Goal: Task Accomplishment & Management: Complete application form

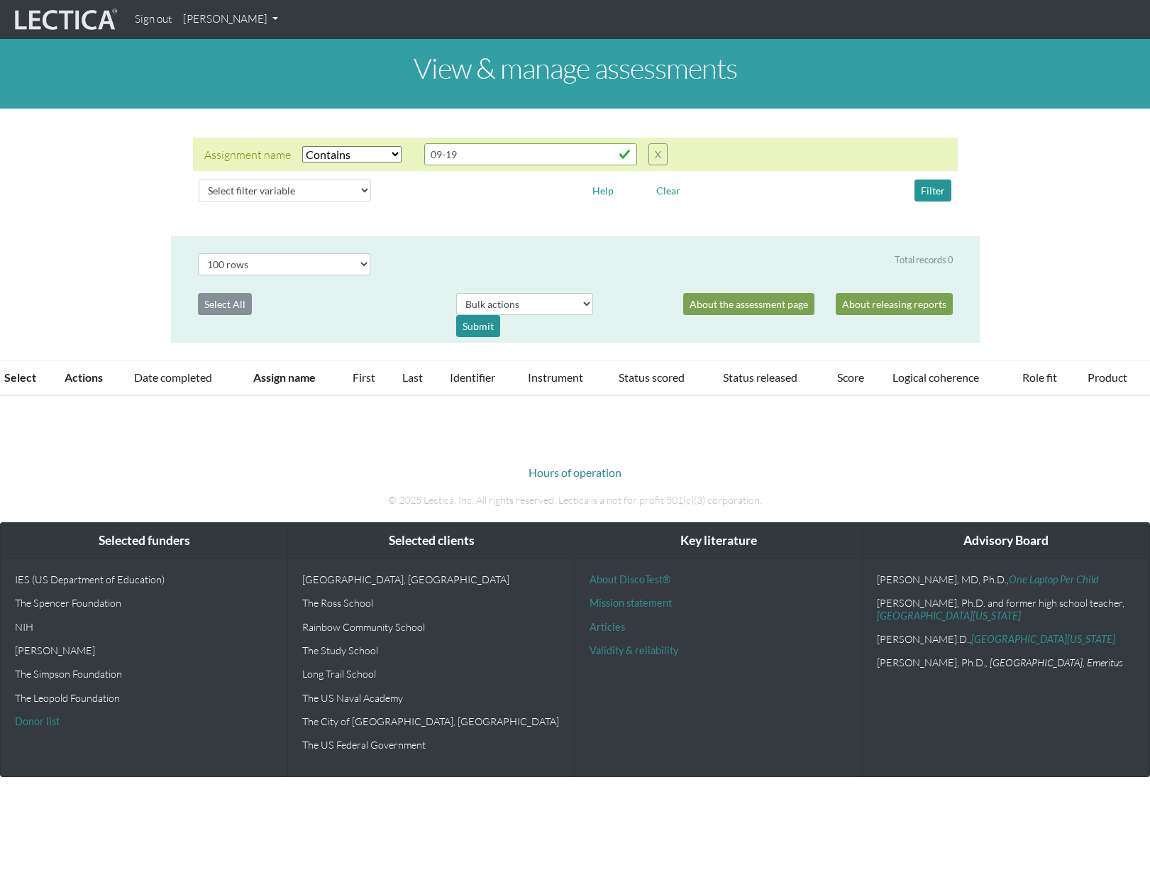
select select "icontains"
select select "100"
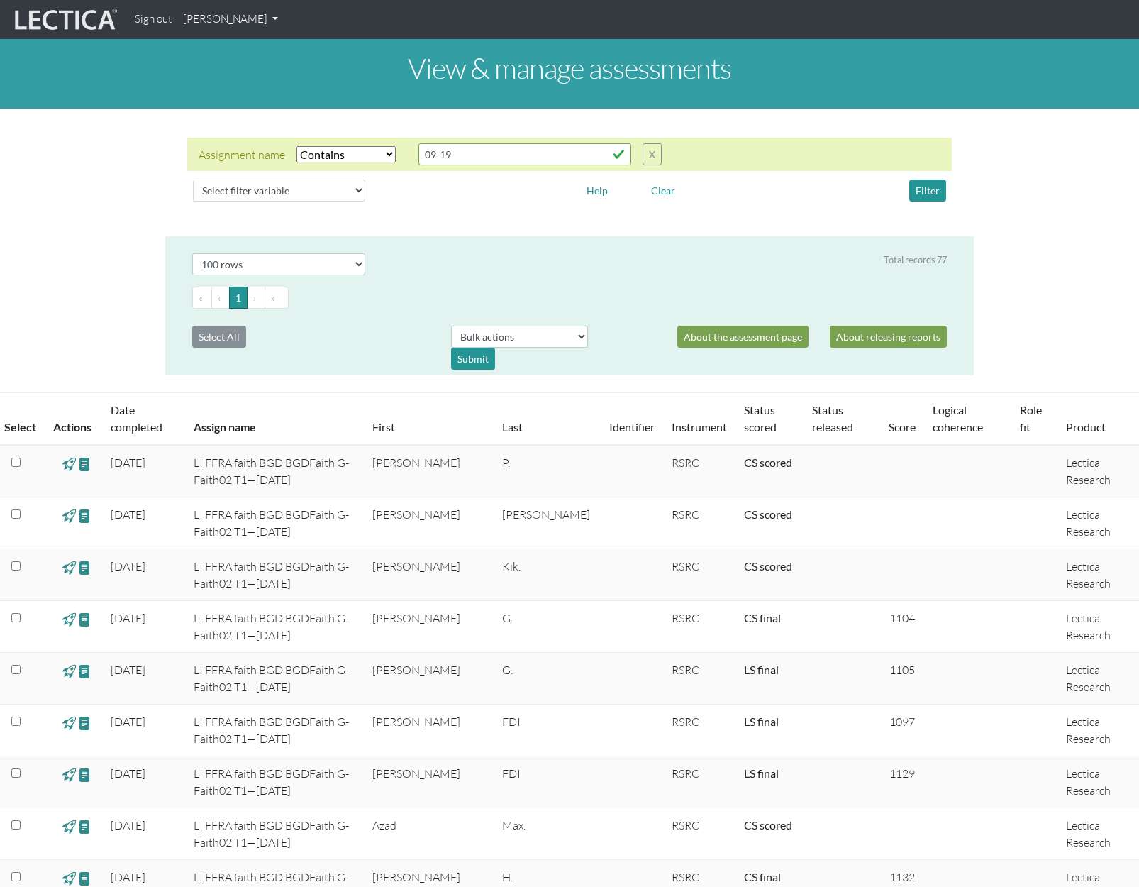
click at [265, 23] on link "[PERSON_NAME]" at bounding box center [230, 20] width 106 height 28
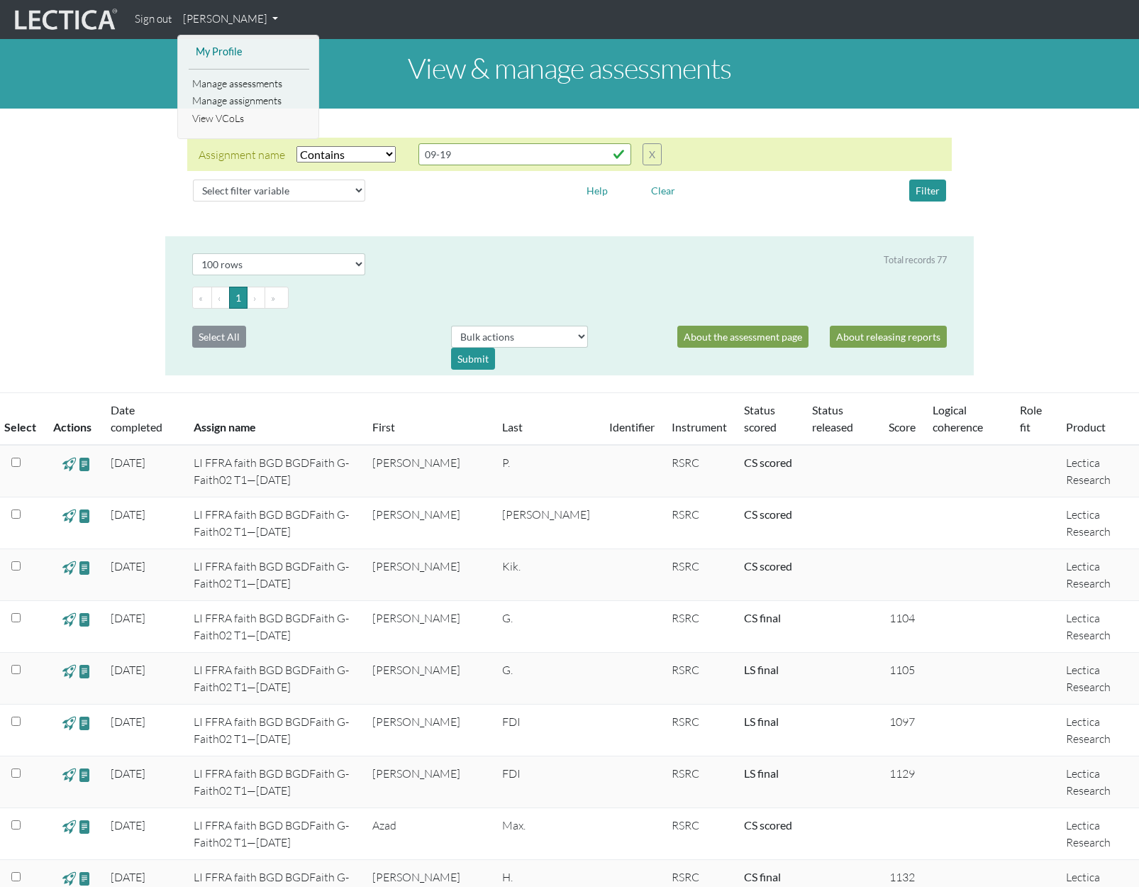
click at [217, 50] on link "My Profile" at bounding box center [249, 52] width 114 height 18
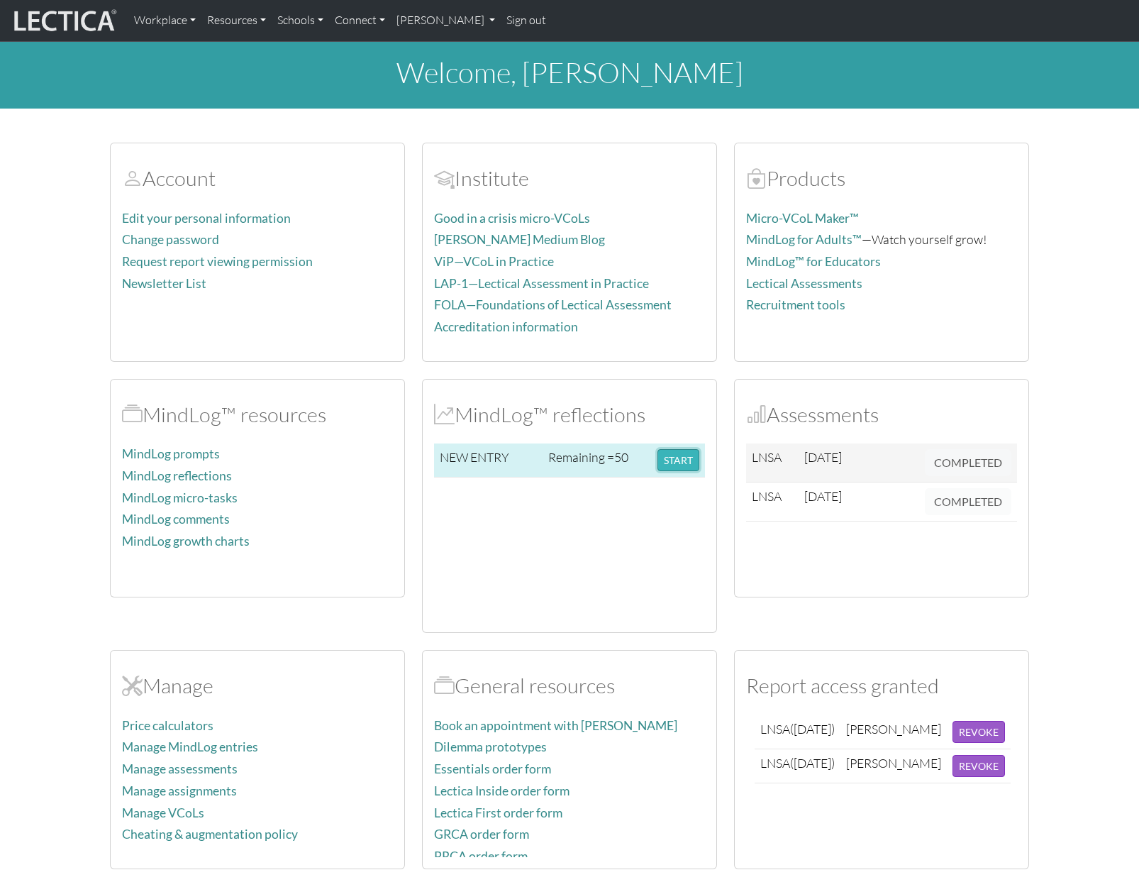
click at [675, 458] on button "START" at bounding box center [679, 460] width 42 height 22
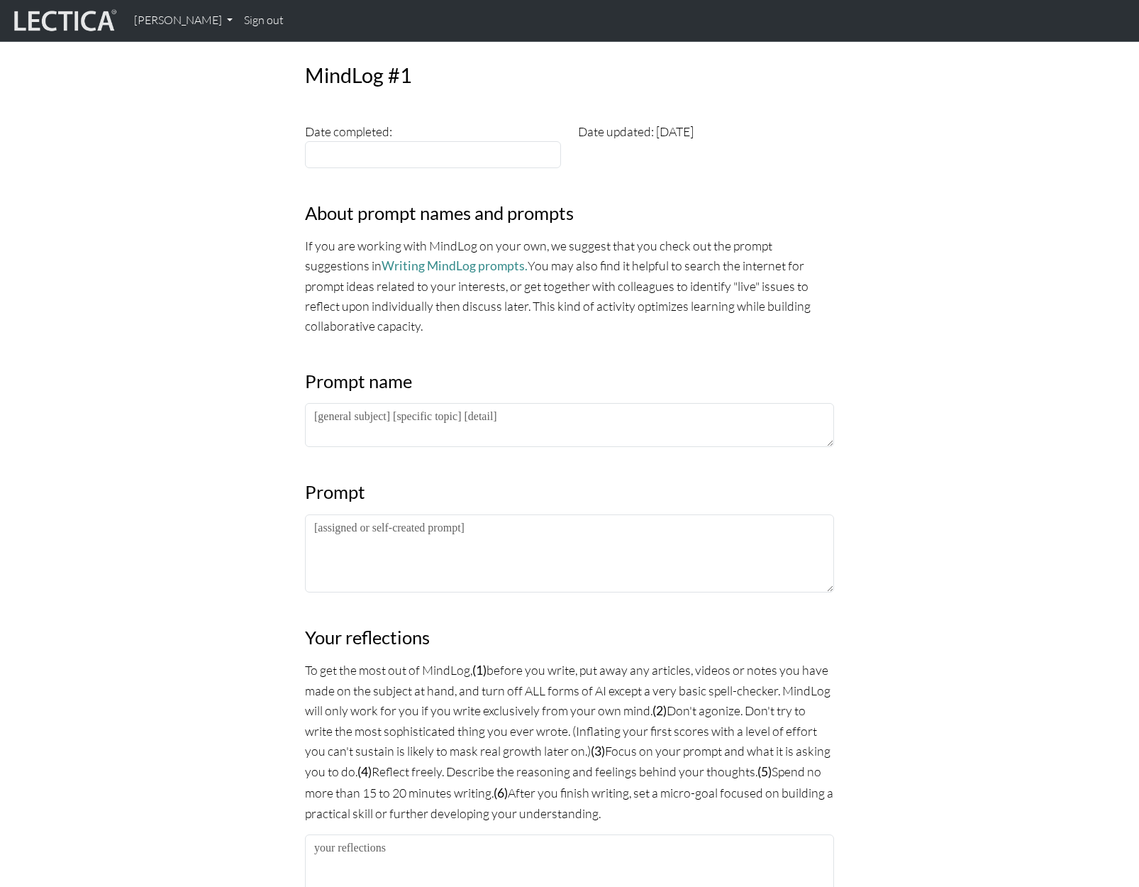
scroll to position [71, 0]
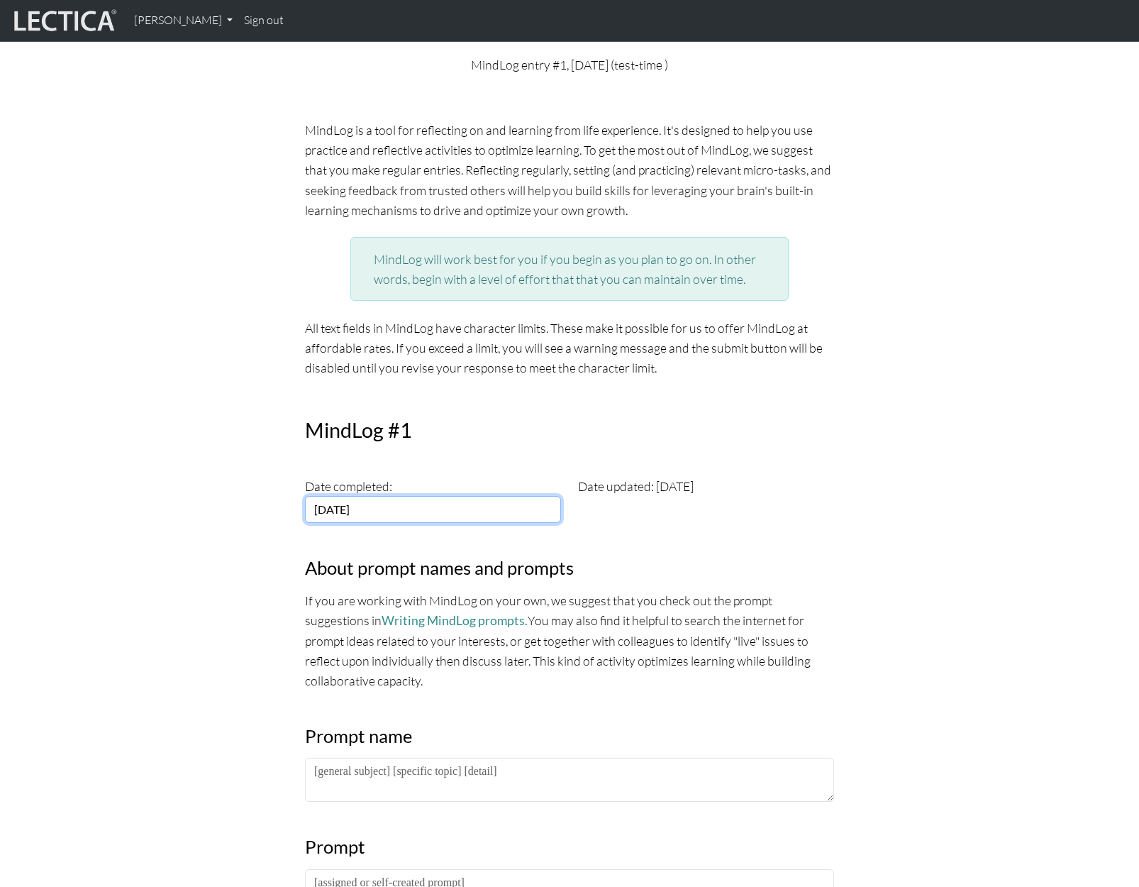
click at [377, 504] on input "2025-09-30" at bounding box center [433, 509] width 256 height 27
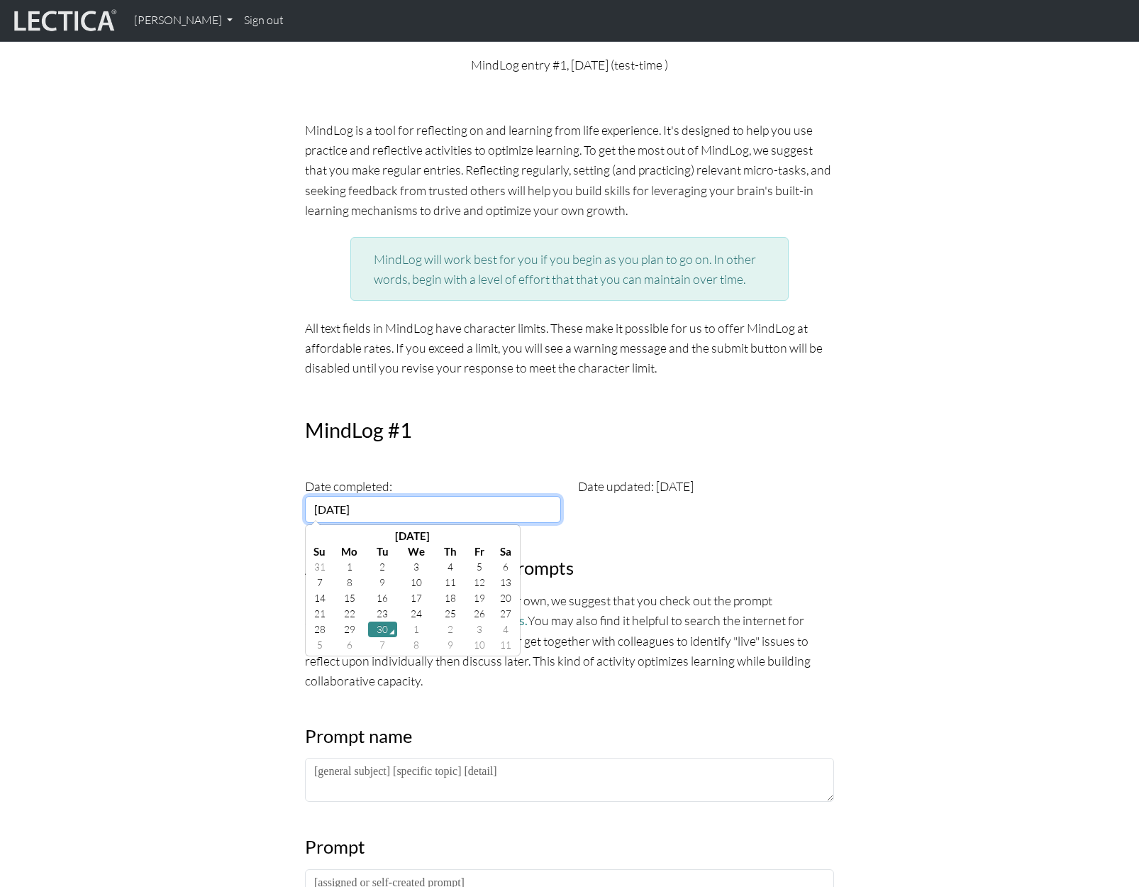
drag, startPoint x: 340, startPoint y: 510, endPoint x: 328, endPoint y: 509, distance: 11.4
click at [328, 509] on input "2025-09-30" at bounding box center [433, 509] width 256 height 27
click at [401, 509] on input "2002-09-30" at bounding box center [433, 509] width 256 height 27
click at [353, 511] on input "2002-09-30" at bounding box center [433, 509] width 256 height 27
click at [368, 509] on input "2002-03-30" at bounding box center [433, 509] width 256 height 27
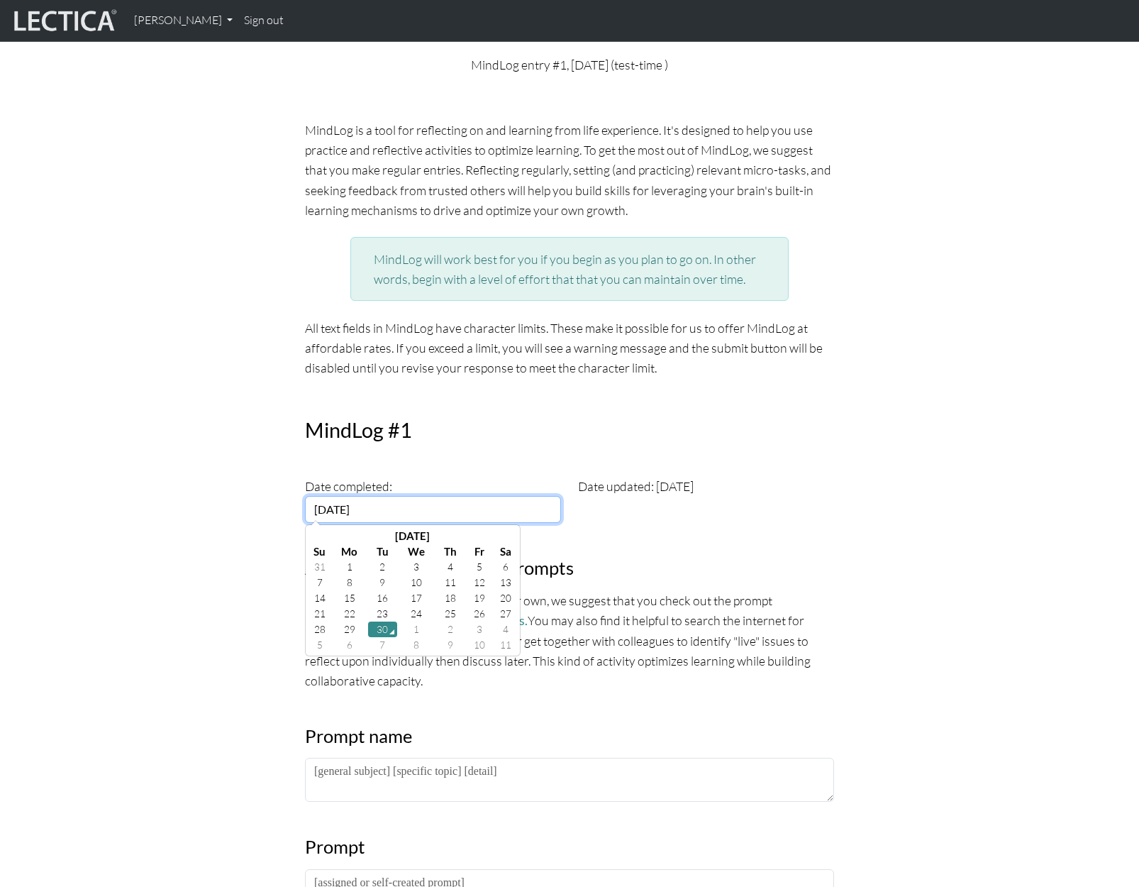
type input "2002-03-10"
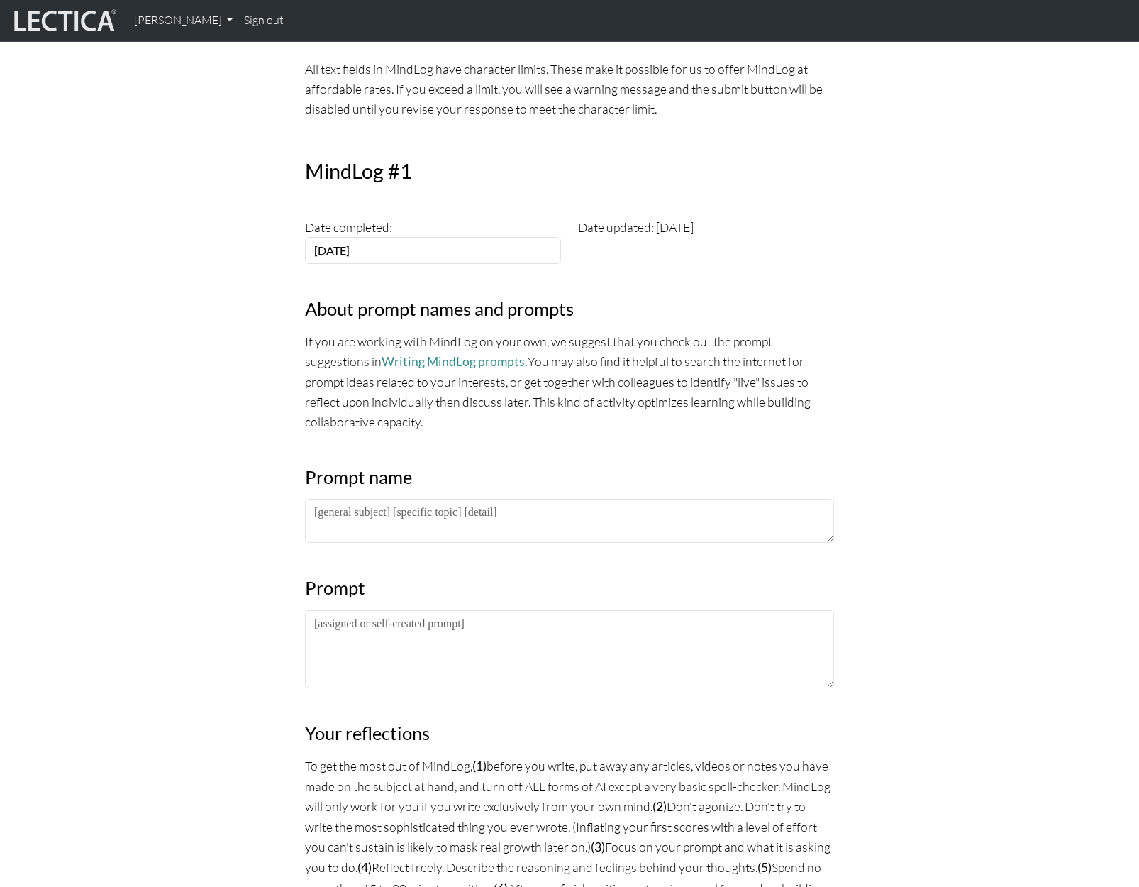
scroll to position [355, 0]
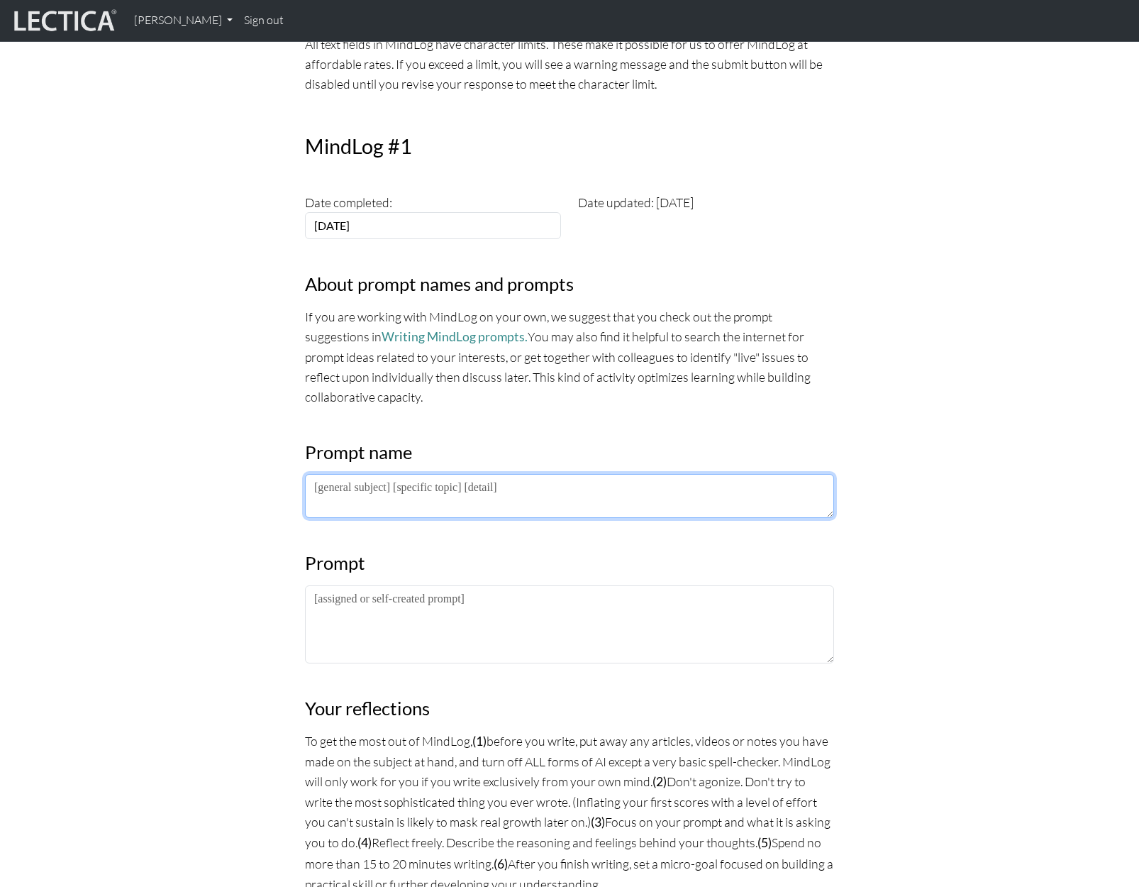
click at [322, 486] on textarea at bounding box center [569, 496] width 529 height 44
type textarea "["
type textarea "[meaning]"
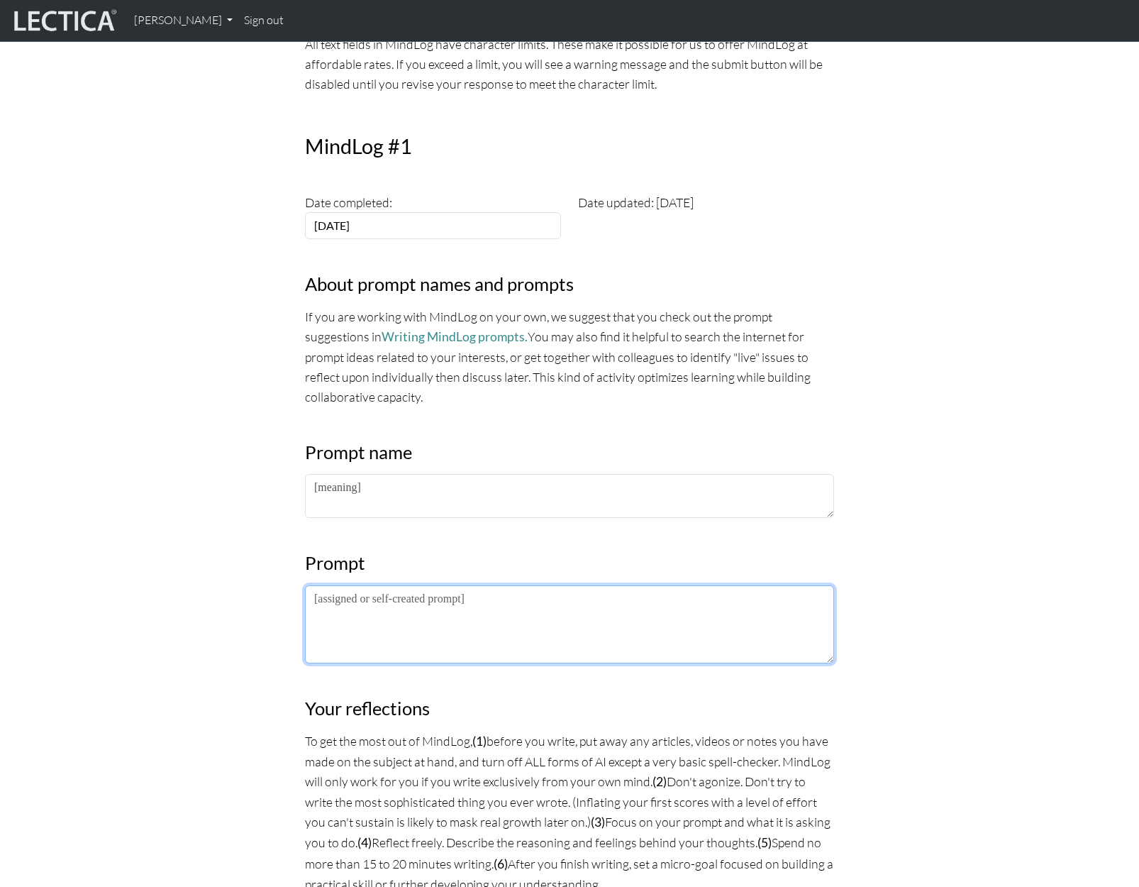
click at [546, 619] on textarea at bounding box center [569, 624] width 529 height 78
type textarea "[What is the meaning of life?]"
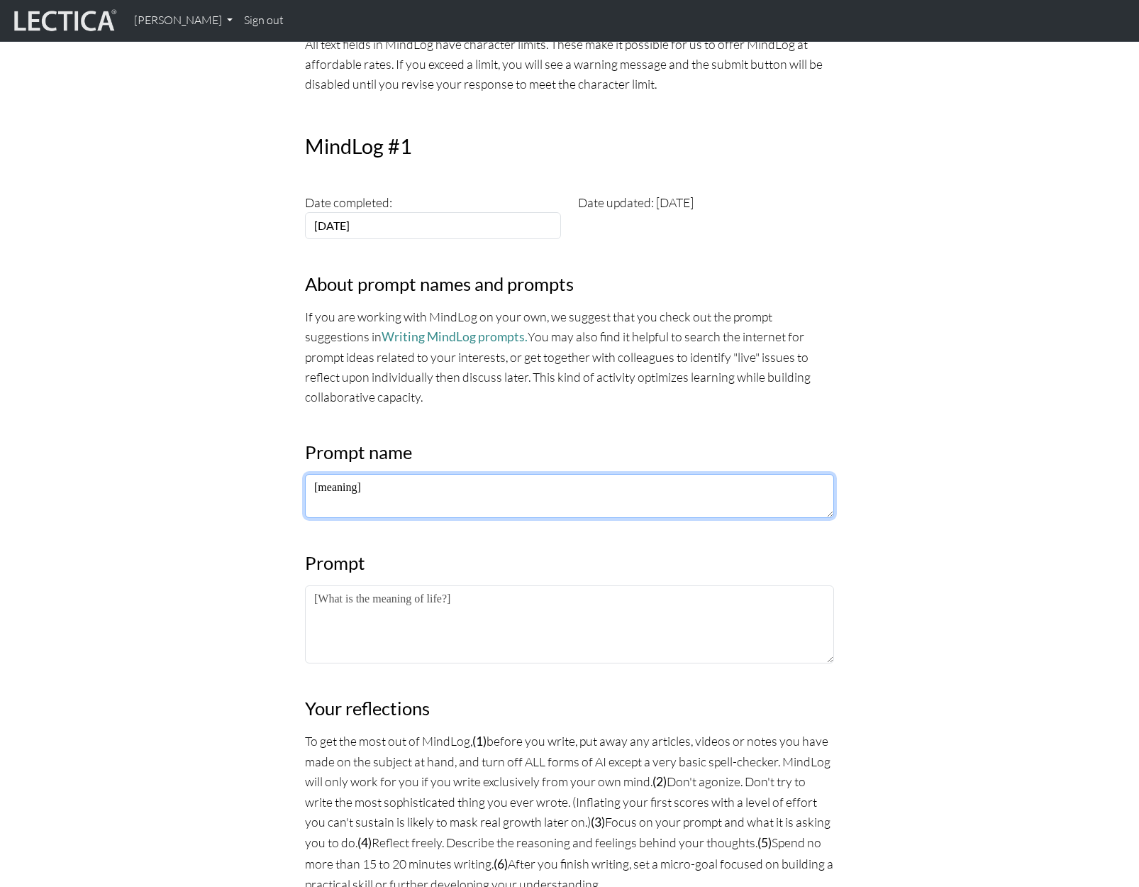
click at [495, 504] on textarea "[meaning]" at bounding box center [569, 496] width 529 height 44
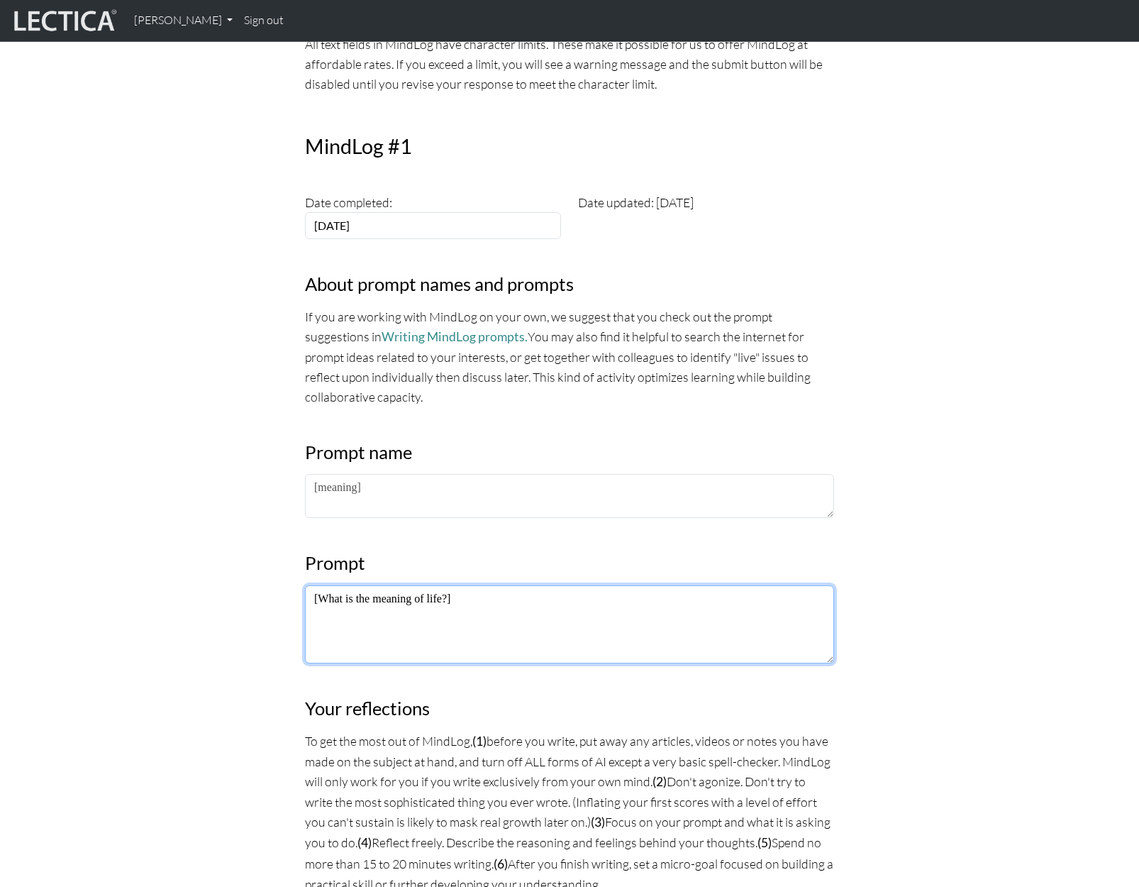
click at [632, 646] on textarea "[What is the meaning of life?]" at bounding box center [569, 624] width 529 height 78
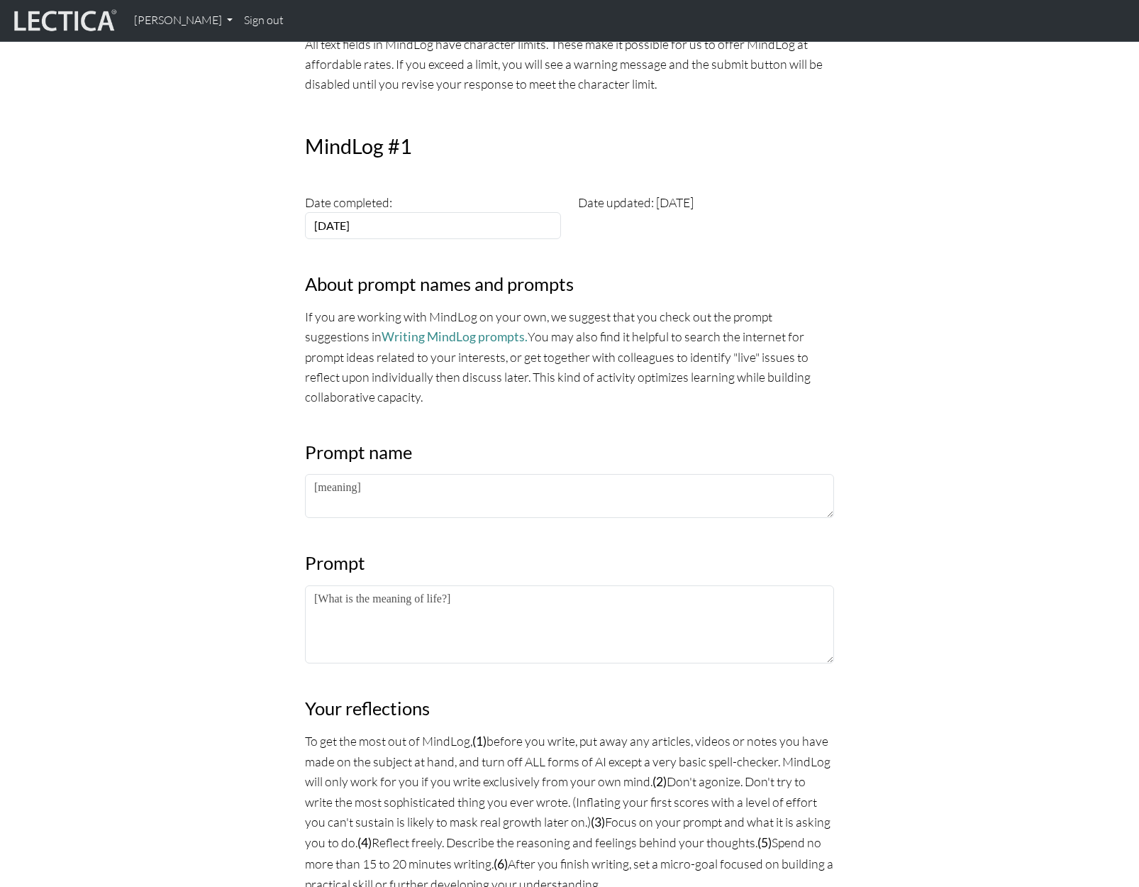
click at [932, 593] on div "MindLog is a tool for reflecting on and learning from life experience. It's des…" at bounding box center [569, 736] width 937 height 1801
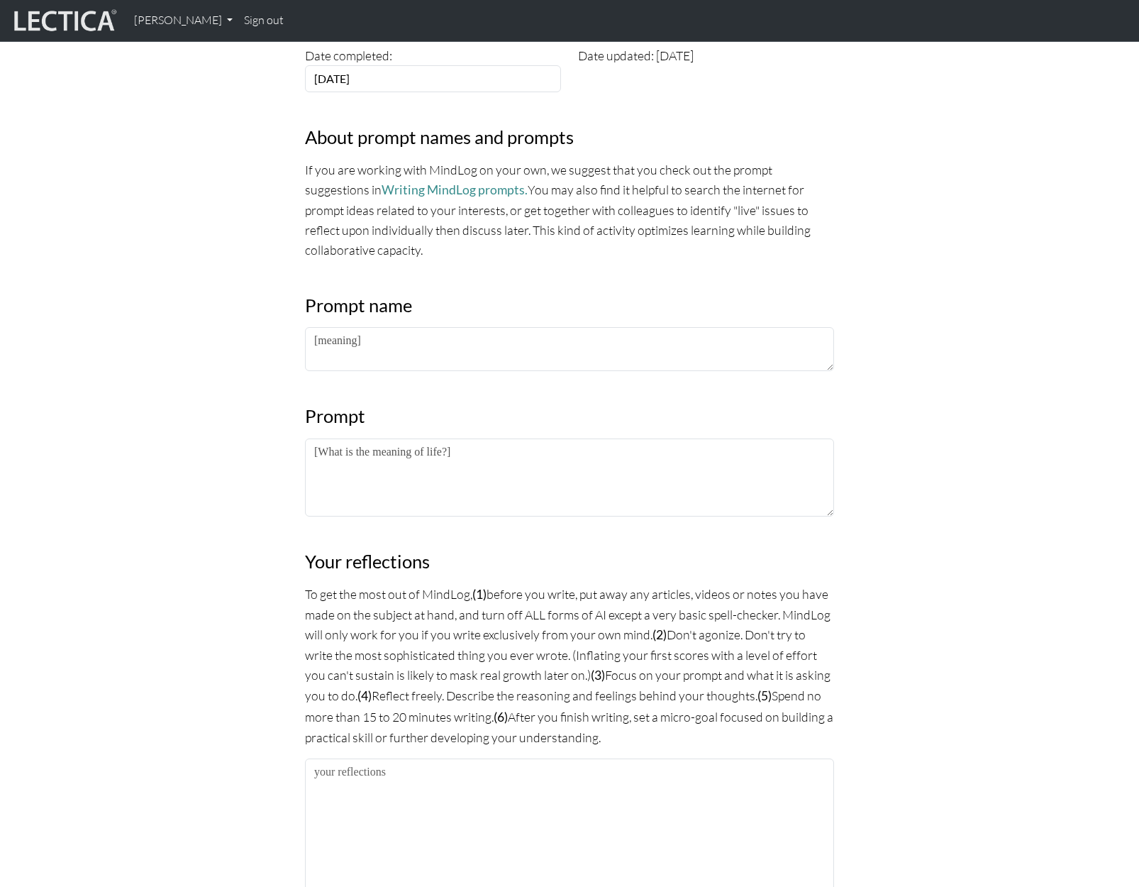
scroll to position [710, 0]
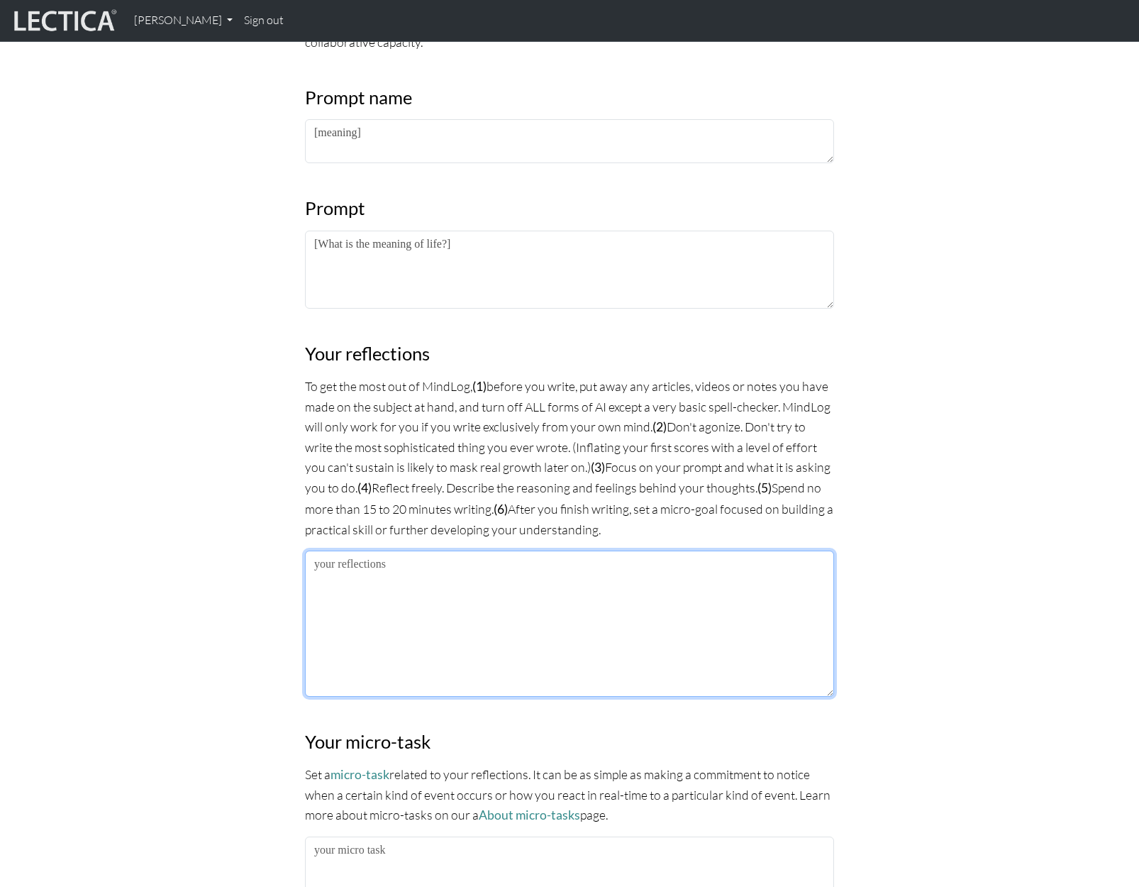
click at [456, 564] on textarea at bounding box center [569, 624] width 529 height 146
paste textarea "I thought that I should address all that you said tonight, whether for you or f…"
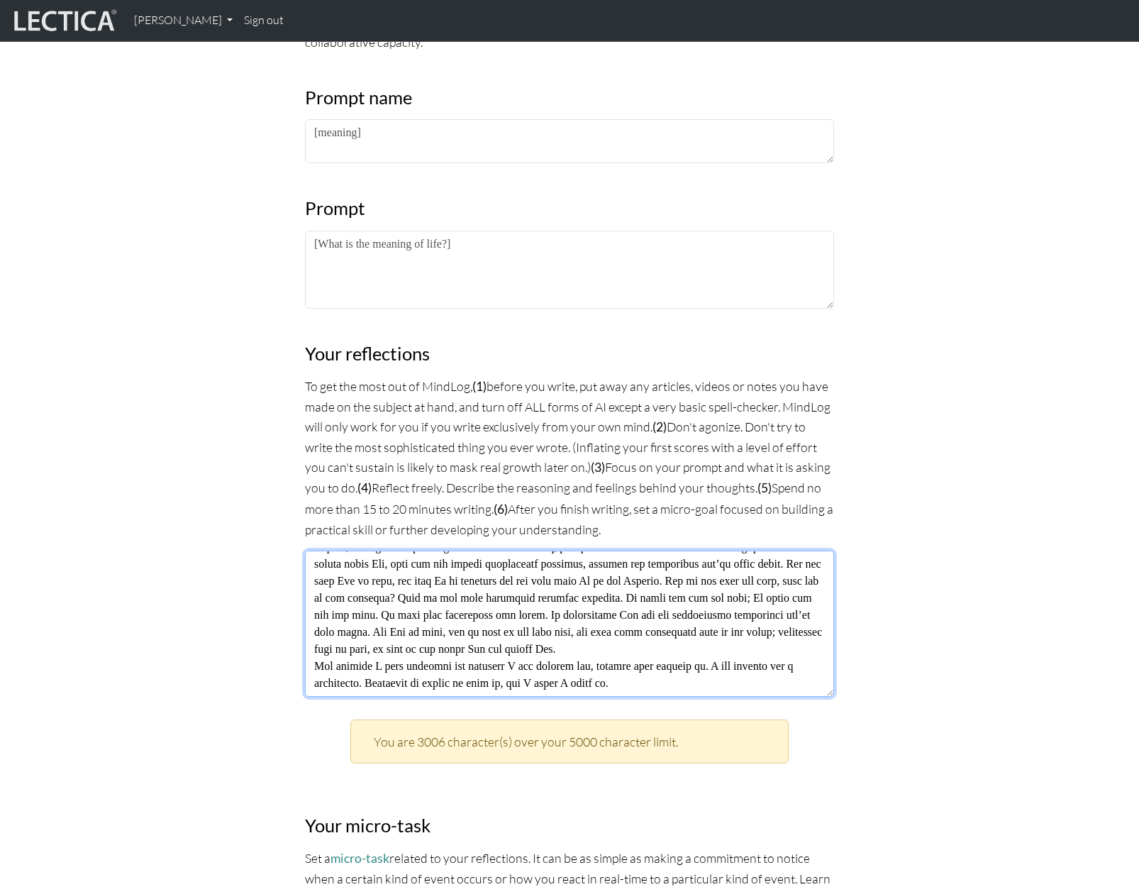
scroll to position [1362, 0]
type textarea "I thought that I should address all that you said tonight, whether for you or f…"
click at [564, 648] on textarea at bounding box center [569, 624] width 529 height 146
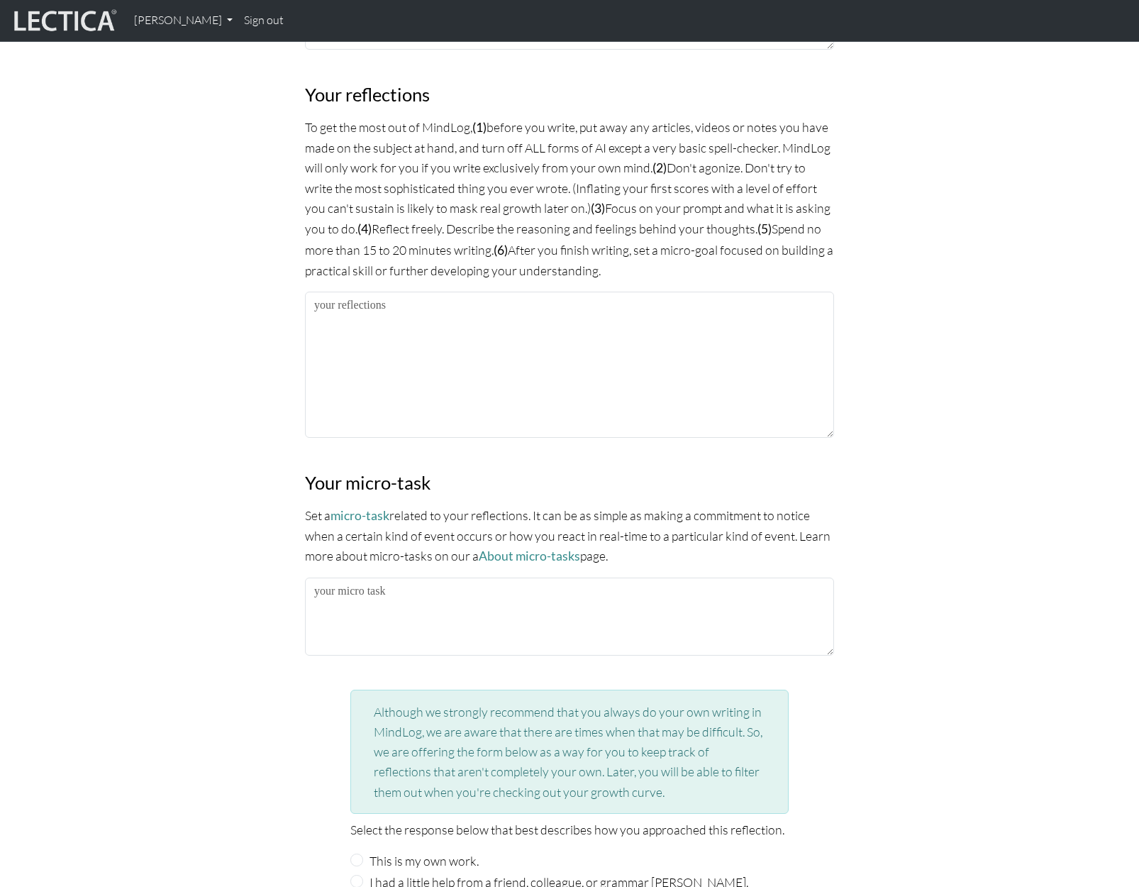
scroll to position [993, 0]
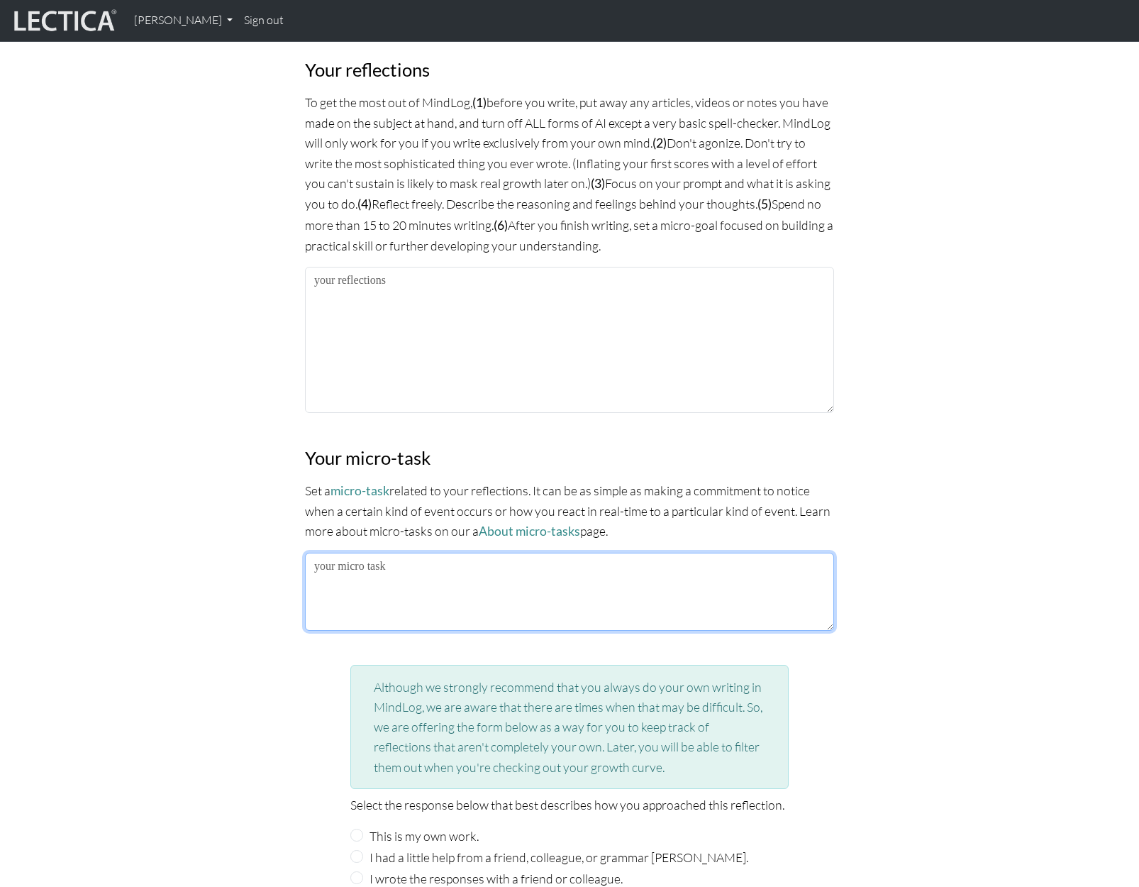
click at [477, 573] on textarea at bounding box center [569, 592] width 529 height 78
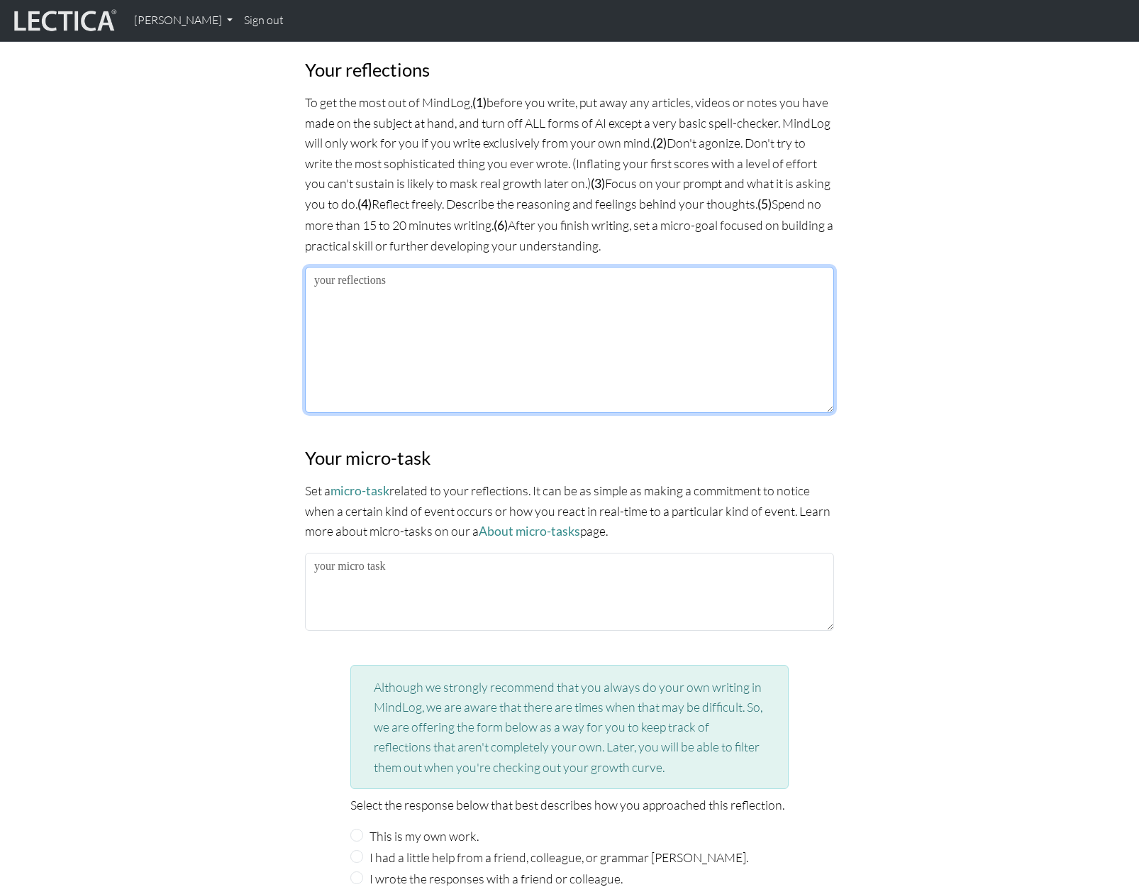
click at [448, 323] on textarea at bounding box center [569, 340] width 529 height 146
paste textarea "You talked about how life is life and that was it. Everything carries the same …"
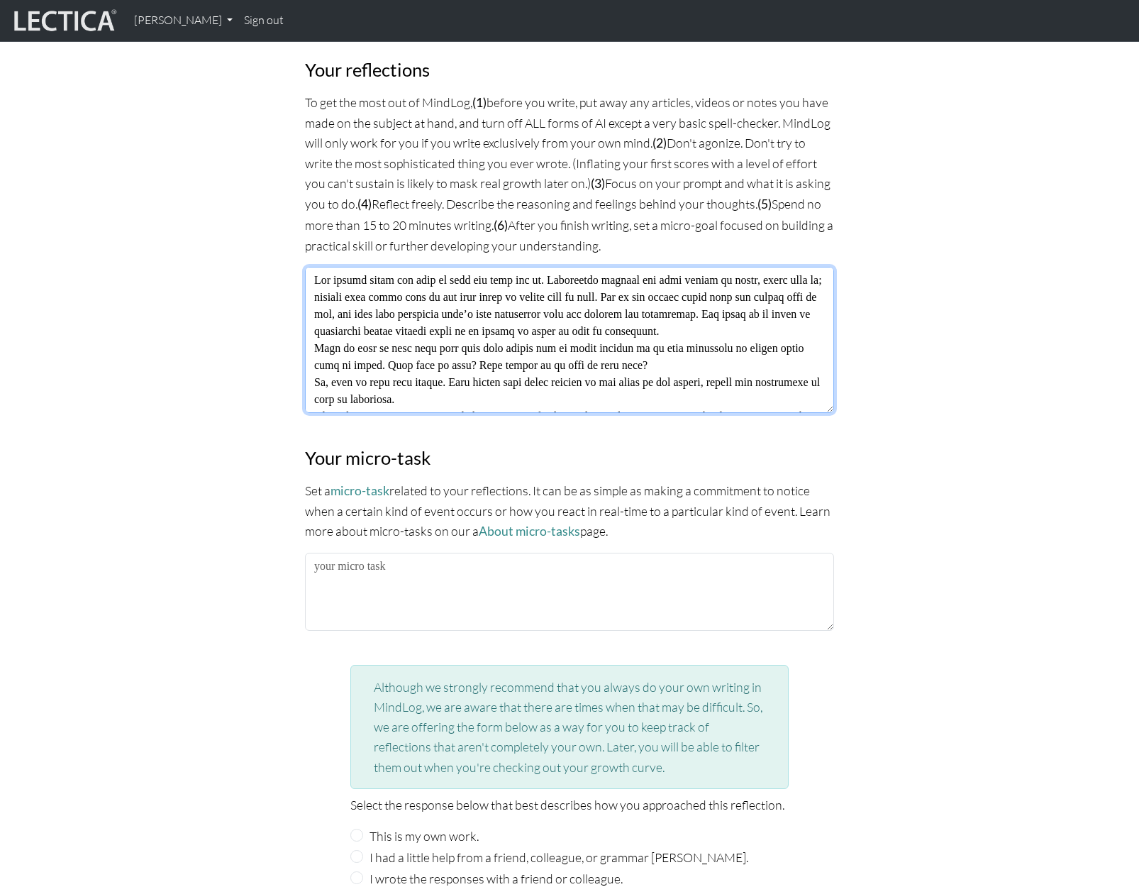
scroll to position [1271, 0]
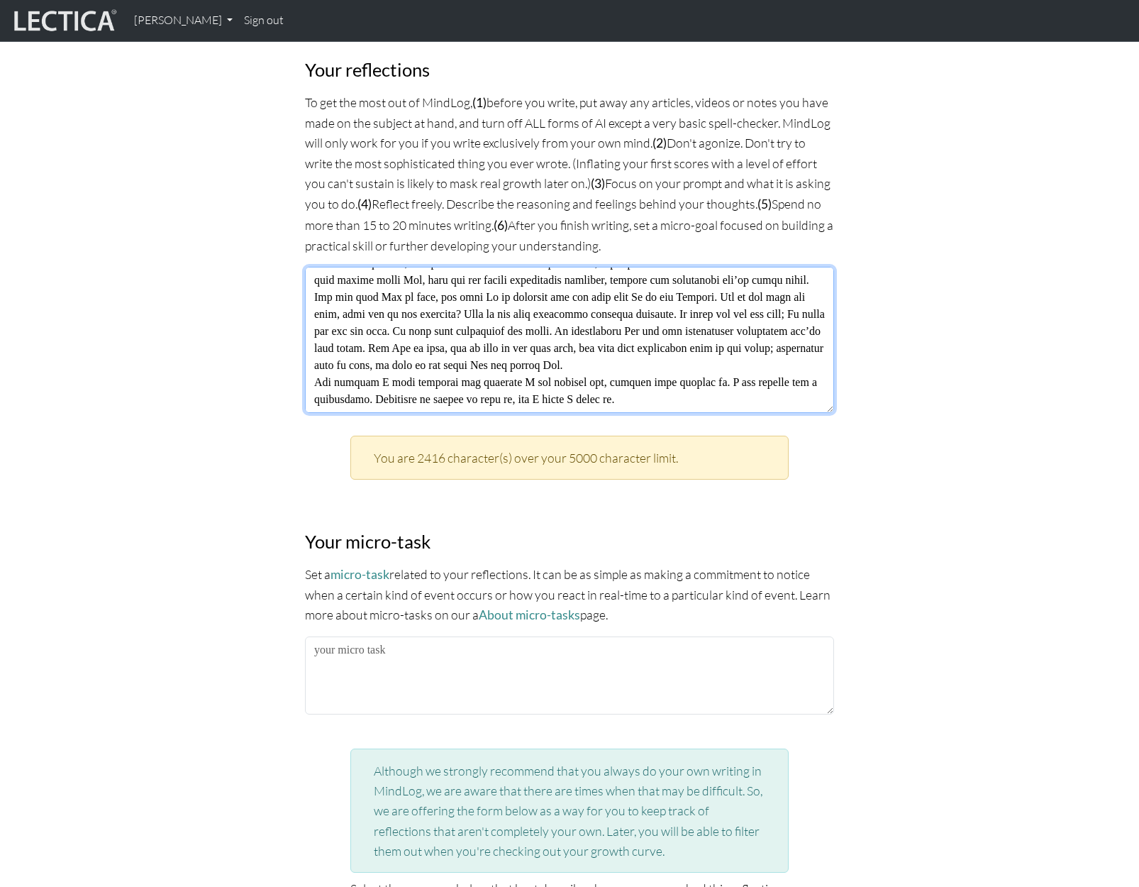
type textarea "You talked about how life is life and that was it. Everything carries the same …"
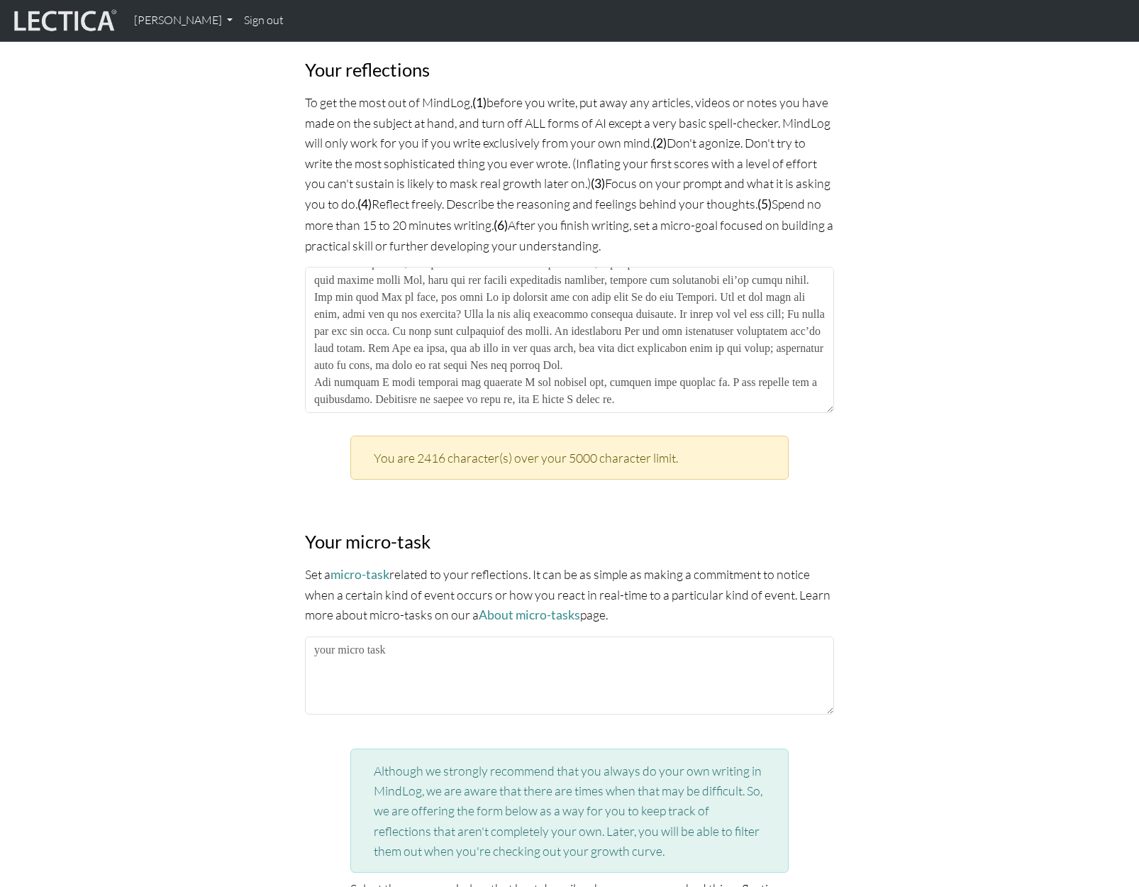
click at [1017, 492] on div "MindLog is a tool for reflecting on and learning from life experience. It's des…" at bounding box center [569, 141] width 937 height 1886
drag, startPoint x: 859, startPoint y: 457, endPoint x: 852, endPoint y: 455, distance: 7.2
click at [859, 457] on div "MindLog is a tool for reflecting on and learning from life experience. It's des…" at bounding box center [569, 141] width 937 height 1886
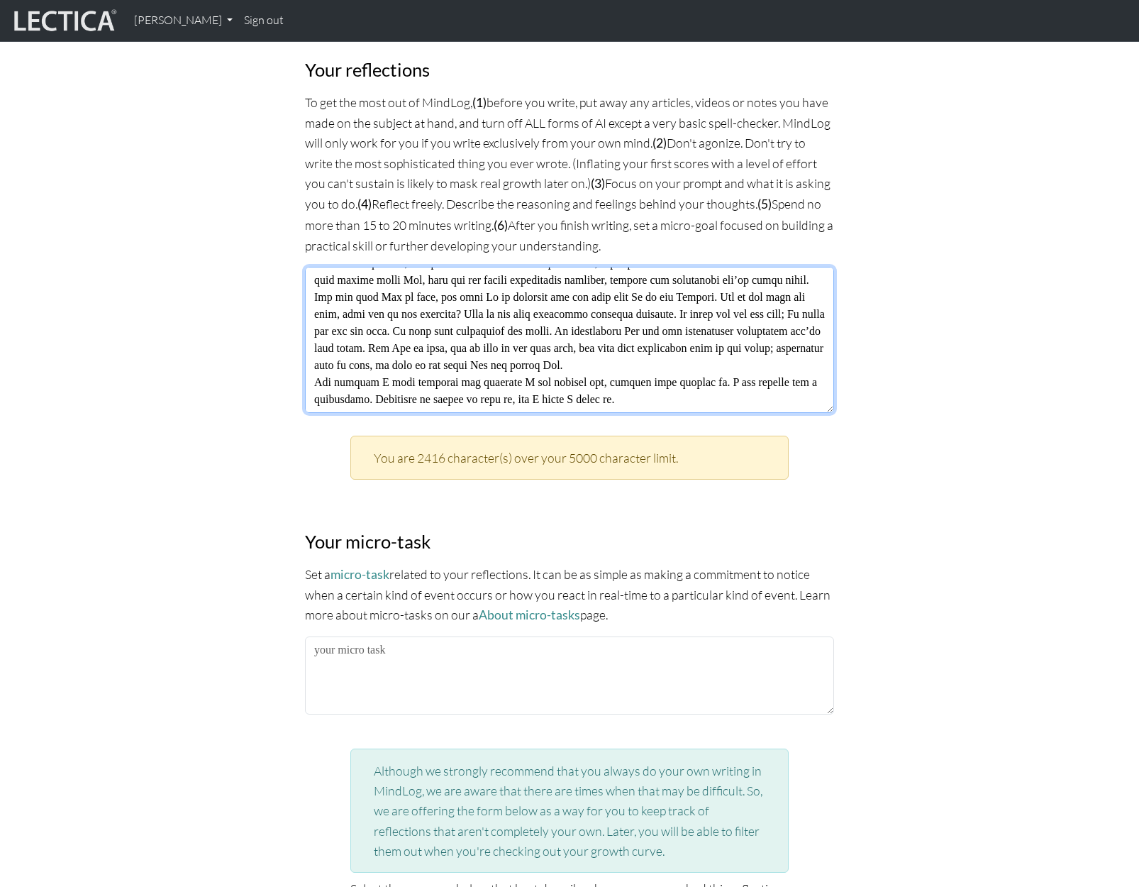
click at [749, 393] on textarea at bounding box center [569, 340] width 529 height 146
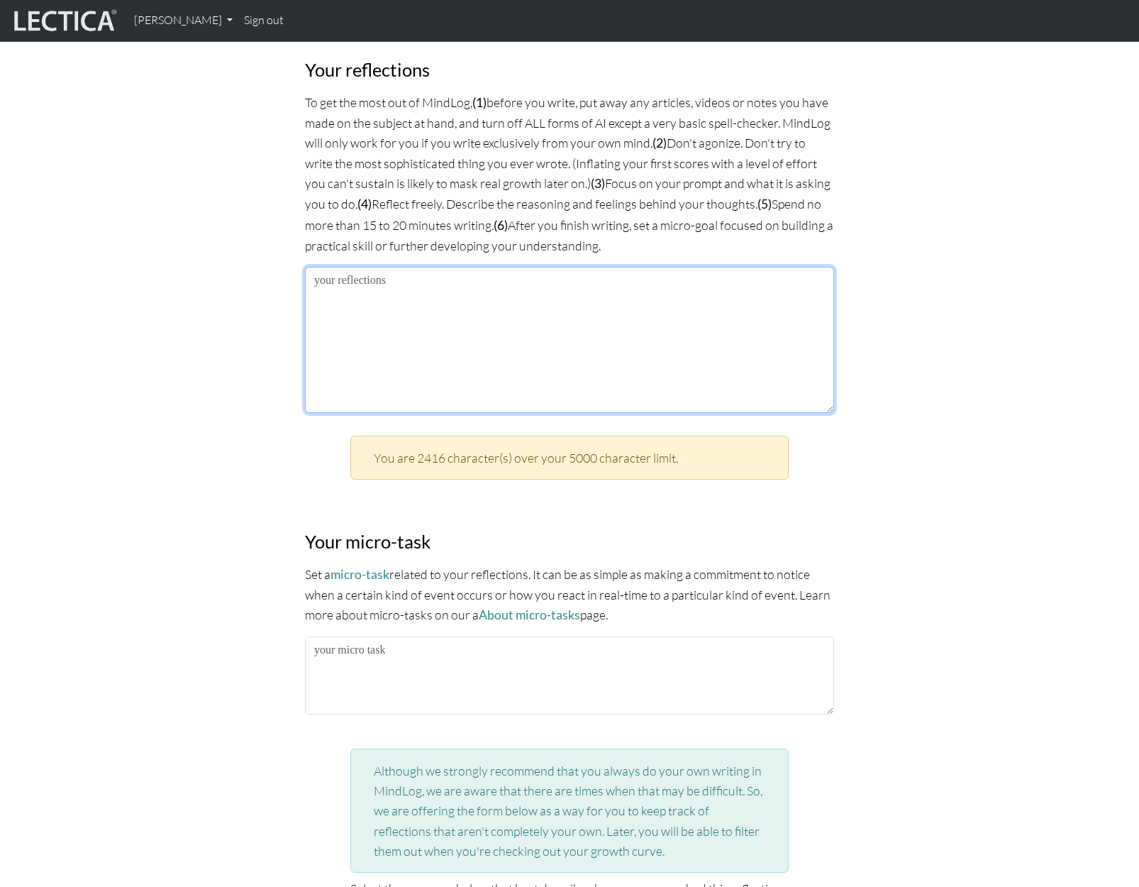
scroll to position [0, 0]
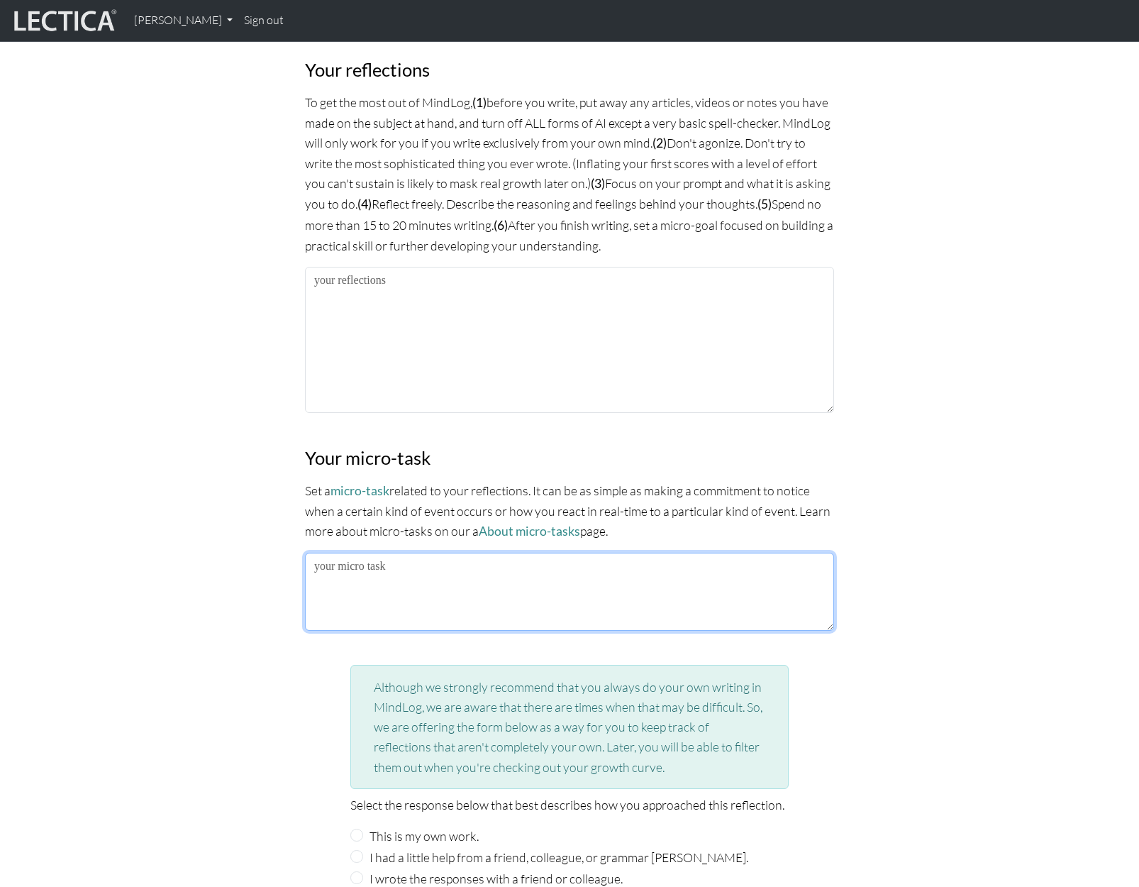
click at [749, 583] on textarea at bounding box center [569, 592] width 529 height 78
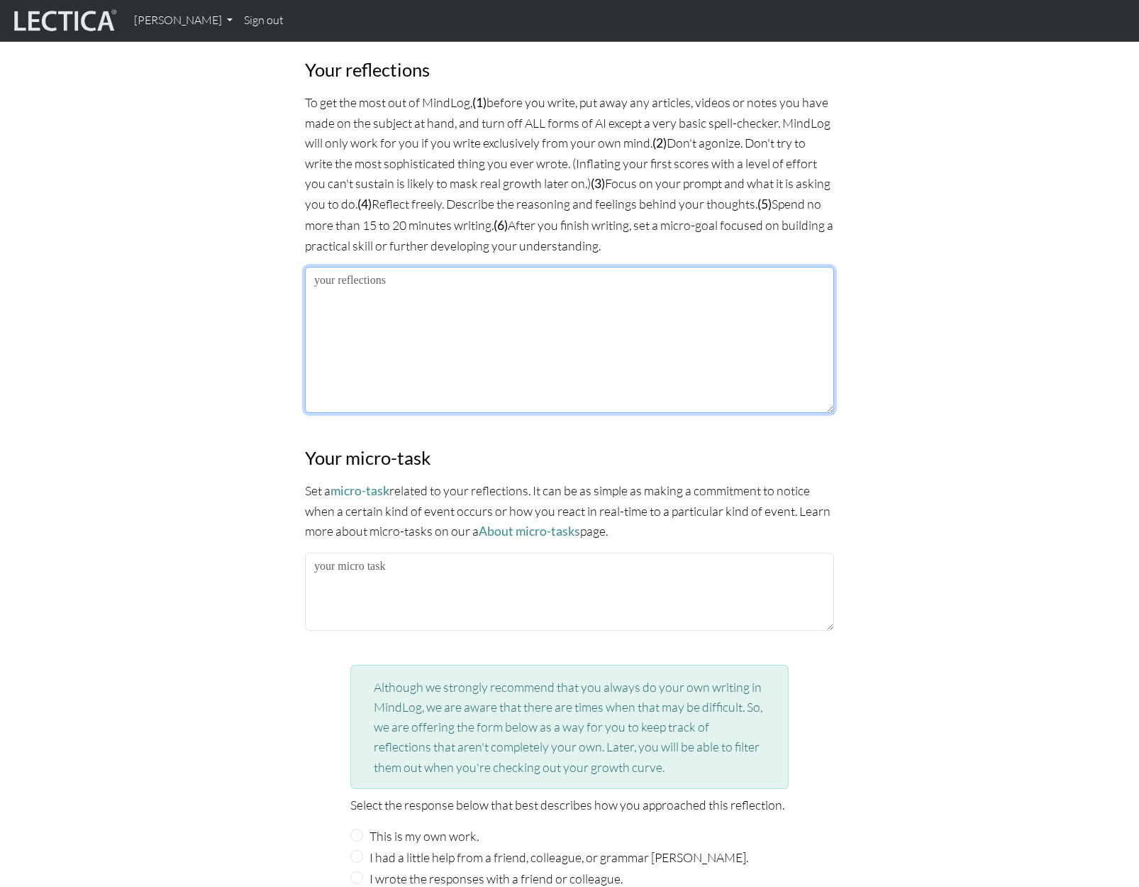
click at [544, 353] on textarea at bounding box center [569, 340] width 529 height 146
paste textarea "God plays a big part in our lives. But what is God, and why should we follow hi…"
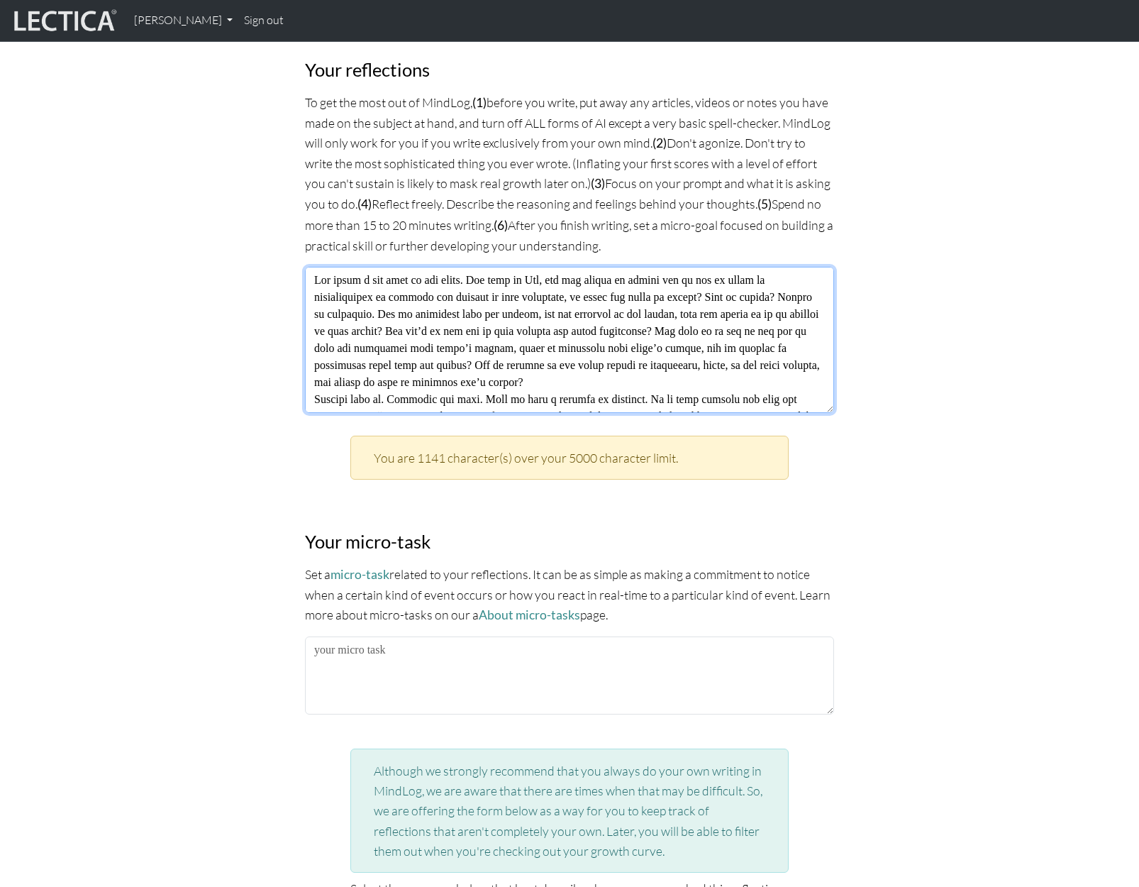
scroll to position [1015, 0]
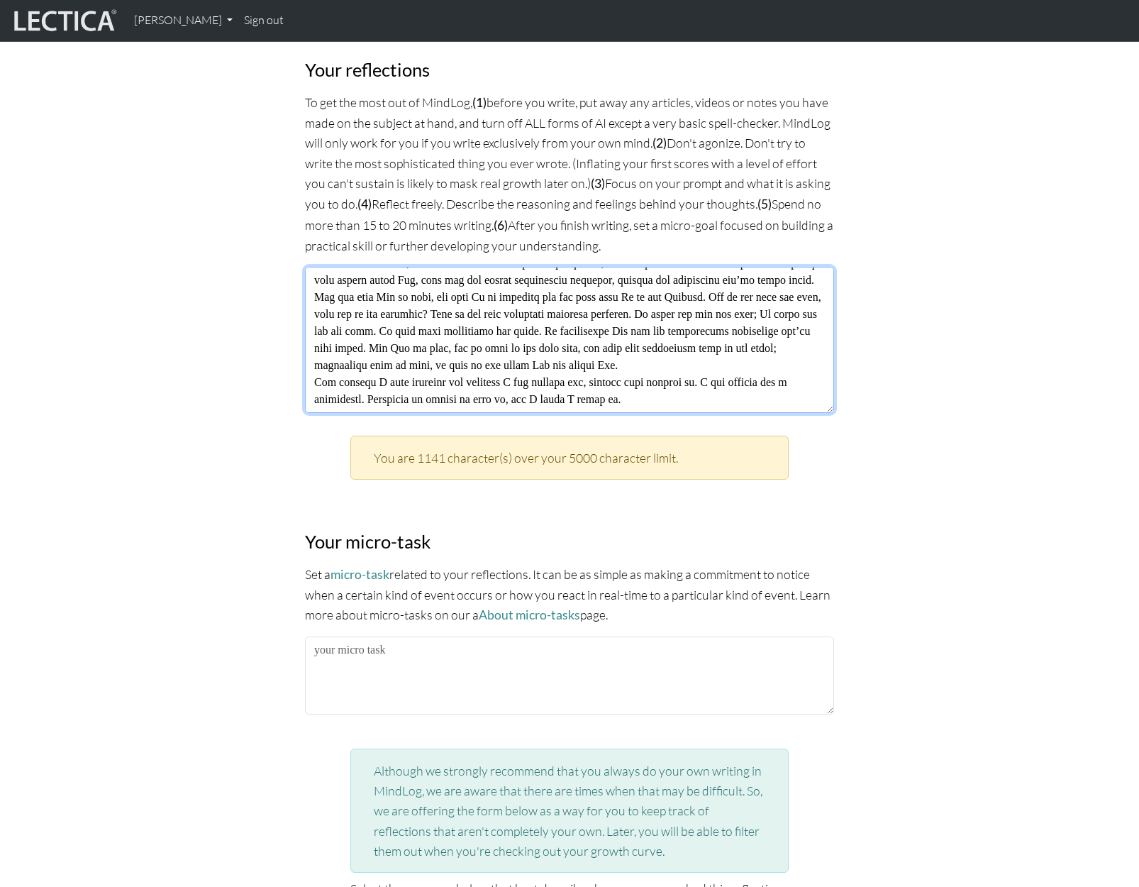
type textarea "God plays a big part in our lives. But what is God, and why should we follow hi…"
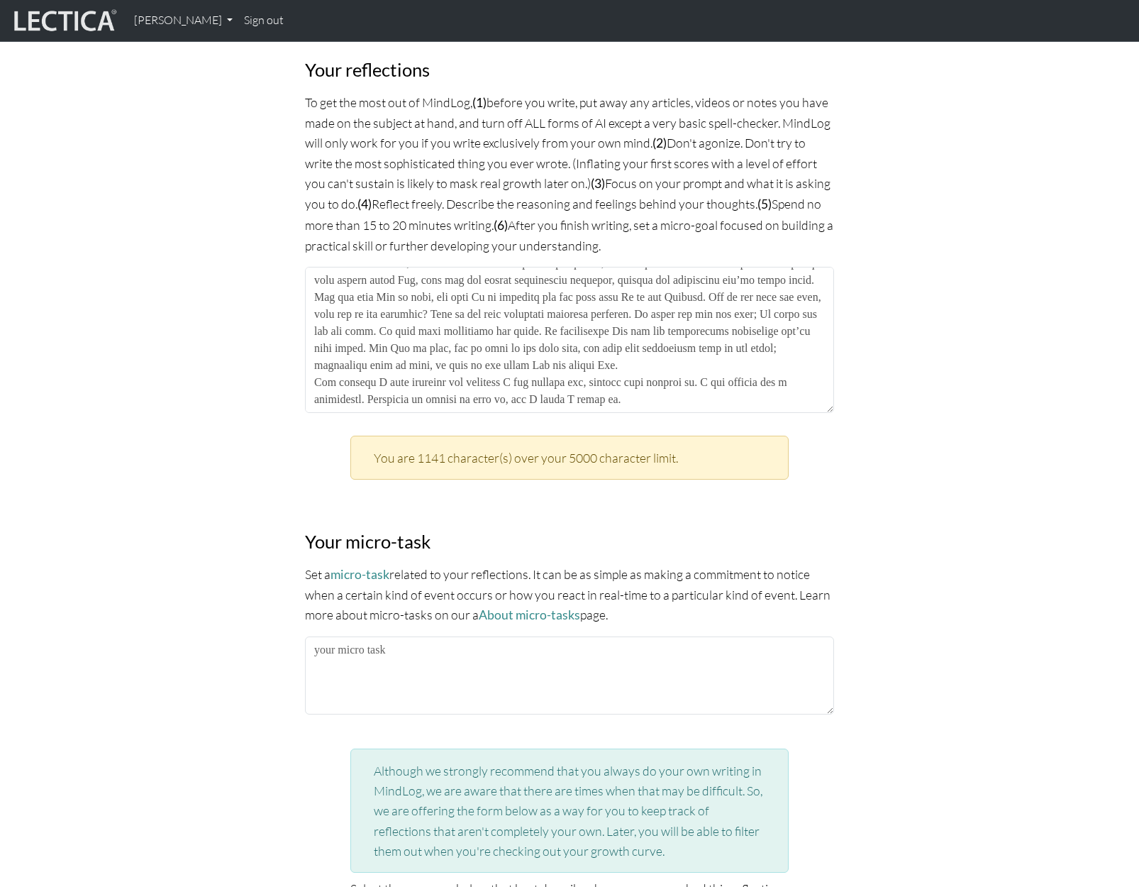
click at [897, 485] on div "MindLog is a tool for reflecting on and learning from life experience. It's des…" at bounding box center [569, 141] width 937 height 1886
click at [922, 478] on div "MindLog is a tool for reflecting on and learning from life experience. It's des…" at bounding box center [569, 141] width 937 height 1886
drag, startPoint x: 746, startPoint y: 670, endPoint x: 732, endPoint y: 670, distance: 13.5
click at [746, 670] on textarea at bounding box center [569, 675] width 529 height 78
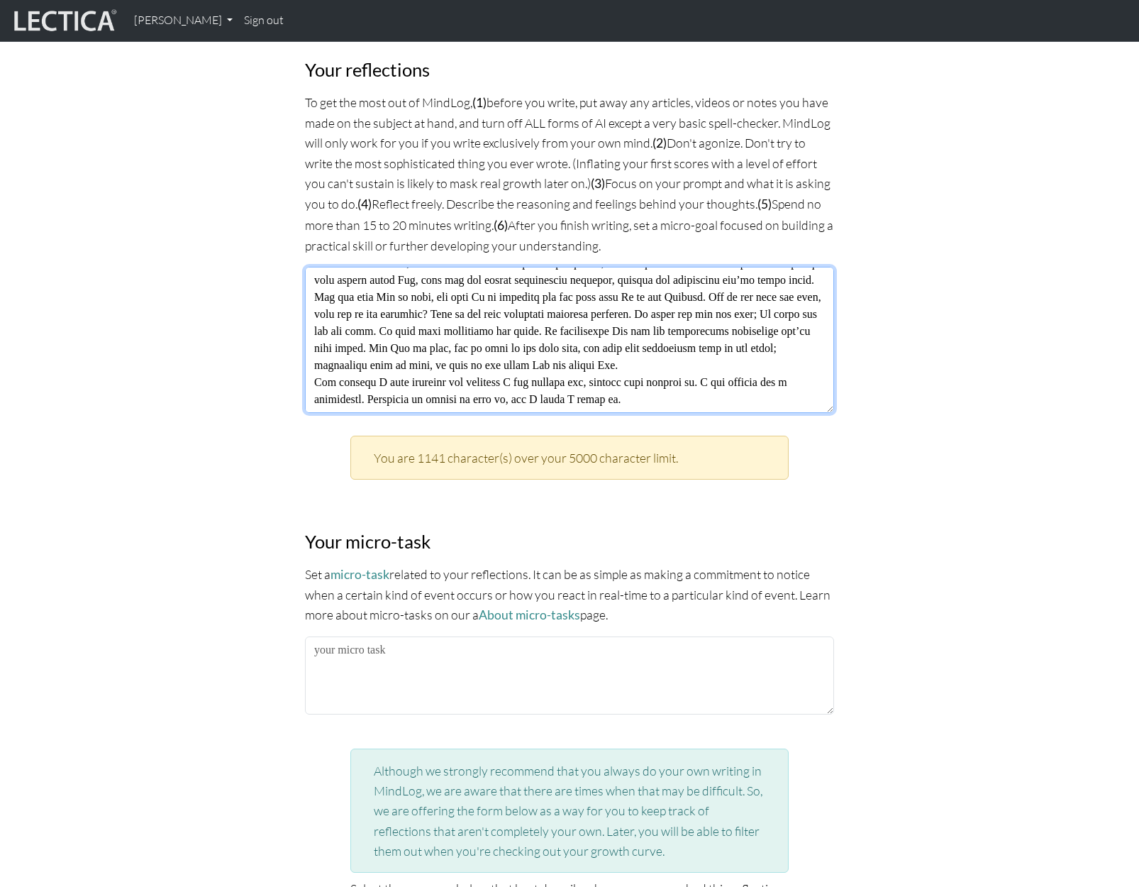
click at [477, 353] on textarea at bounding box center [569, 340] width 529 height 146
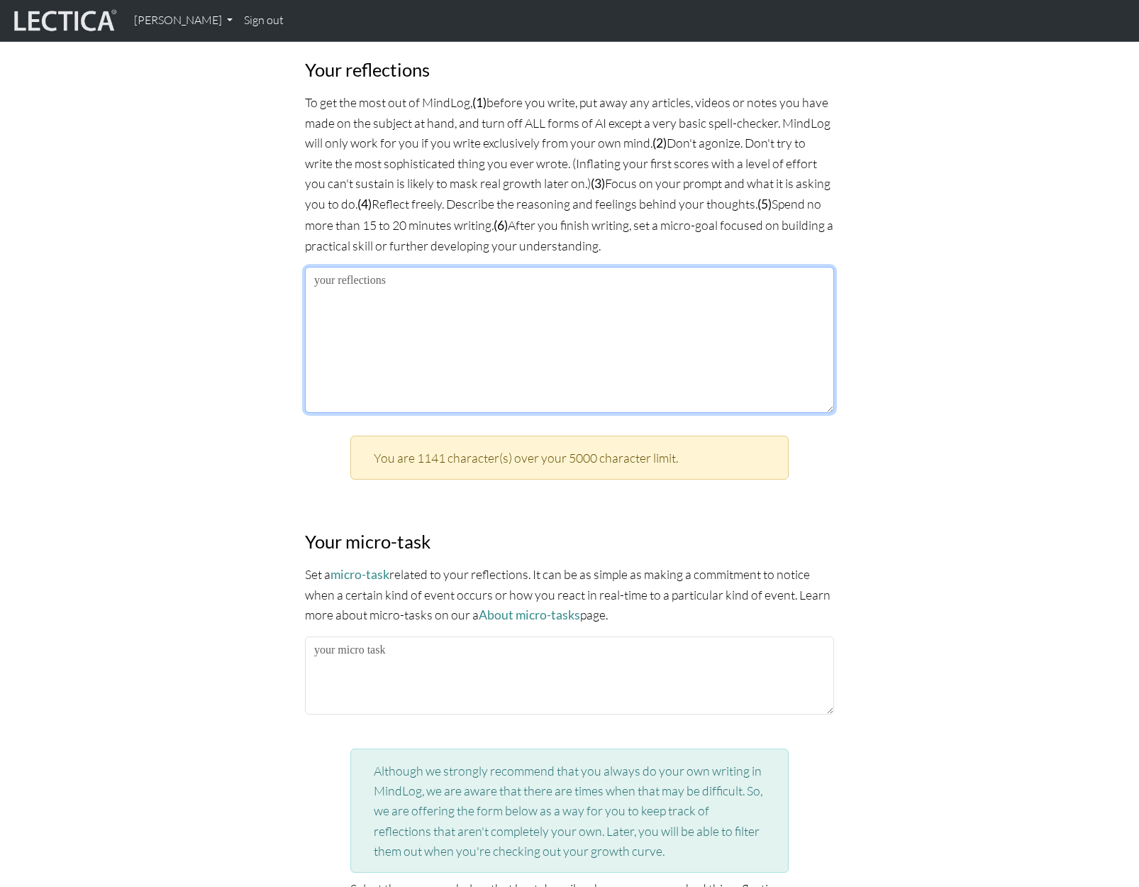
scroll to position [0, 0]
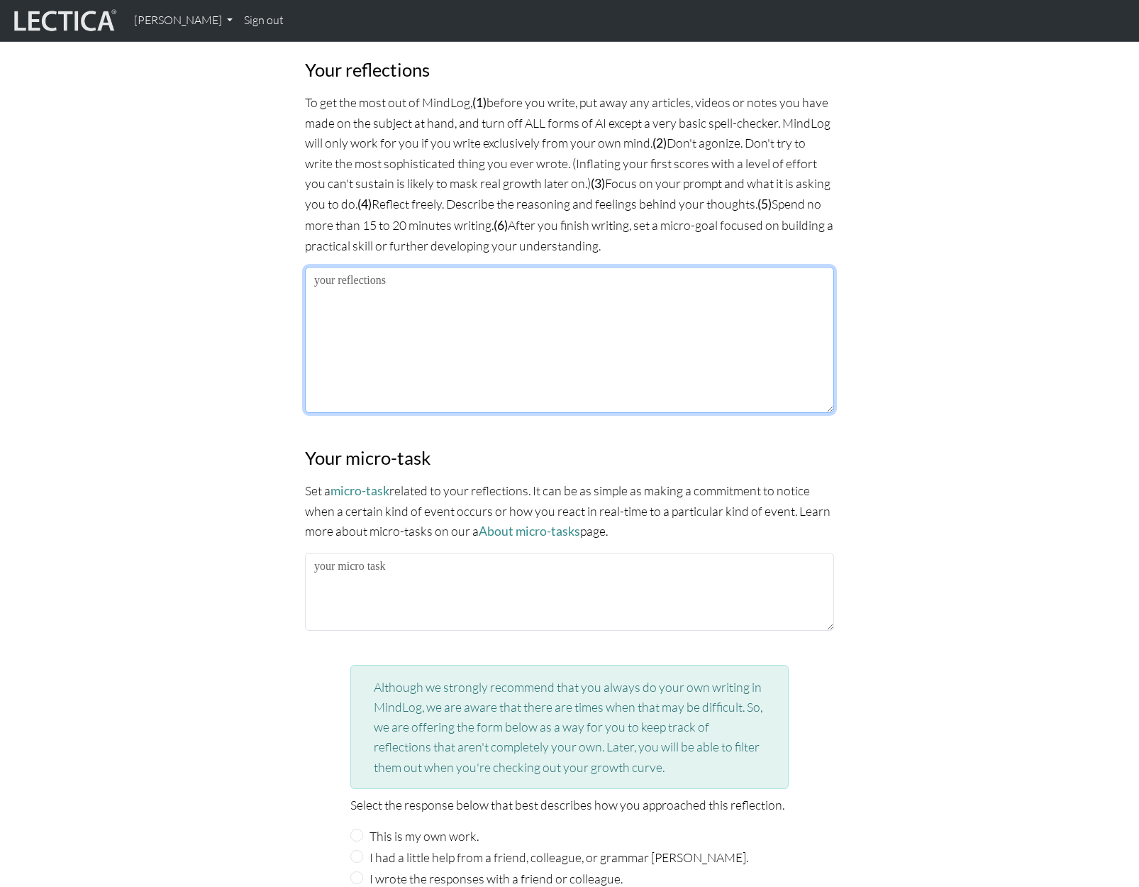
paste textarea "I thought that I should address all that you said tonight, whether for you or f…"
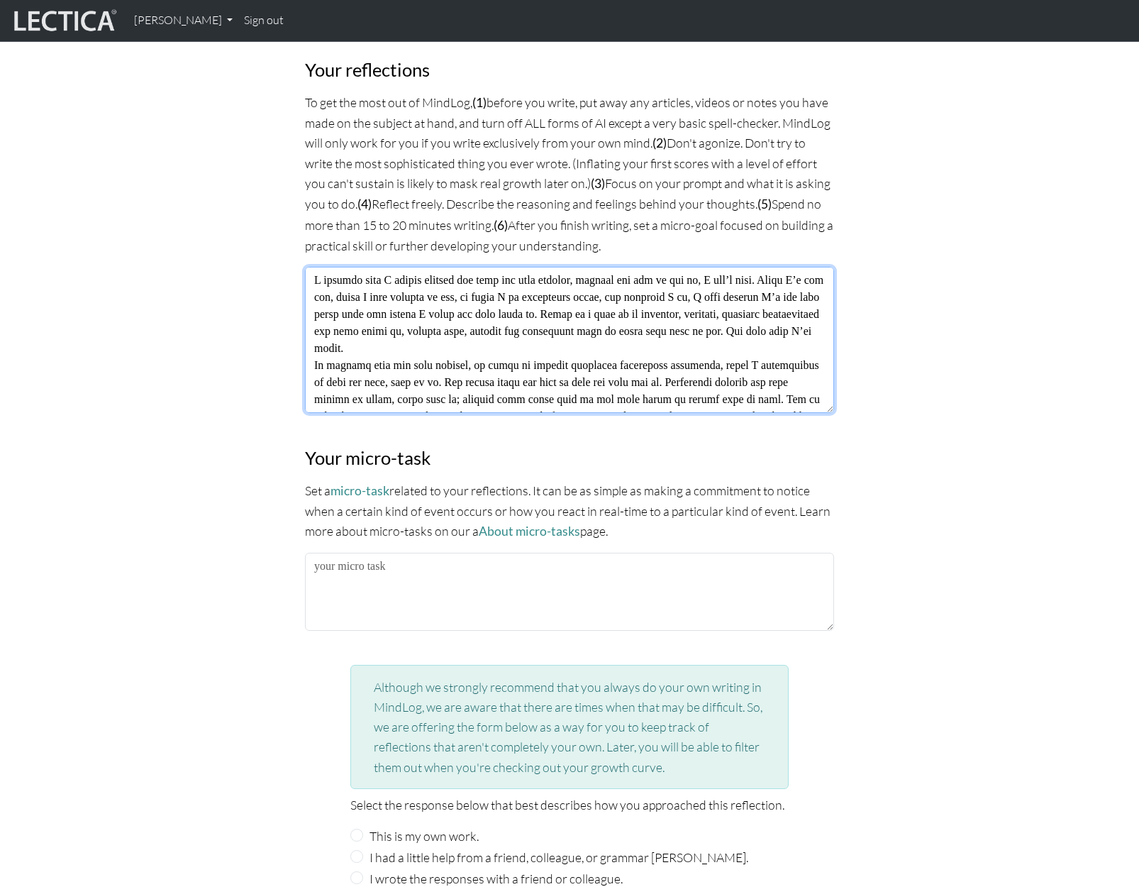
scroll to position [607, 0]
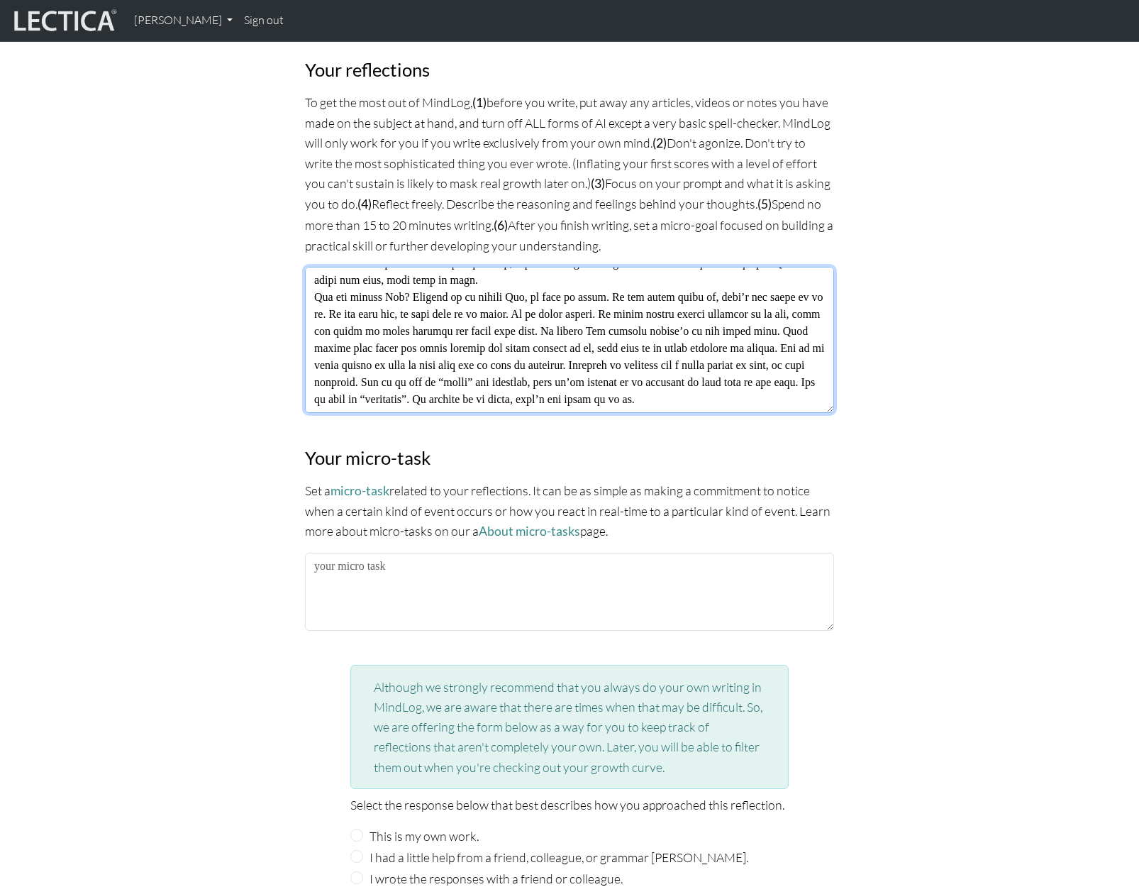
type textarea "I thought that I should address all that you said tonight, whether for you or f…"
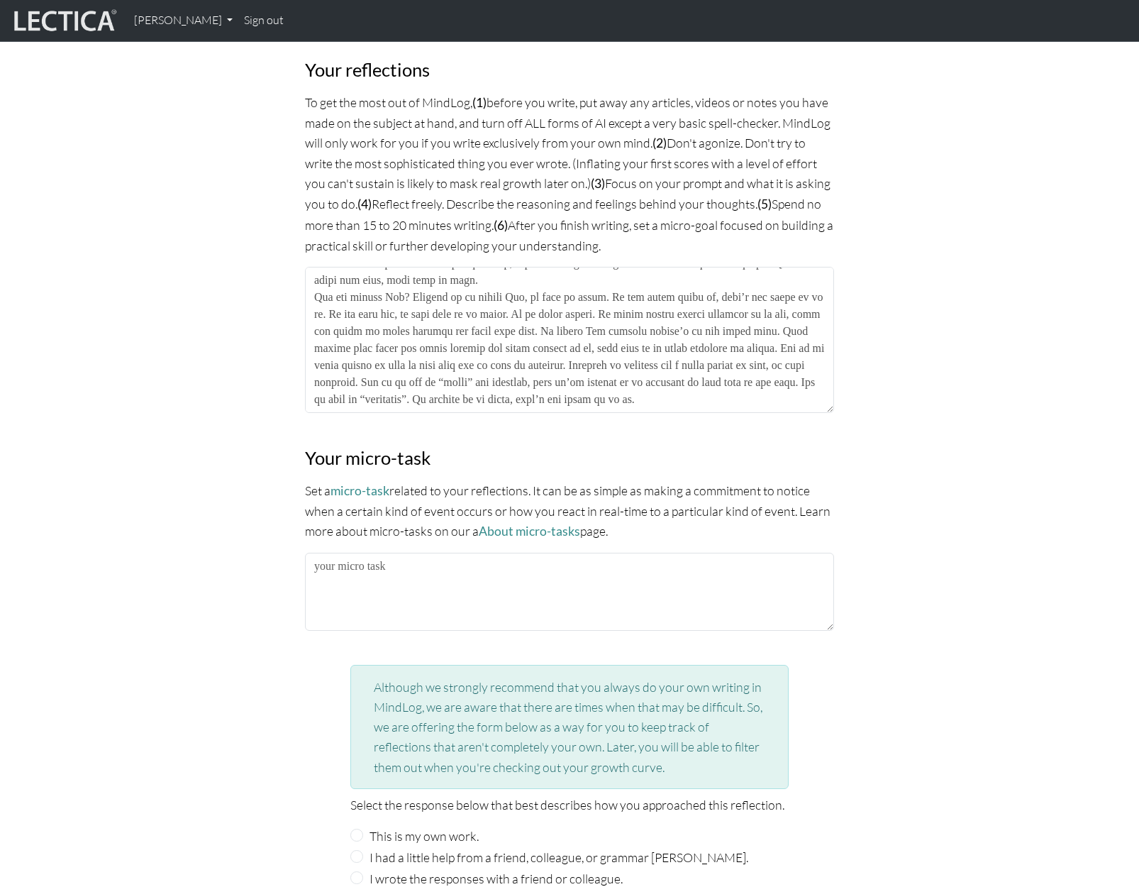
click at [856, 502] on div "MindLog is a tool for reflecting on and learning from life experience. It's des…" at bounding box center [569, 98] width 937 height 1801
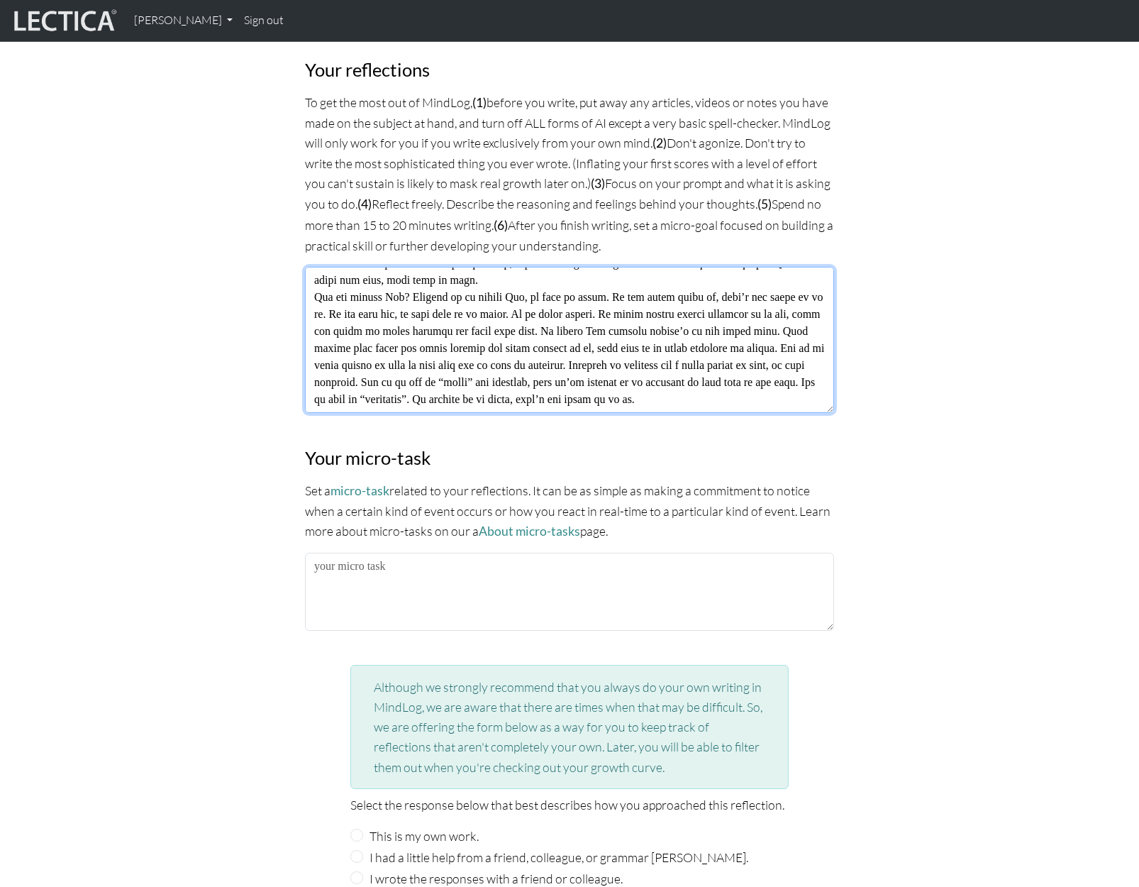
click at [602, 346] on textarea at bounding box center [569, 340] width 529 height 146
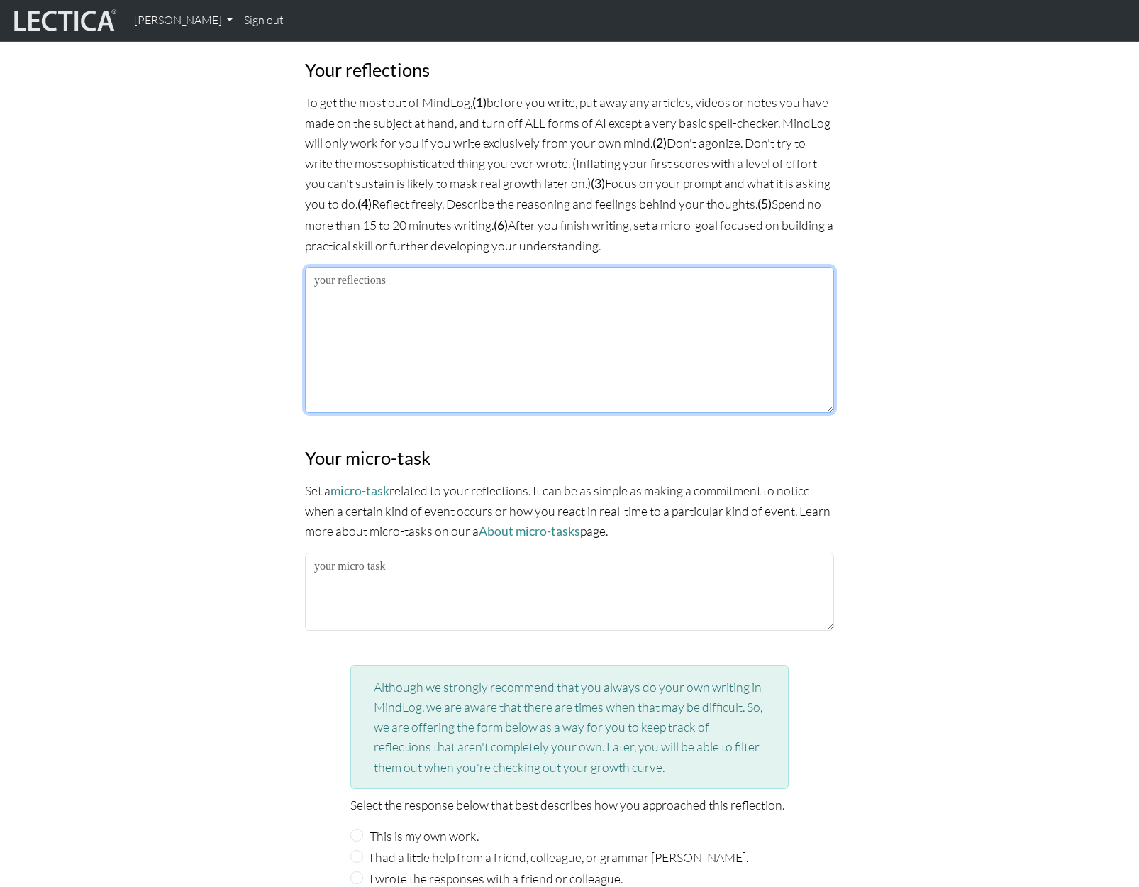
scroll to position [0, 0]
paste textarea "So then who cares about thoughts like this? Why must we torture ourselves with …"
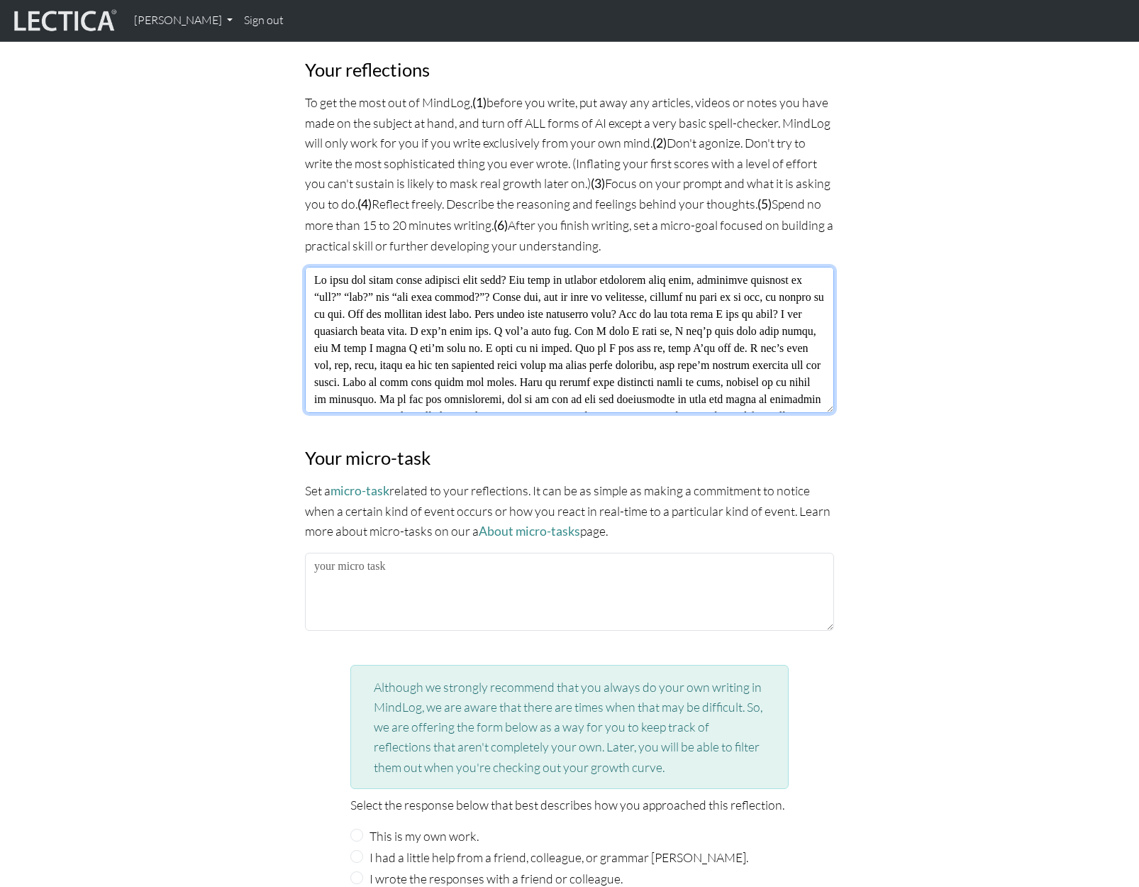
scroll to position [641, 0]
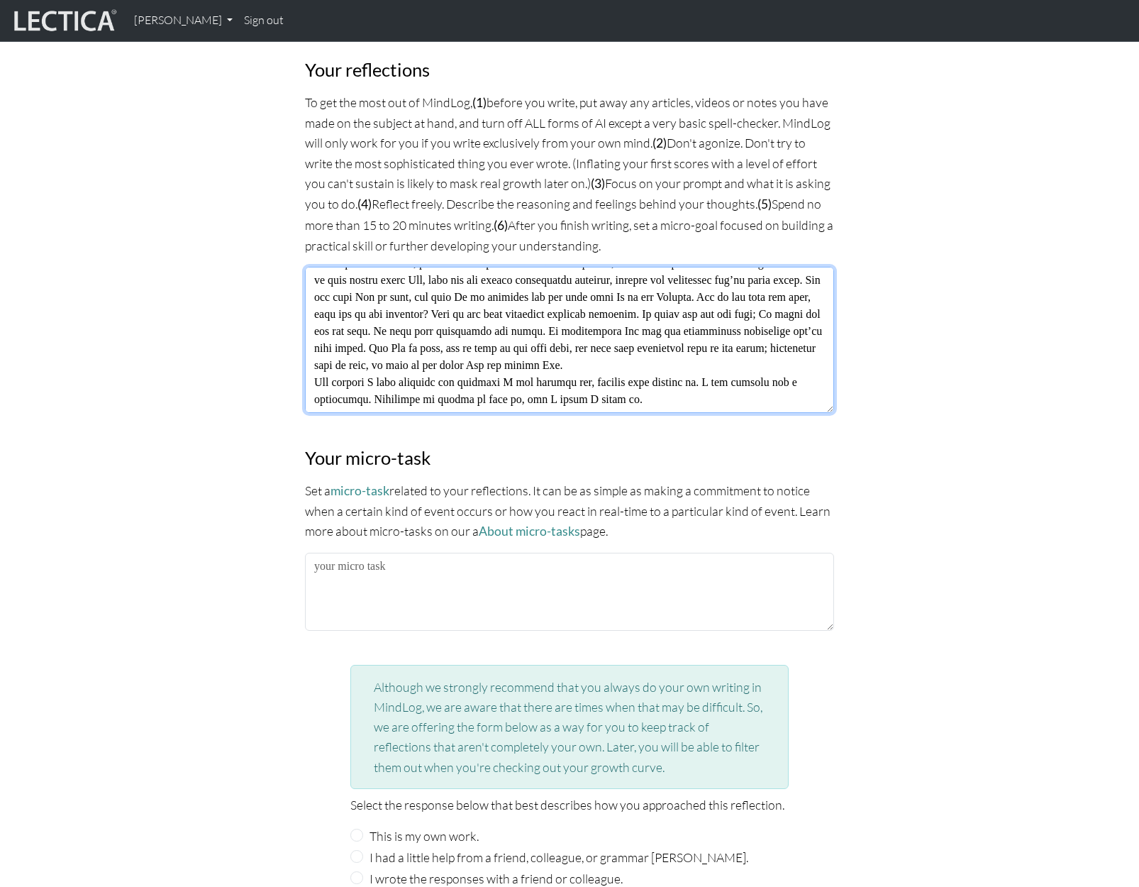
type textarea "So then who cares about thoughts like this? Why must we torture ourselves with …"
click at [752, 321] on textarea at bounding box center [569, 340] width 529 height 146
click at [656, 333] on textarea at bounding box center [569, 340] width 529 height 146
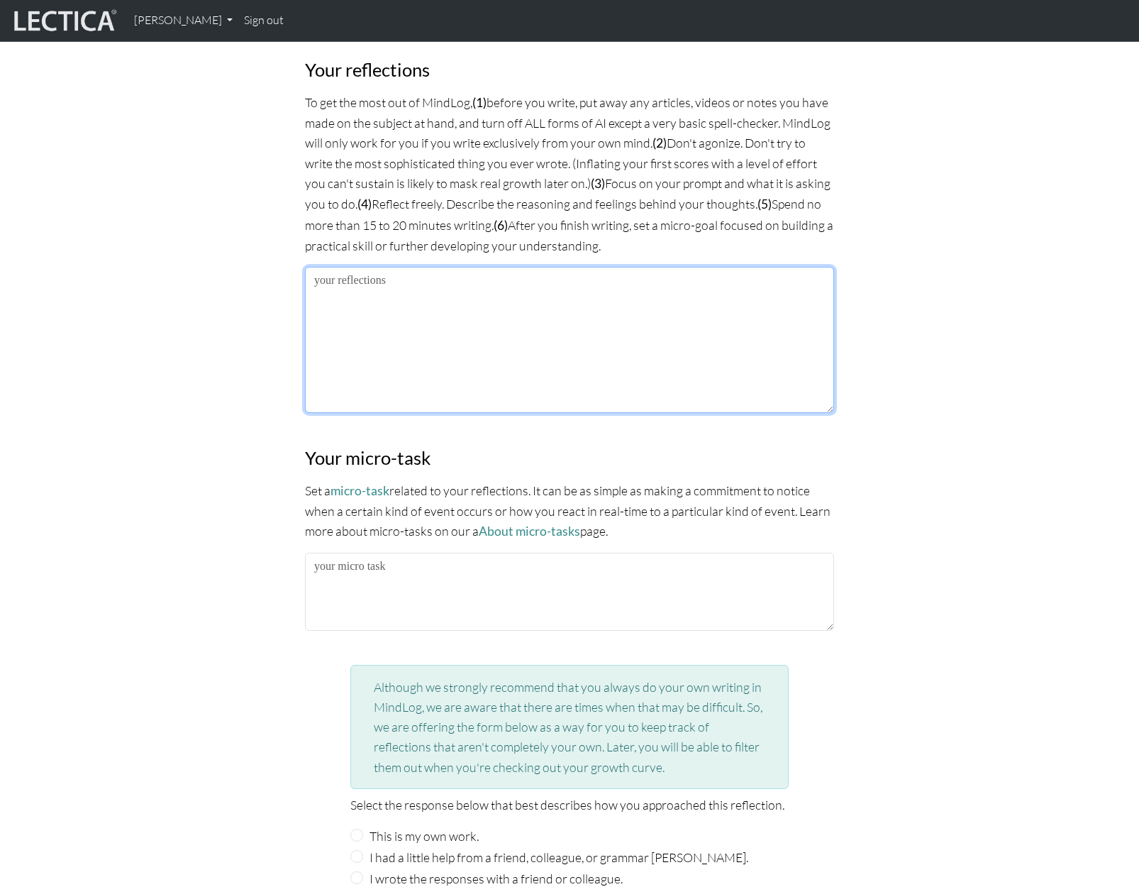
scroll to position [0, 0]
paste textarea "I thought that I should address all that you said tonight, whether for you or f…"
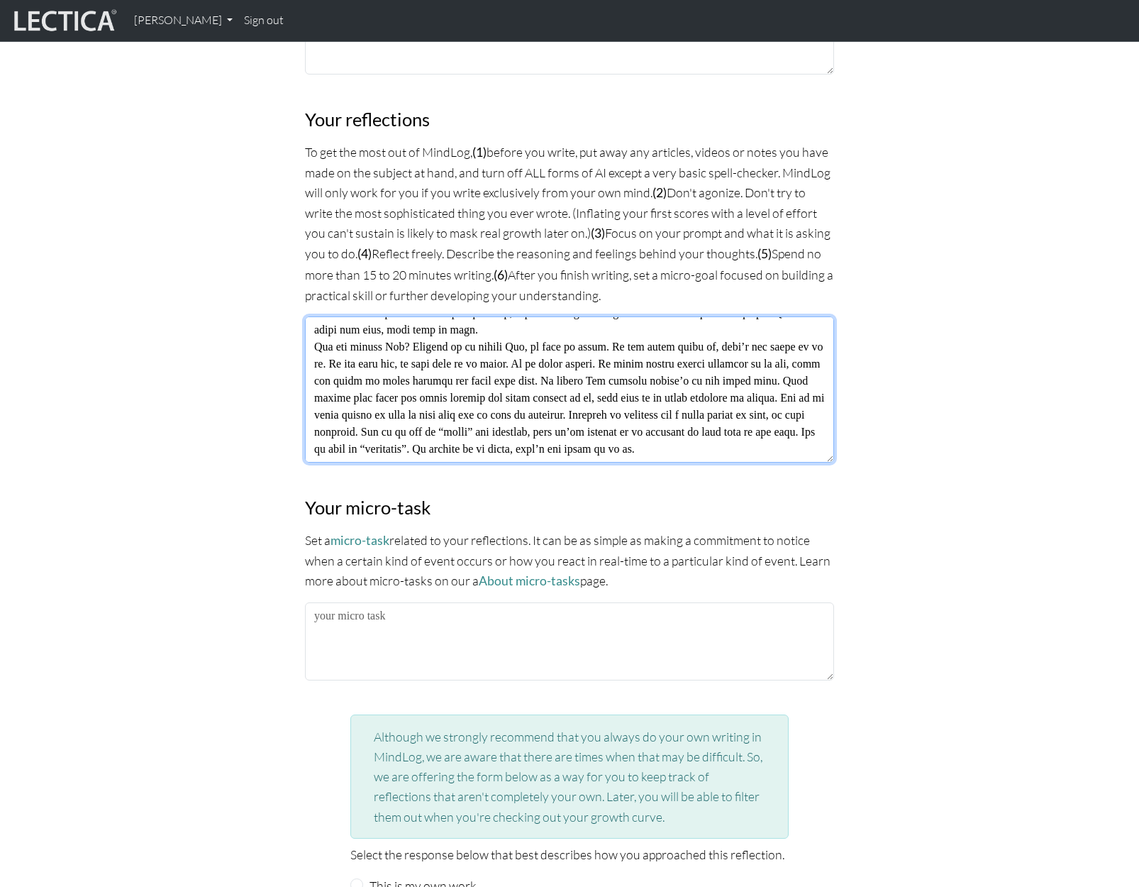
scroll to position [596, 0]
type textarea "I thought that I should address all that you said tonight, whether for you or f…"
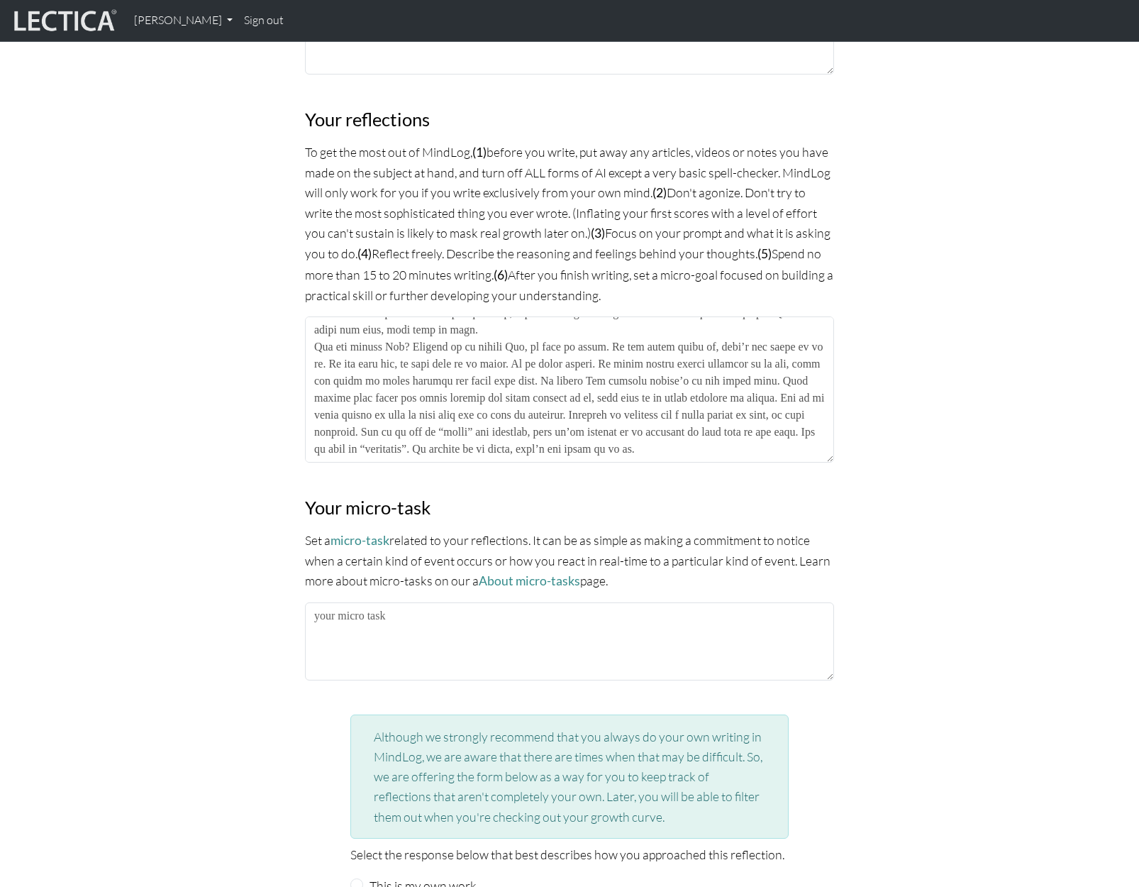
drag, startPoint x: 1066, startPoint y: 428, endPoint x: 1082, endPoint y: 441, distance: 20.2
click at [1066, 428] on section "MindLog is a tool for reflecting on and learning from life experience. It's des…" at bounding box center [569, 147] width 1139 height 1801
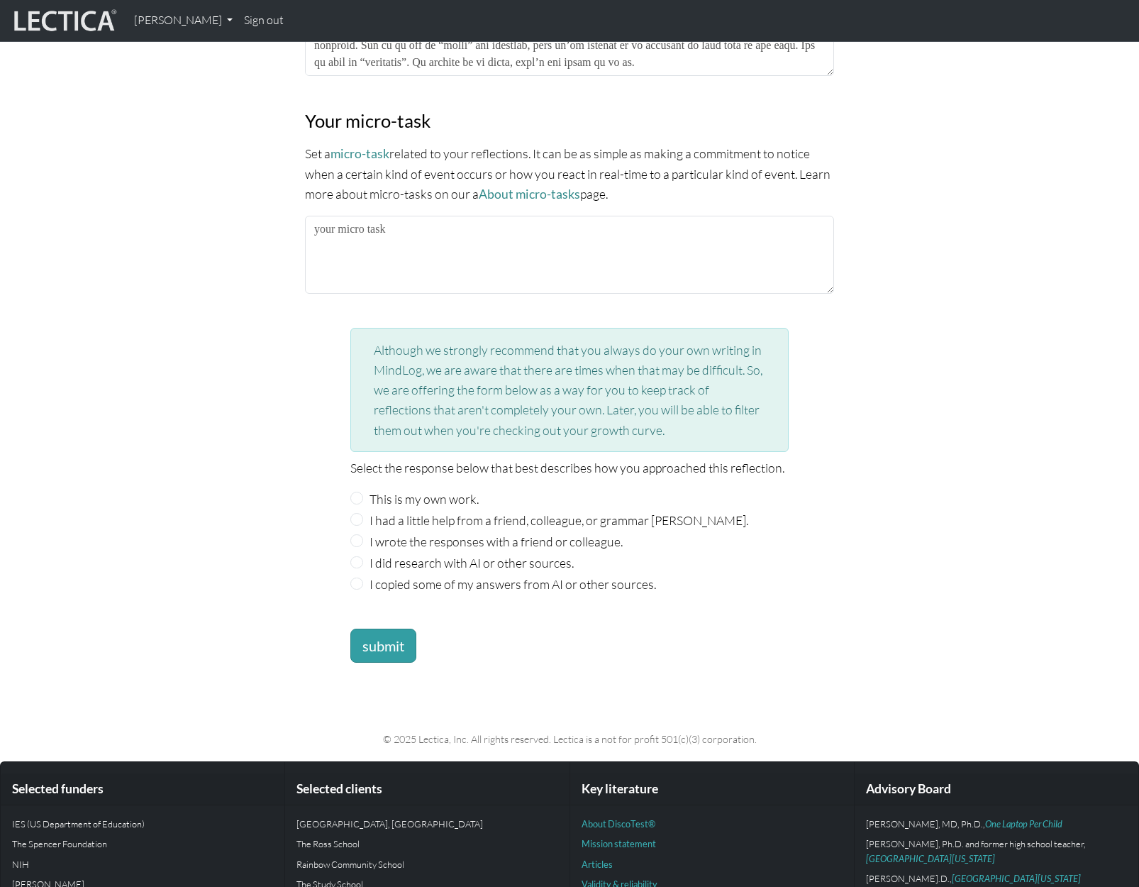
scroll to position [1323, 0]
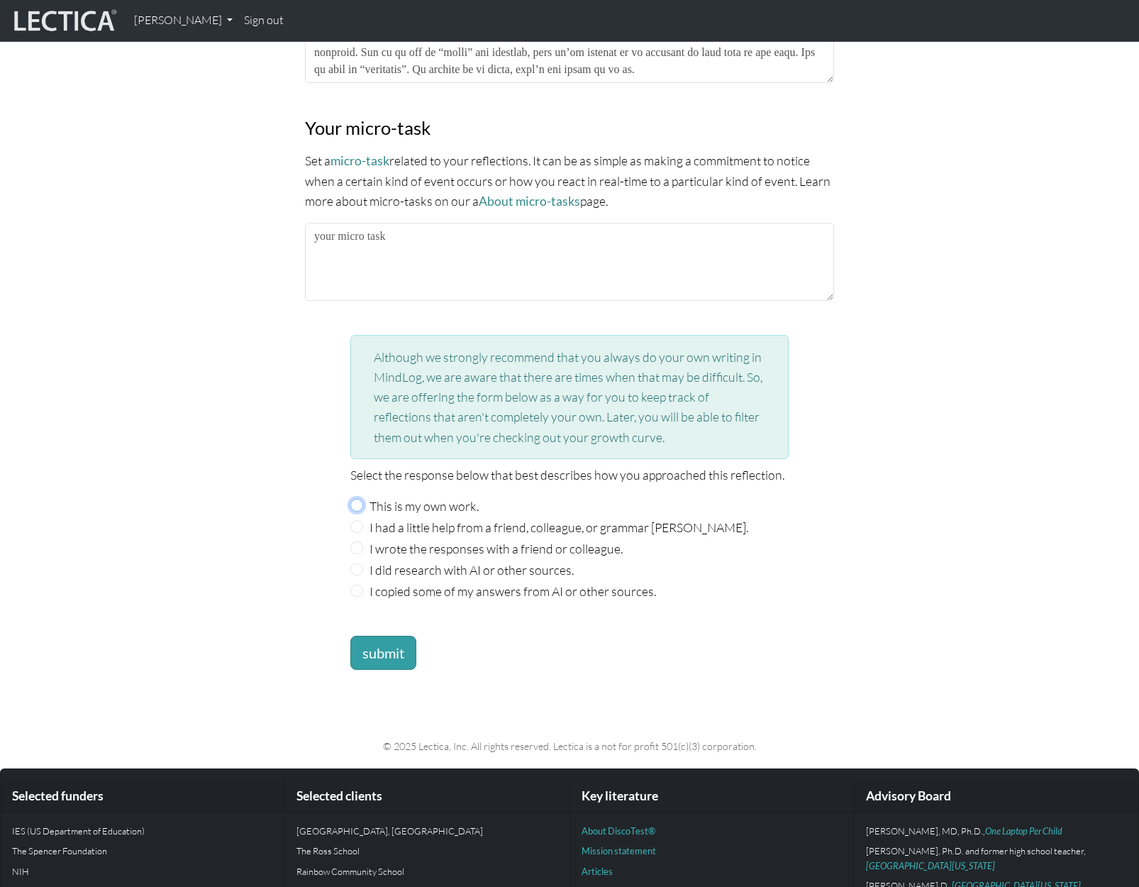
click at [355, 499] on input "This is my own work." at bounding box center [356, 505] width 13 height 13
radio input "true"
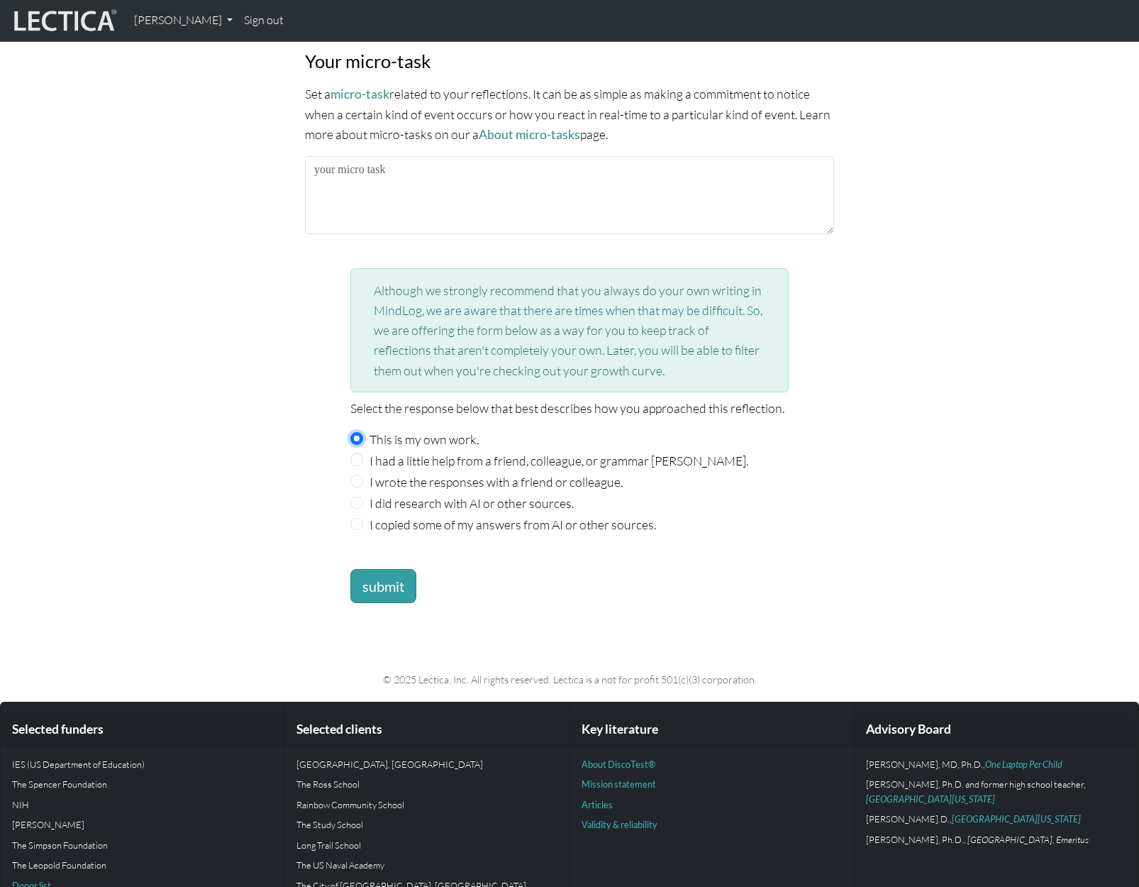
scroll to position [1394, 0]
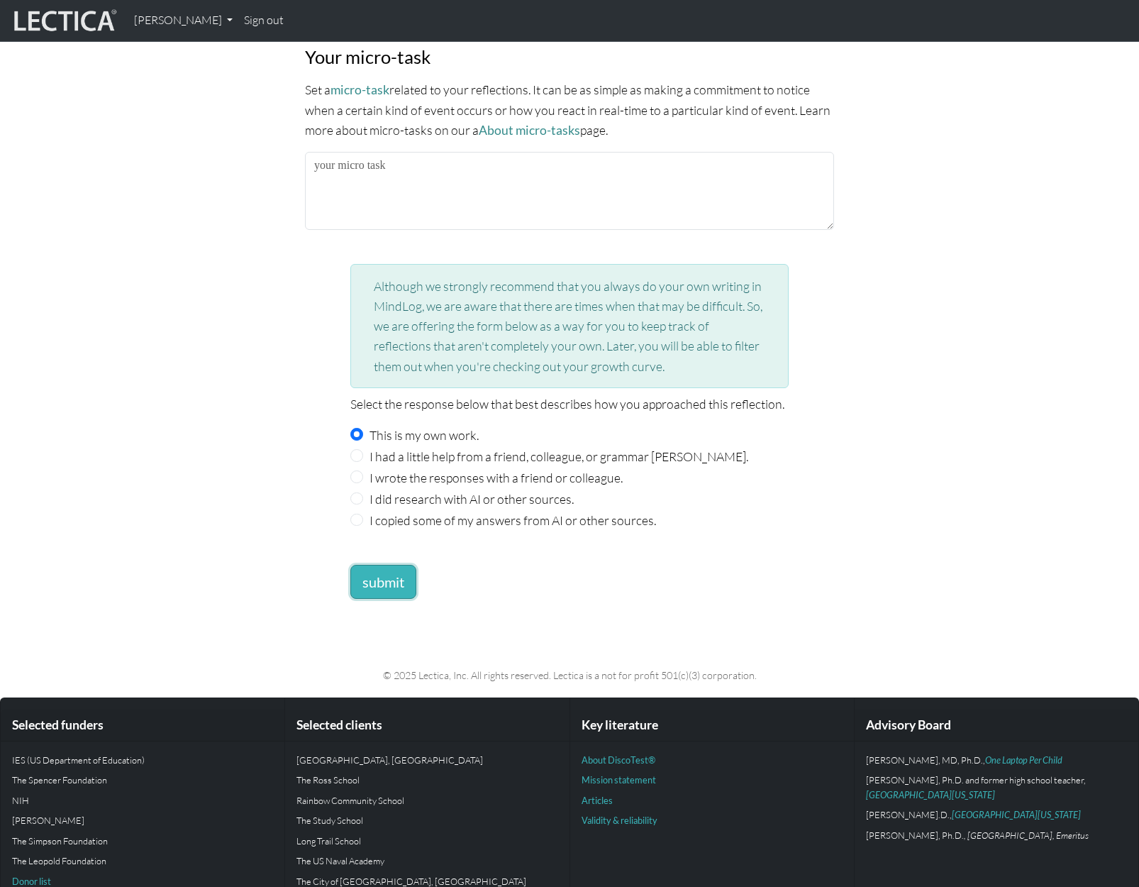
click at [390, 575] on button "submit" at bounding box center [383, 582] width 66 height 34
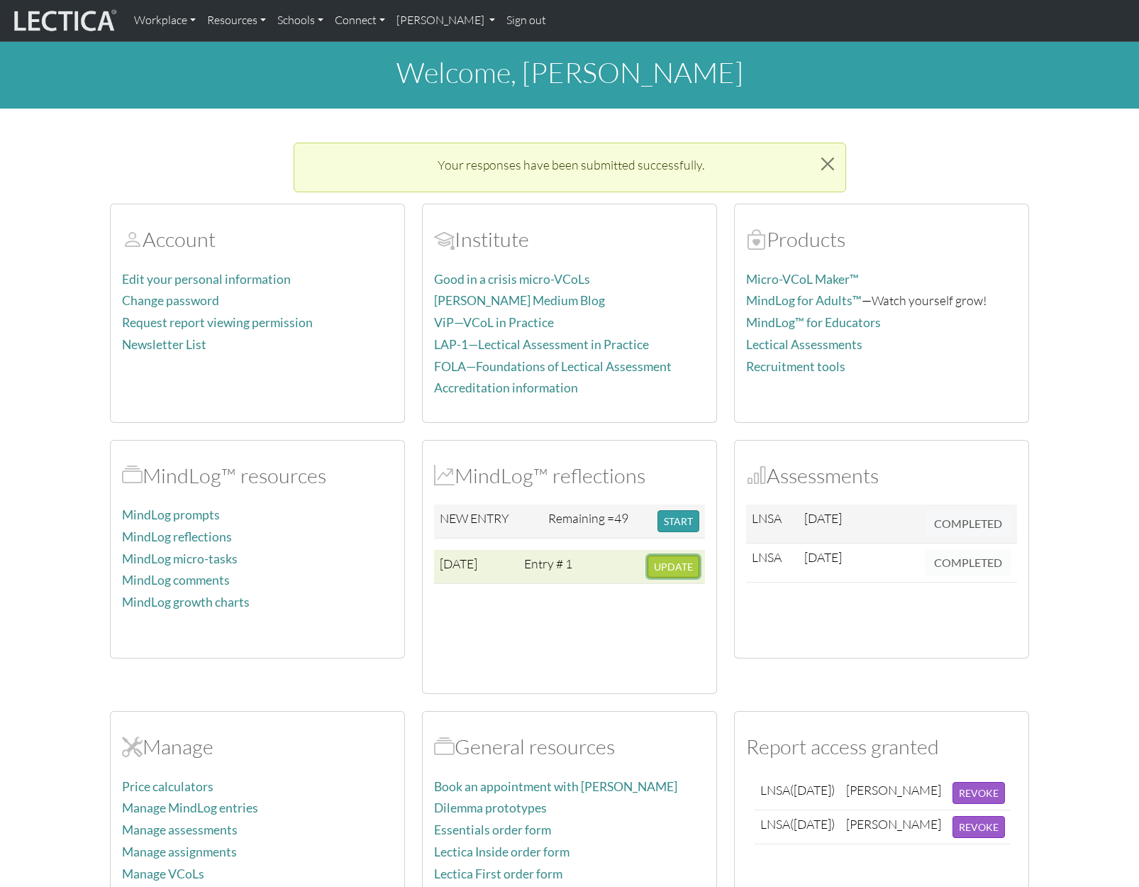
click at [678, 570] on span "UPDATE" at bounding box center [673, 567] width 39 height 12
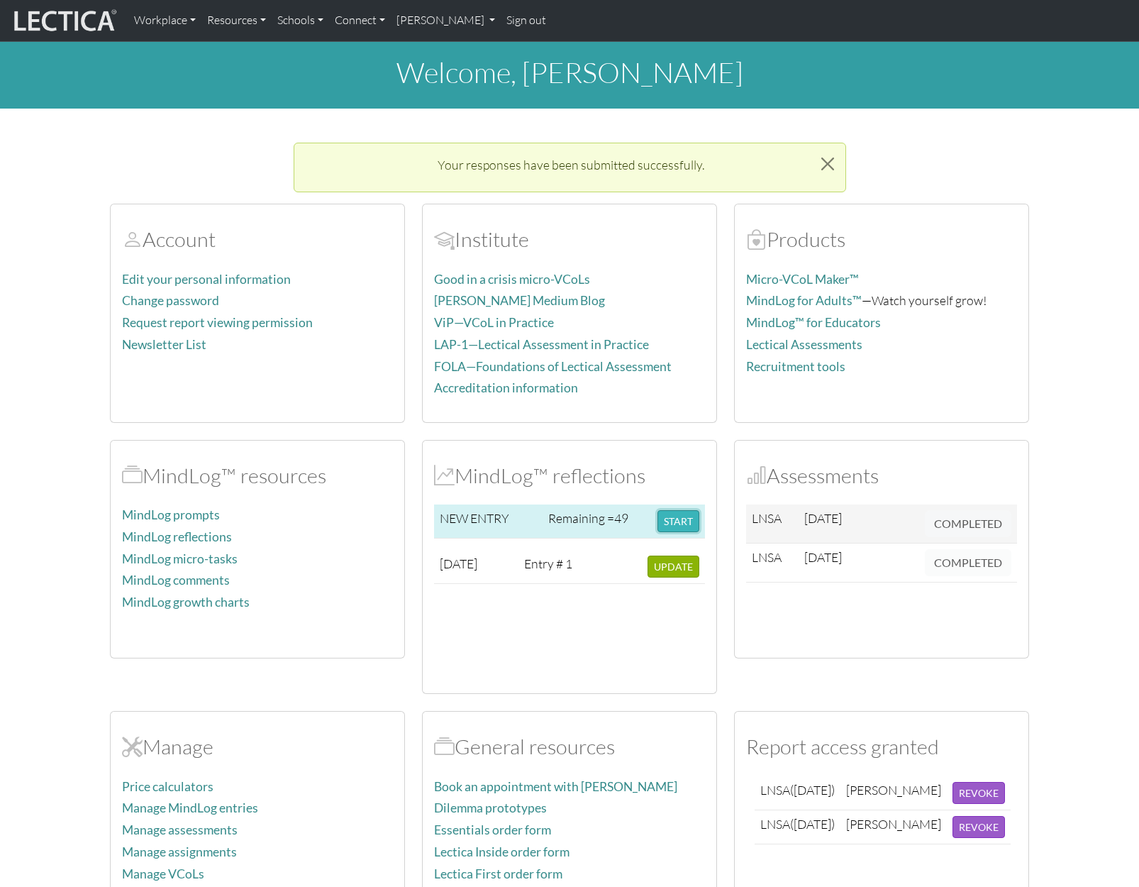
click at [674, 519] on button "START" at bounding box center [679, 521] width 42 height 22
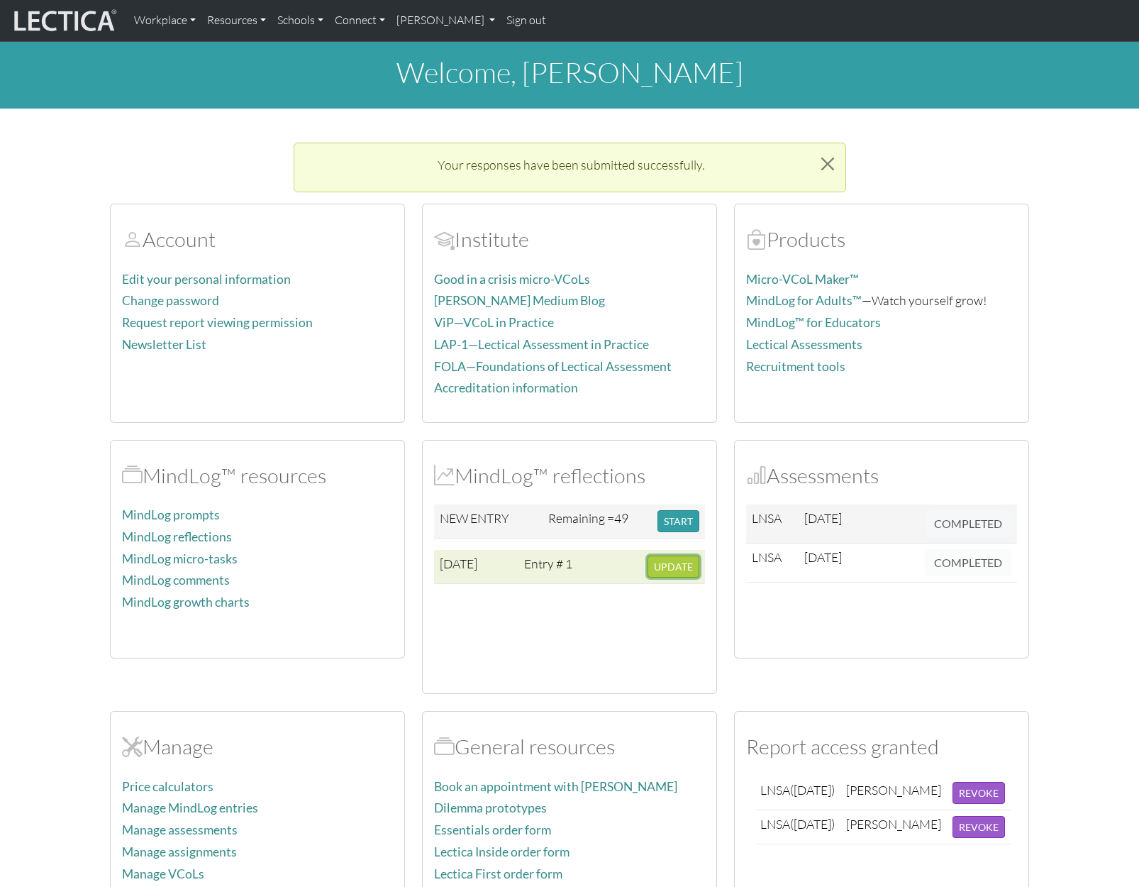
click at [668, 563] on span "UPDATE" at bounding box center [673, 567] width 39 height 12
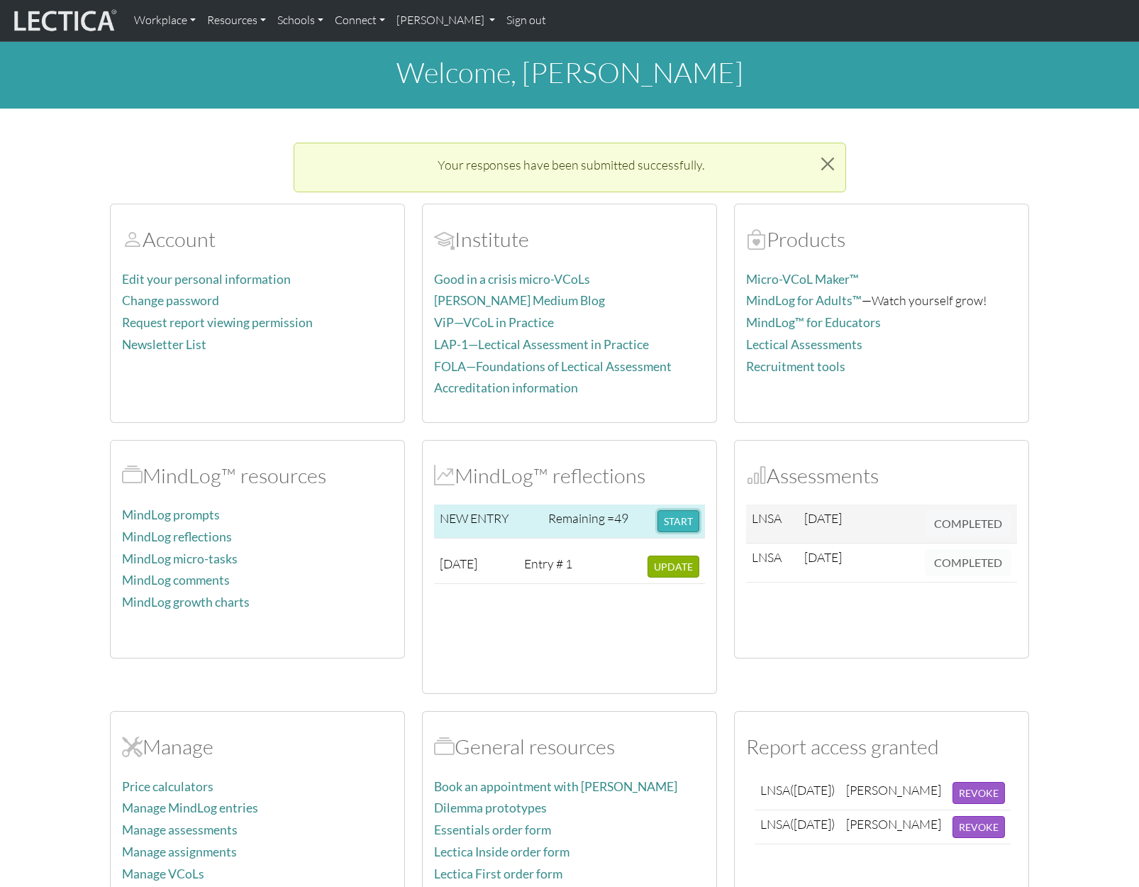
click at [675, 519] on button "START" at bounding box center [679, 521] width 42 height 22
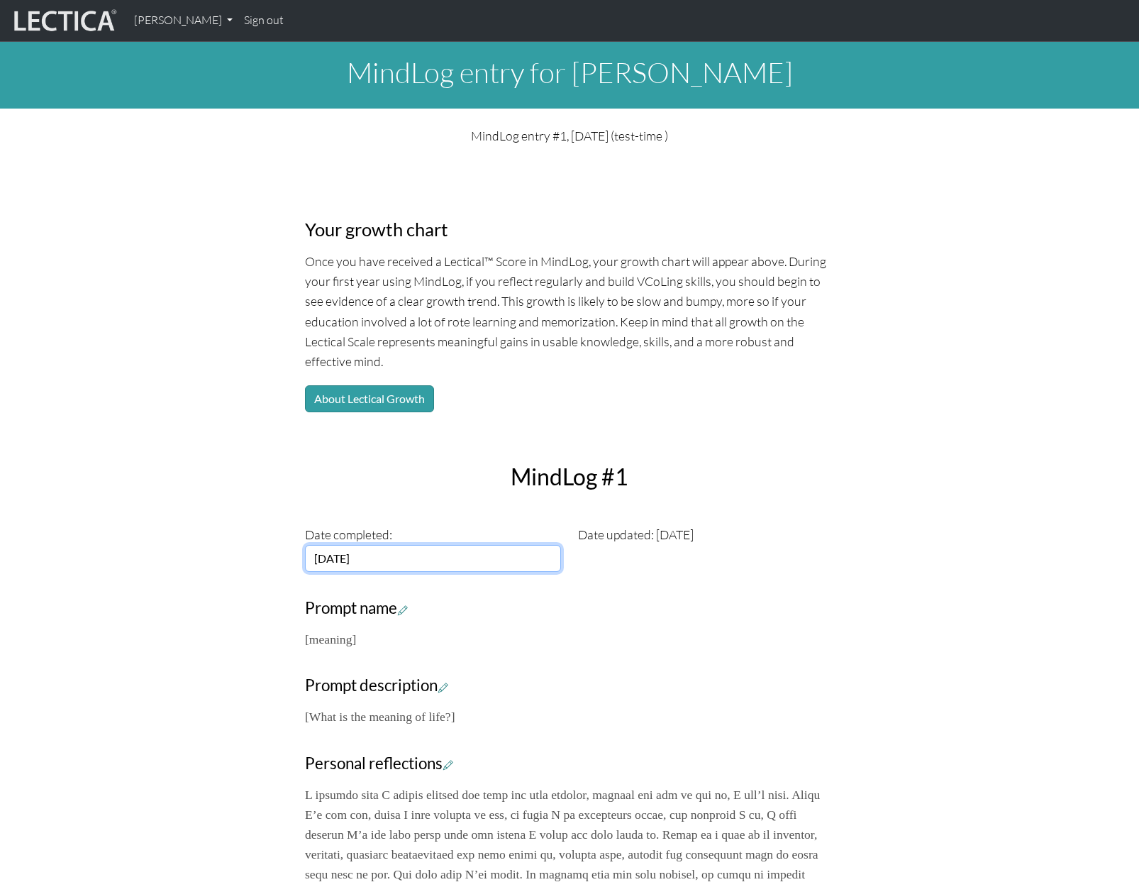
click at [390, 558] on input "[DATE]" at bounding box center [433, 558] width 256 height 27
drag, startPoint x: 343, startPoint y: 559, endPoint x: 327, endPoint y: 561, distance: 15.8
click at [327, 561] on input "[DATE]" at bounding box center [433, 558] width 256 height 27
drag, startPoint x: 370, startPoint y: 558, endPoint x: 293, endPoint y: 553, distance: 76.8
click at [293, 553] on div "Your growth chart Once you have received a Lectical™ Score in MindLog, your gro…" at bounding box center [569, 869] width 937 height 1424
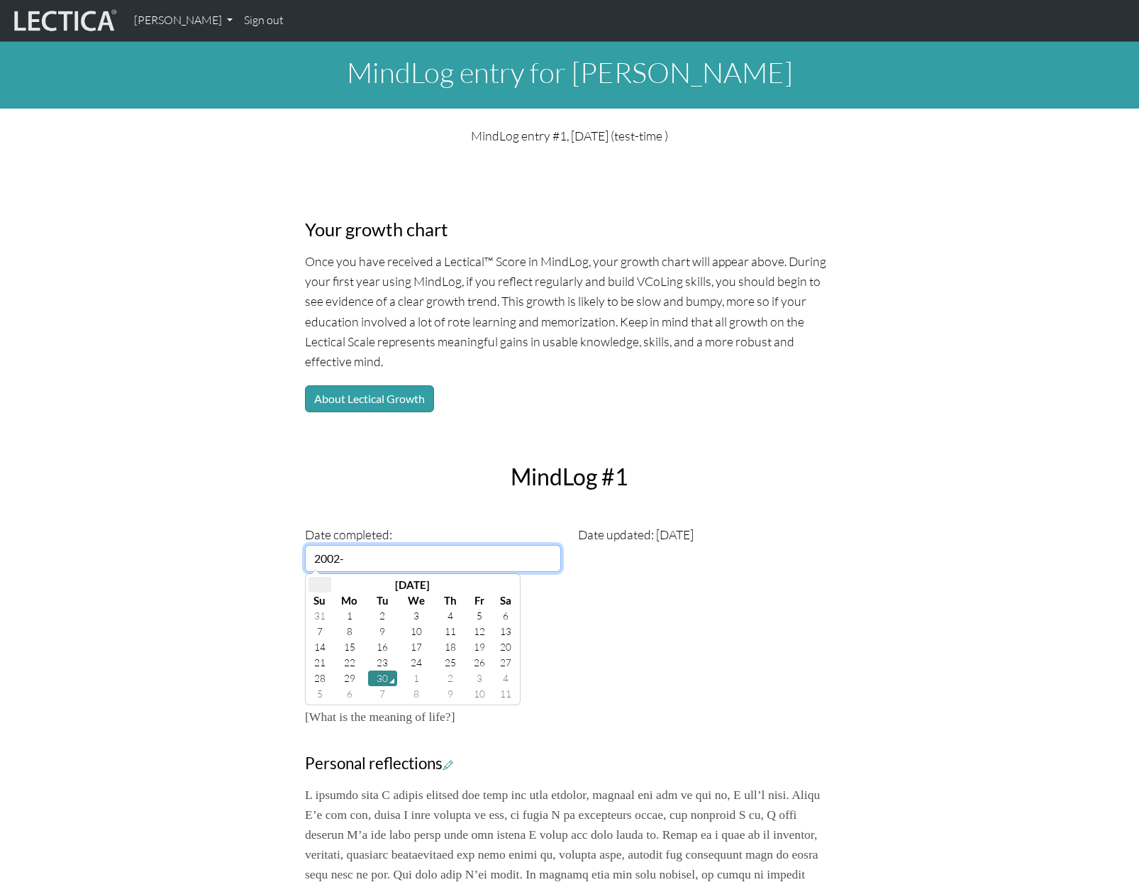
click at [325, 584] on th at bounding box center [320, 585] width 23 height 16
click at [321, 584] on th at bounding box center [320, 585] width 23 height 16
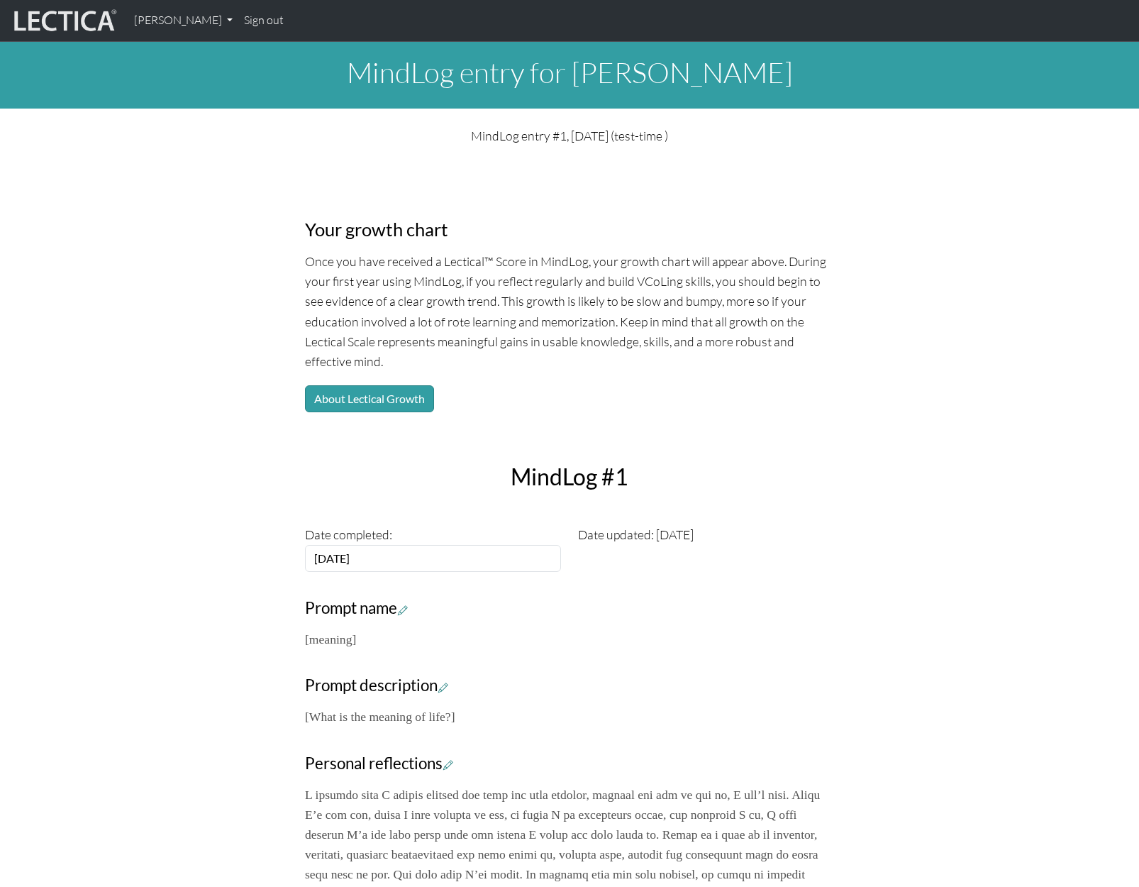
click at [624, 631] on p "[meaning]" at bounding box center [569, 639] width 529 height 20
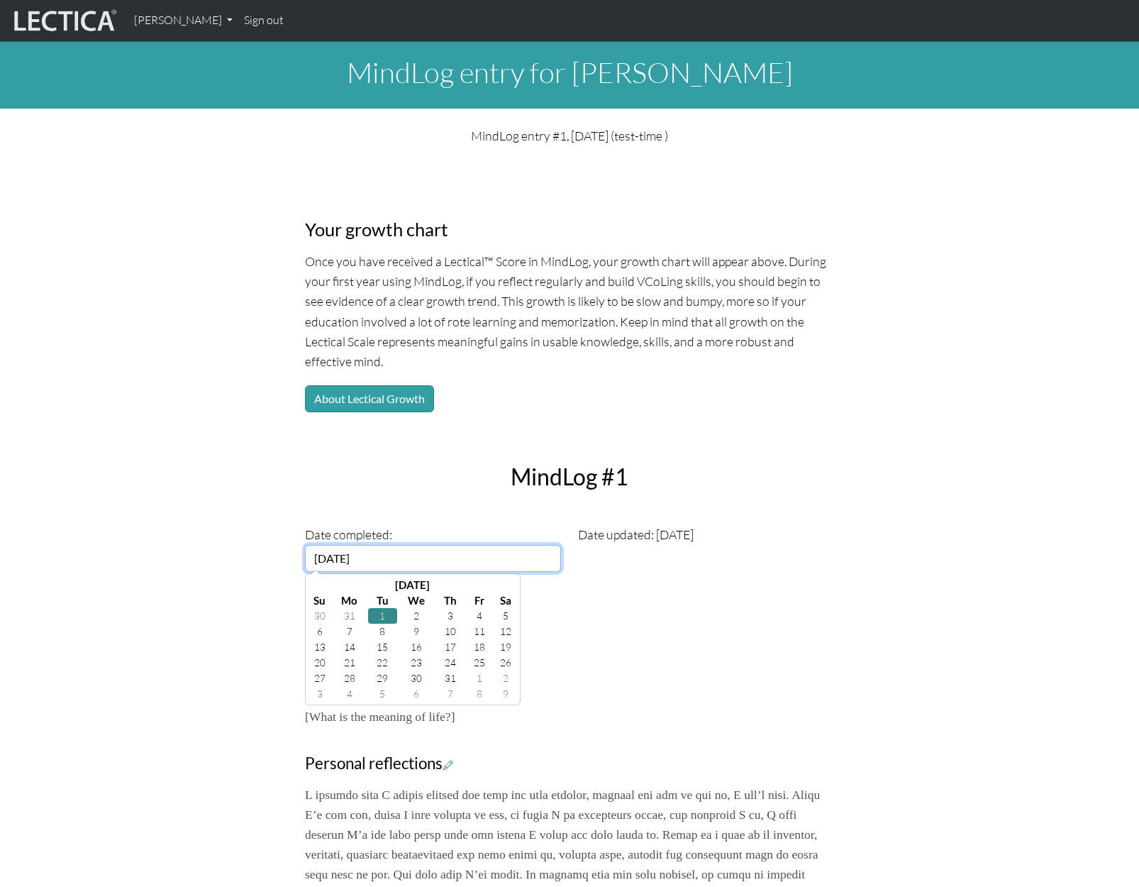
click at [377, 562] on input "2002-01-01" at bounding box center [433, 558] width 256 height 27
click at [502, 586] on th at bounding box center [506, 585] width 23 height 16
click at [318, 646] on td "10" at bounding box center [320, 647] width 23 height 16
type input "2002-03-10"
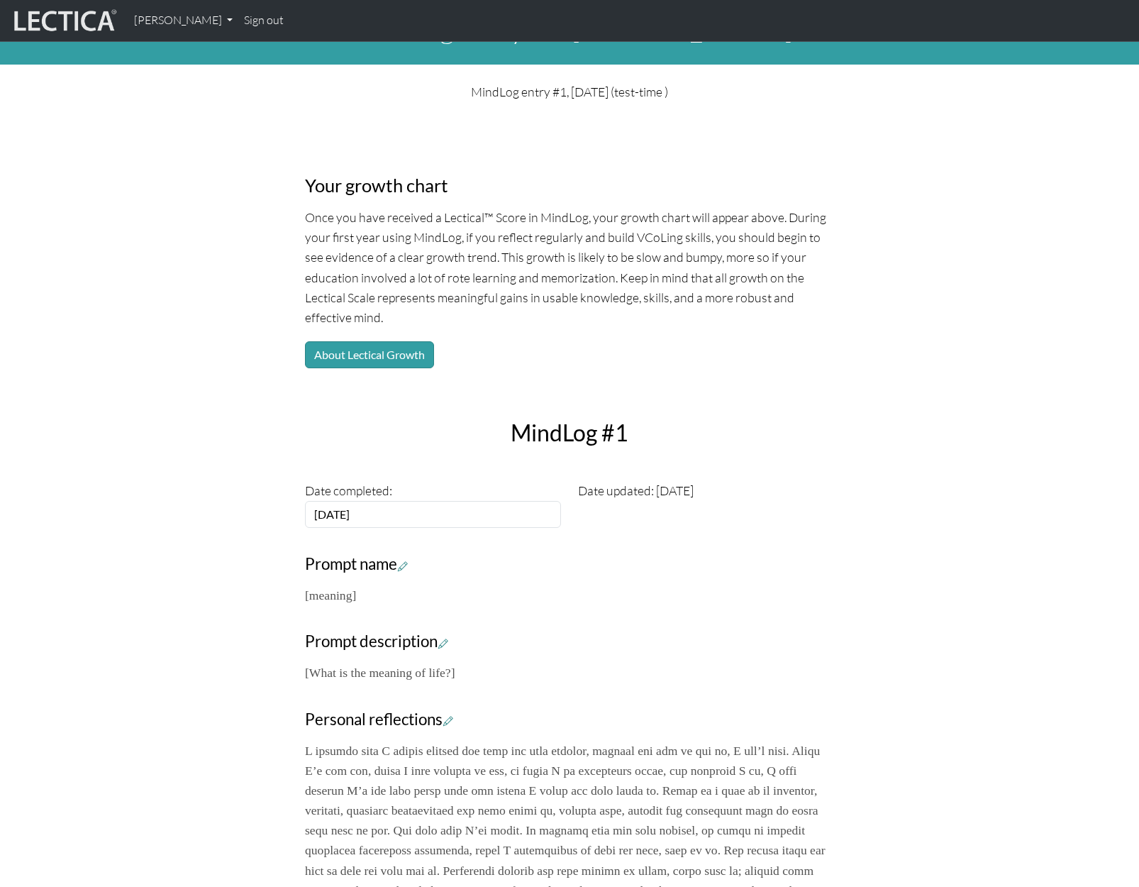
scroll to position [45, 0]
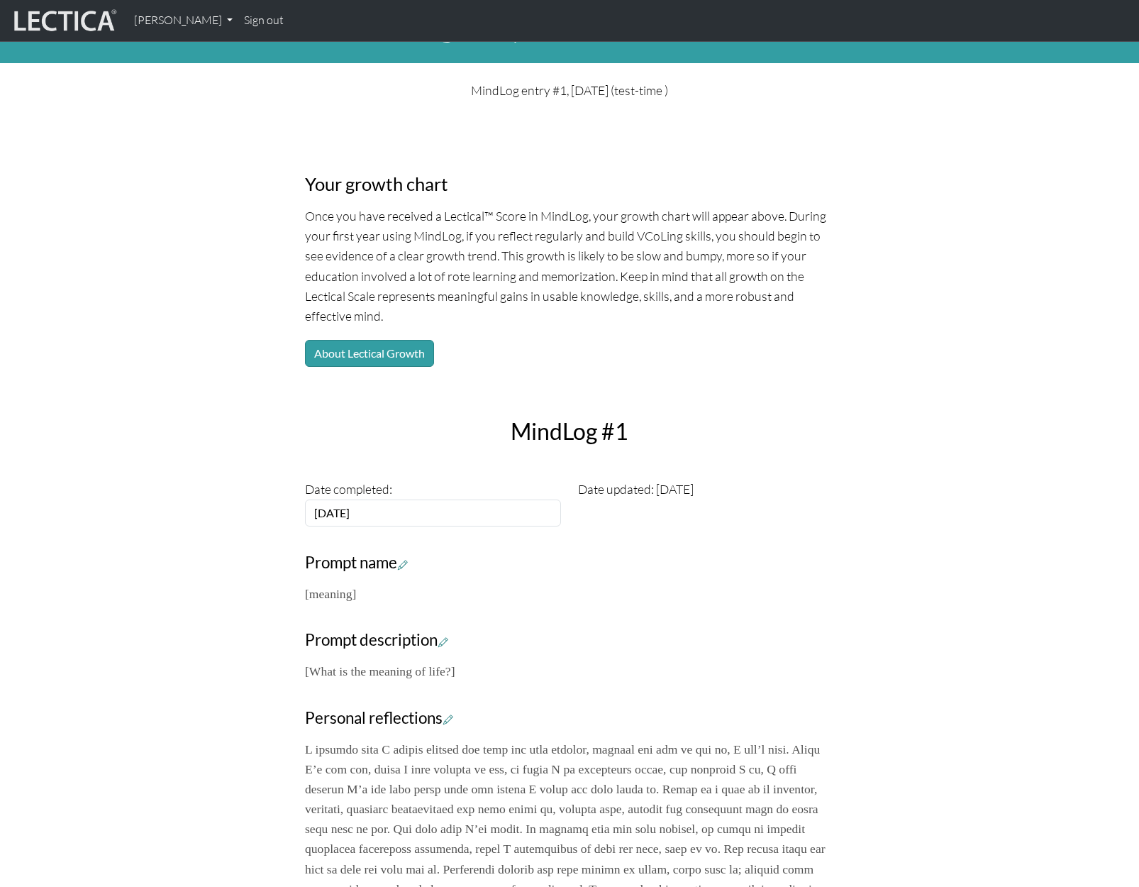
click at [763, 679] on p "[What is the meaning of life?]" at bounding box center [569, 671] width 529 height 20
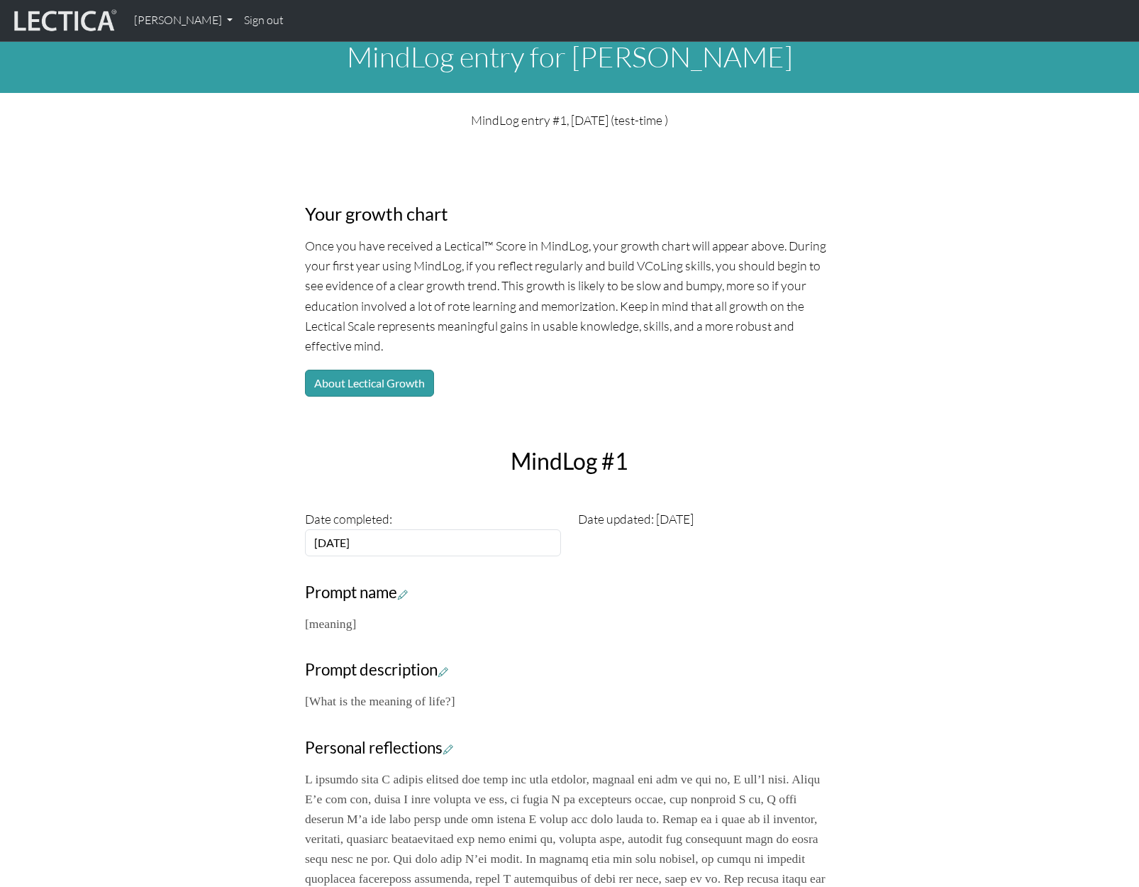
scroll to position [0, 0]
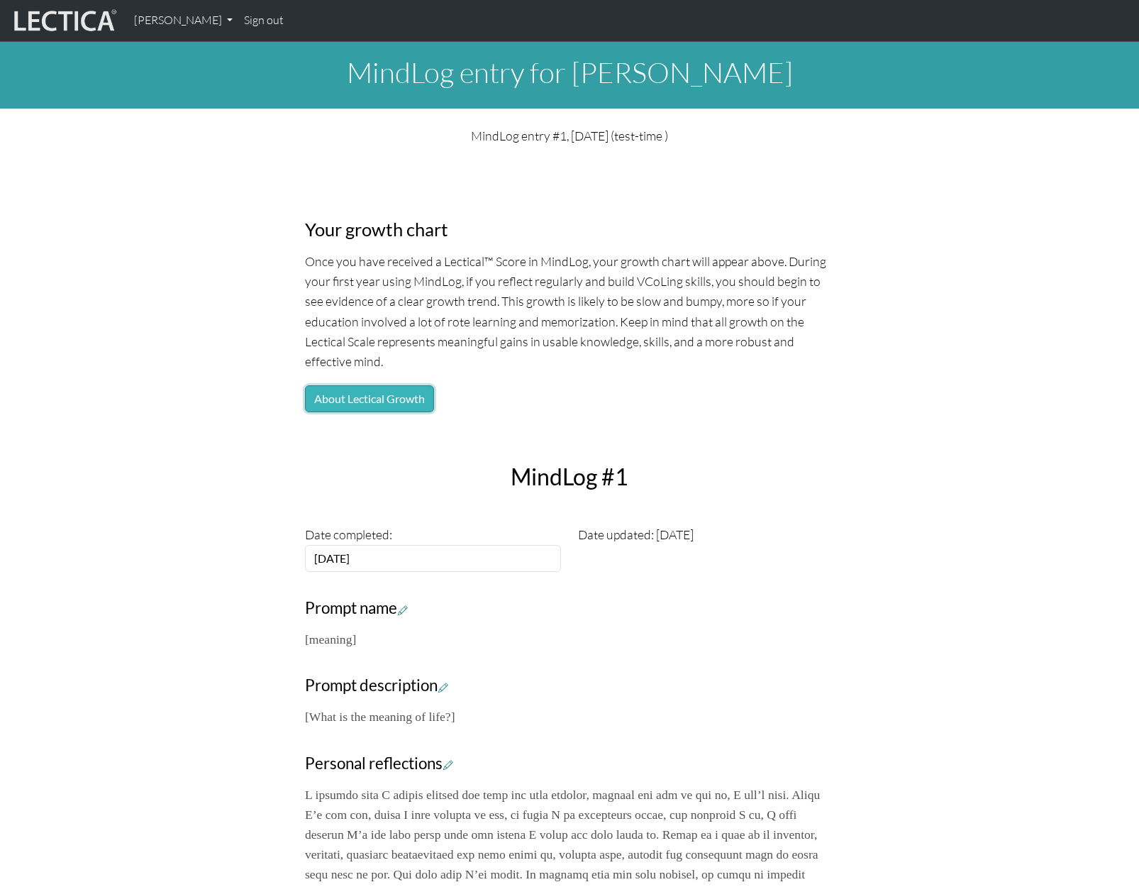
click at [395, 399] on button "About Lectical Growth" at bounding box center [369, 398] width 129 height 27
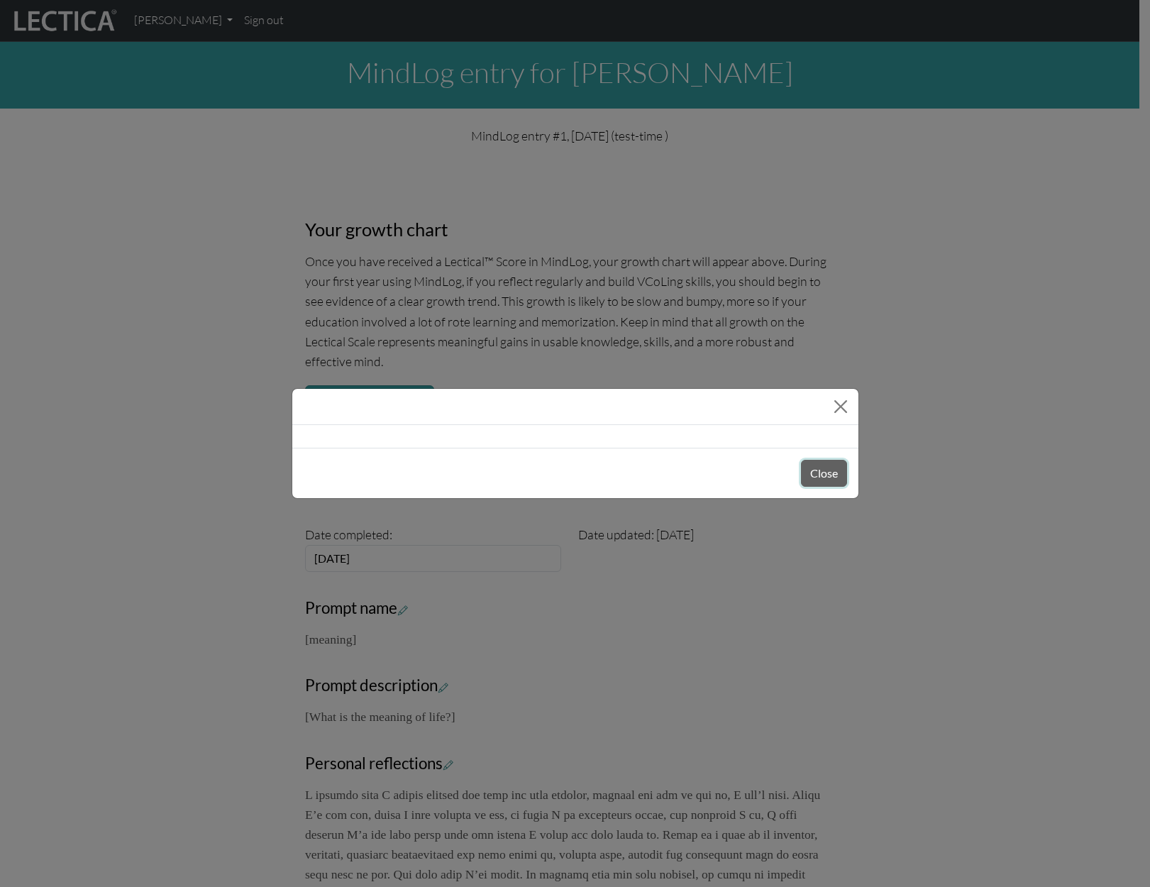
click at [817, 475] on button "Close" at bounding box center [824, 473] width 46 height 27
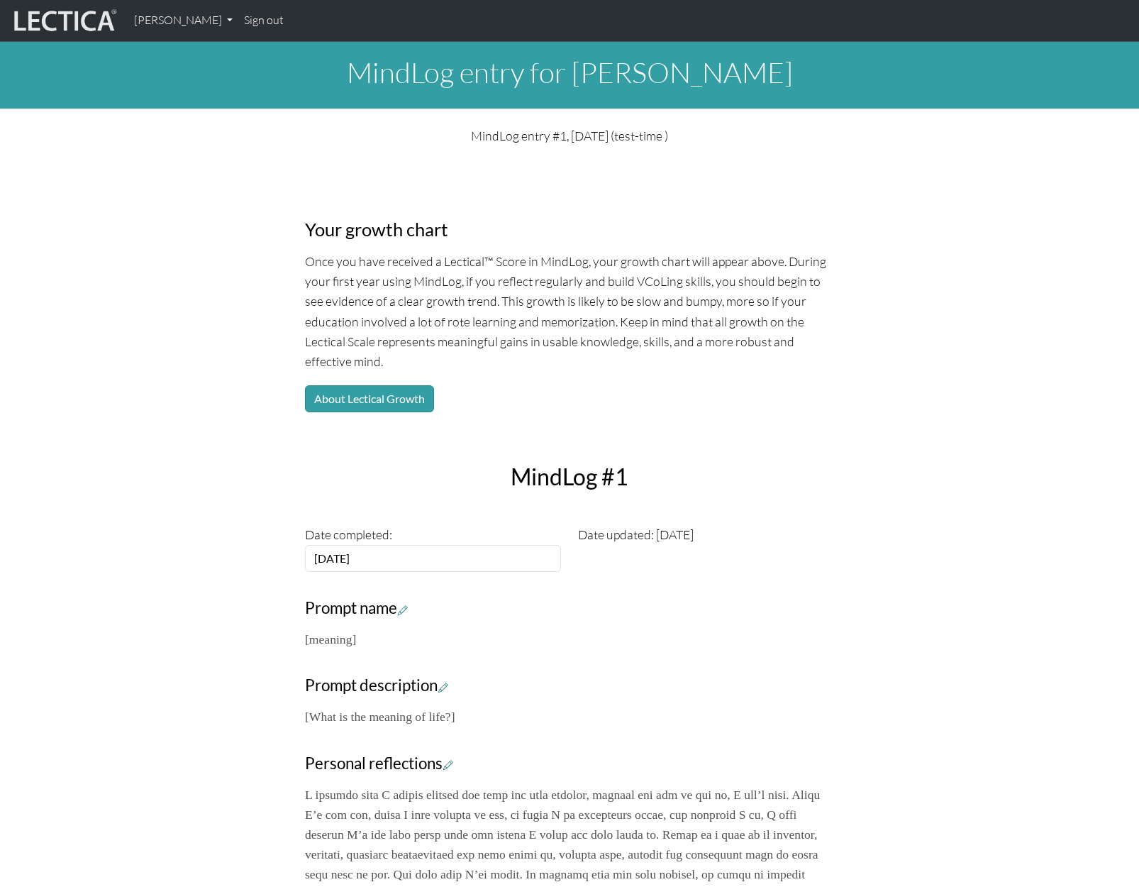
click at [867, 377] on div "Your growth chart Once you have received a Lectical™ Score in MindLog, your gro…" at bounding box center [569, 869] width 937 height 1424
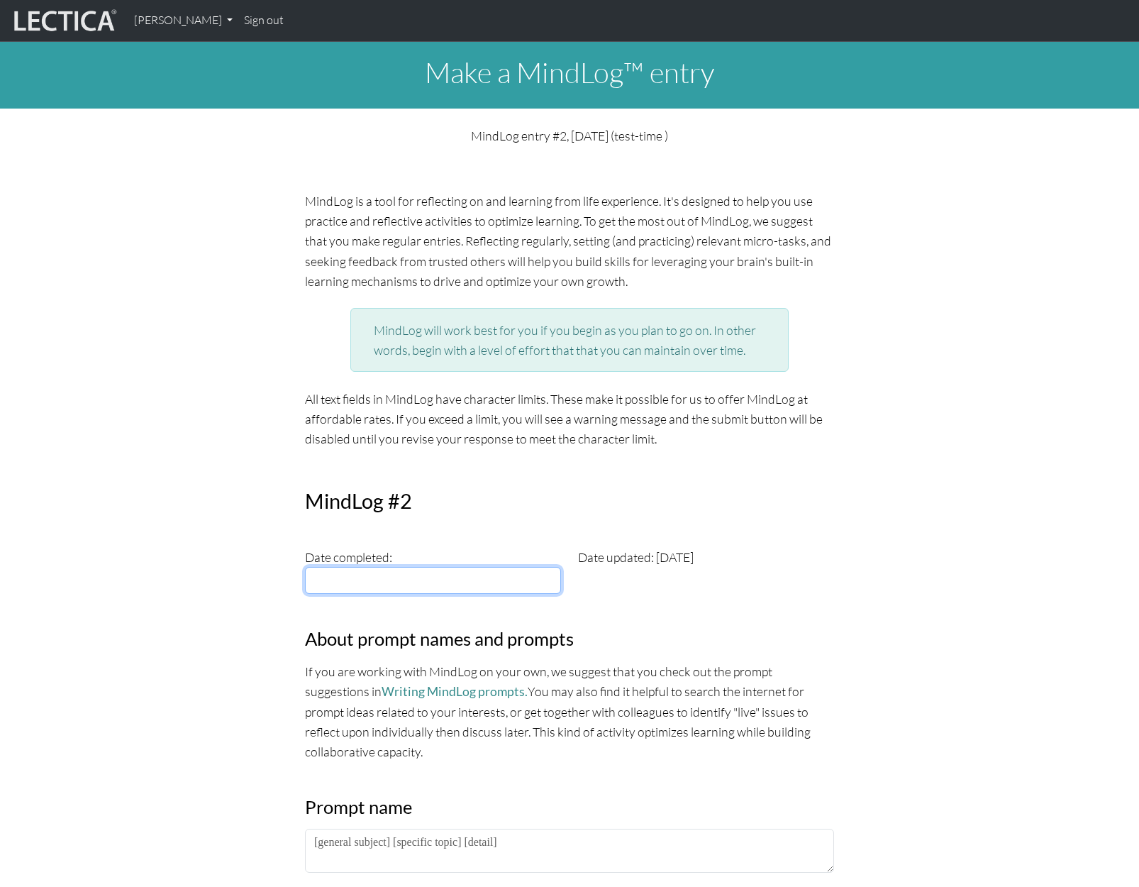
type input "[DATE]"
click at [370, 570] on input "[DATE]" at bounding box center [433, 580] width 256 height 27
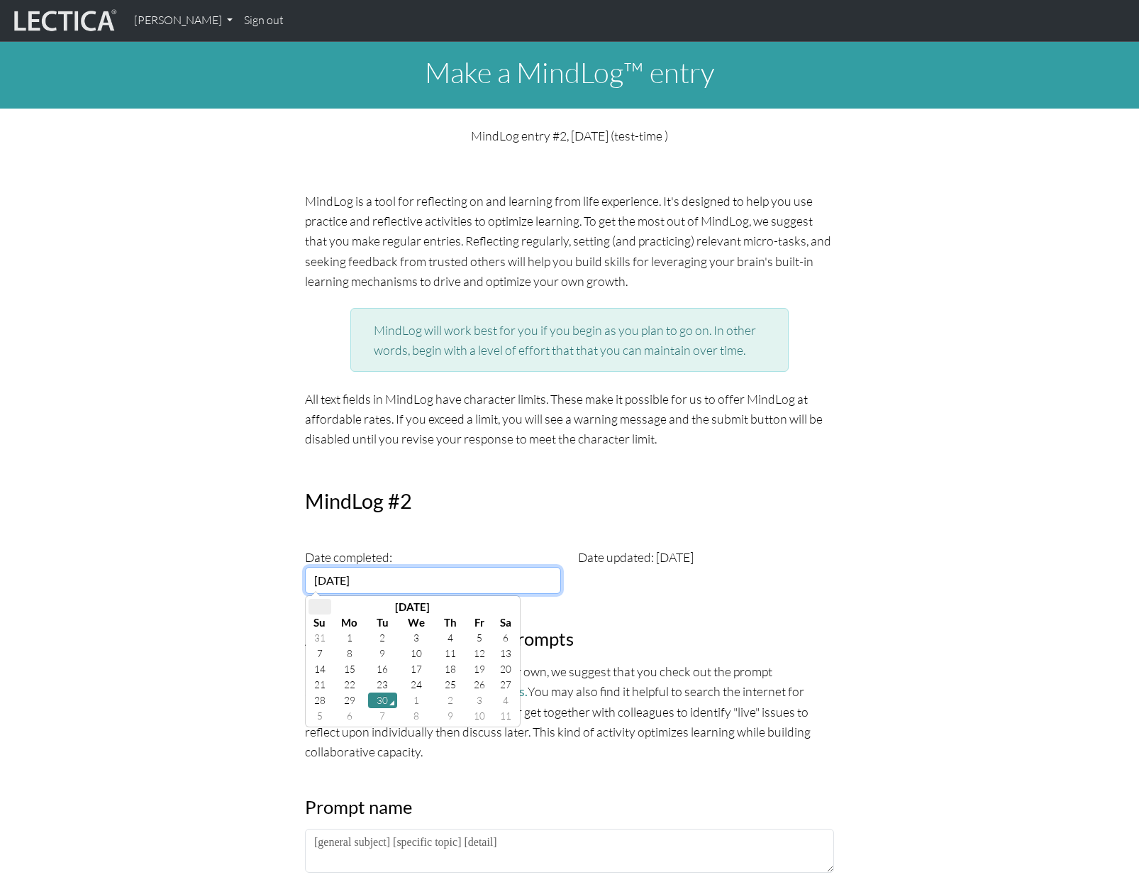
click at [320, 607] on th at bounding box center [320, 607] width 23 height 16
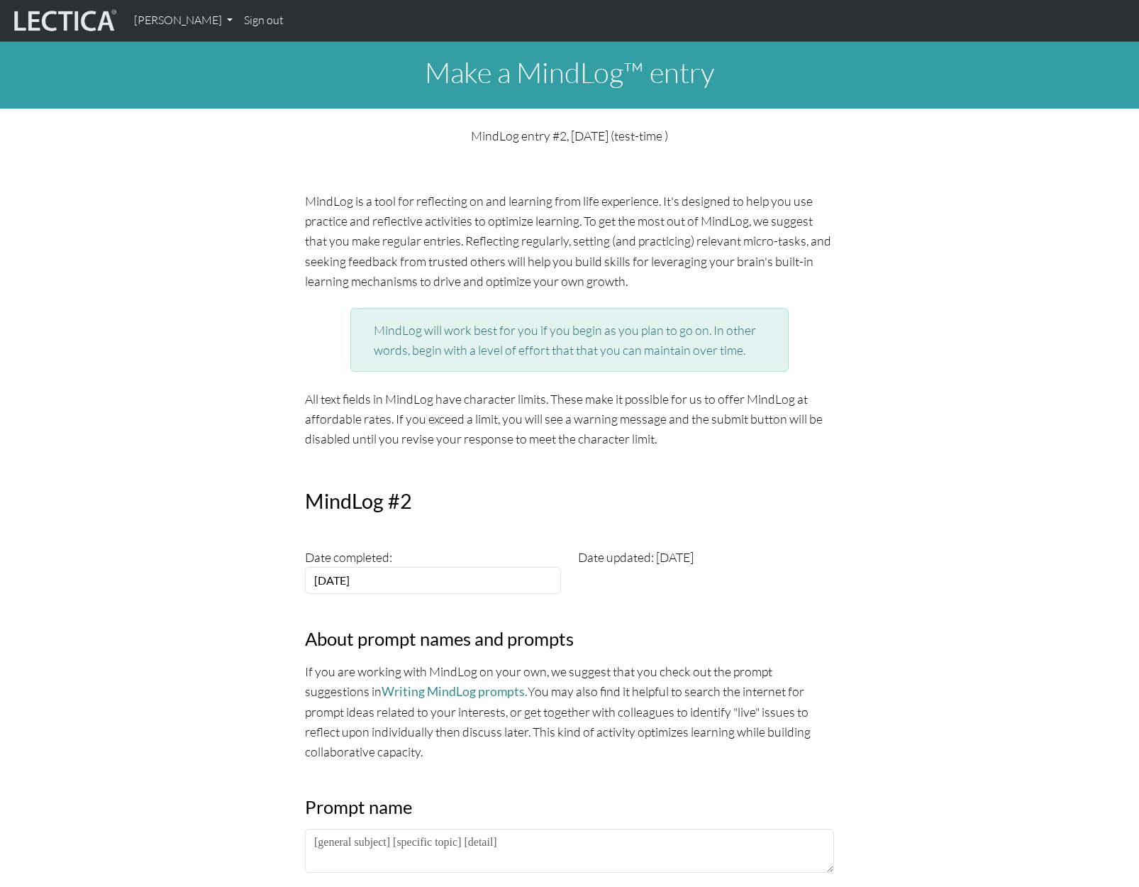
drag, startPoint x: 754, startPoint y: 605, endPoint x: 760, endPoint y: 597, distance: 9.7
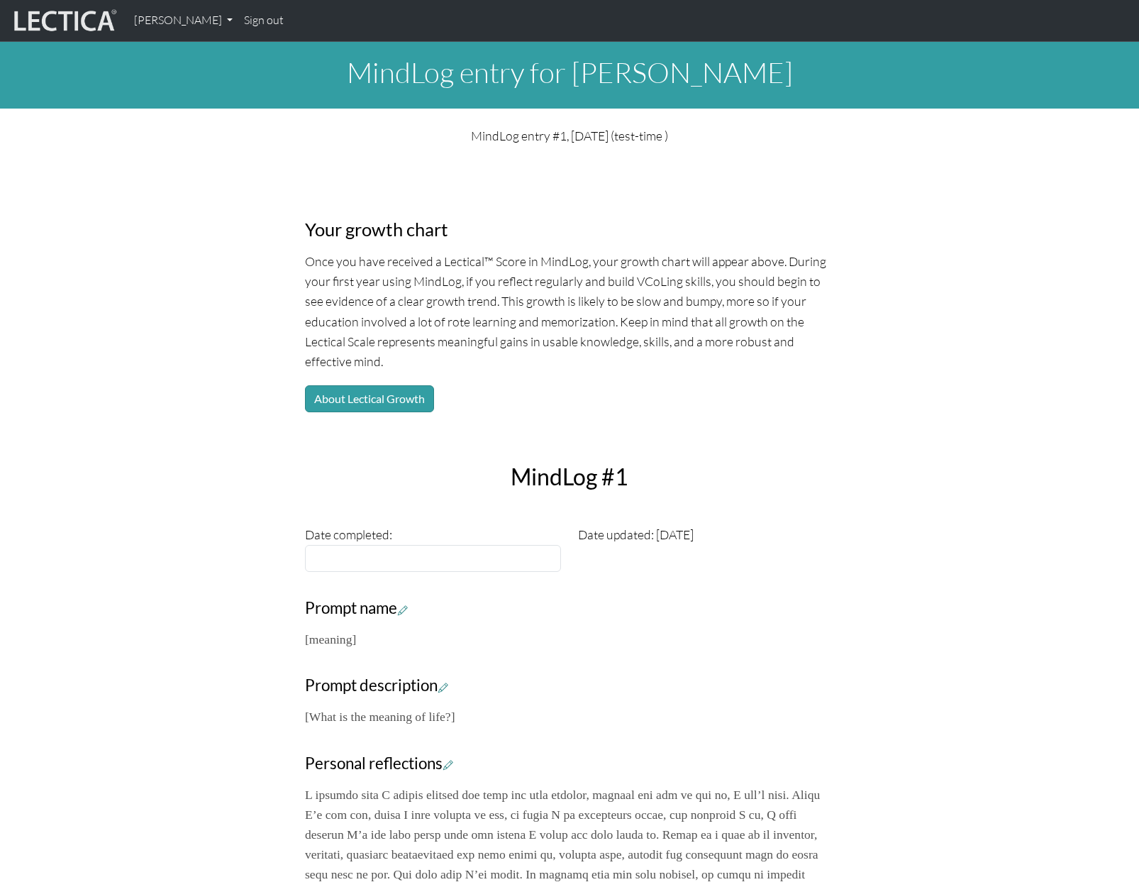
click at [681, 524] on div "Date updated: [DATE]" at bounding box center [706, 547] width 273 height 47
click at [687, 536] on div "Date updated: [DATE]" at bounding box center [706, 547] width 273 height 47
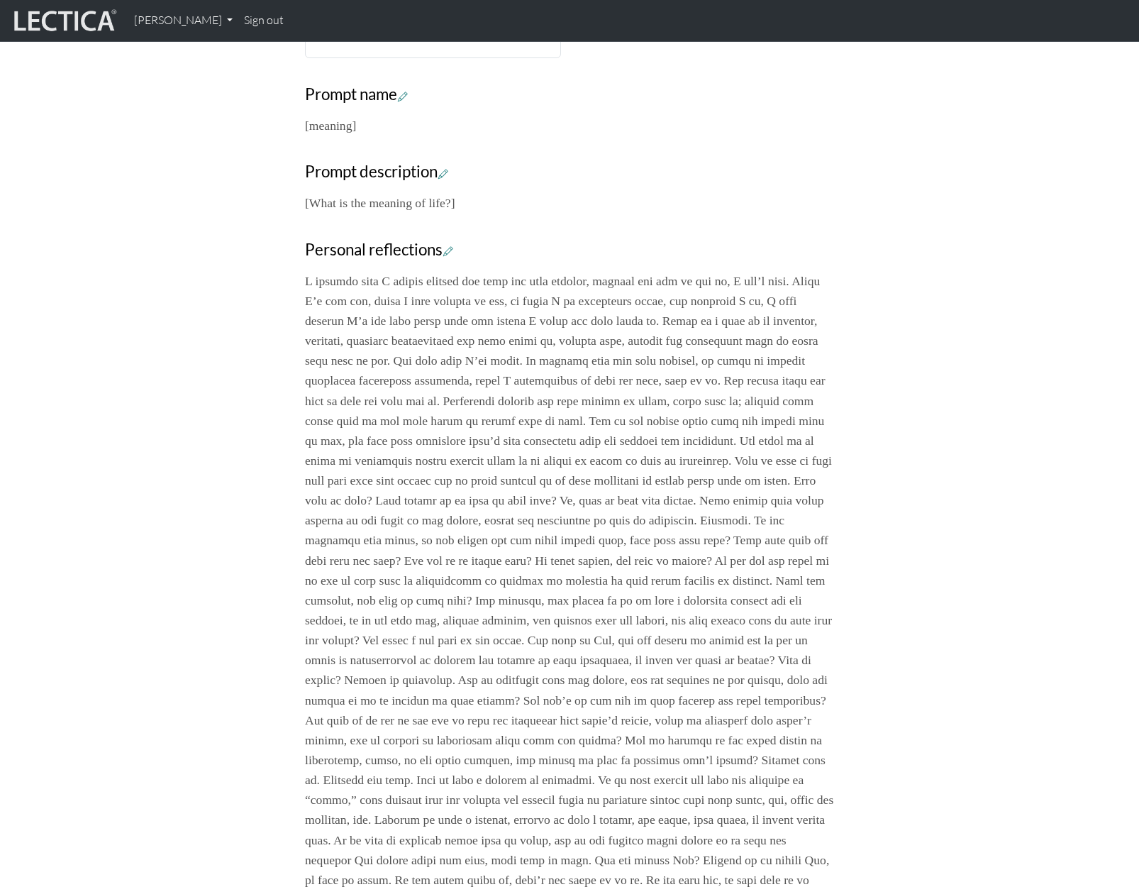
scroll to position [88, 0]
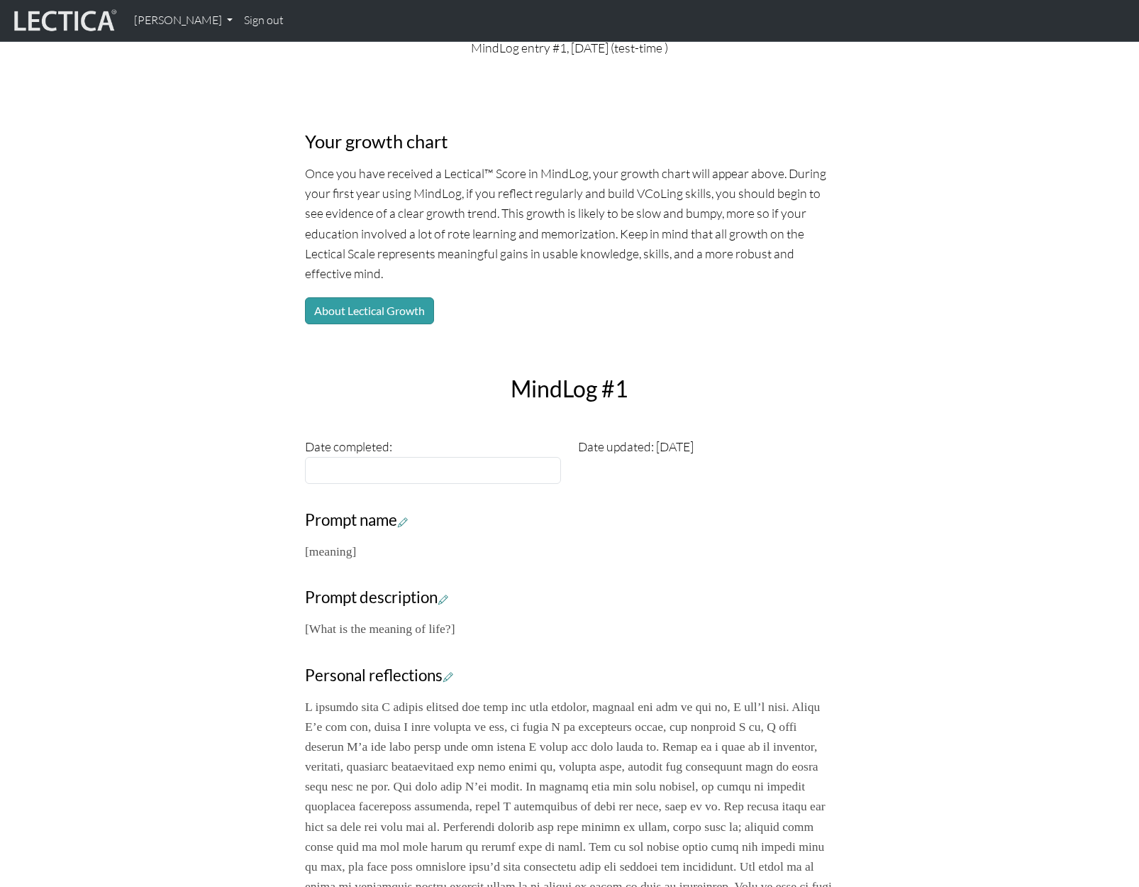
click at [353, 457] on div "Date completed:" at bounding box center [433, 459] width 273 height 47
click at [359, 471] on input "[DATE]" at bounding box center [433, 470] width 256 height 27
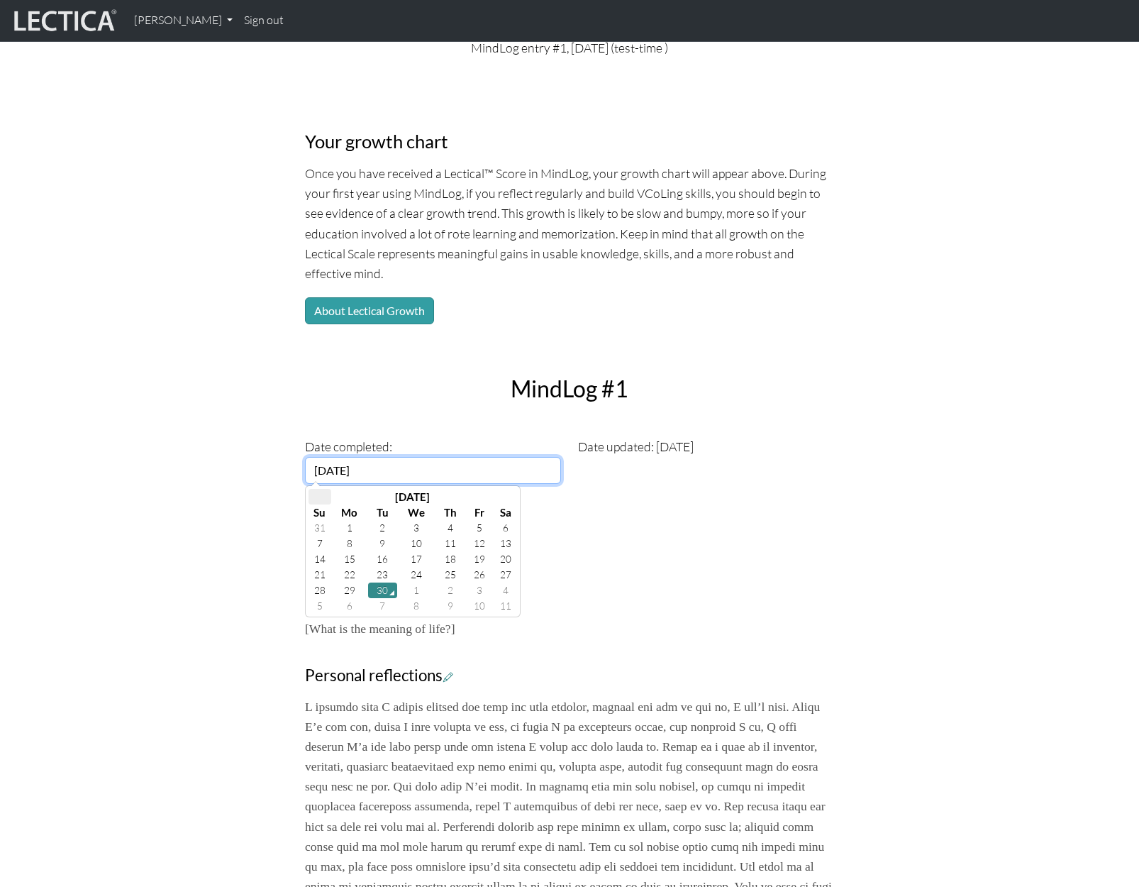
click at [313, 499] on th at bounding box center [320, 497] width 23 height 16
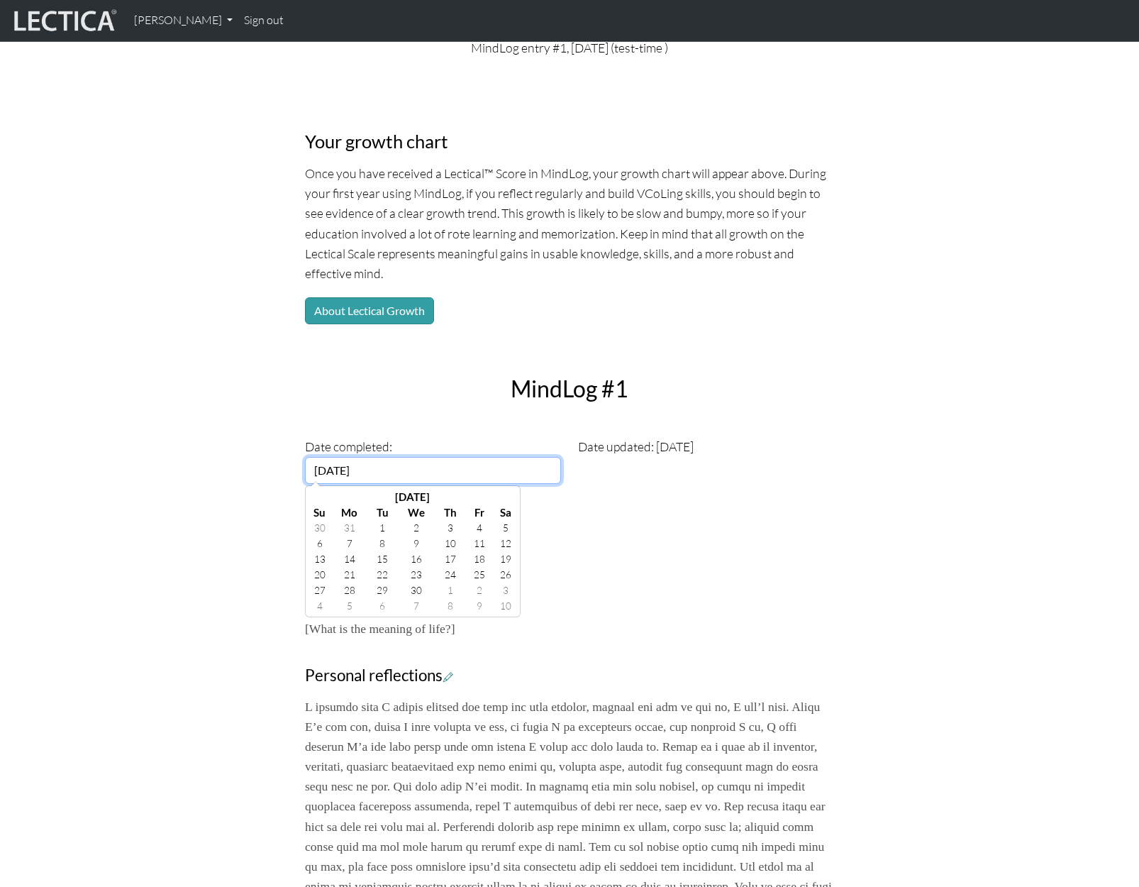
drag, startPoint x: 313, startPoint y: 499, endPoint x: 341, endPoint y: 477, distance: 35.8
click at [313, 499] on th at bounding box center [320, 497] width 23 height 16
click at [333, 471] on input "[DATE]" at bounding box center [433, 470] width 256 height 27
drag, startPoint x: 401, startPoint y: 471, endPoint x: 328, endPoint y: 473, distance: 73.1
click at [328, 473] on input "[DATE]" at bounding box center [433, 470] width 256 height 27
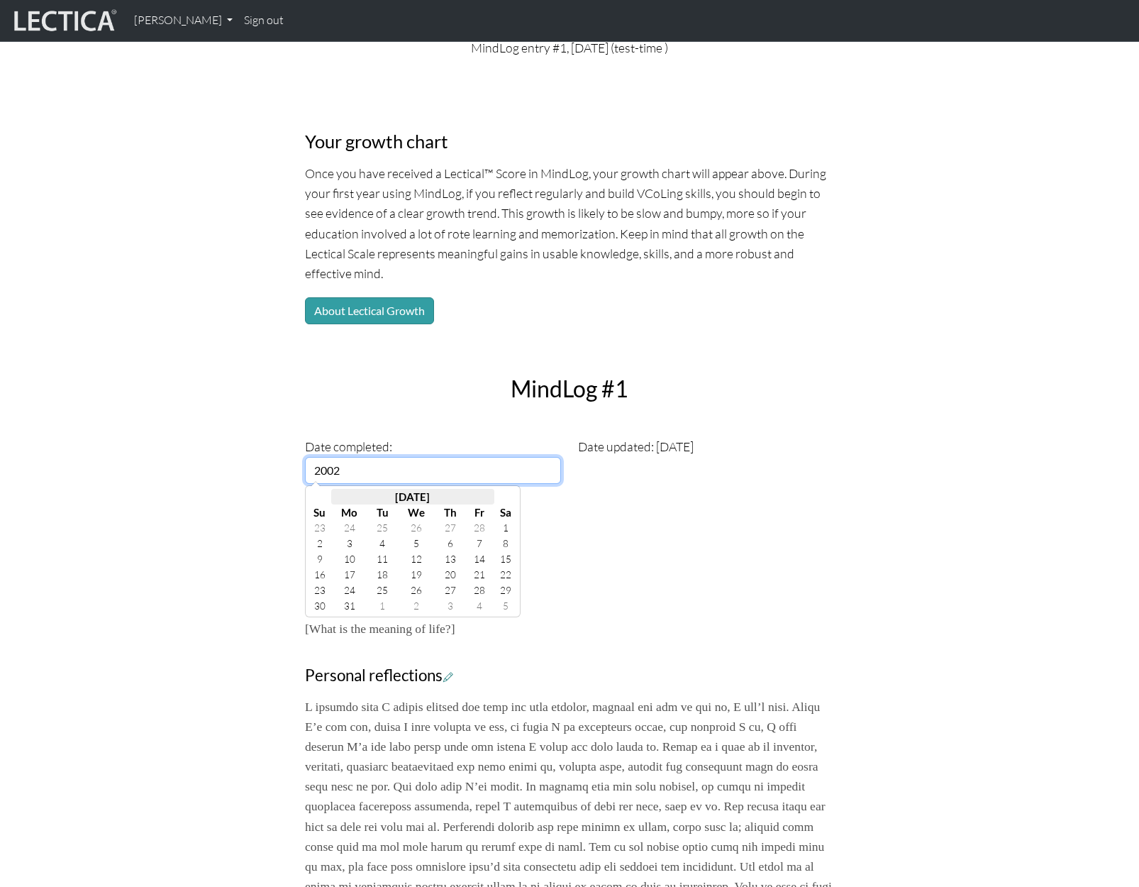
type input "[DATE]"
click at [323, 556] on td "10" at bounding box center [320, 559] width 23 height 16
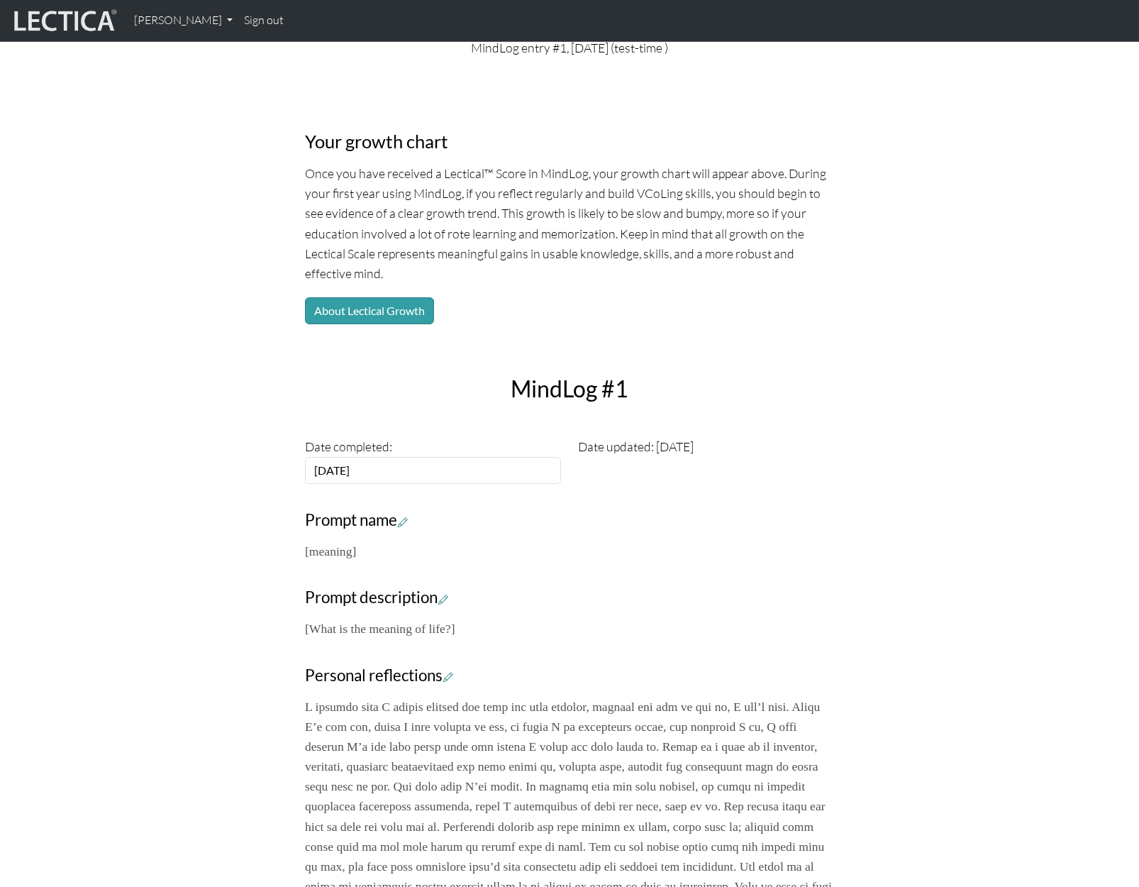
click at [738, 549] on p "[meaning]" at bounding box center [569, 551] width 529 height 20
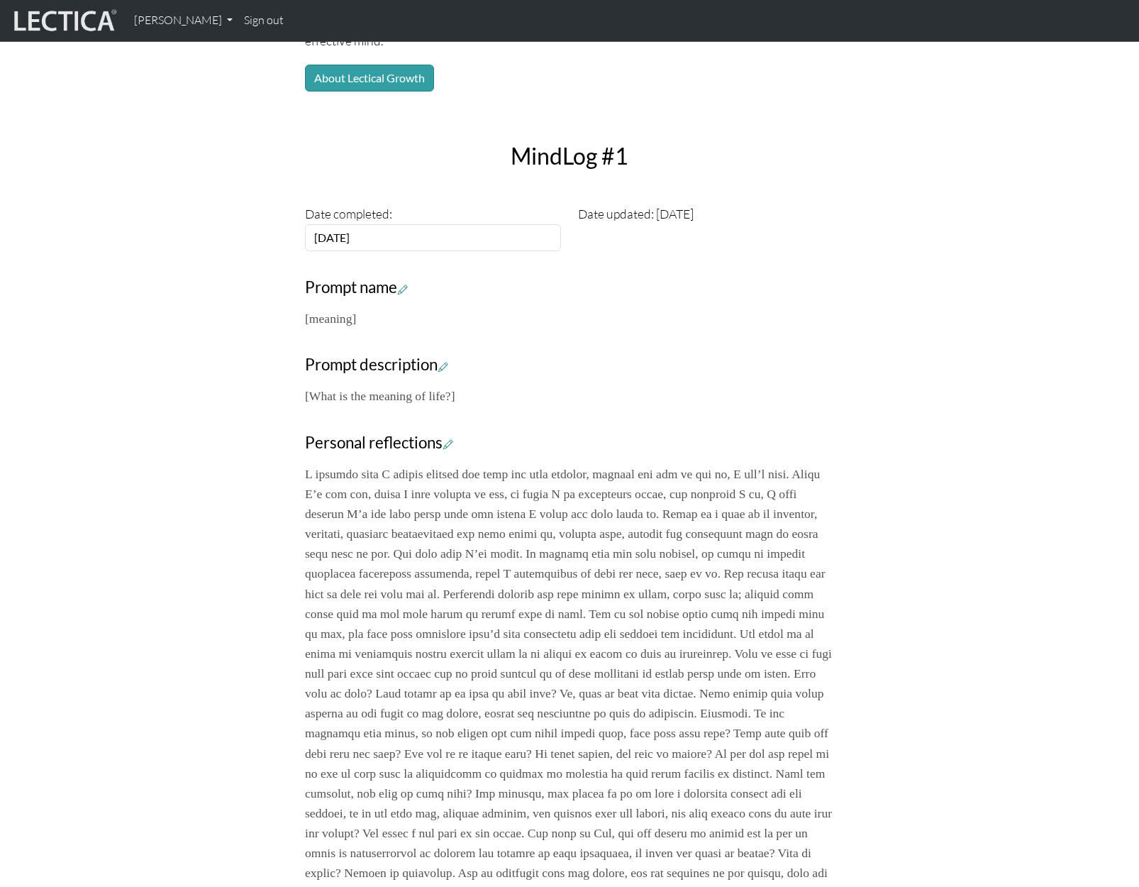
scroll to position [0, 0]
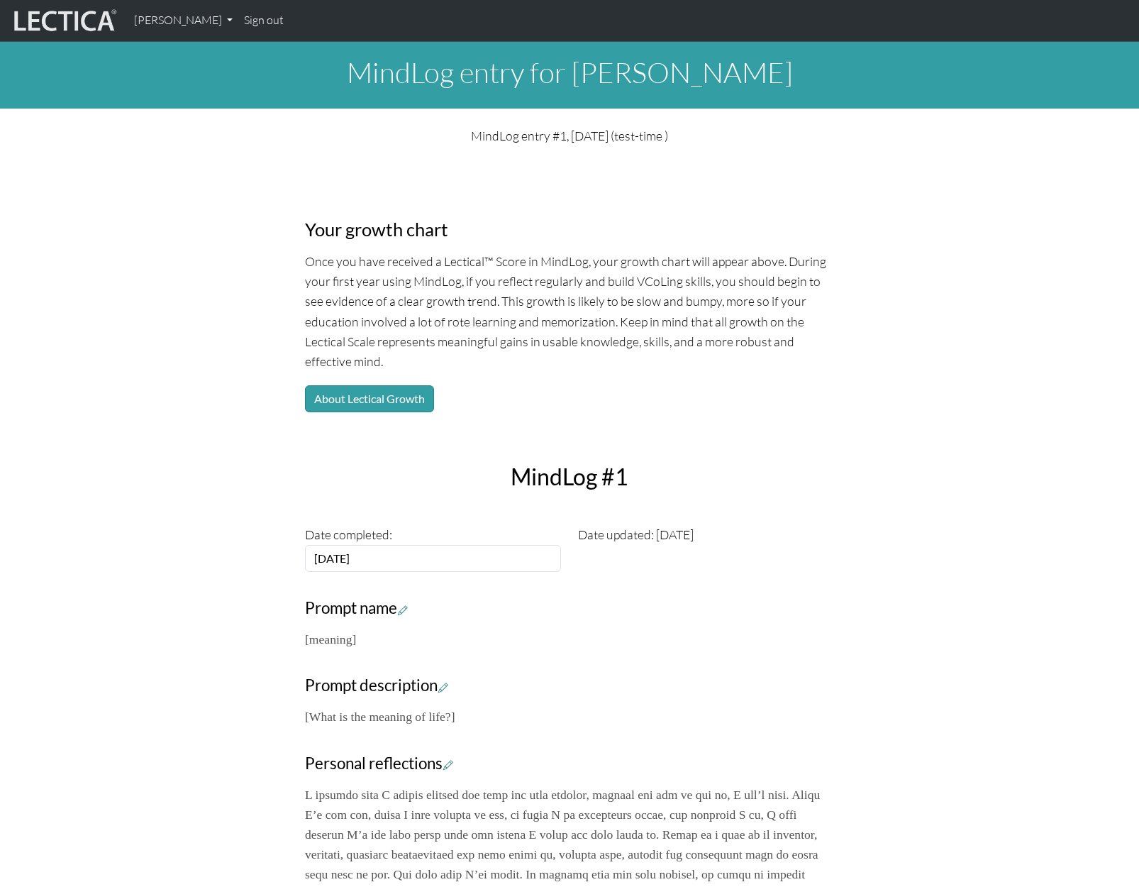
click at [734, 600] on h3 "Prompt name" at bounding box center [569, 608] width 529 height 19
click at [587, 375] on div "Your growth chart Once you have received a Lectical™ Score in MindLog, your gro…" at bounding box center [570, 886] width 546 height 1390
click at [437, 480] on h2 "MindLog #1" at bounding box center [570, 476] width 546 height 27
drag, startPoint x: 398, startPoint y: 505, endPoint x: 404, endPoint y: 511, distance: 8.5
click at [399, 505] on div "MindLog #1 Date completed: 2002-03-10 Date updated: 2025-09-30" at bounding box center [570, 509] width 546 height 126
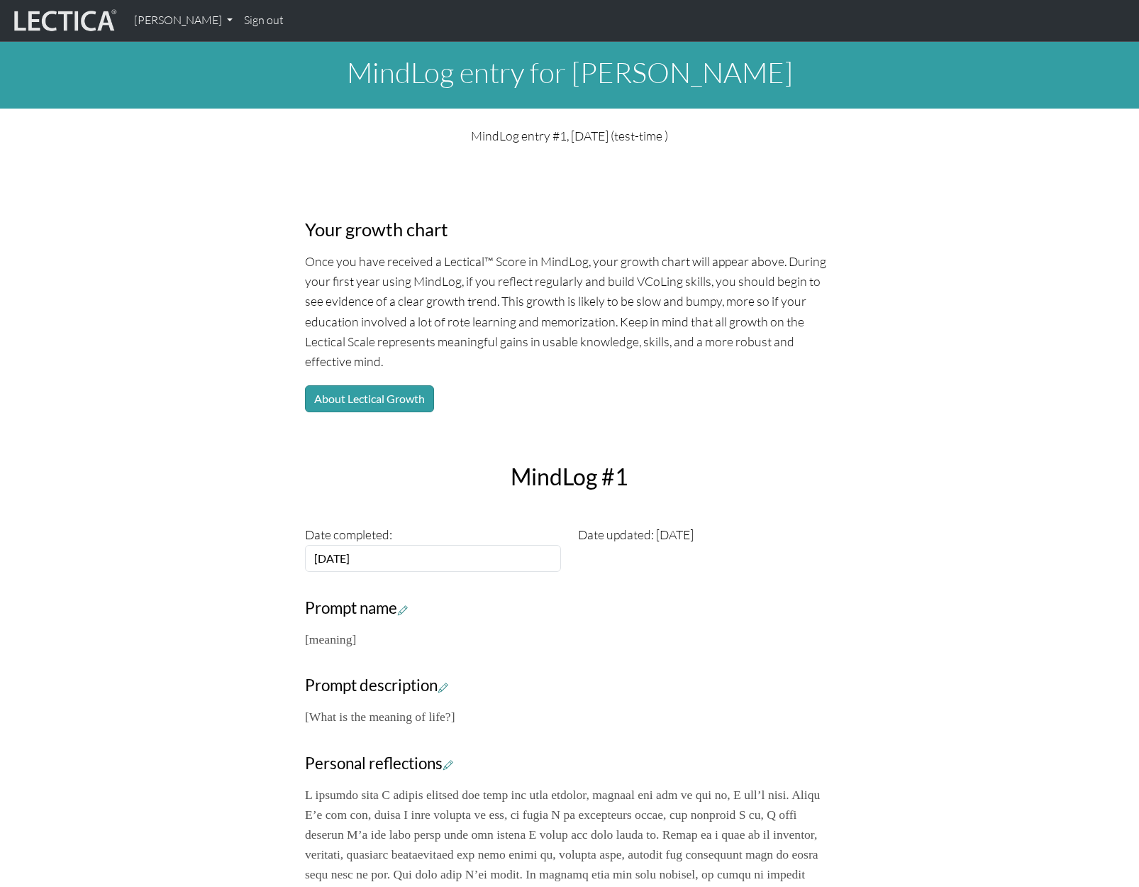
click at [640, 529] on div "Date updated: [DATE]" at bounding box center [706, 547] width 273 height 47
drag, startPoint x: 433, startPoint y: 473, endPoint x: 368, endPoint y: 409, distance: 91.8
click at [433, 473] on h2 "MindLog #1" at bounding box center [570, 476] width 546 height 27
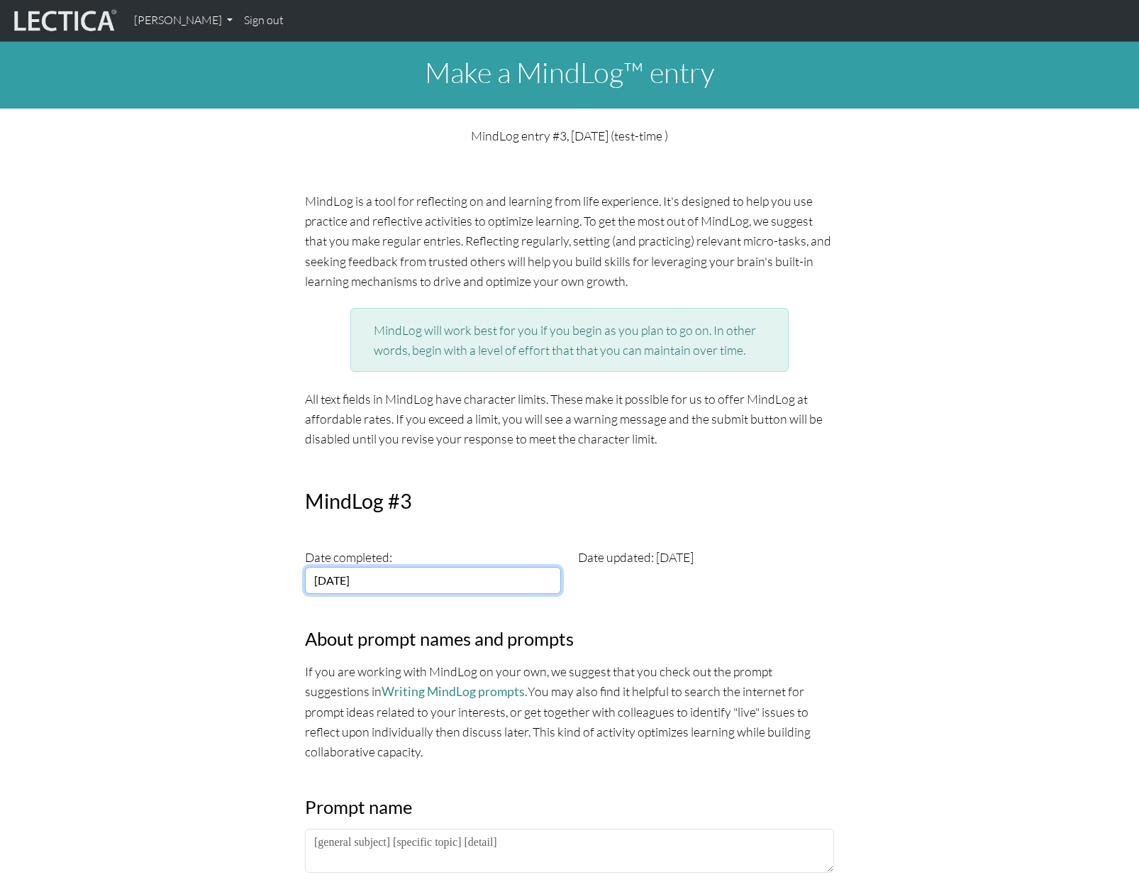
click at [387, 588] on input "[DATE]" at bounding box center [433, 580] width 256 height 27
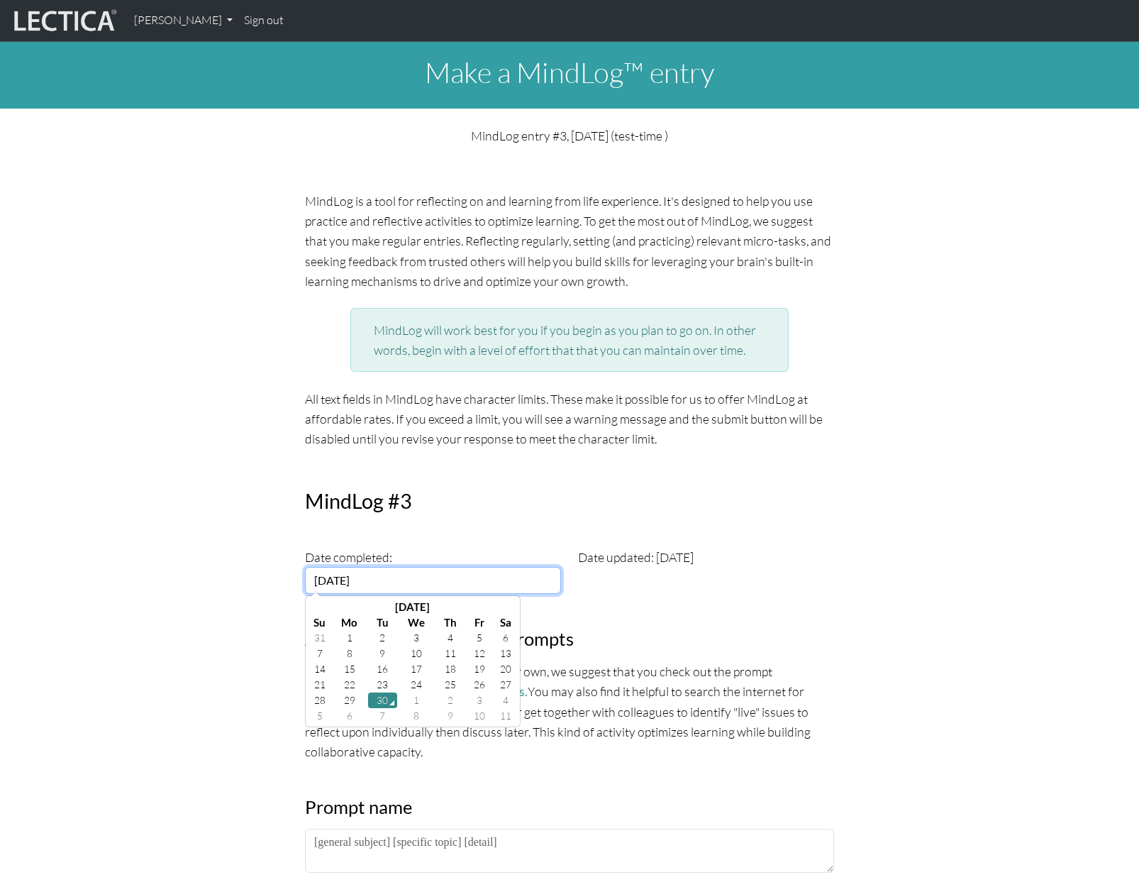
drag, startPoint x: 464, startPoint y: 581, endPoint x: 271, endPoint y: 578, distance: 193.0
type input "[DATE]"
click at [326, 668] on td "10" at bounding box center [320, 669] width 23 height 16
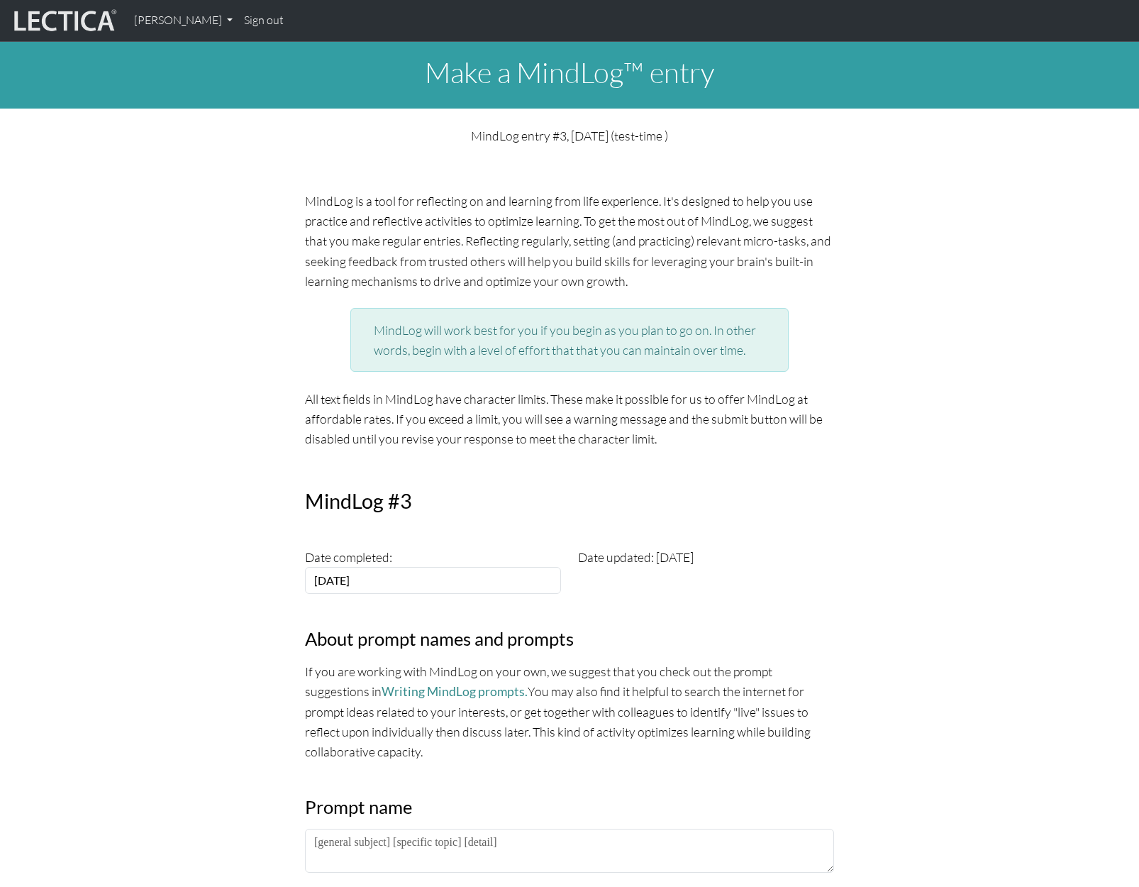
drag, startPoint x: 821, startPoint y: 617, endPoint x: 831, endPoint y: 619, distance: 10.2
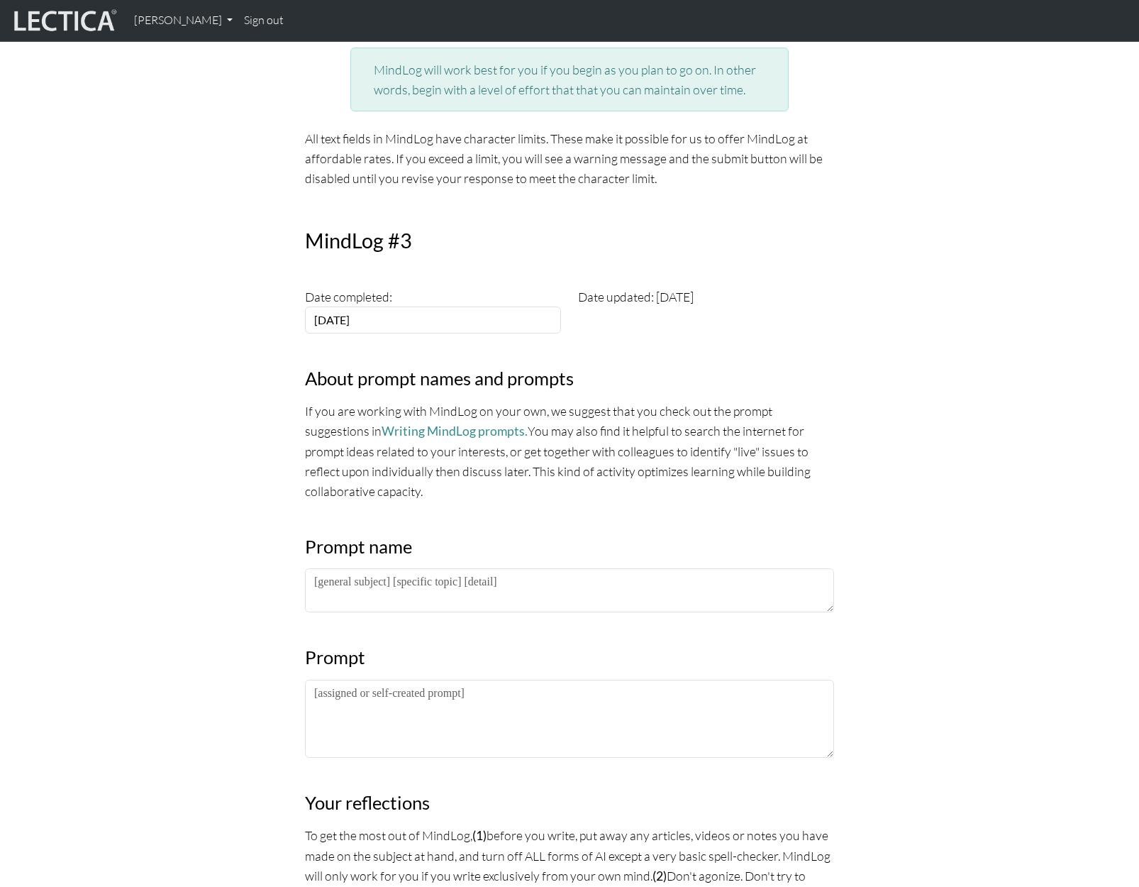
scroll to position [426, 0]
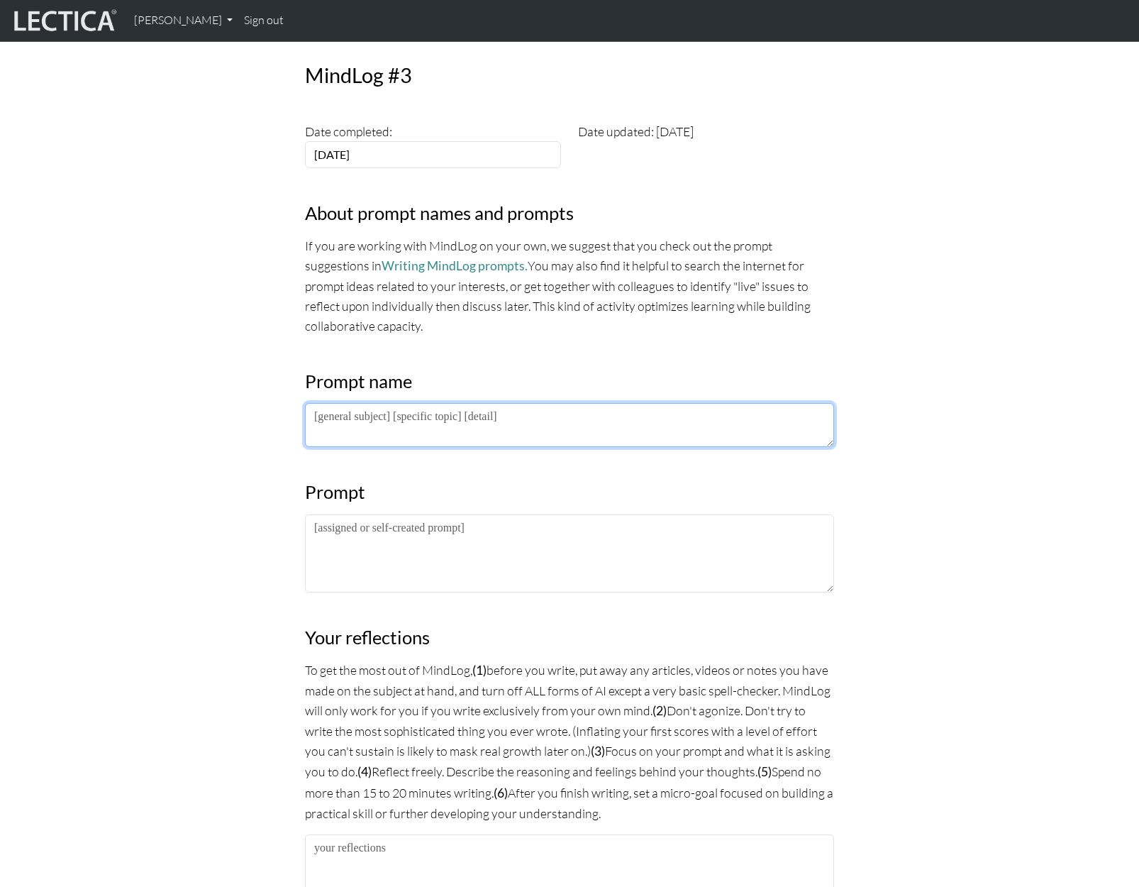
click at [357, 413] on textarea at bounding box center [569, 425] width 529 height 44
type textarea "[meaning]"
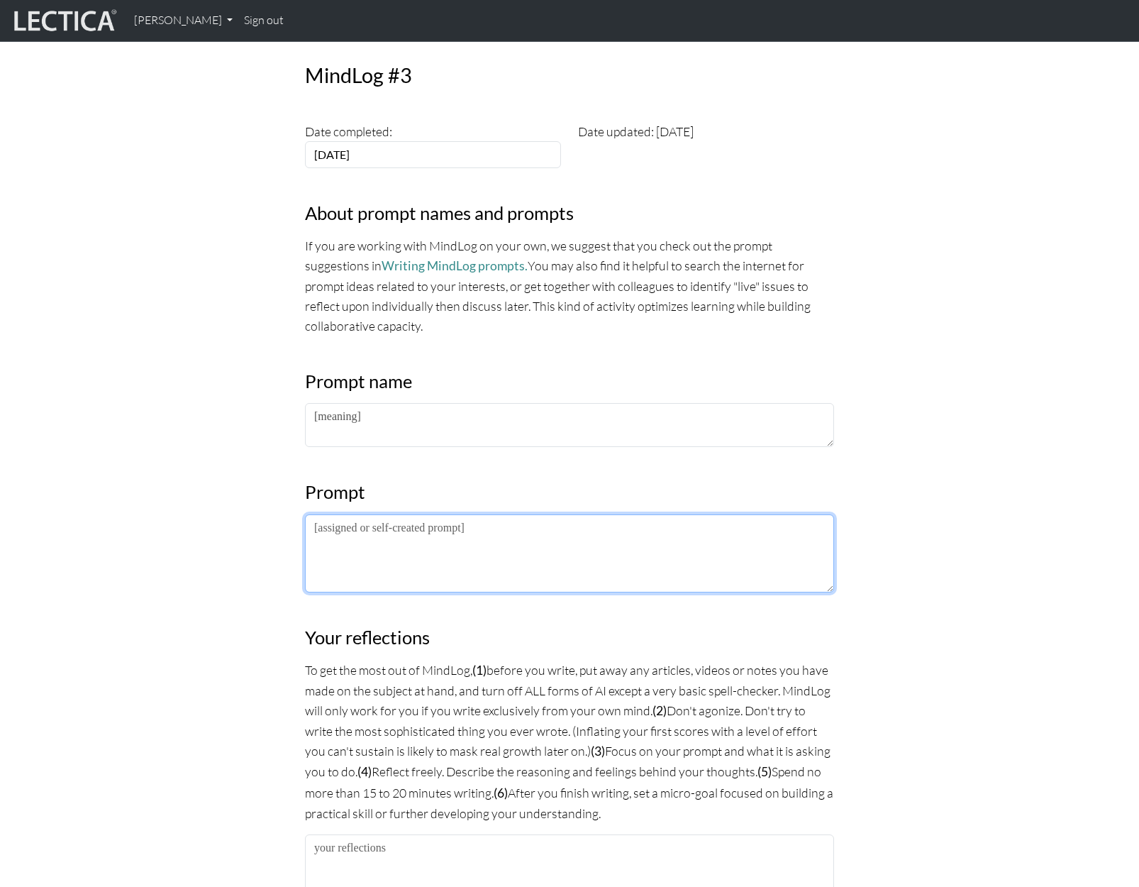
click at [354, 532] on textarea at bounding box center [569, 553] width 529 height 78
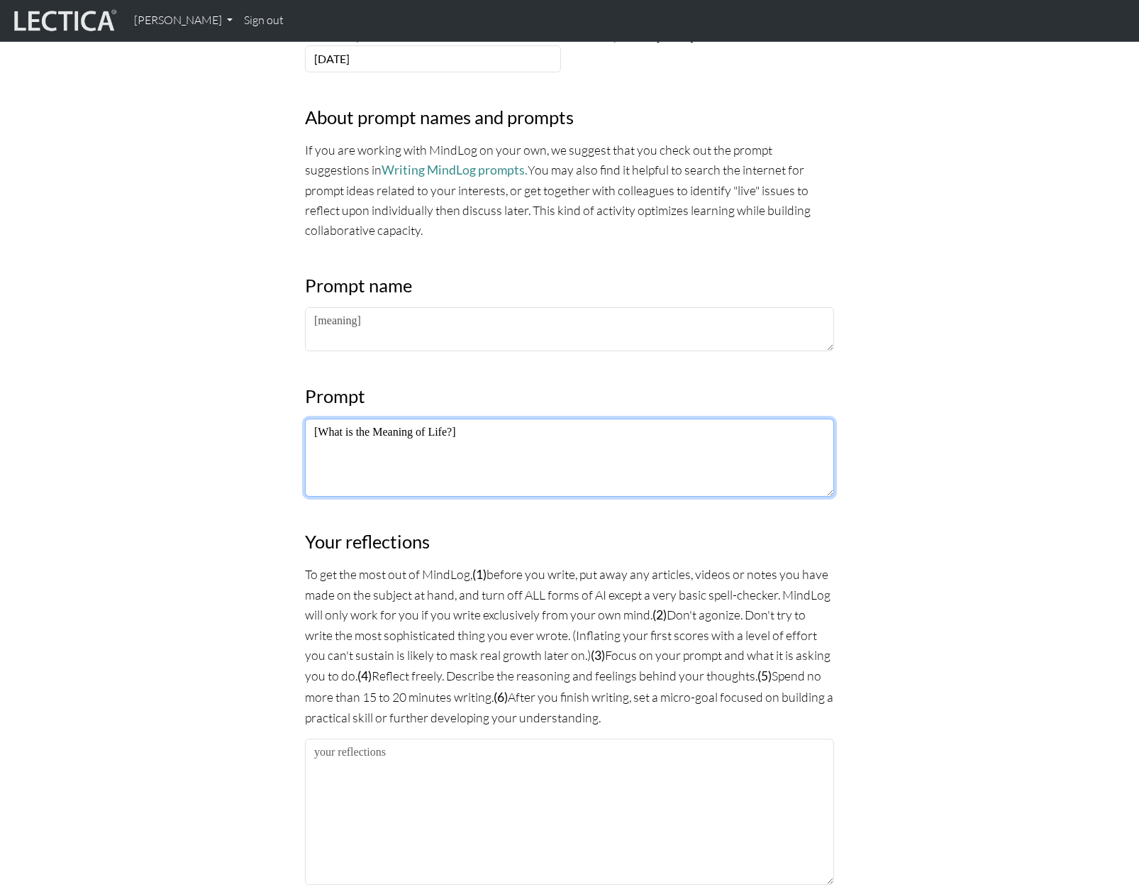
scroll to position [710, 0]
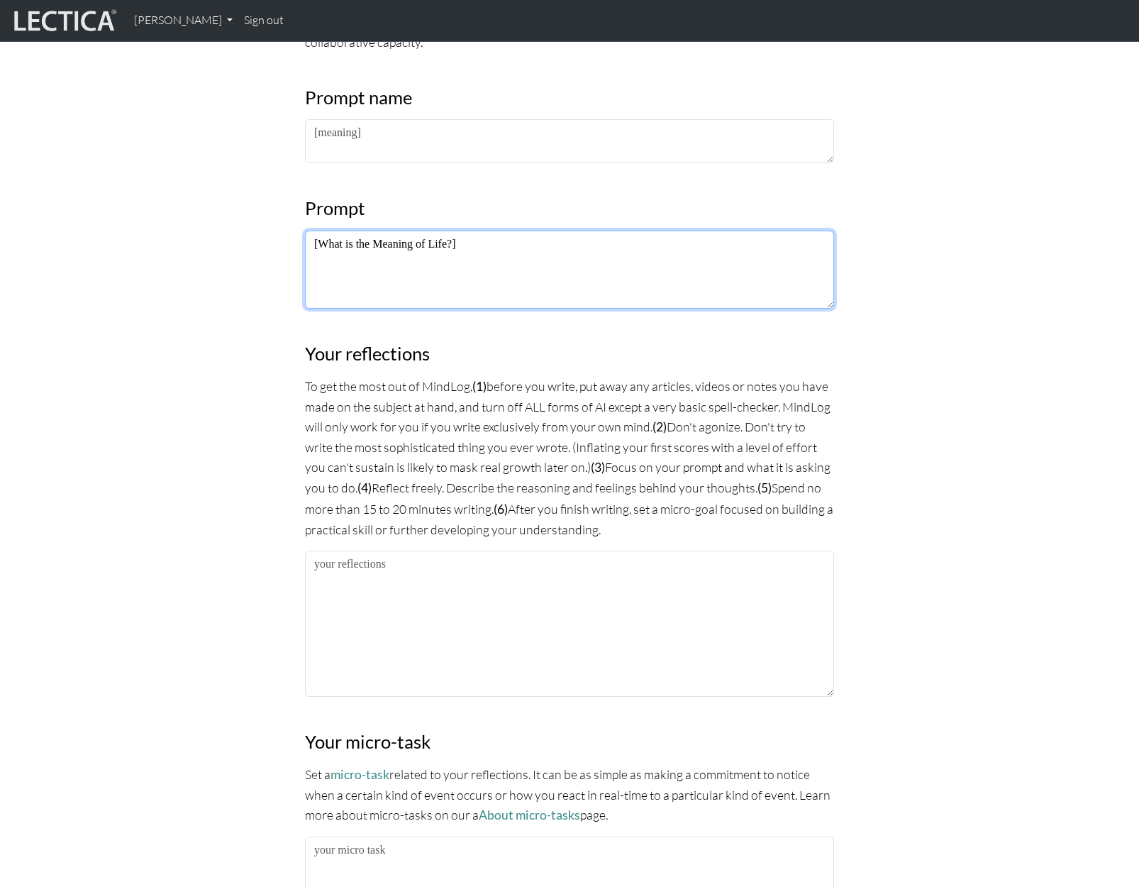
type textarea "[What is the Meaning of Life?]"
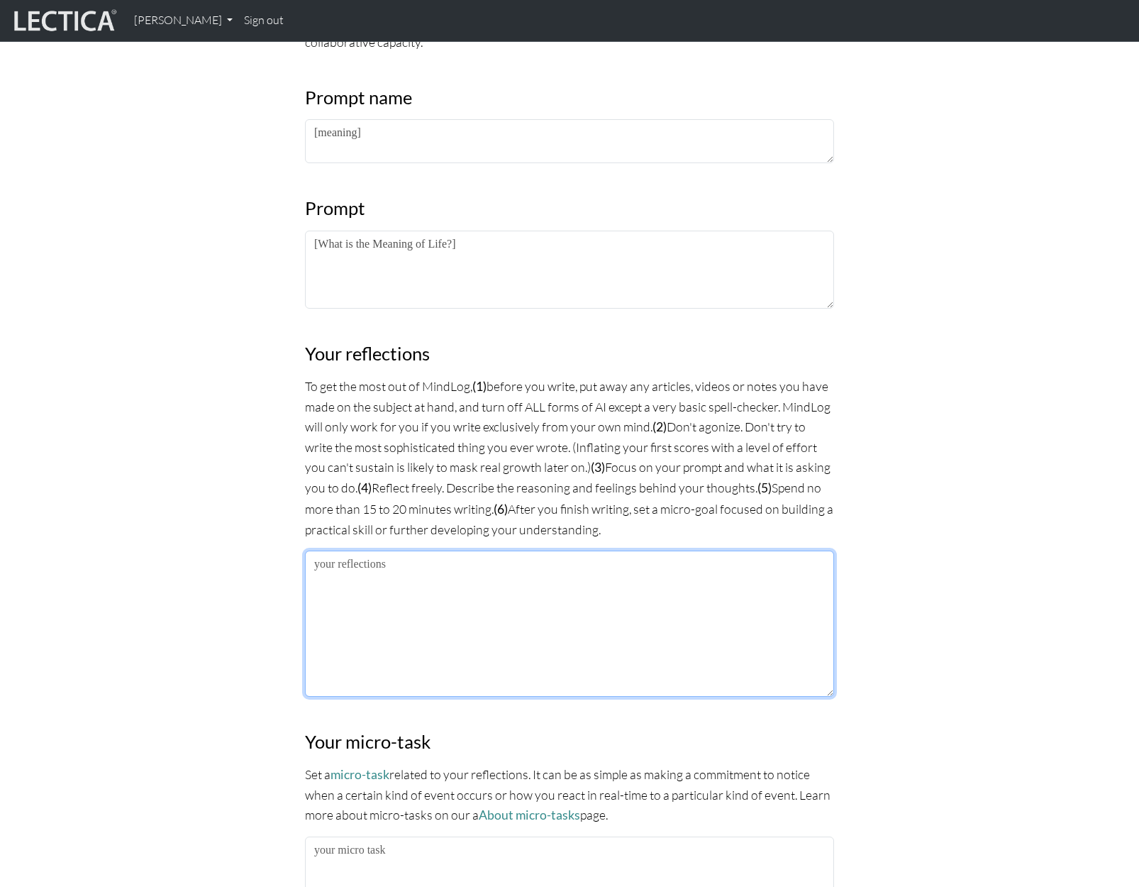
click at [511, 586] on textarea at bounding box center [569, 624] width 529 height 146
paste textarea "Lo ipsu dol sitam conse adipisci elit sedd? Eiu temp in utlabor etdolorem aliq …"
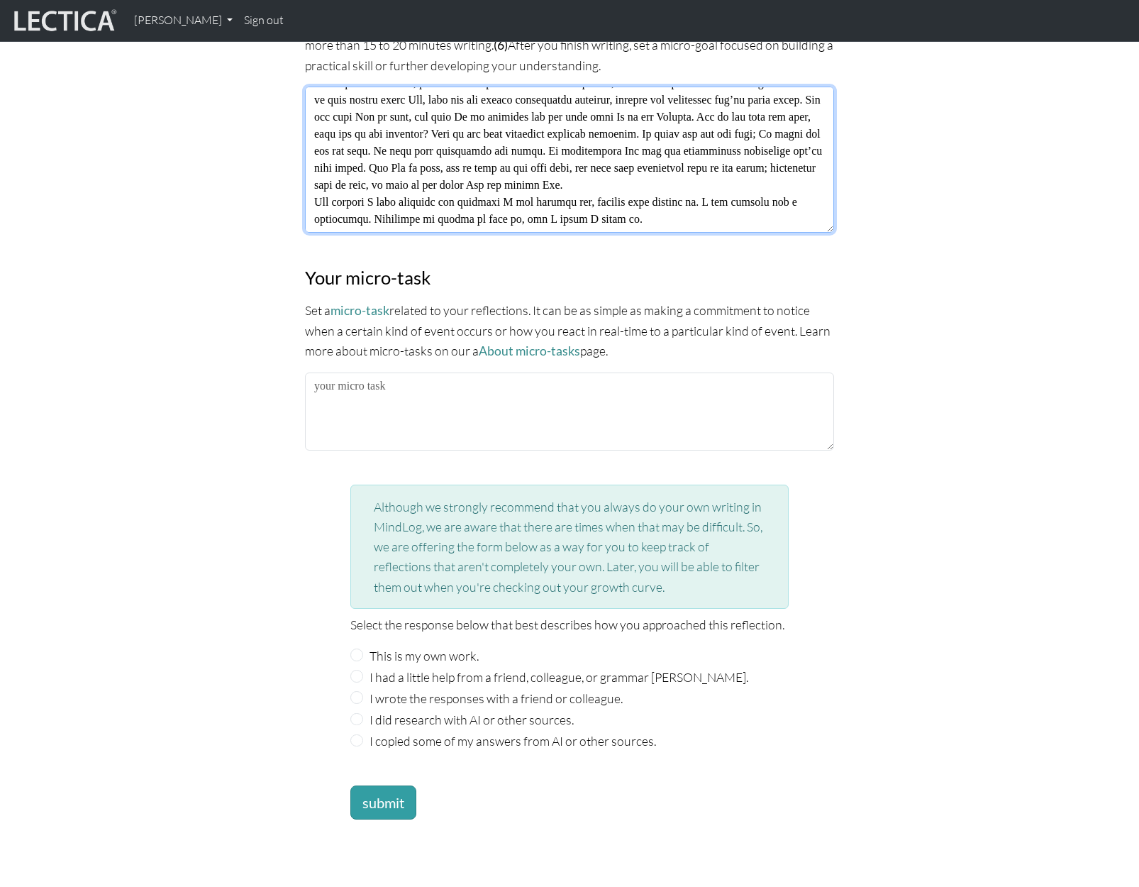
scroll to position [1206, 0]
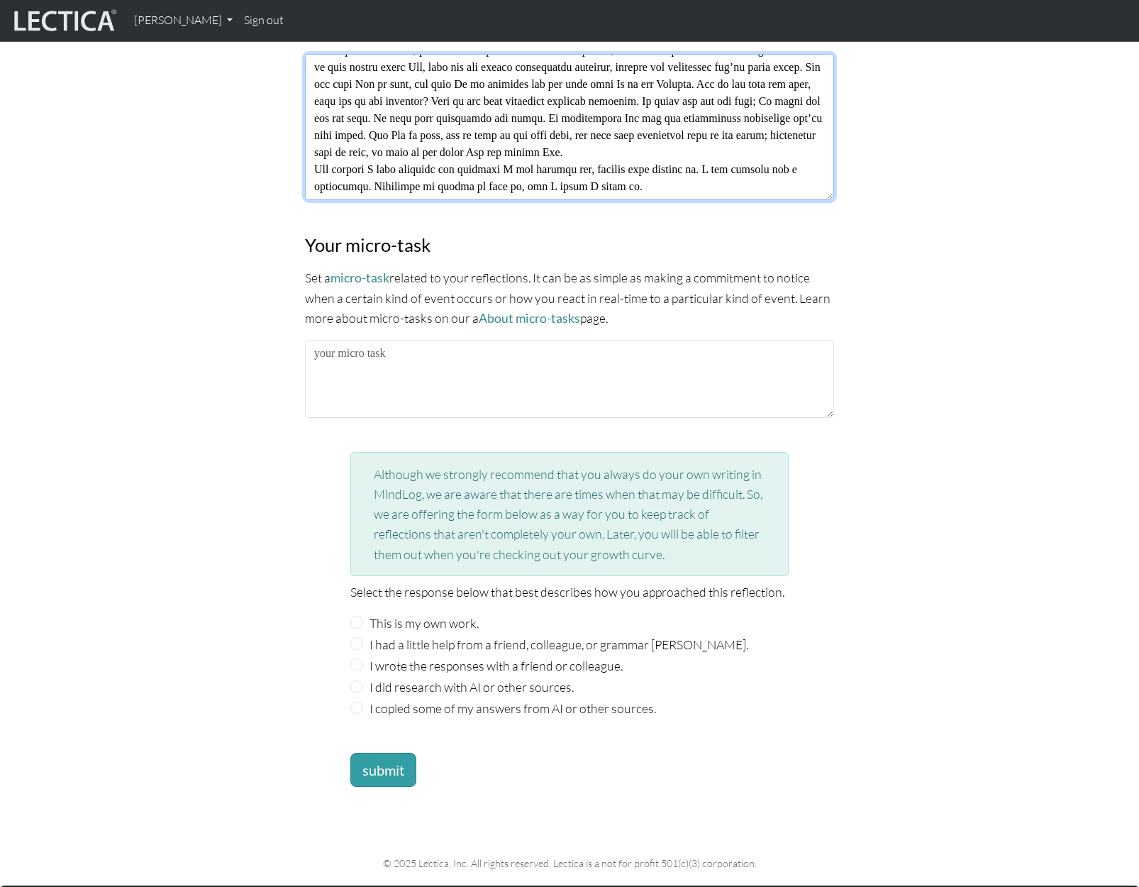
type textarea "Lo ipsu dol sitam conse adipisci elit sedd? Eiu temp in utlabor etdolorem aliq …"
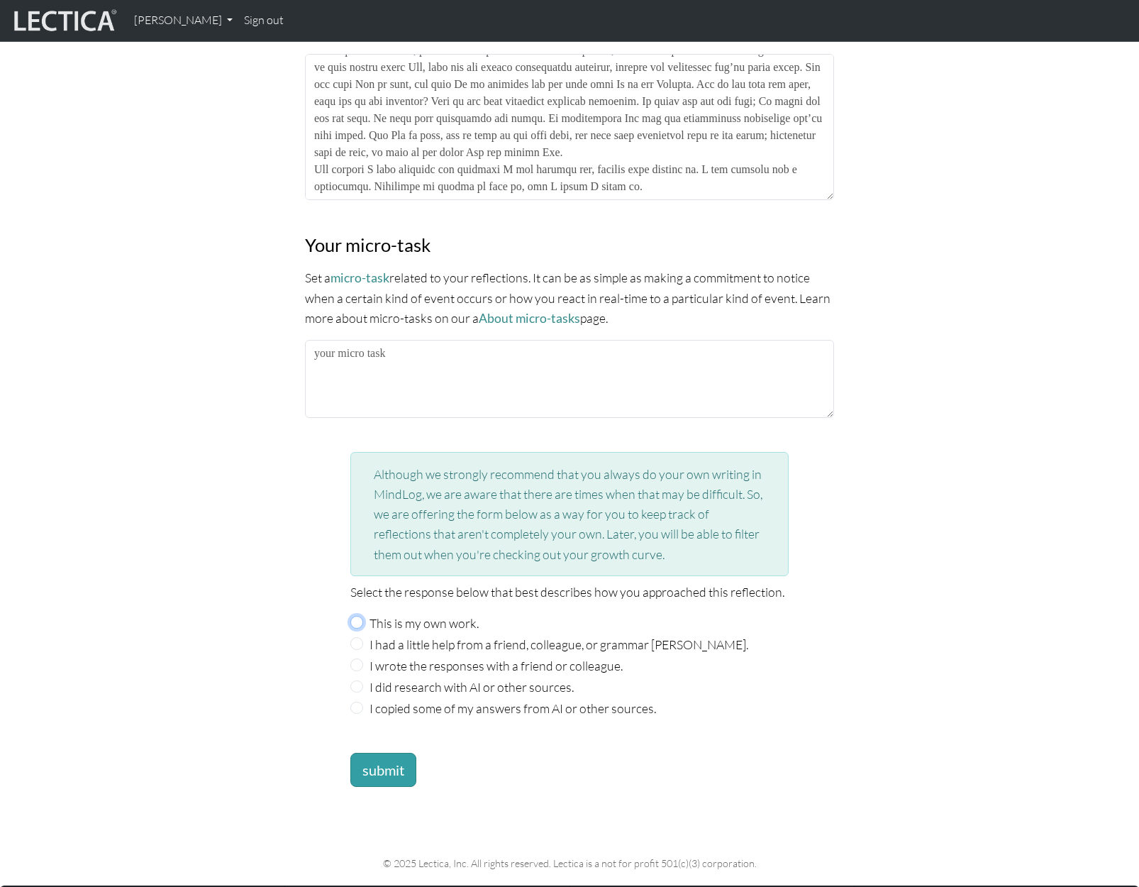
click at [355, 616] on input "This is my own work." at bounding box center [356, 622] width 13 height 13
radio input "true"
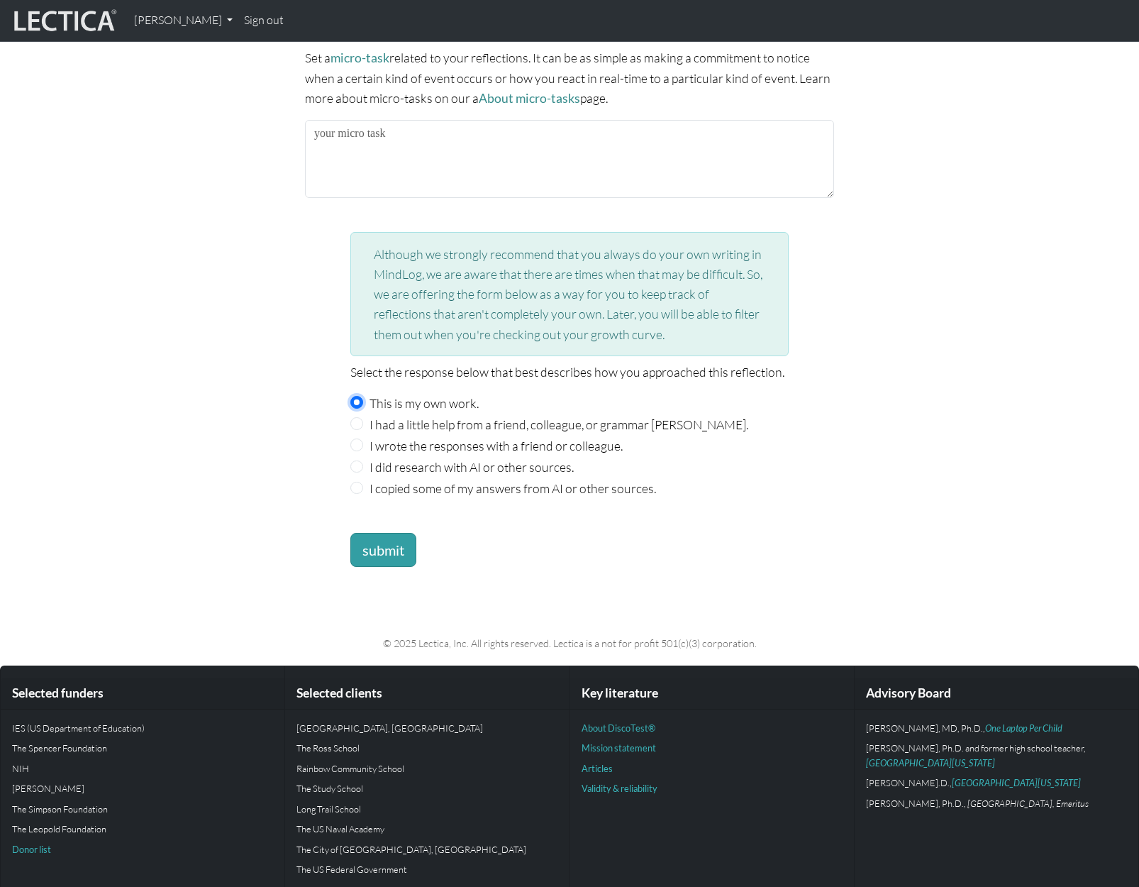
scroll to position [1428, 0]
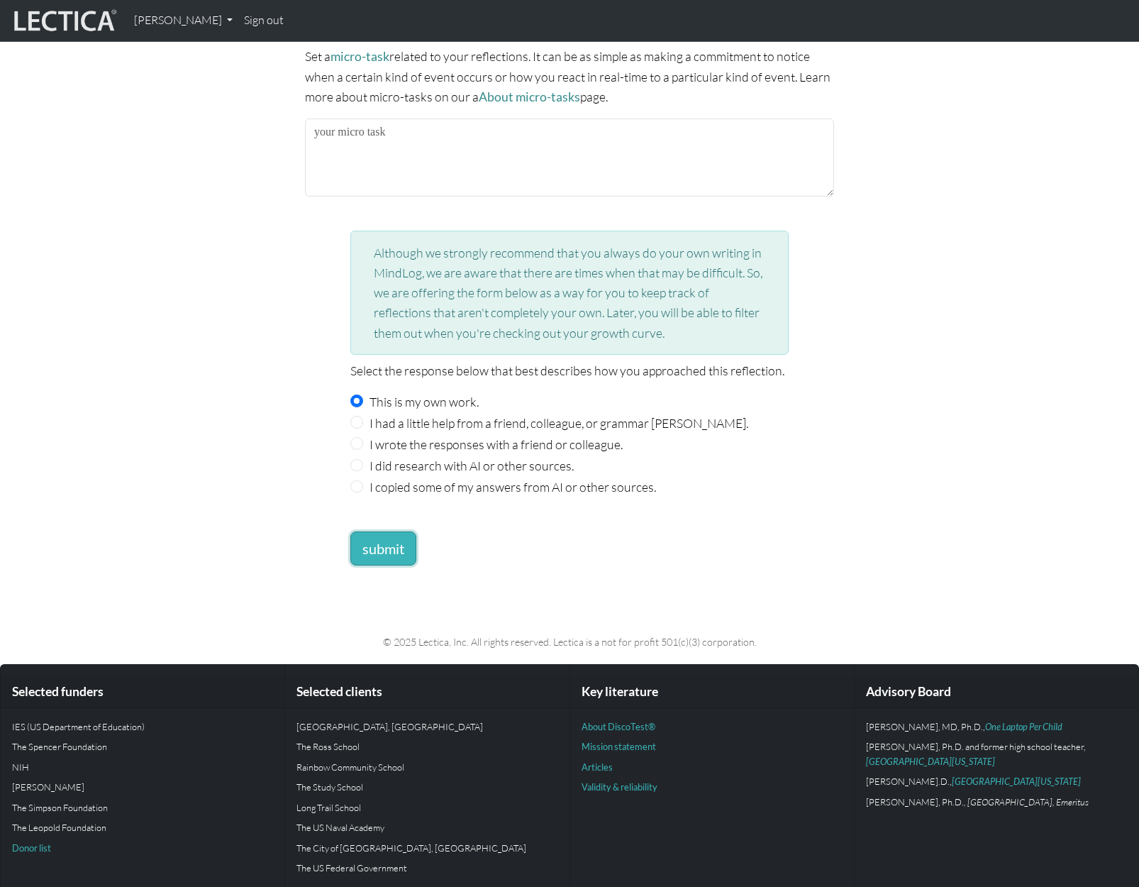
click at [388, 549] on button "submit" at bounding box center [383, 548] width 66 height 34
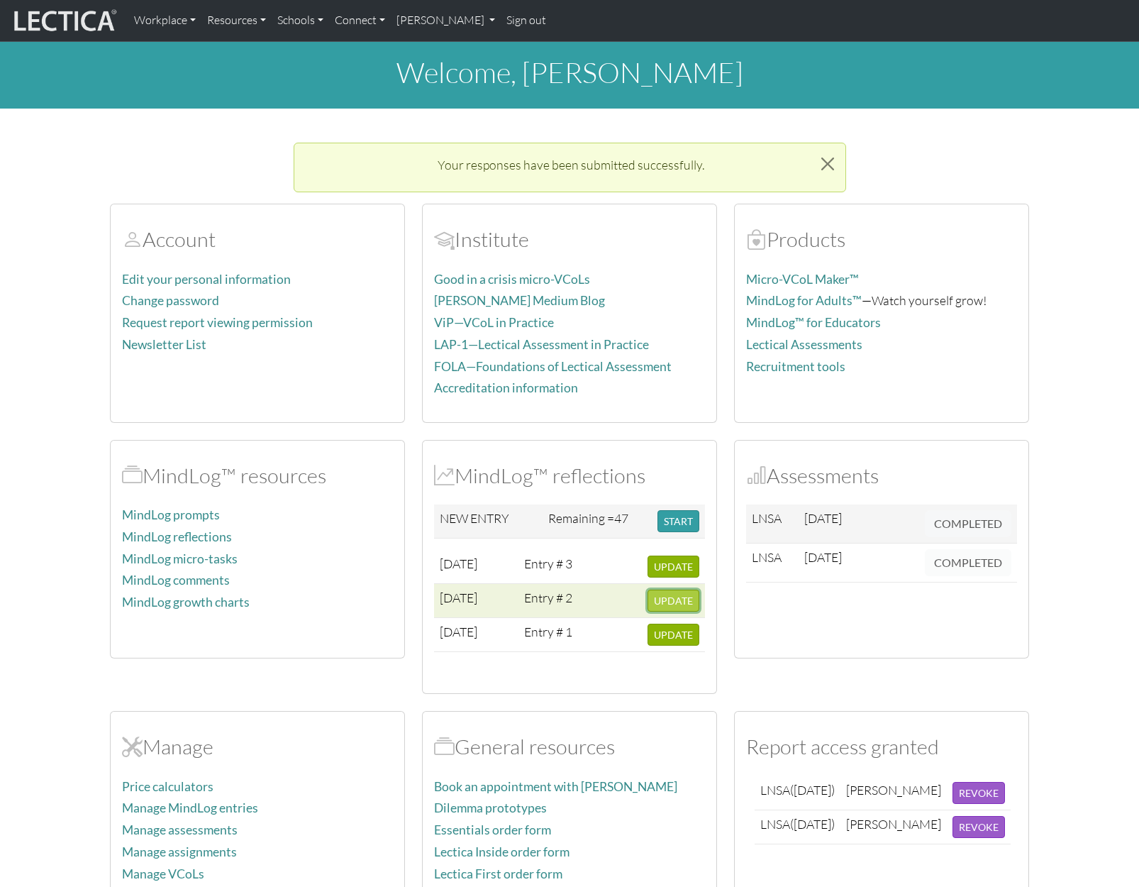
click at [667, 591] on button "UPDATE" at bounding box center [674, 601] width 52 height 22
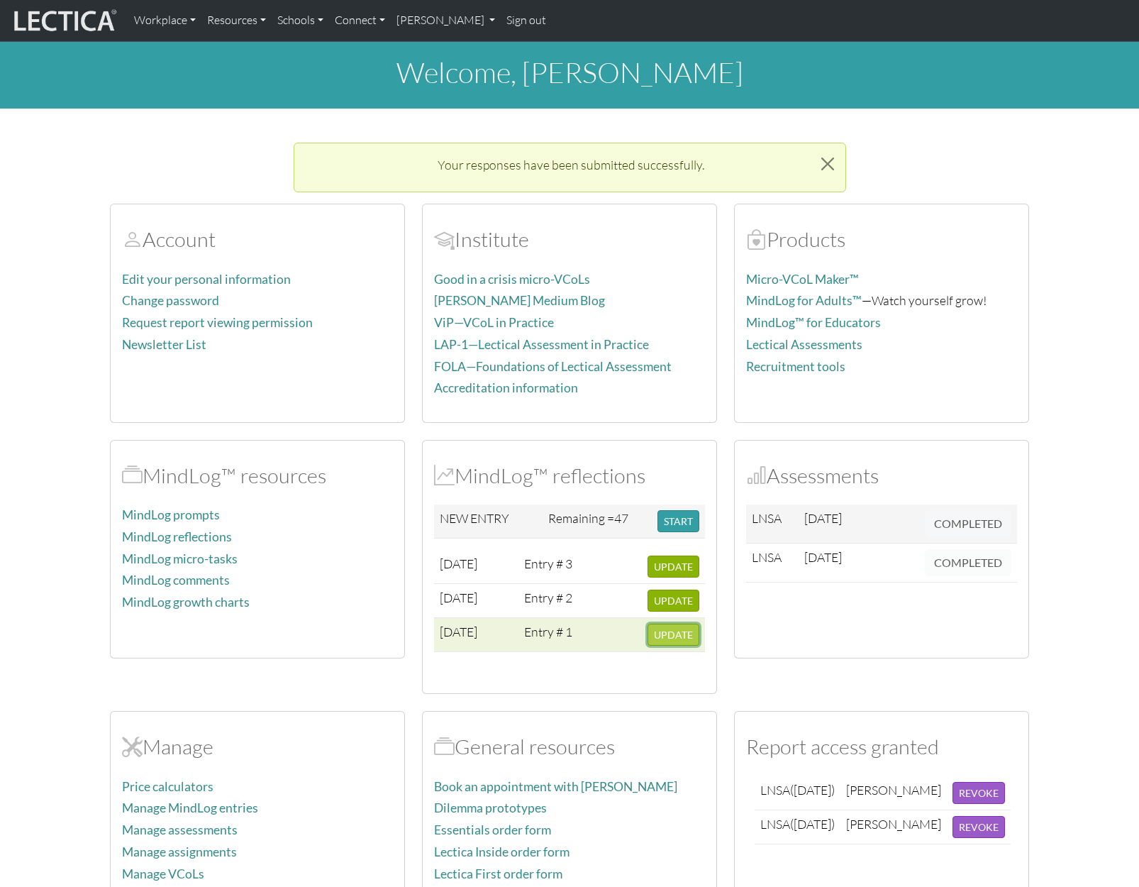
click at [678, 634] on span "UPDATE" at bounding box center [673, 635] width 39 height 12
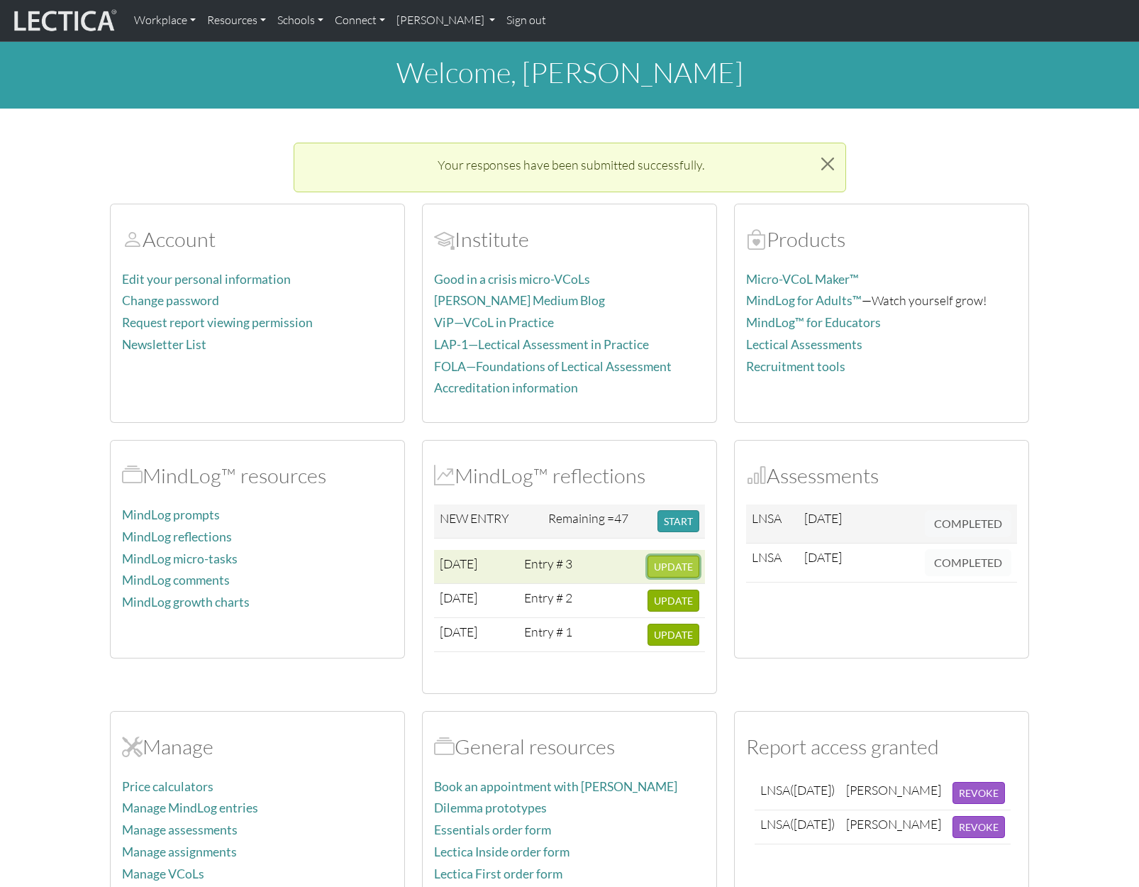
click at [671, 558] on button "UPDATE" at bounding box center [674, 567] width 52 height 22
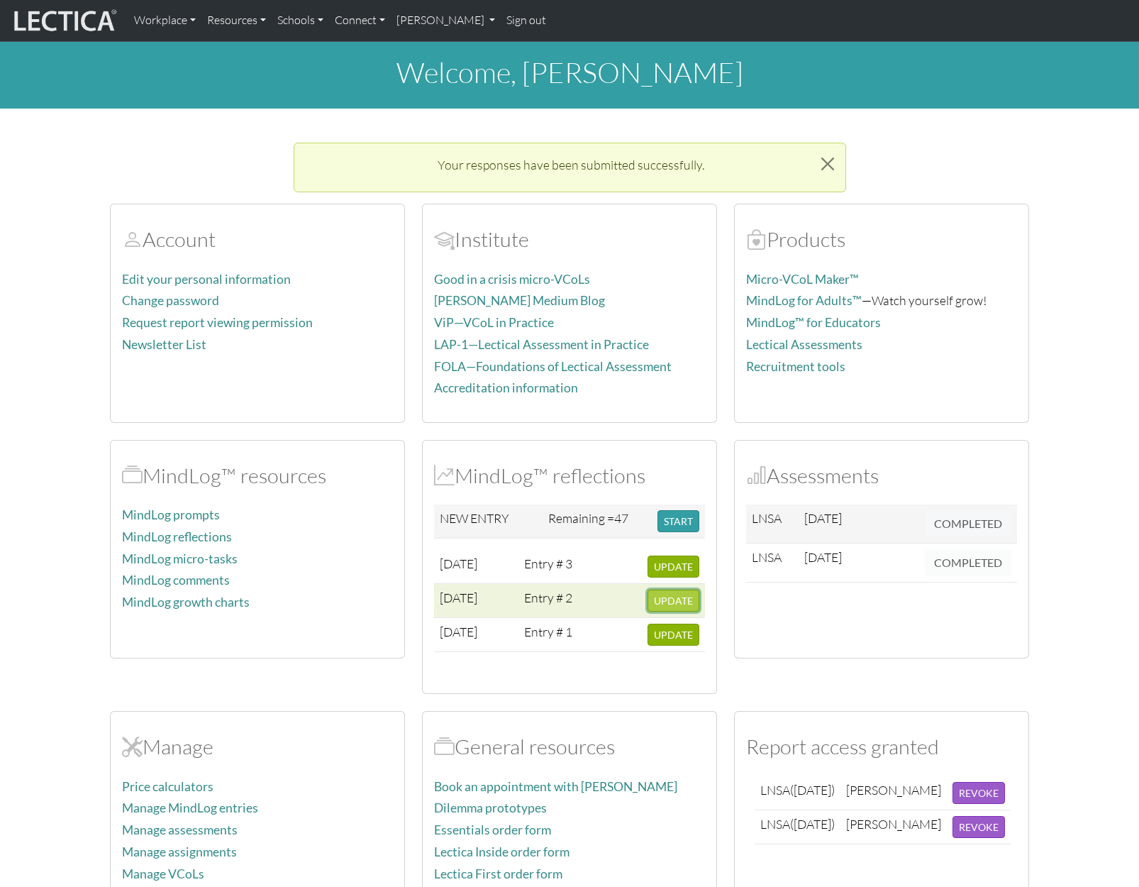
click at [680, 595] on span "UPDATE" at bounding box center [673, 601] width 39 height 12
click at [196, 600] on link "MindLog growth charts" at bounding box center [186, 602] width 128 height 15
click at [1110, 382] on section "Account Edit your personal information Change password Request report viewing p…" at bounding box center [569, 559] width 1139 height 744
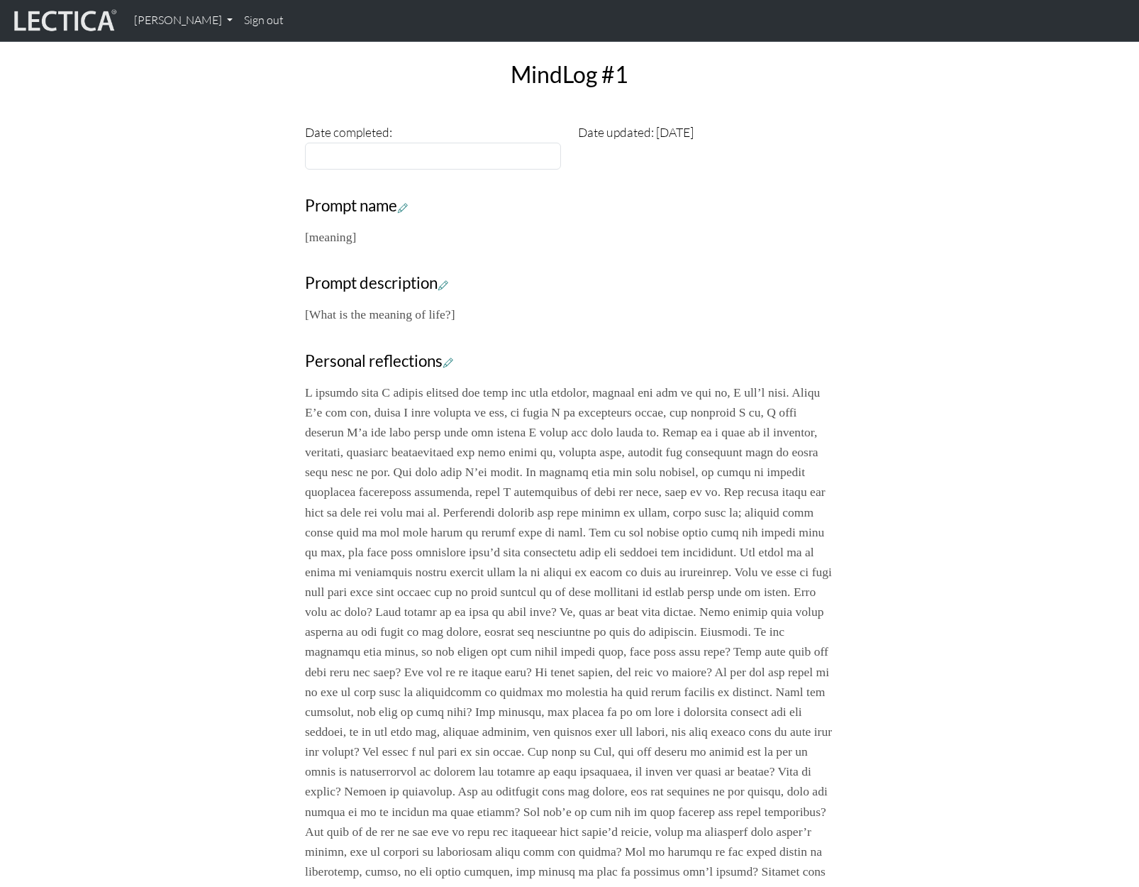
scroll to position [355, 0]
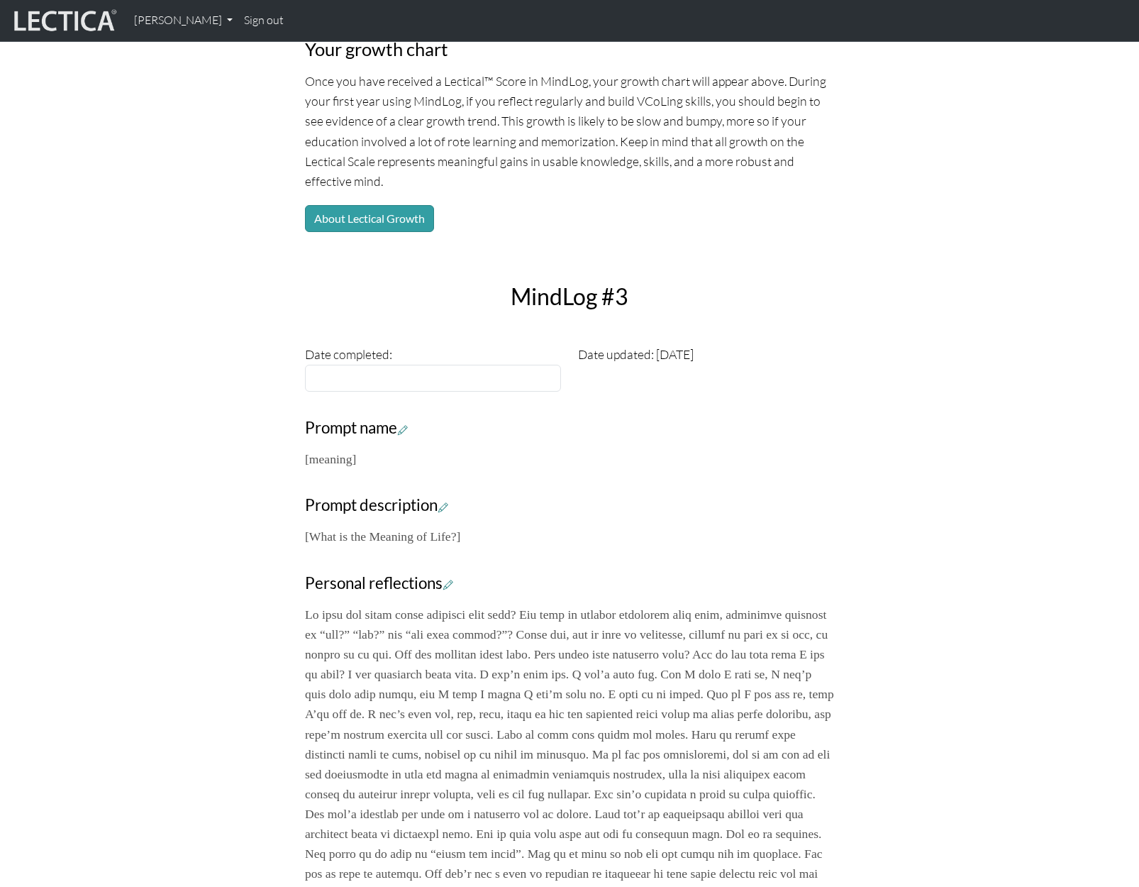
scroll to position [284, 0]
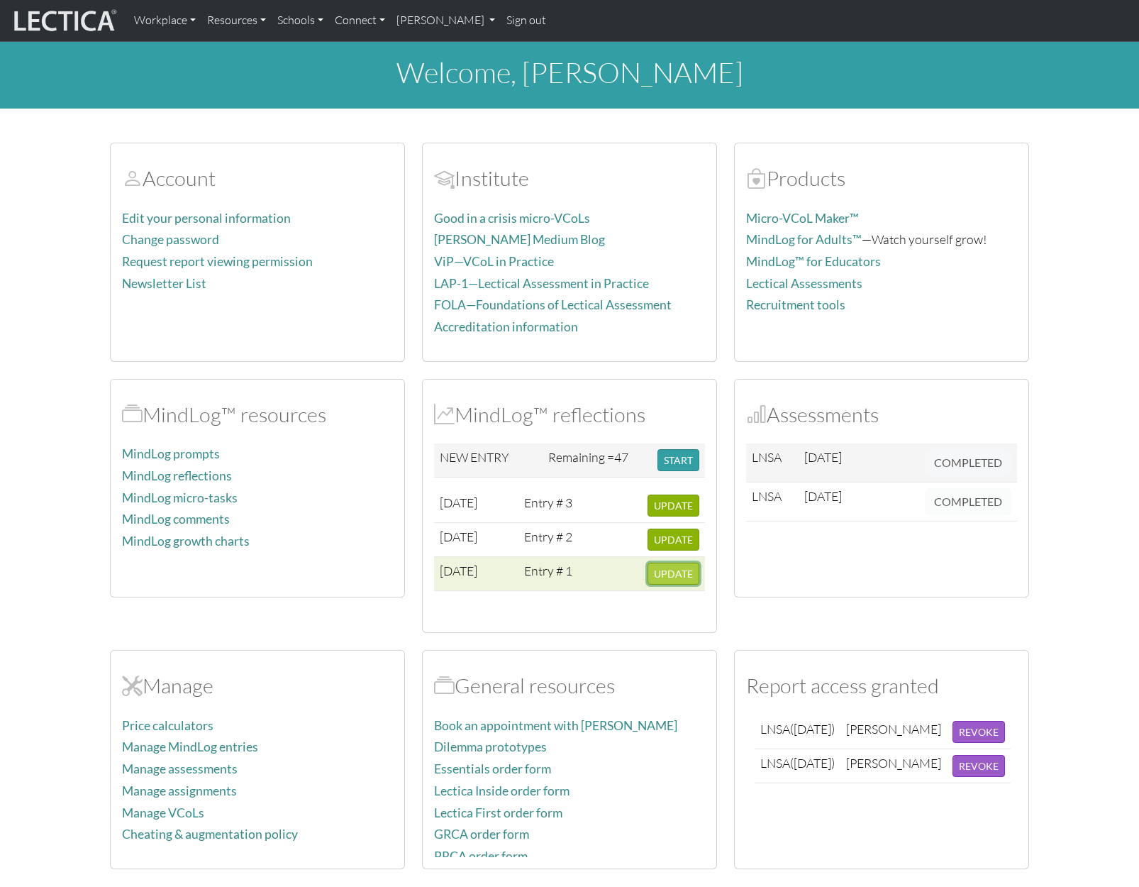
click at [680, 572] on span "UPDATE" at bounding box center [673, 574] width 39 height 12
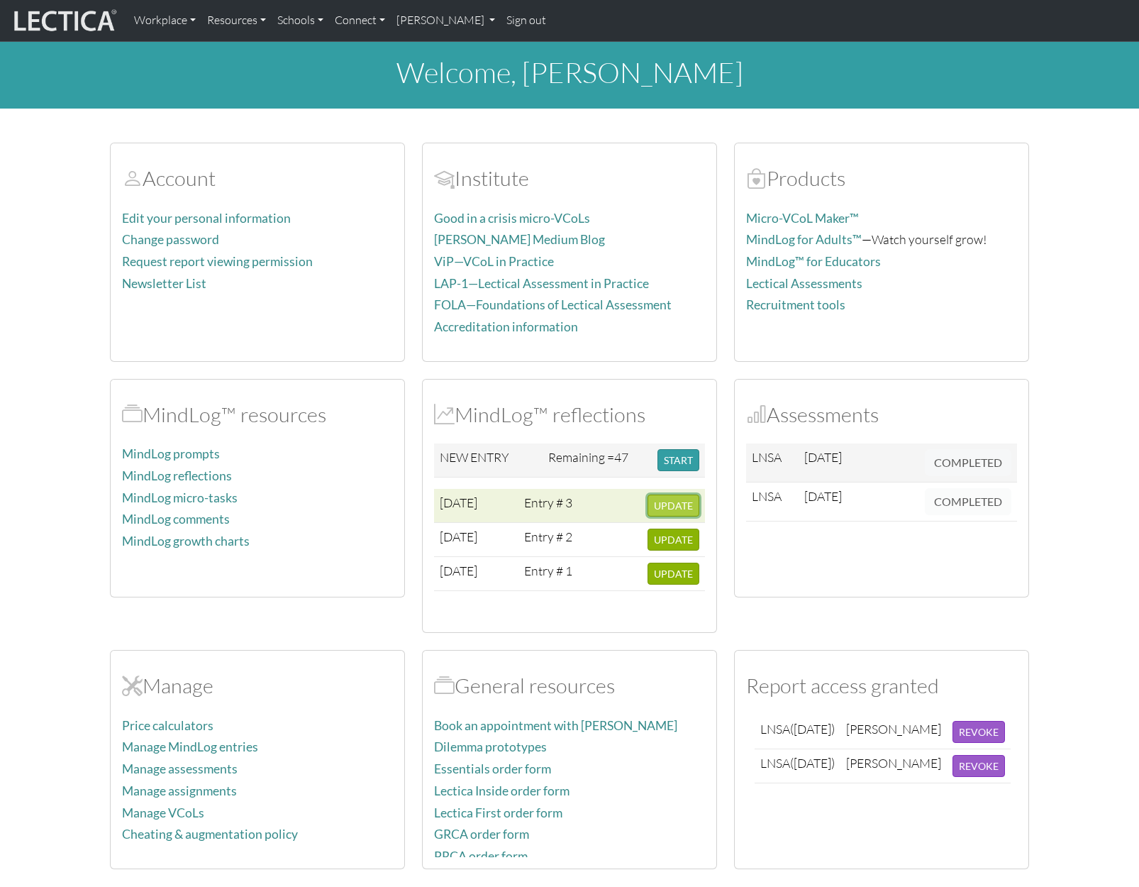
click at [682, 500] on span "UPDATE" at bounding box center [673, 505] width 39 height 12
click at [1095, 470] on section "Account Edit your personal information Change password Request report viewing p…" at bounding box center [569, 498] width 1139 height 744
click at [687, 502] on span "UPDATE" at bounding box center [673, 505] width 39 height 12
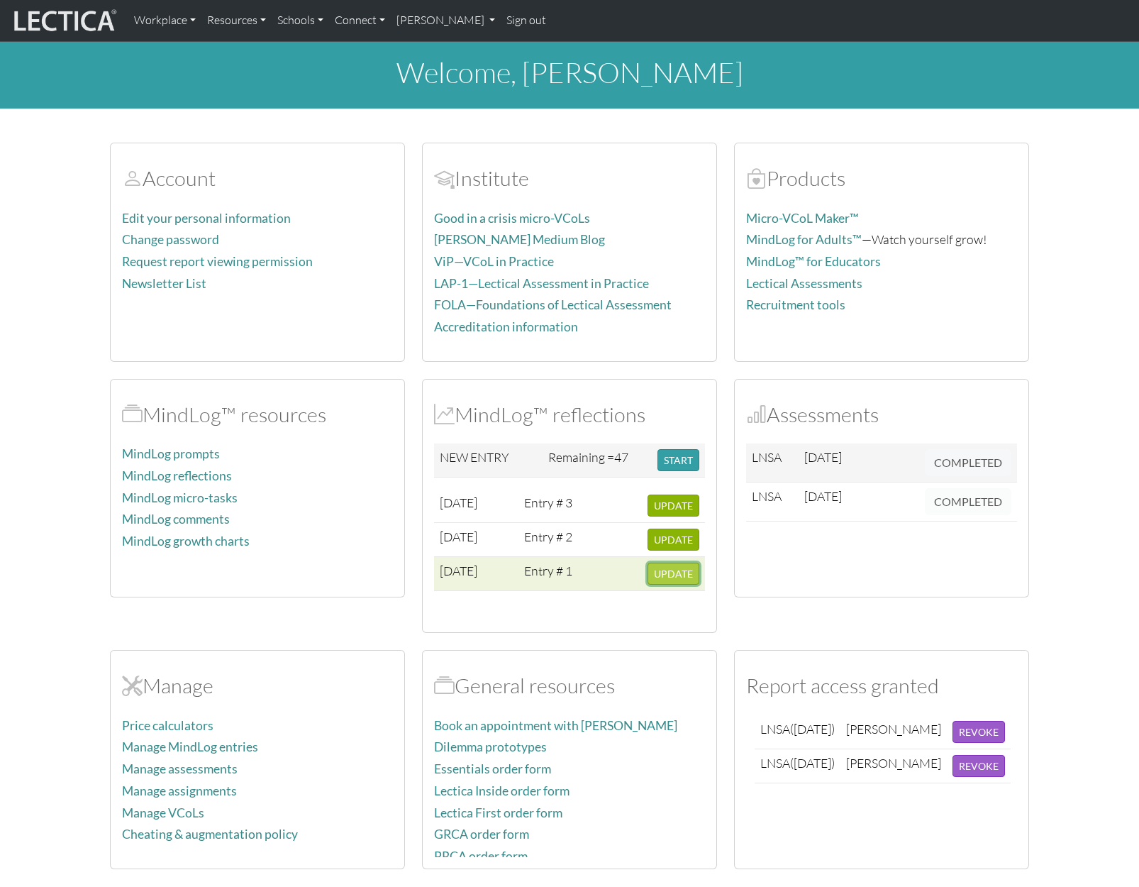
click at [674, 575] on span "UPDATE" at bounding box center [673, 574] width 39 height 12
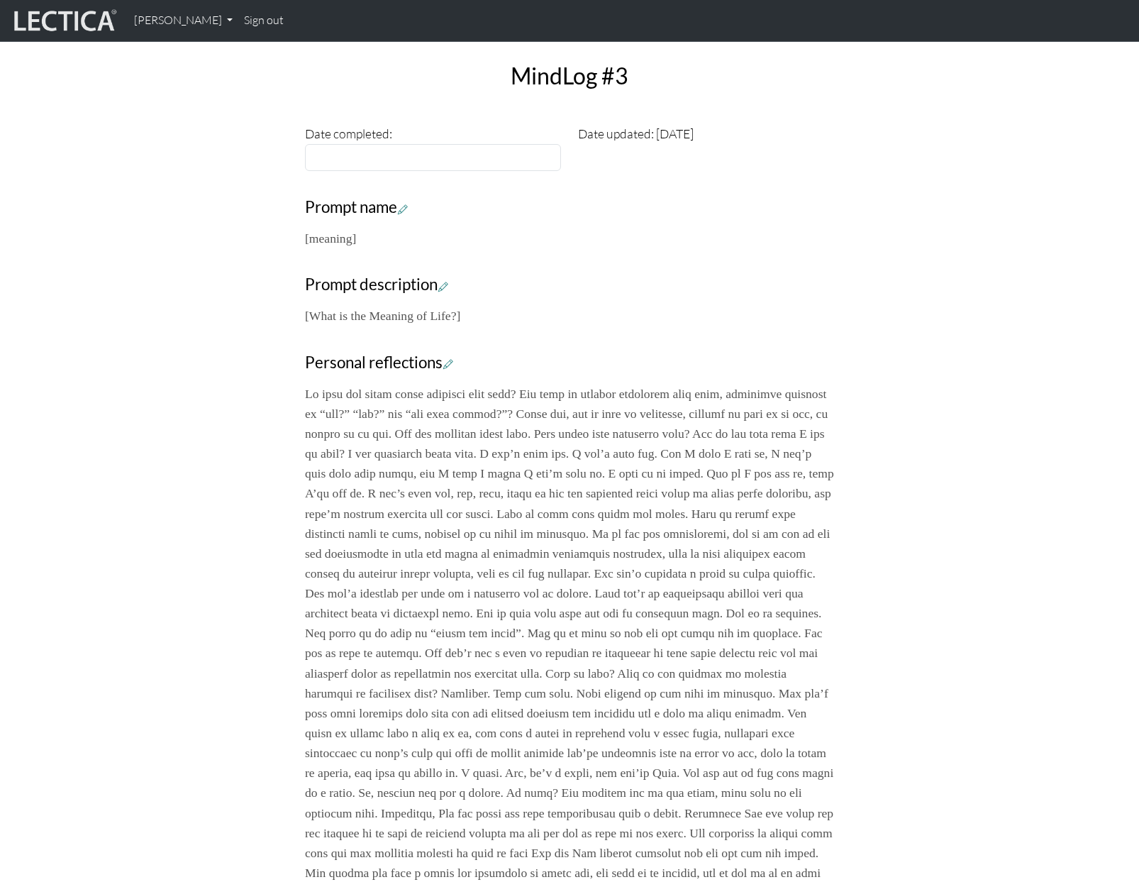
scroll to position [46, 0]
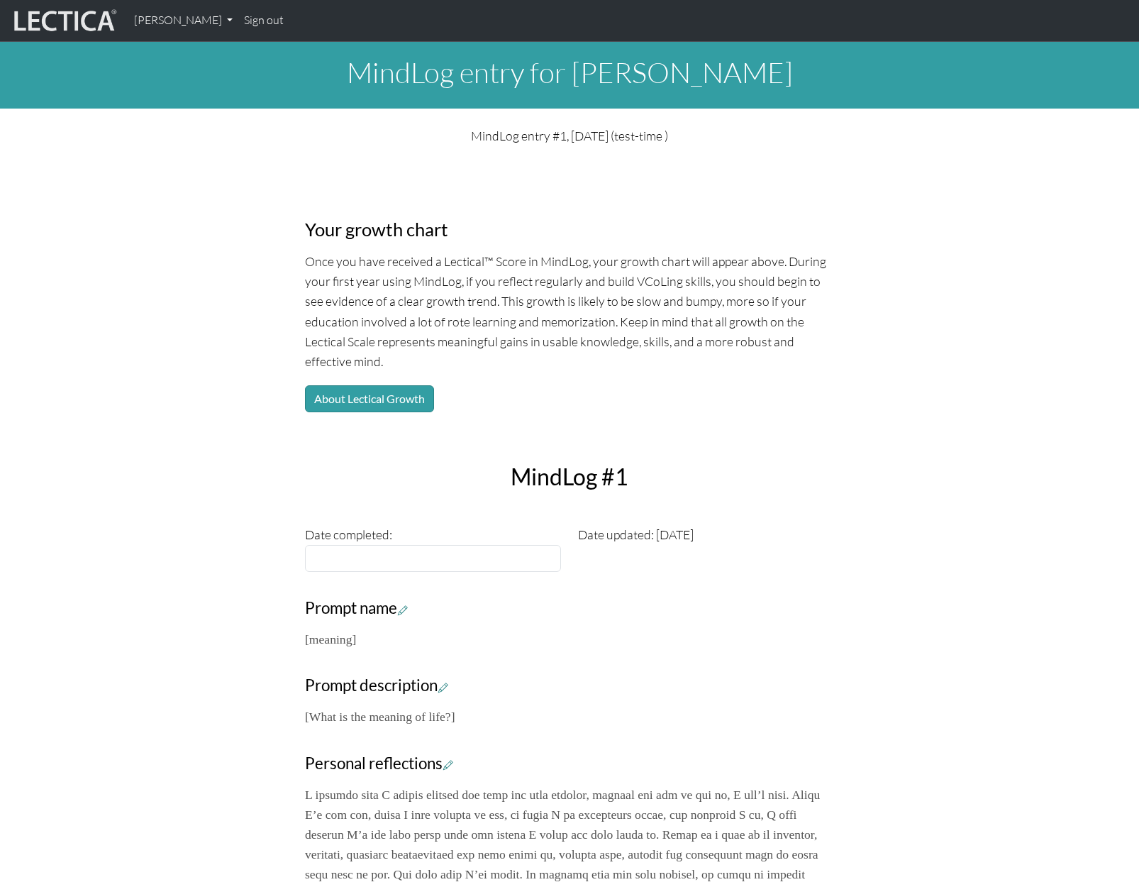
click at [987, 557] on div "Your growth chart Once you have received a Lectical™ Score in MindLog, your gro…" at bounding box center [569, 869] width 937 height 1424
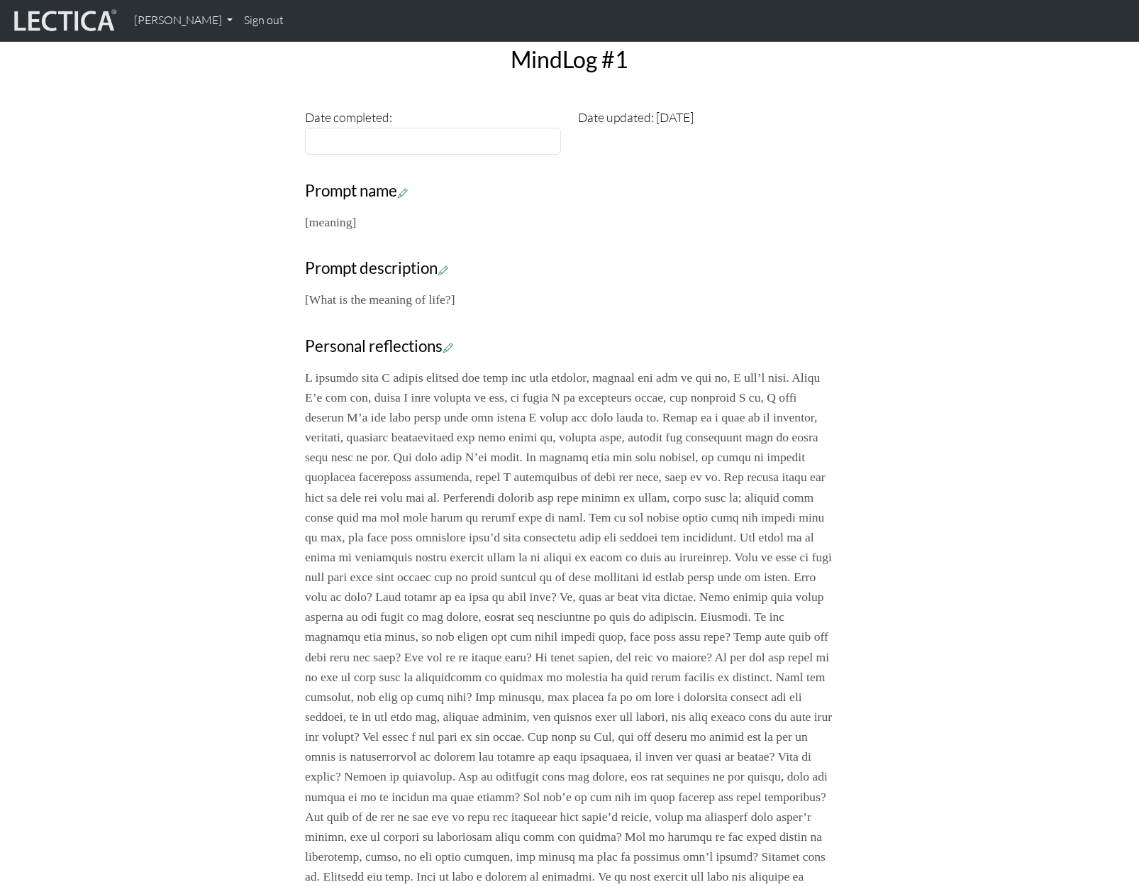
scroll to position [426, 0]
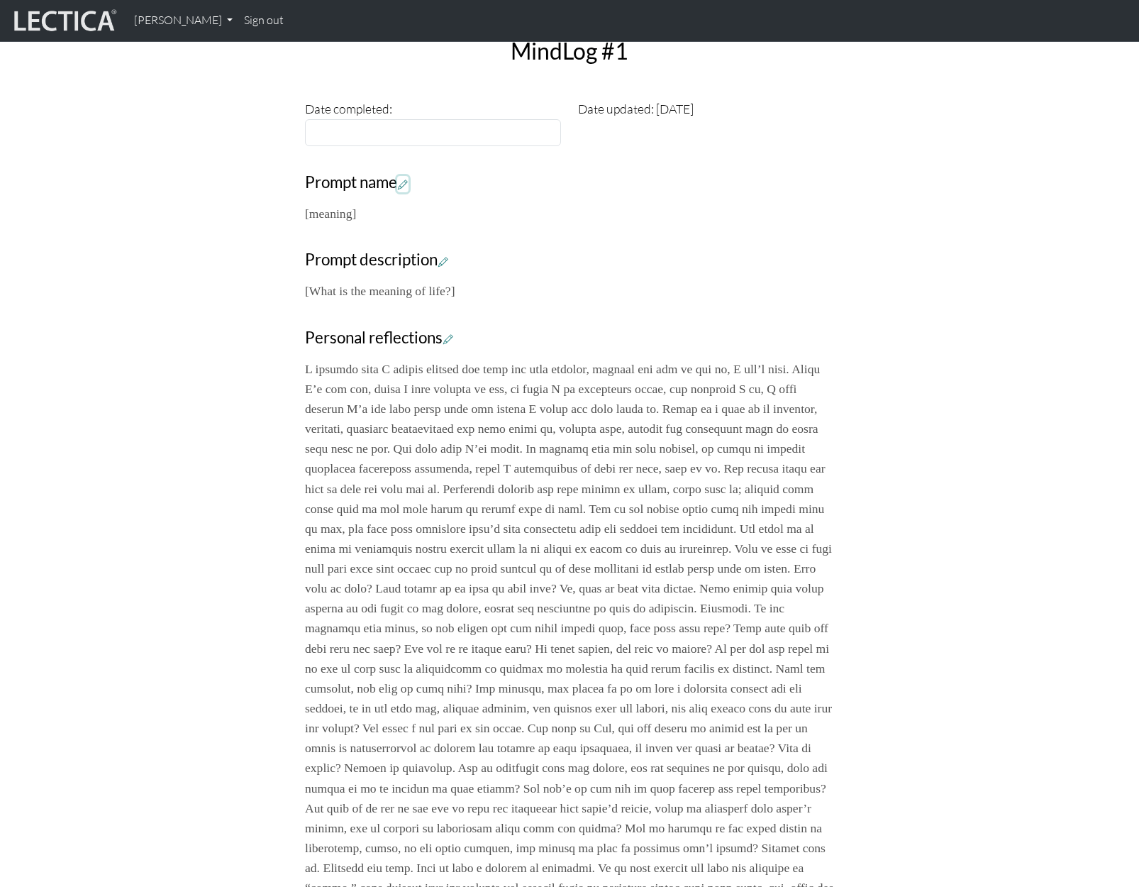
click at [404, 187] on icon at bounding box center [403, 184] width 10 height 12
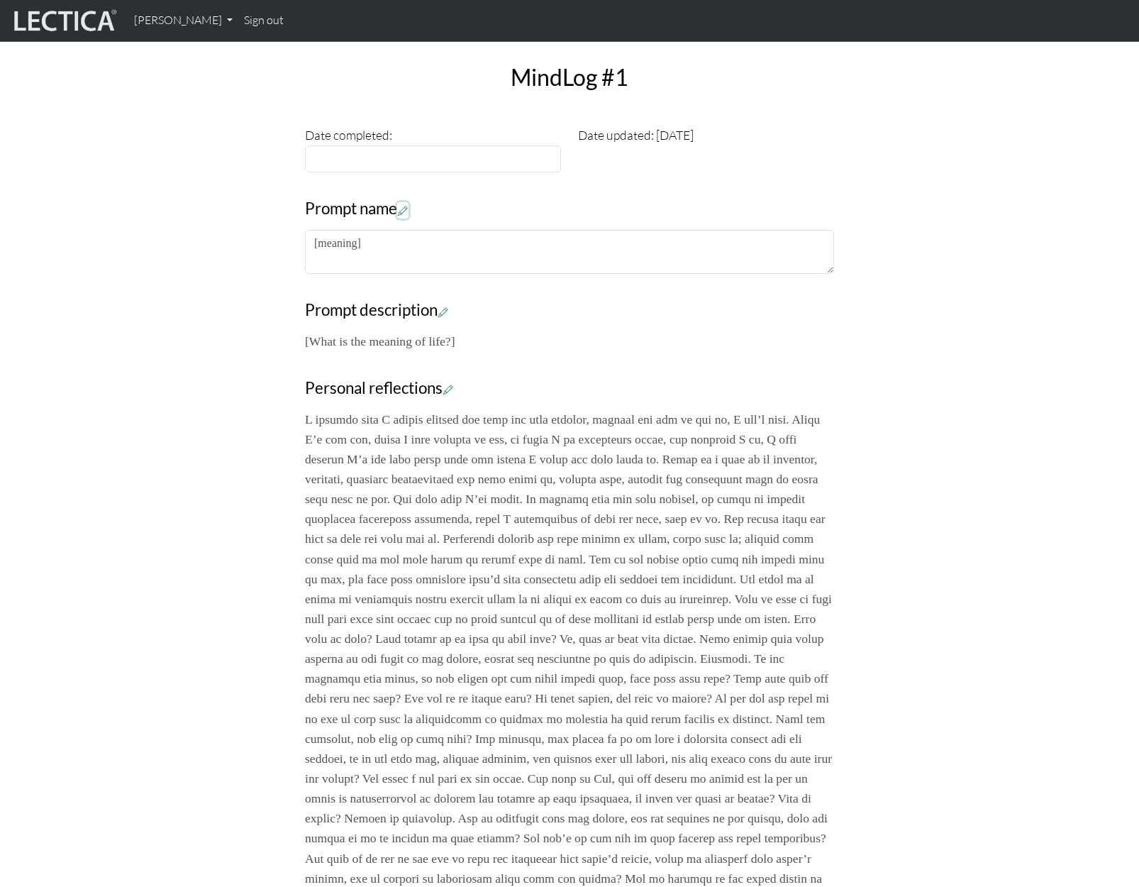
scroll to position [112, 0]
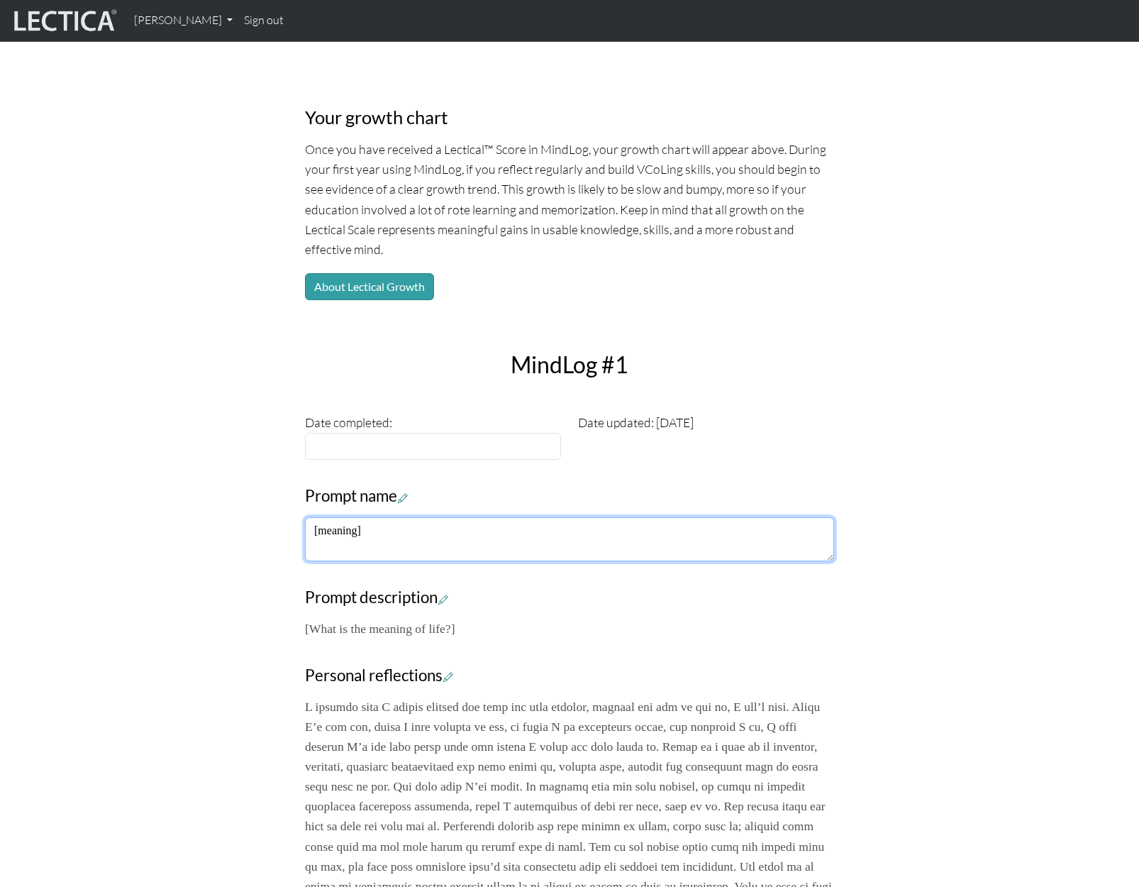
click at [365, 535] on textarea "[meaning]" at bounding box center [569, 539] width 529 height 44
click at [361, 532] on textarea "[meaning]" at bounding box center [569, 539] width 529 height 44
type textarea "[meaning 1]"
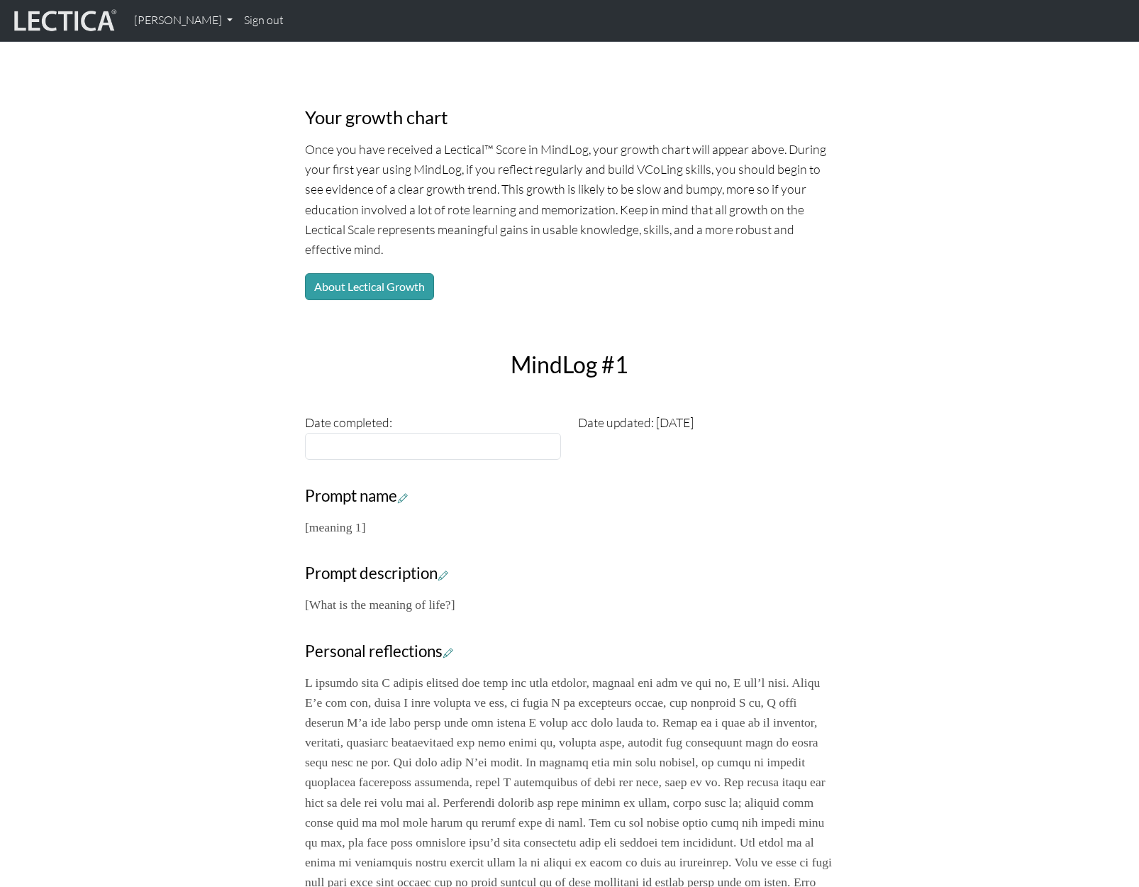
click at [988, 581] on div "Your growth chart Once you have received a Lectical™ Score in MindLog, your gro…" at bounding box center [569, 757] width 937 height 1424
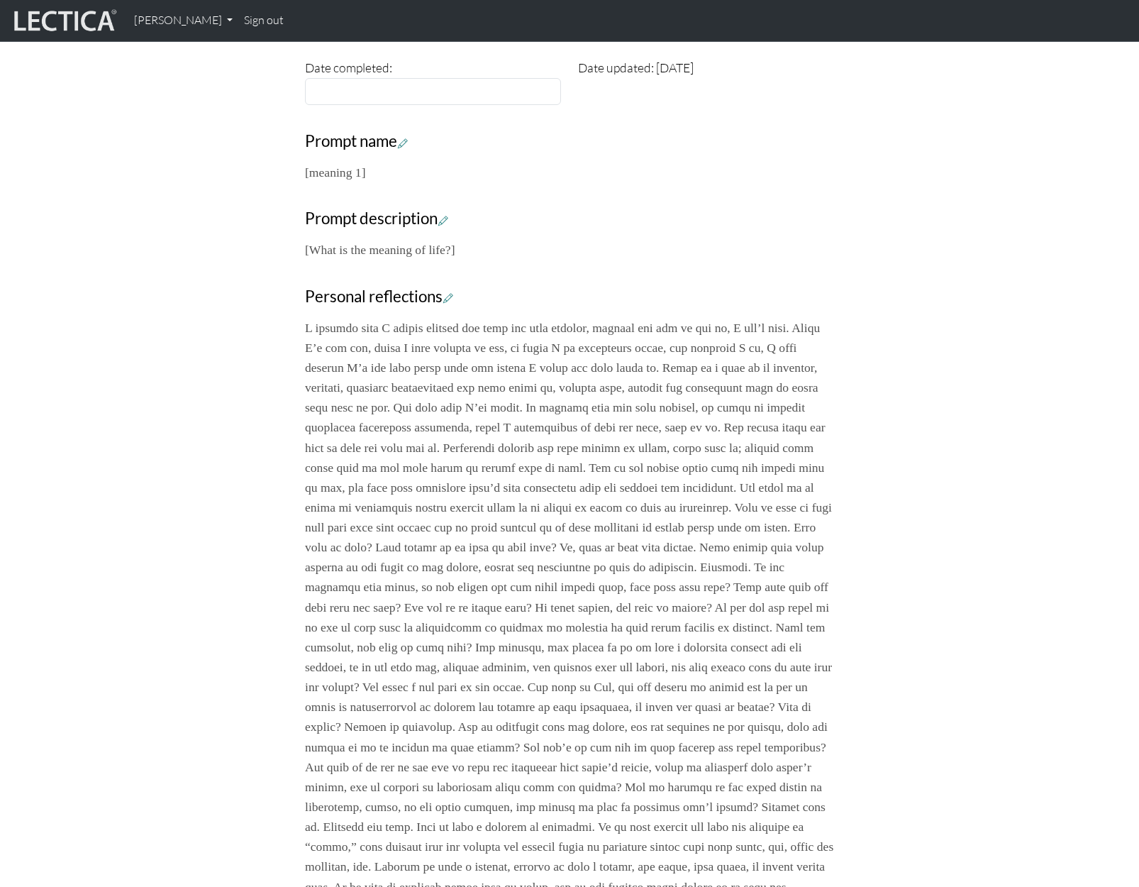
scroll to position [0, 0]
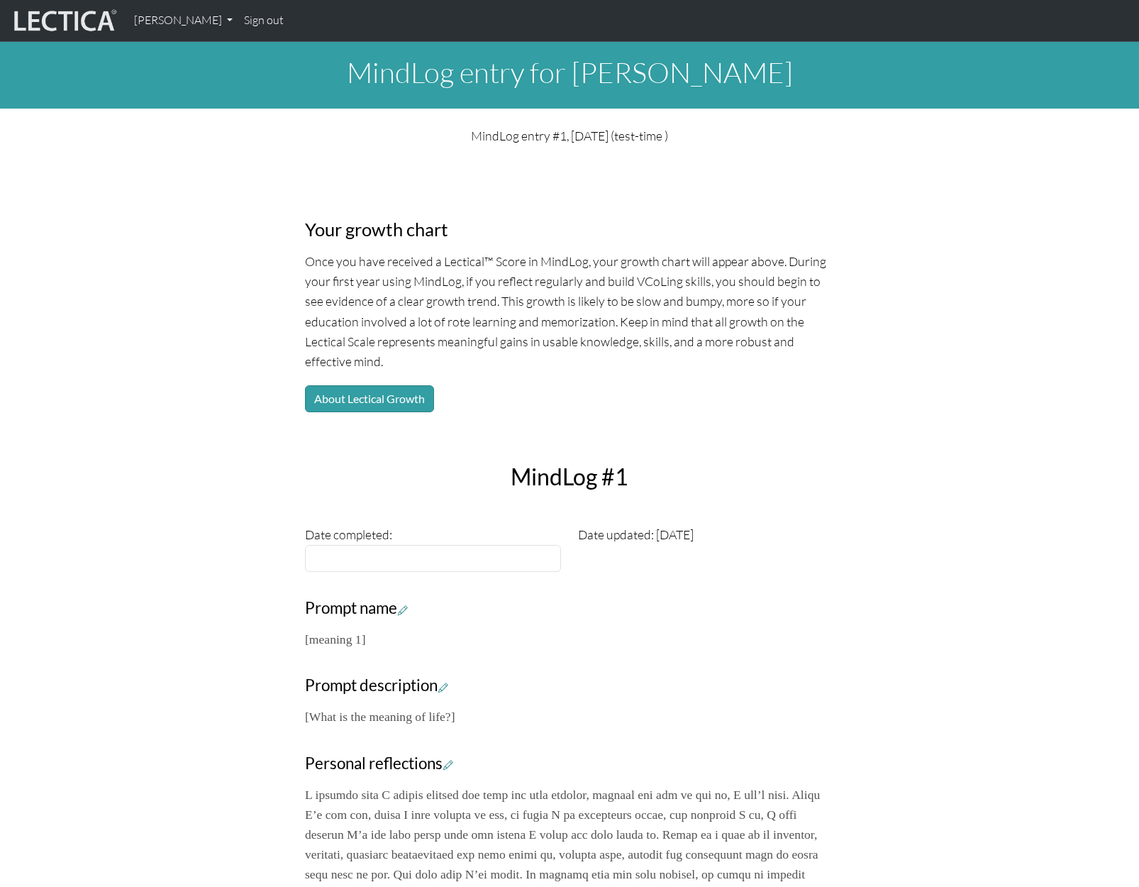
click at [377, 645] on p "[meaning 1]" at bounding box center [569, 639] width 529 height 20
click at [363, 642] on p "[meaning 1]" at bounding box center [569, 639] width 529 height 20
click at [402, 609] on icon at bounding box center [403, 610] width 10 height 12
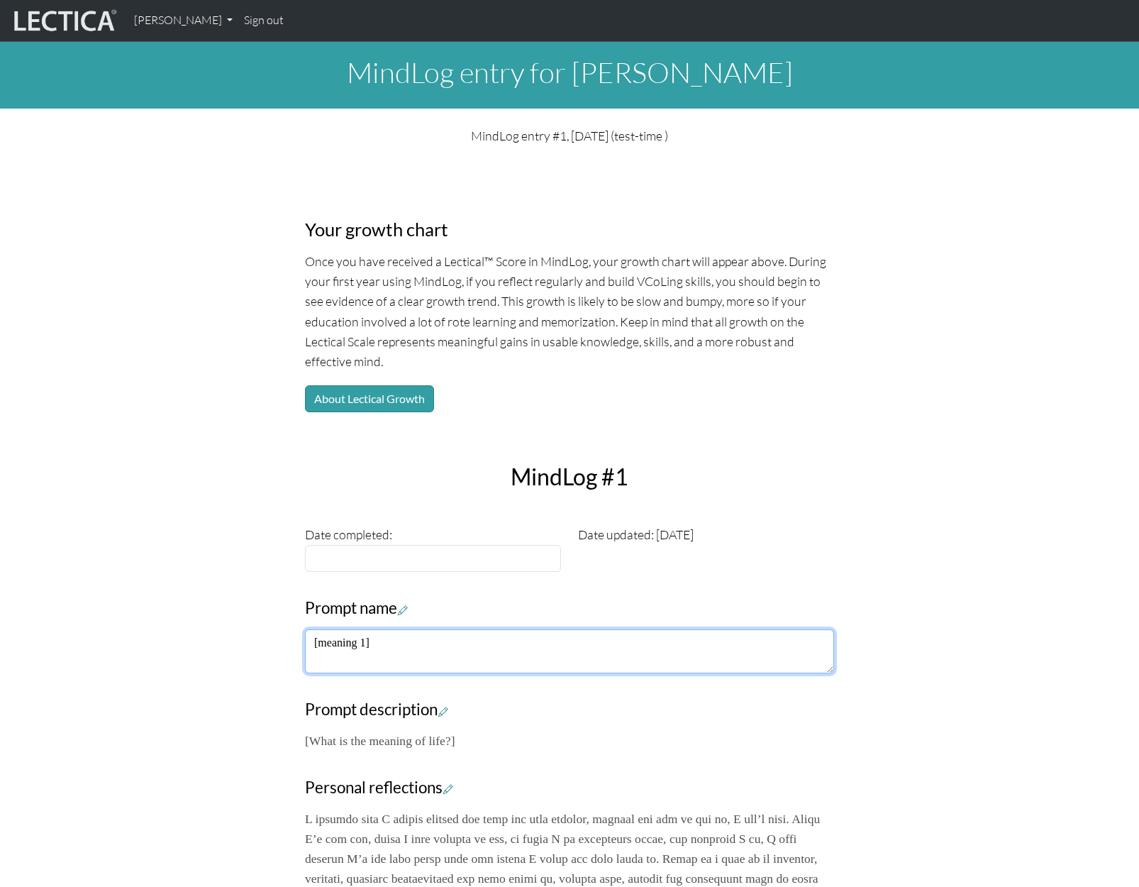
click at [368, 646] on textarea "[meaning 1]" at bounding box center [569, 651] width 529 height 44
type textarea "[meaning]"
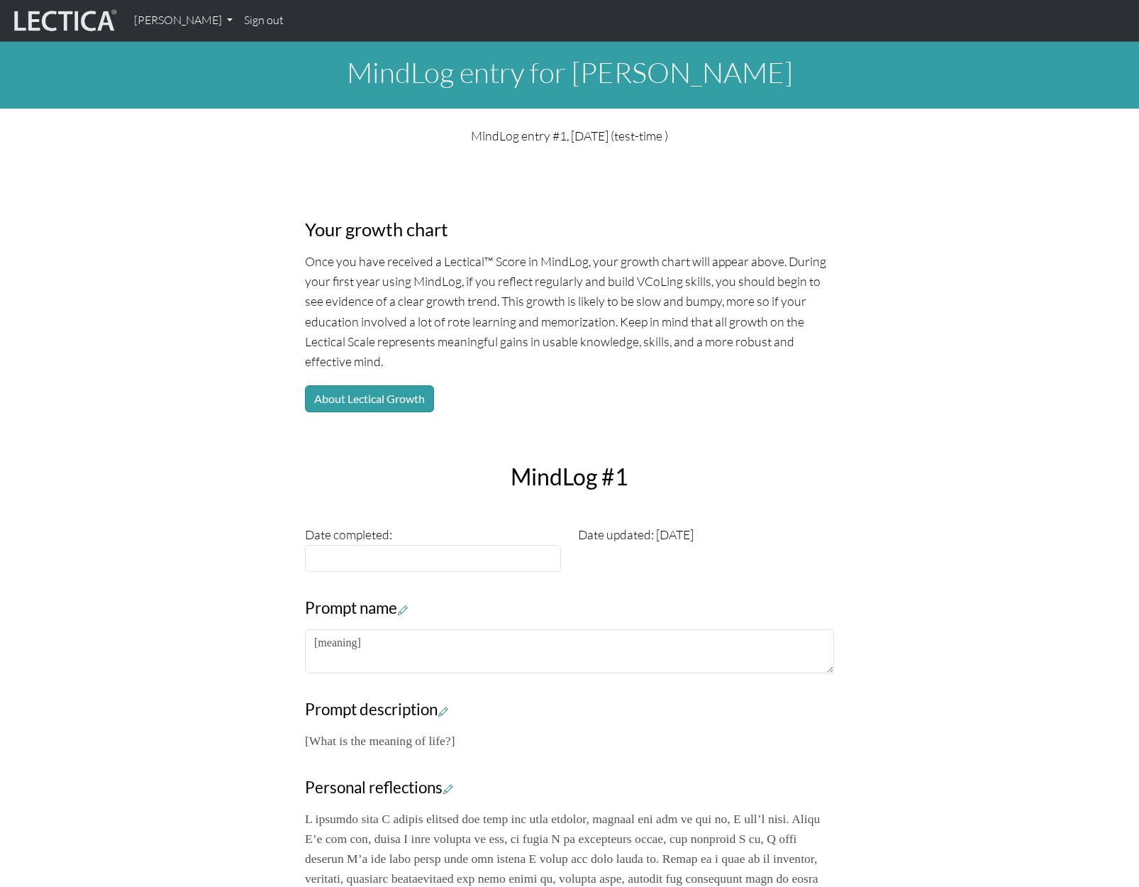
click at [945, 649] on div "Your growth chart Once you have received a Lectical™ Score in MindLog, your gro…" at bounding box center [569, 881] width 937 height 1448
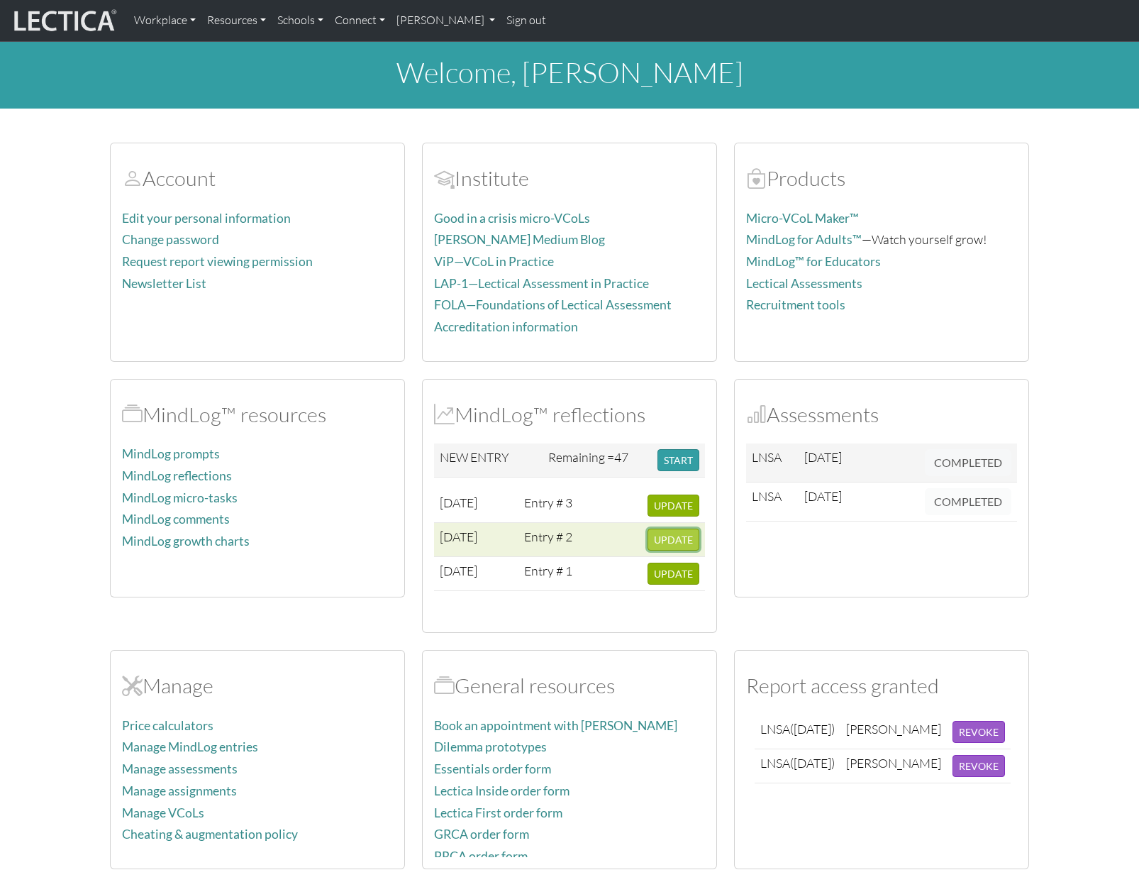
click at [677, 540] on span "UPDATE" at bounding box center [673, 540] width 39 height 12
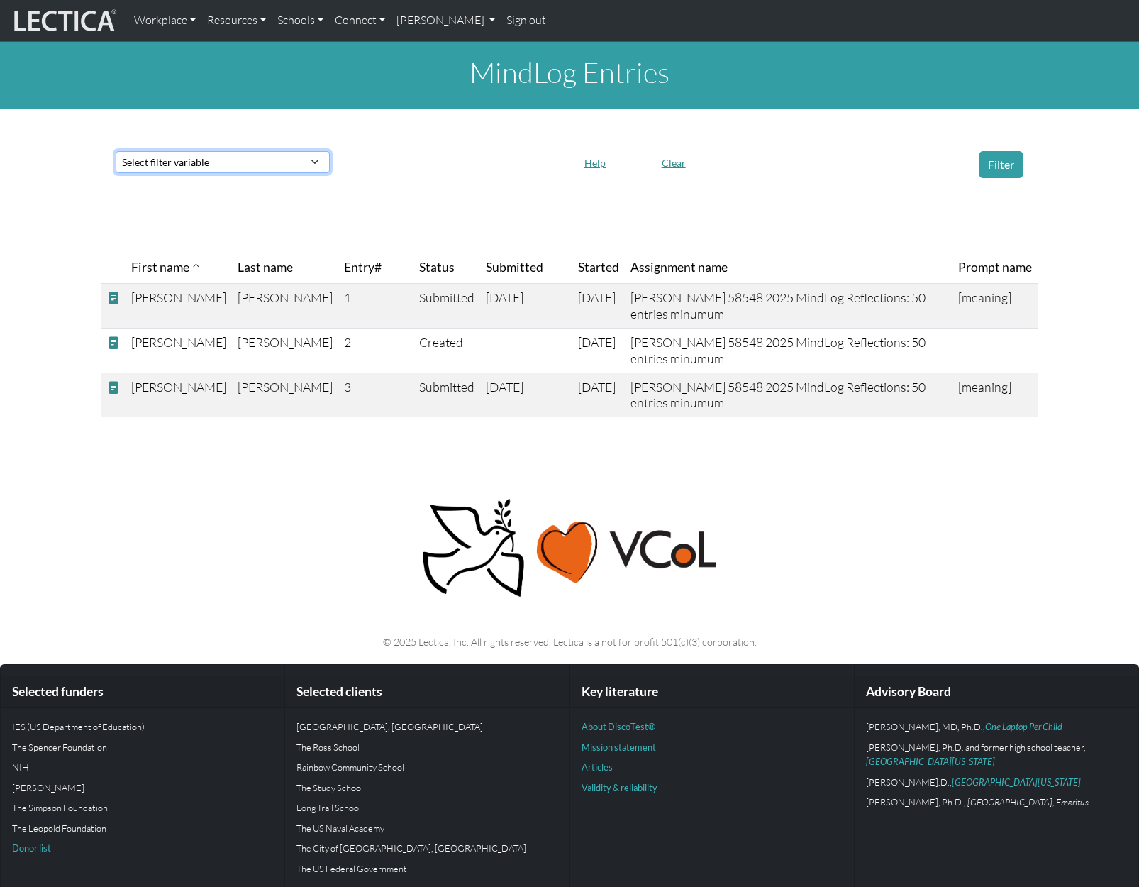
click at [292, 167] on select "Select filter variable Assignment name Date submitted Date started Entry# First…" at bounding box center [223, 162] width 214 height 22
click at [454, 185] on div "MindLog Entries Select filter variable Assignment name Date submitted Date star…" at bounding box center [569, 235] width 1139 height 387
click at [324, 155] on select "Select filter variable Assignment name Date submitted Date started Entry# First…" at bounding box center [223, 162] width 214 height 22
select select "scored_at"
click at [116, 173] on select "Select filter variable Assignment name Date submitted Date started Entry# First…" at bounding box center [223, 162] width 214 height 22
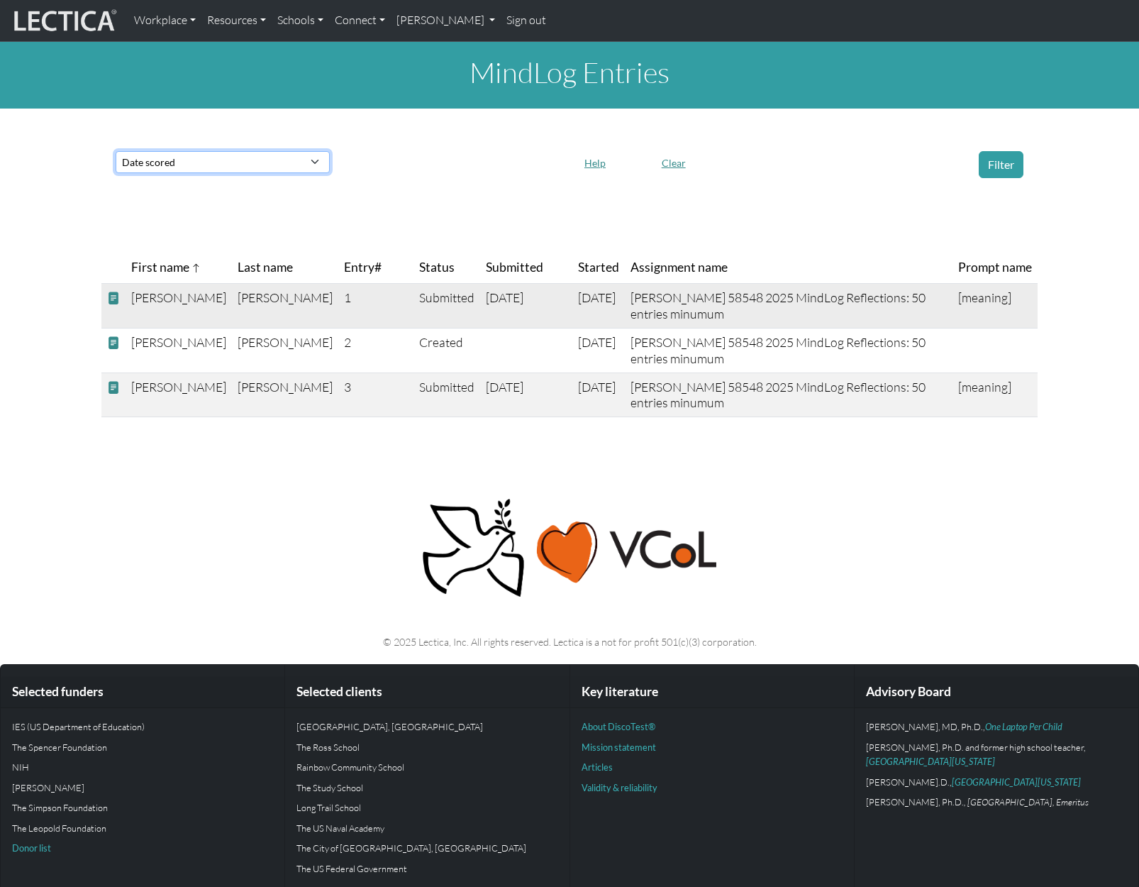
select select
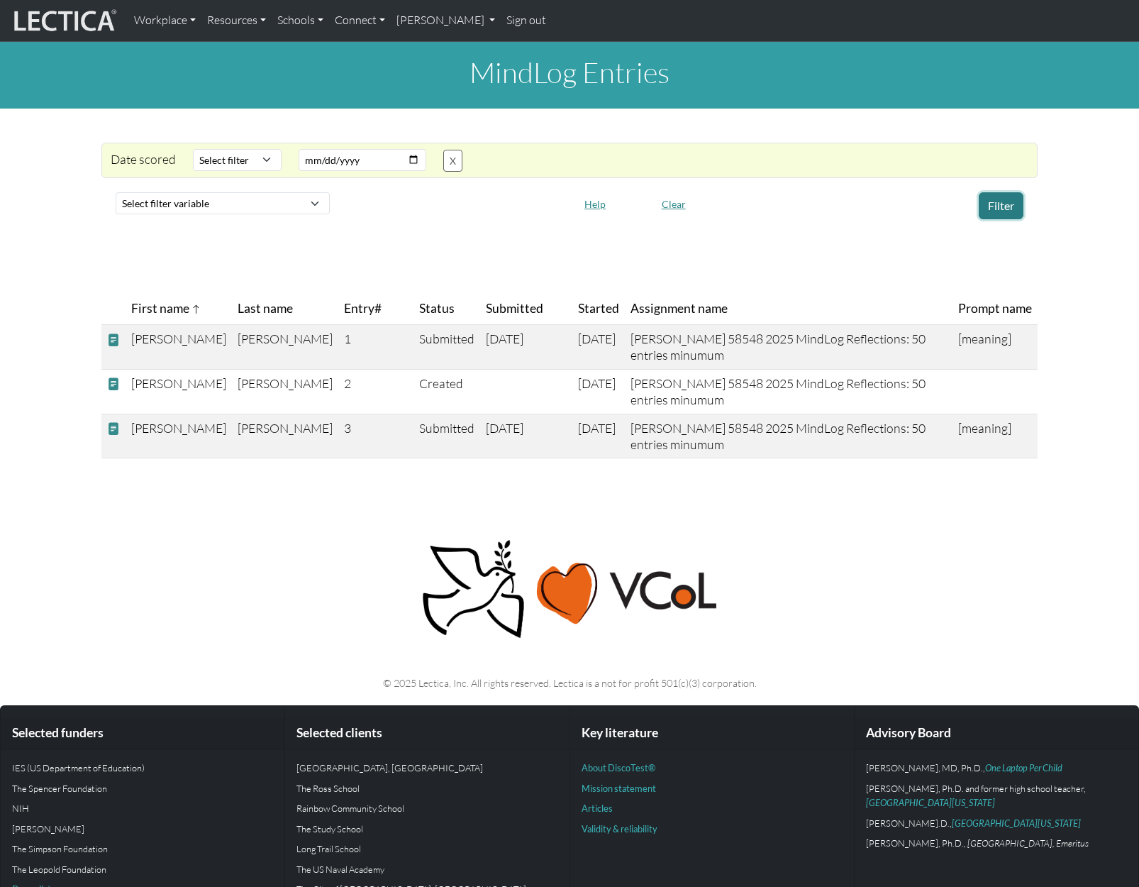
click at [999, 206] on button "Filter" at bounding box center [1001, 205] width 45 height 27
click at [488, 24] on link "[PERSON_NAME]" at bounding box center [446, 21] width 111 height 30
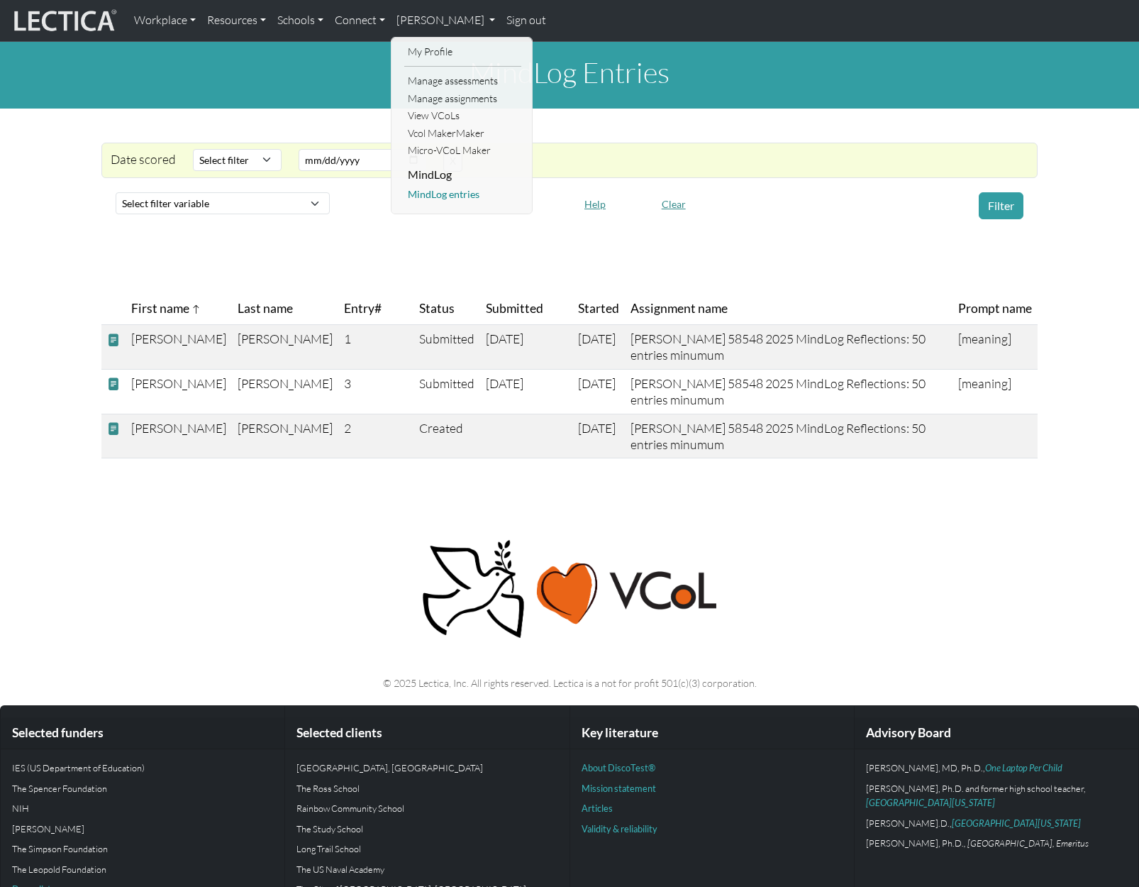
click at [438, 194] on link "MindLog entries" at bounding box center [462, 195] width 117 height 18
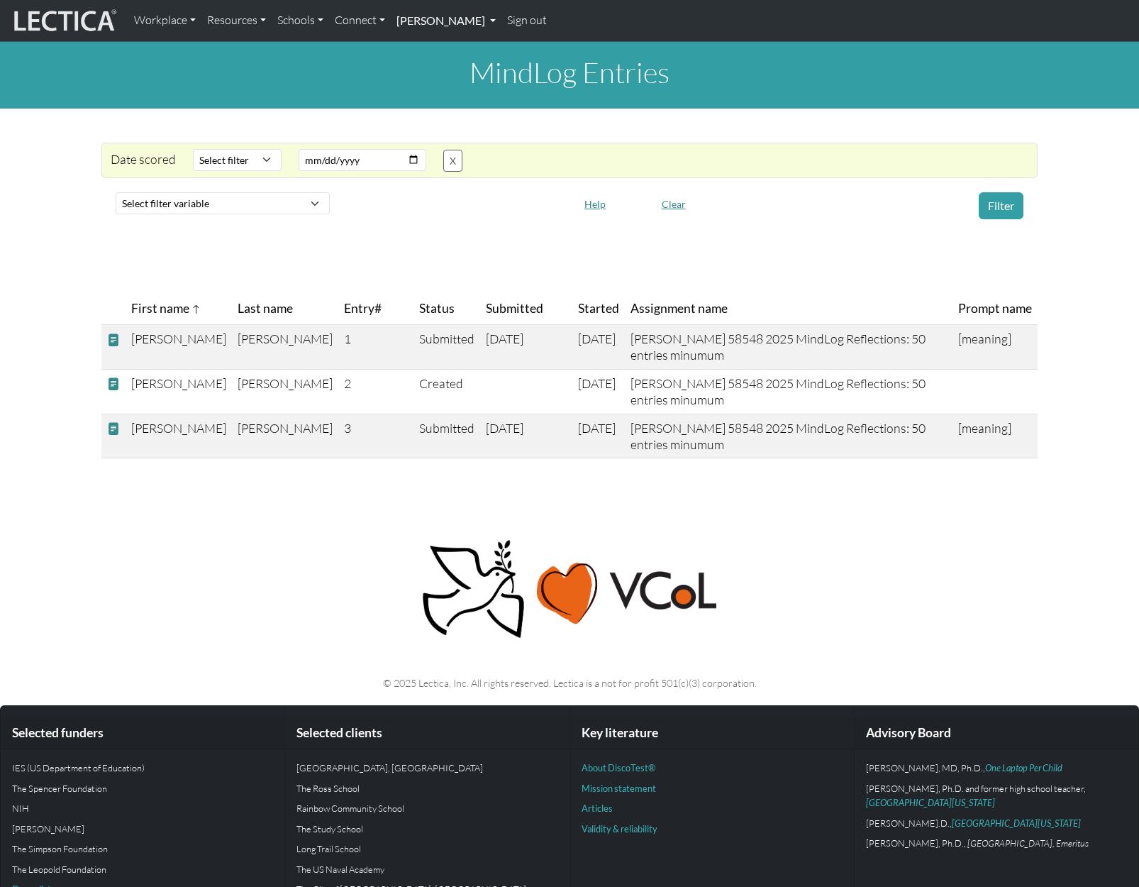
click at [487, 29] on link "[PERSON_NAME]" at bounding box center [446, 21] width 111 height 30
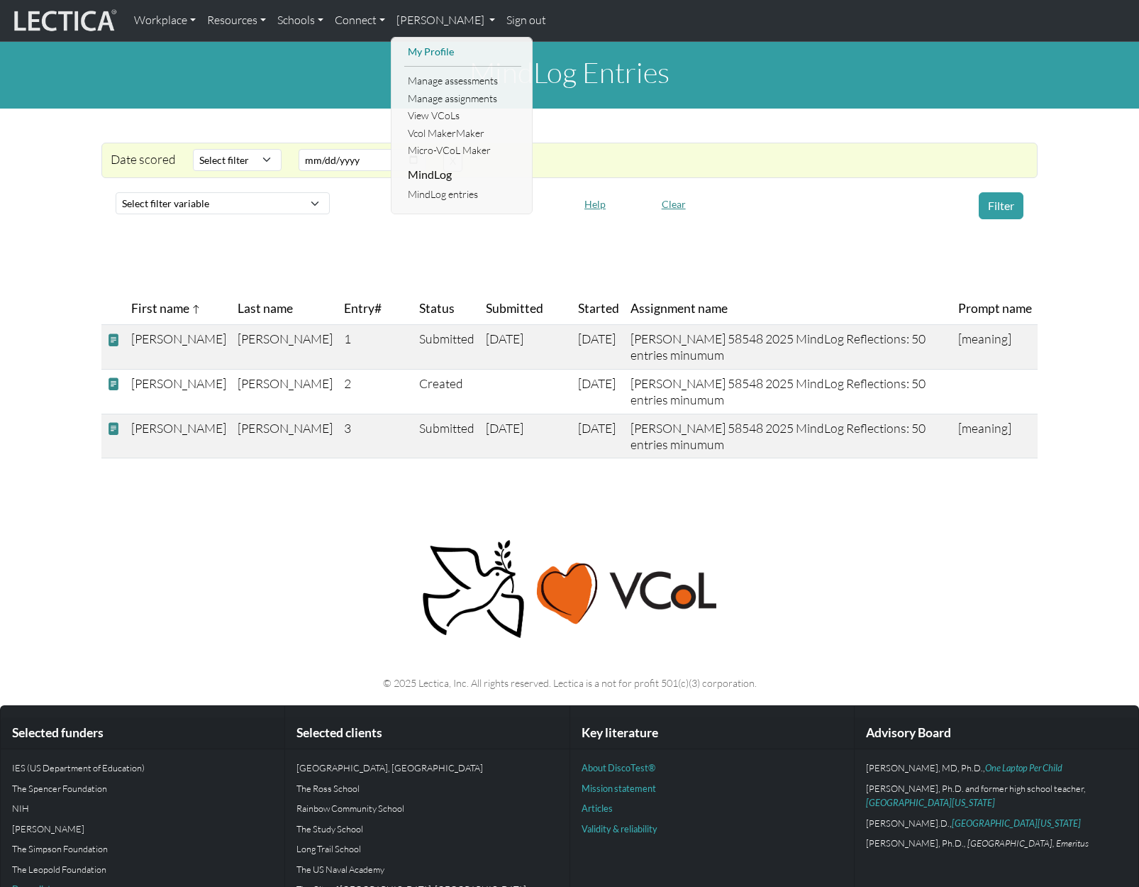
click at [421, 49] on link "My Profile" at bounding box center [462, 52] width 117 height 18
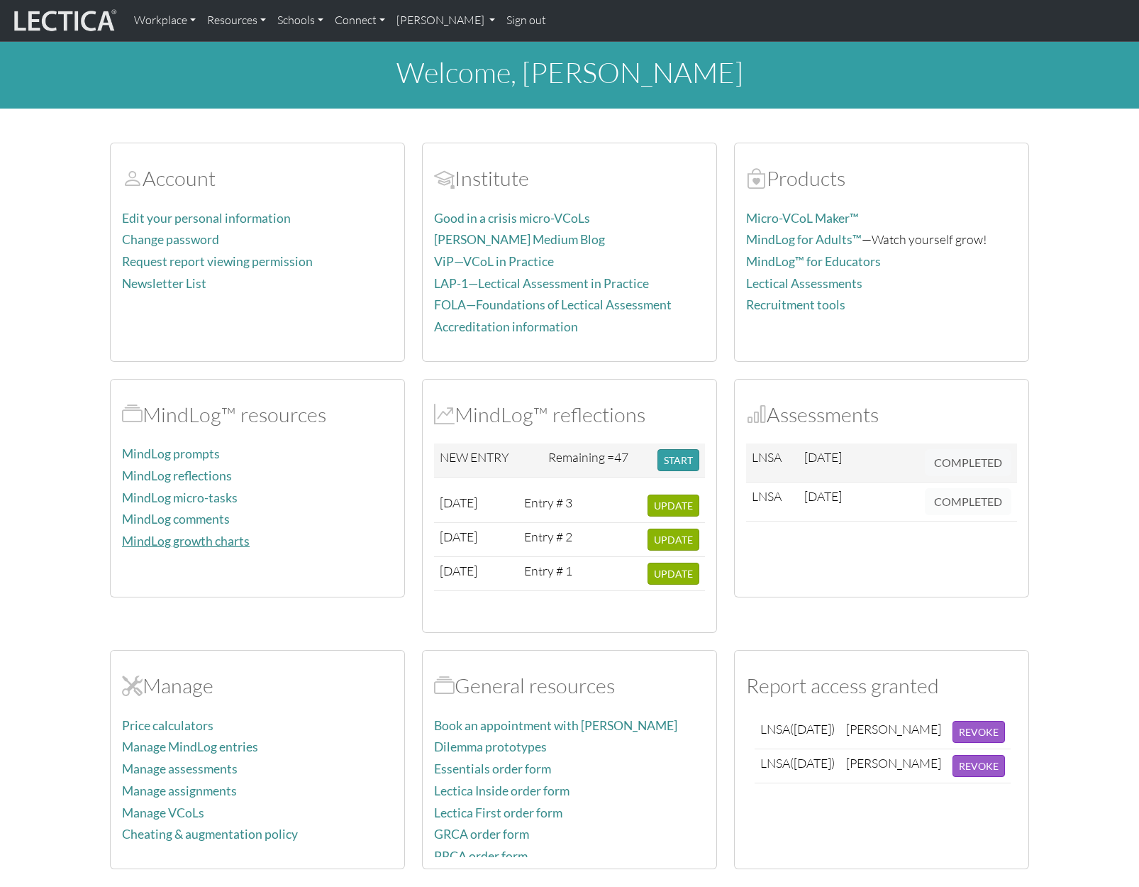
click at [201, 539] on link "MindLog growth charts" at bounding box center [186, 541] width 128 height 15
click at [677, 458] on button "START" at bounding box center [679, 460] width 42 height 22
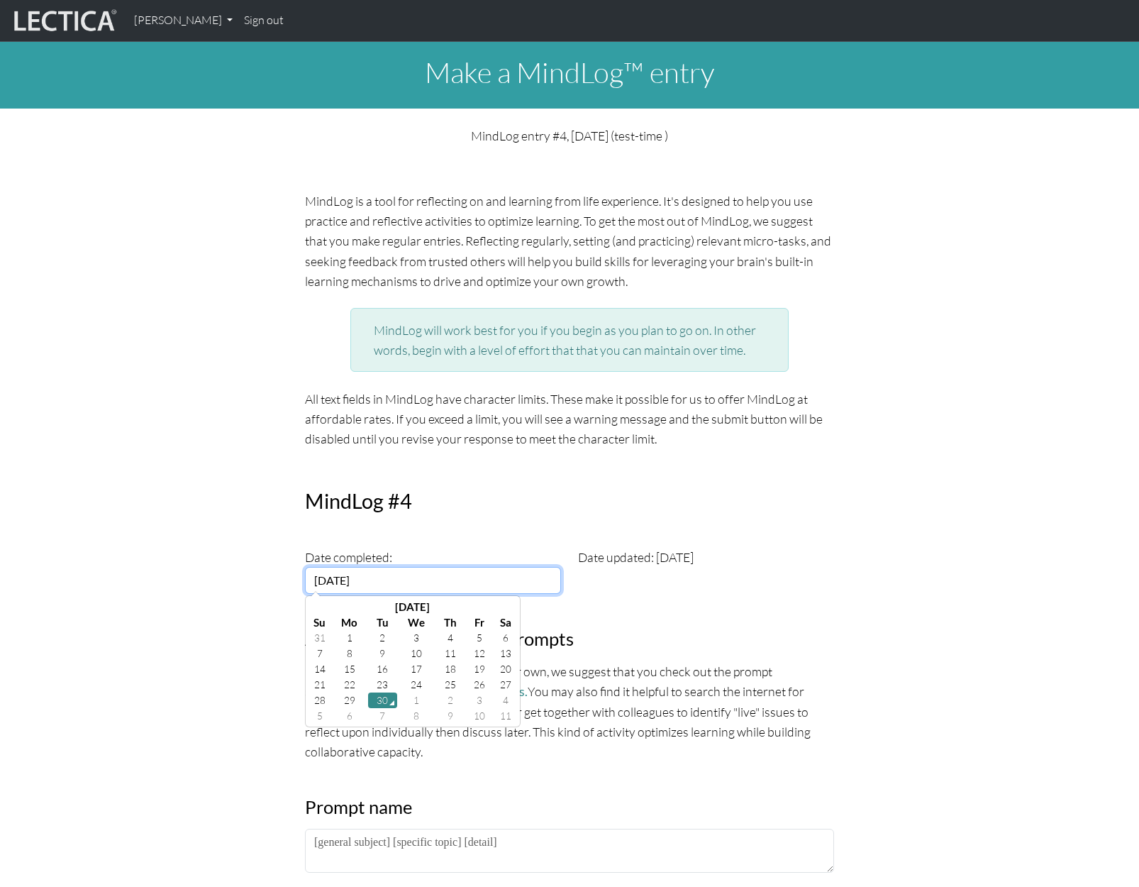
click at [353, 590] on input "[DATE]" at bounding box center [433, 580] width 256 height 27
drag, startPoint x: 408, startPoint y: 585, endPoint x: 328, endPoint y: 587, distance: 79.5
click at [328, 587] on input "[DATE]" at bounding box center [433, 580] width 256 height 27
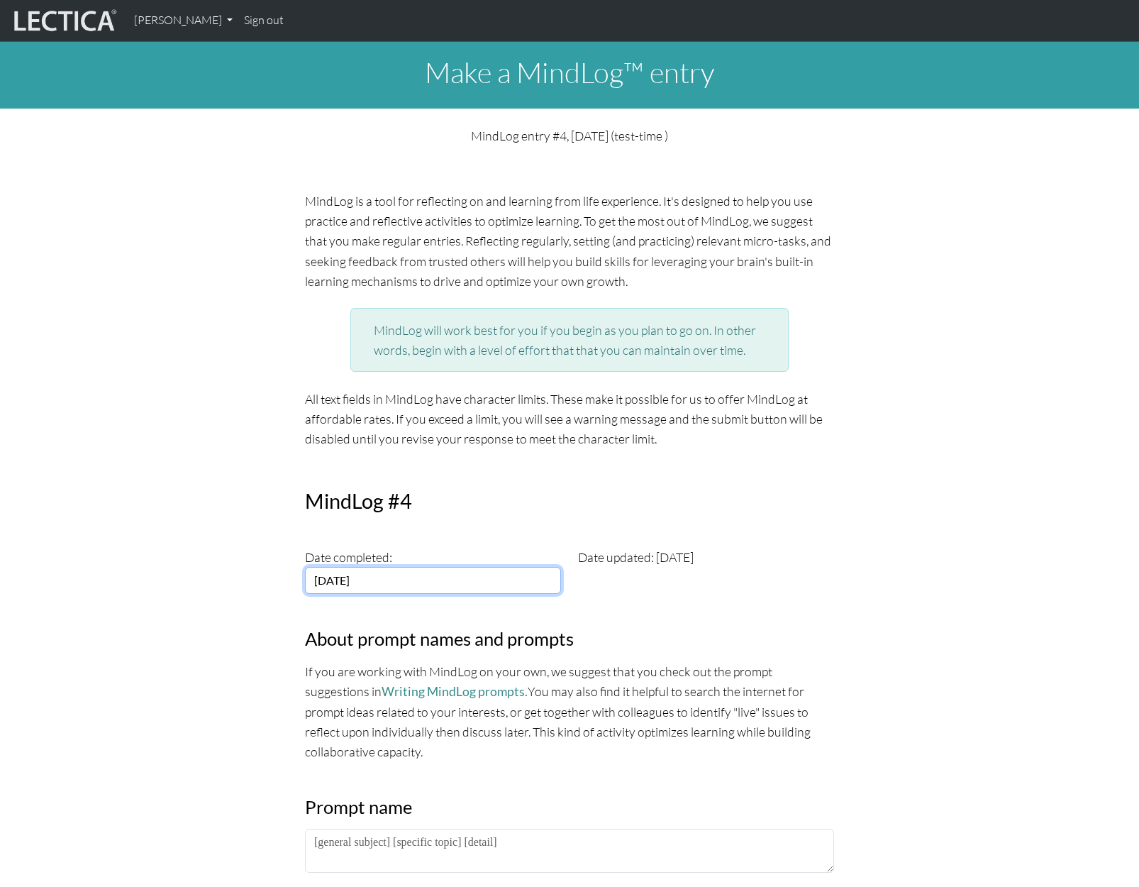
click at [373, 582] on input "[DATE]" at bounding box center [433, 580] width 256 height 27
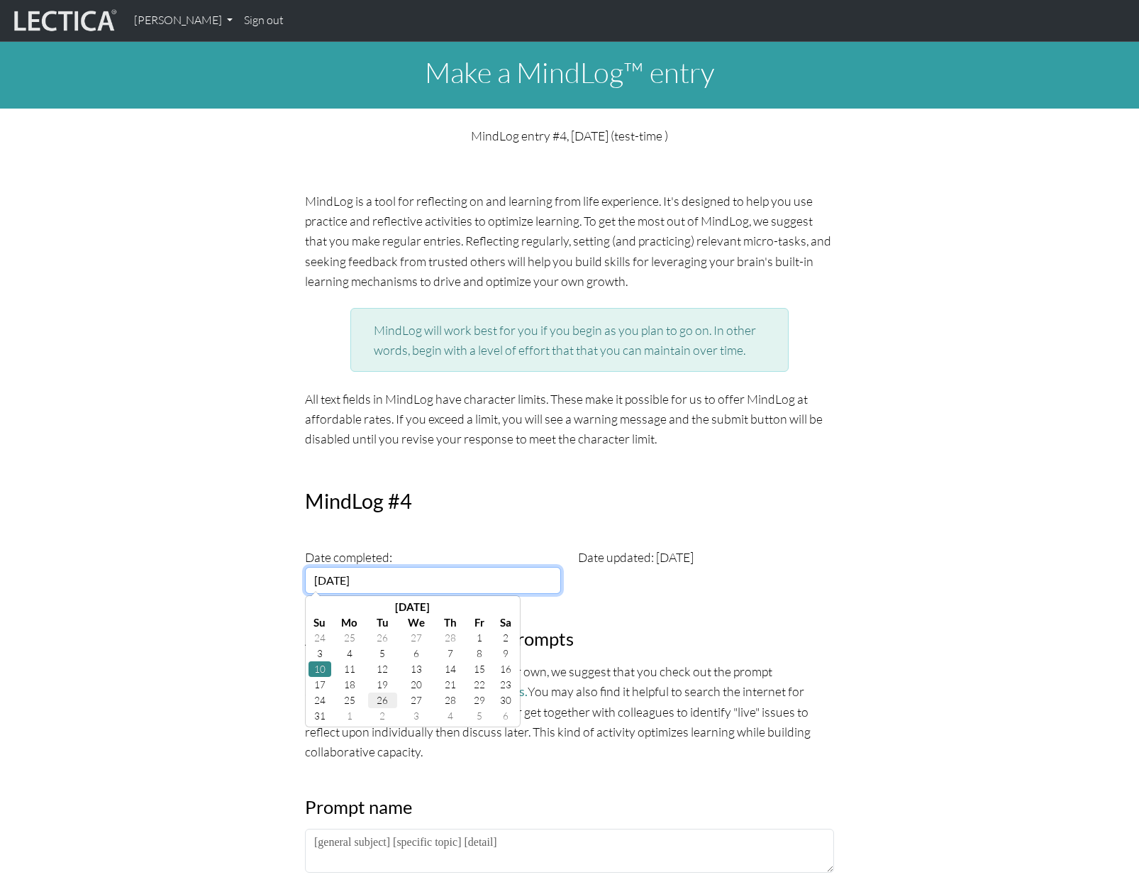
click at [377, 697] on td "26" at bounding box center [383, 700] width 30 height 16
type input "[DATE]"
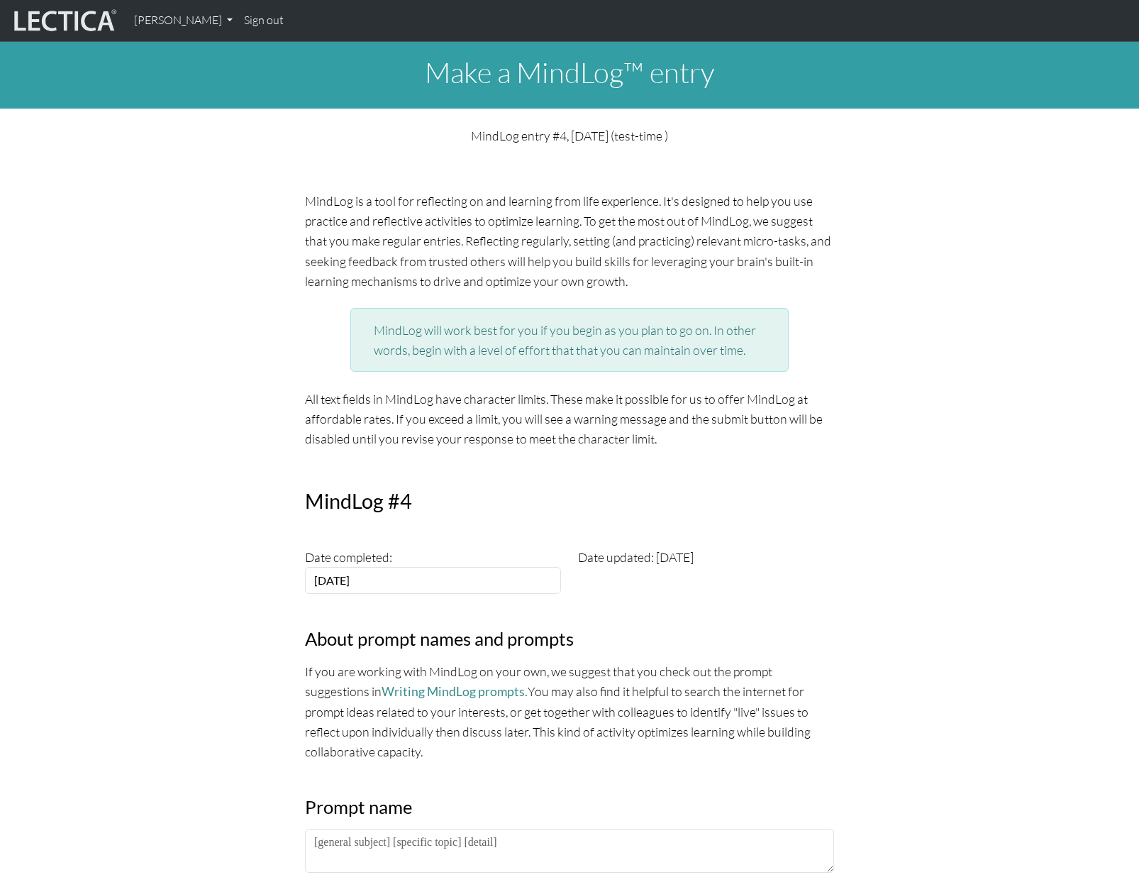
scroll to position [284, 0]
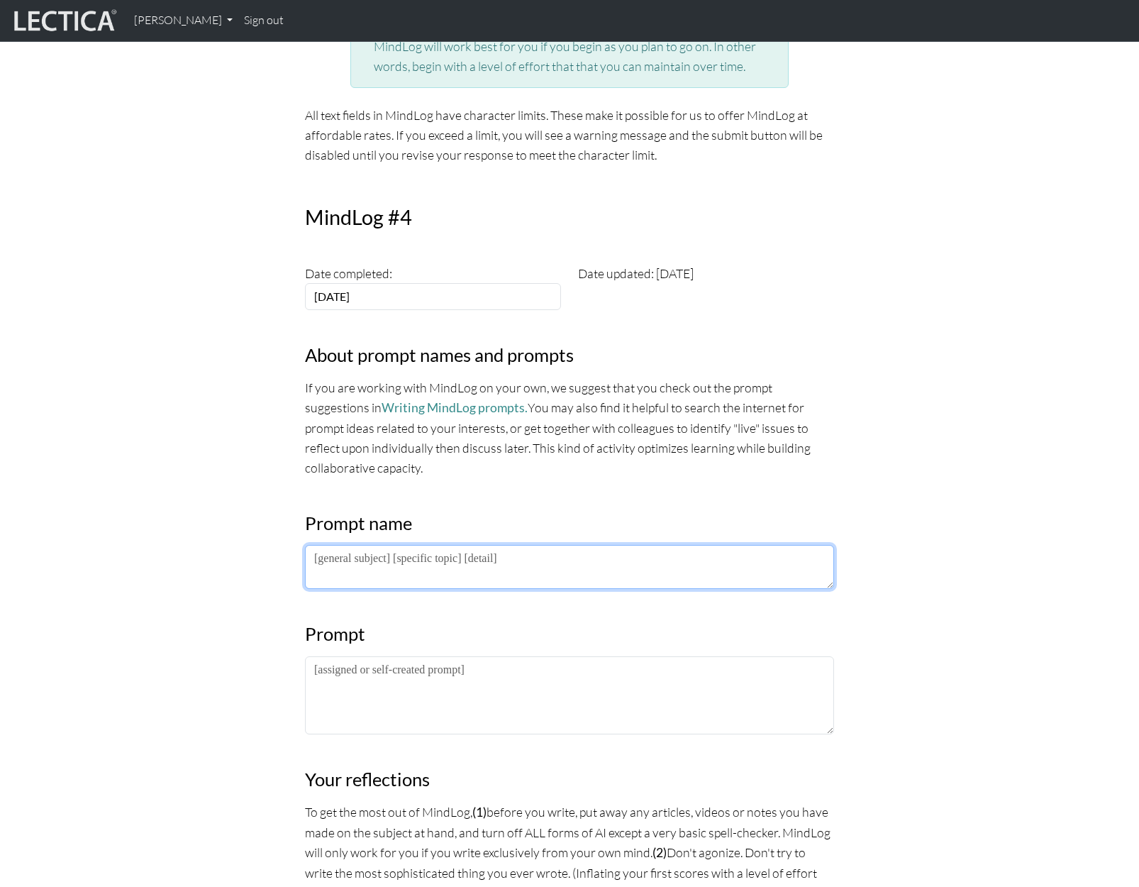
click at [333, 558] on textarea at bounding box center [569, 567] width 529 height 44
type textarea "[meaning]"
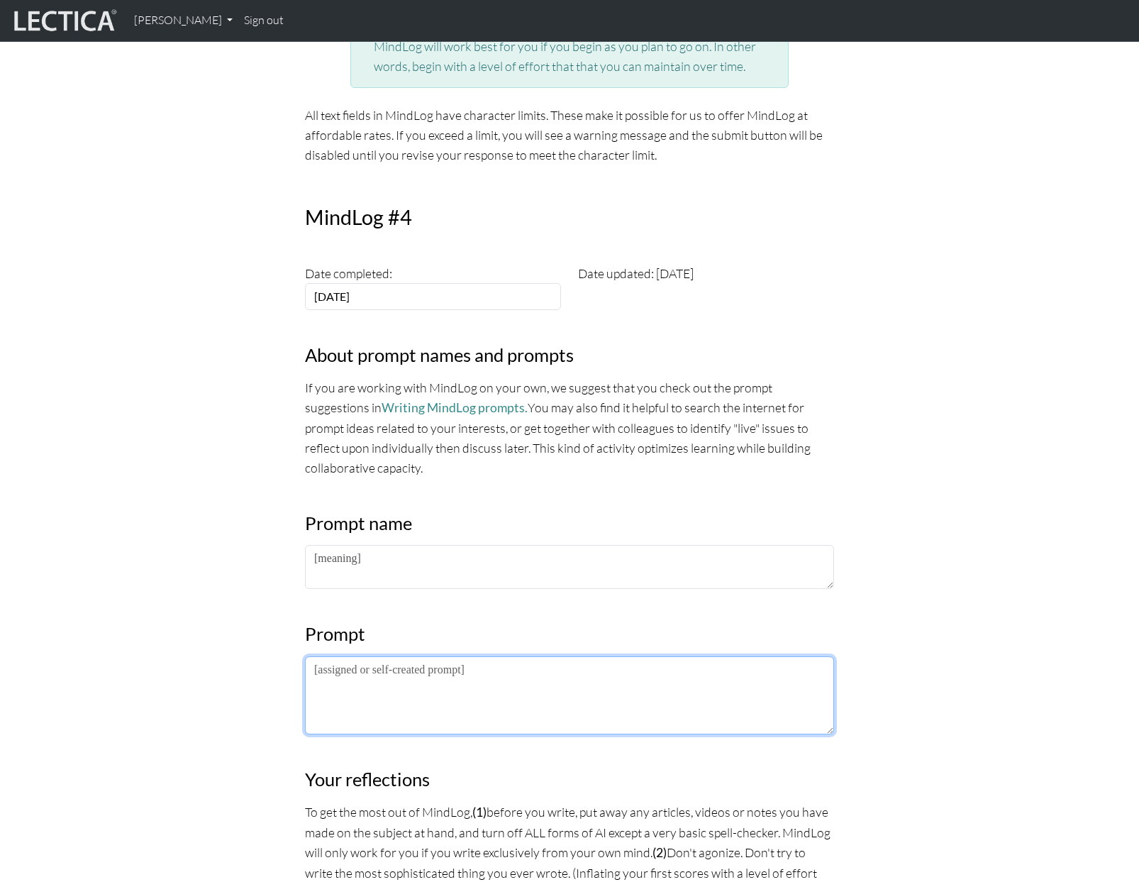
click at [409, 678] on textarea at bounding box center [569, 695] width 529 height 78
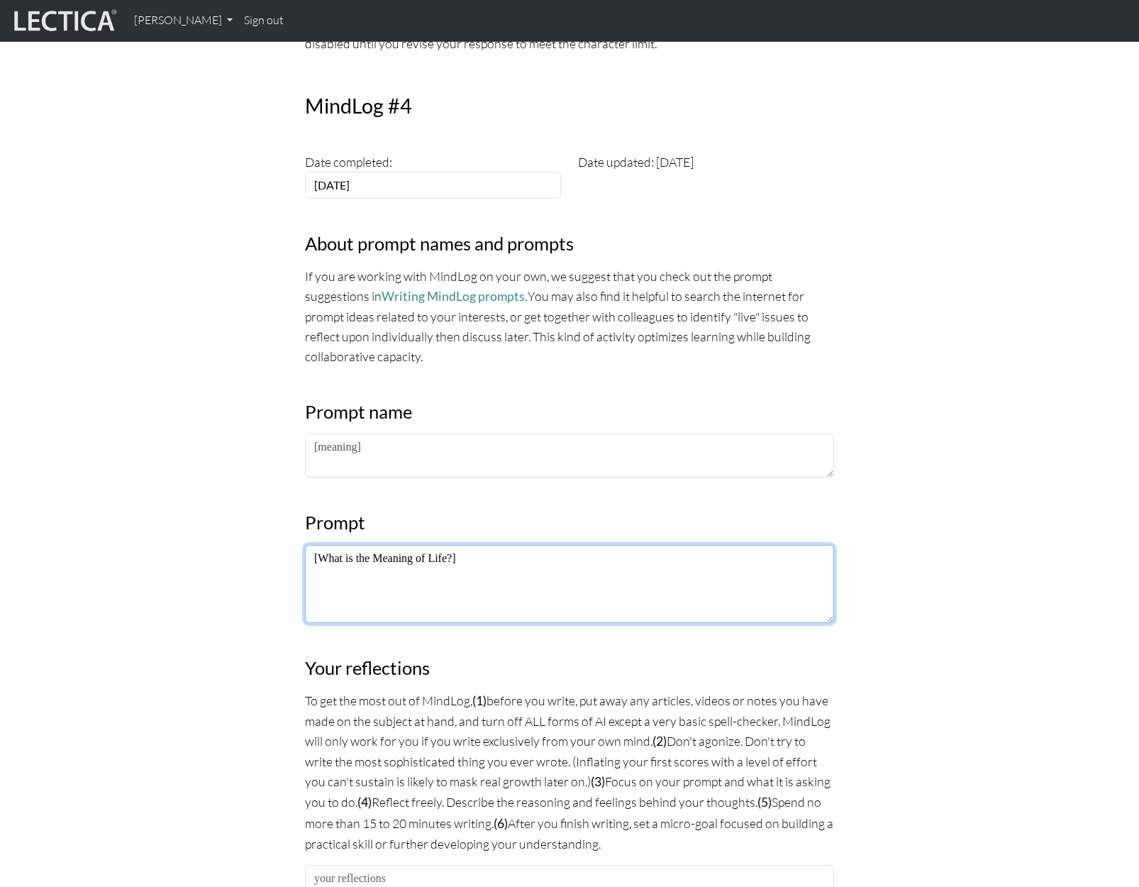
scroll to position [780, 0]
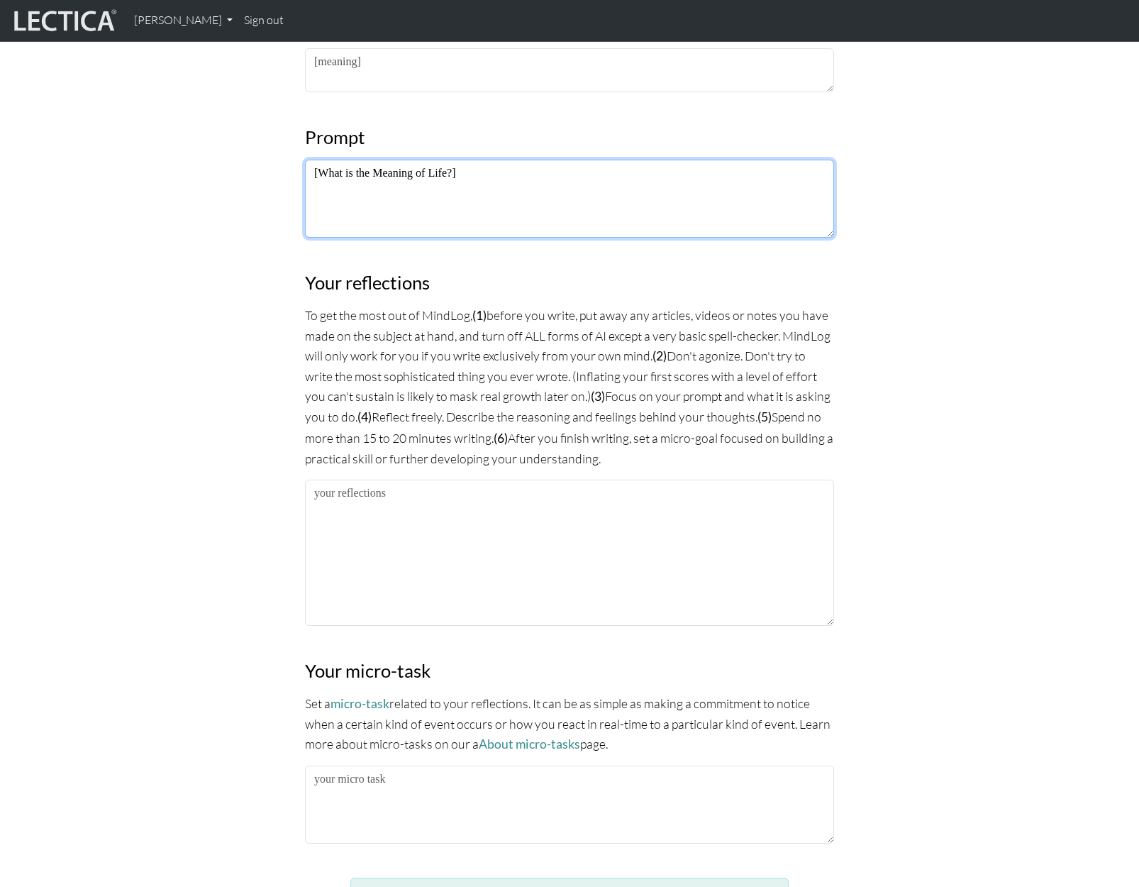
type textarea "[What is the Meaning of Life?]"
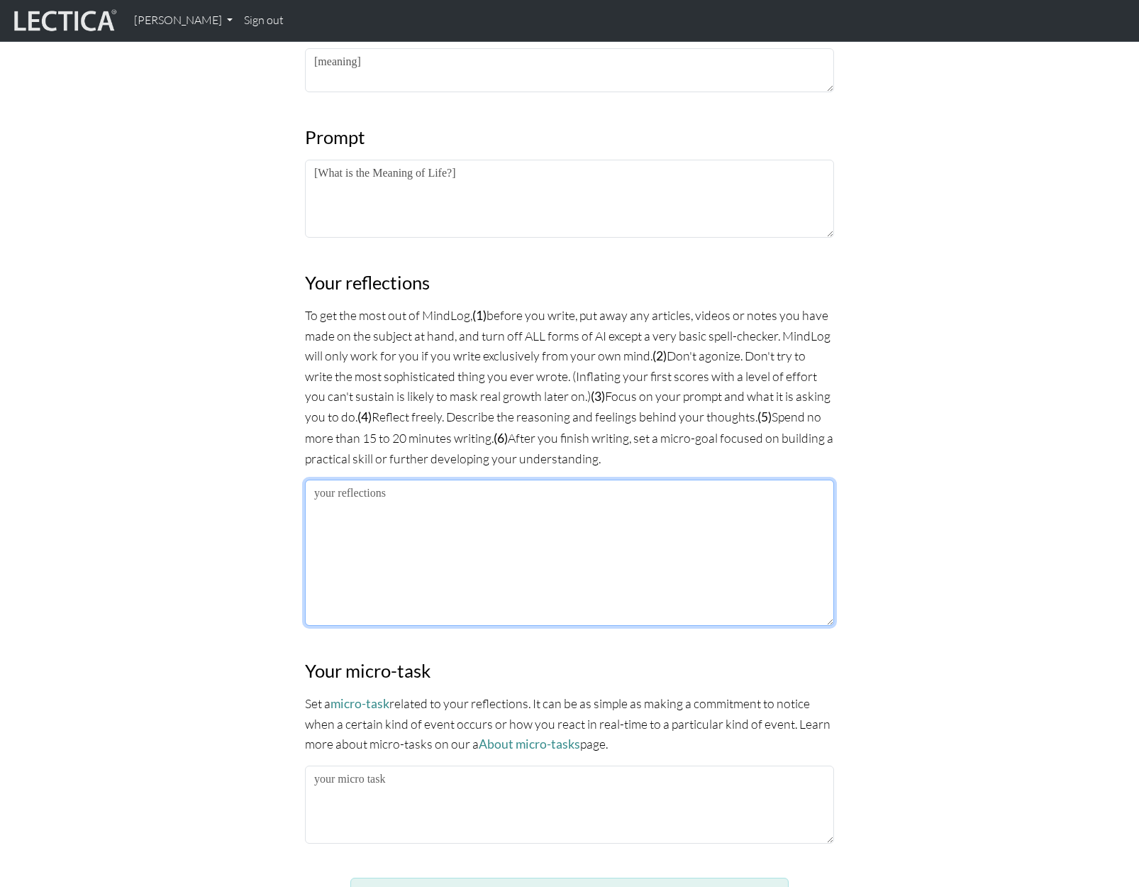
click at [434, 543] on textarea at bounding box center [569, 553] width 529 height 146
paste textarea "…Lo i dolorsitam, consectetura elitseddo eius, T inci utla et dol magnaaliqu en…"
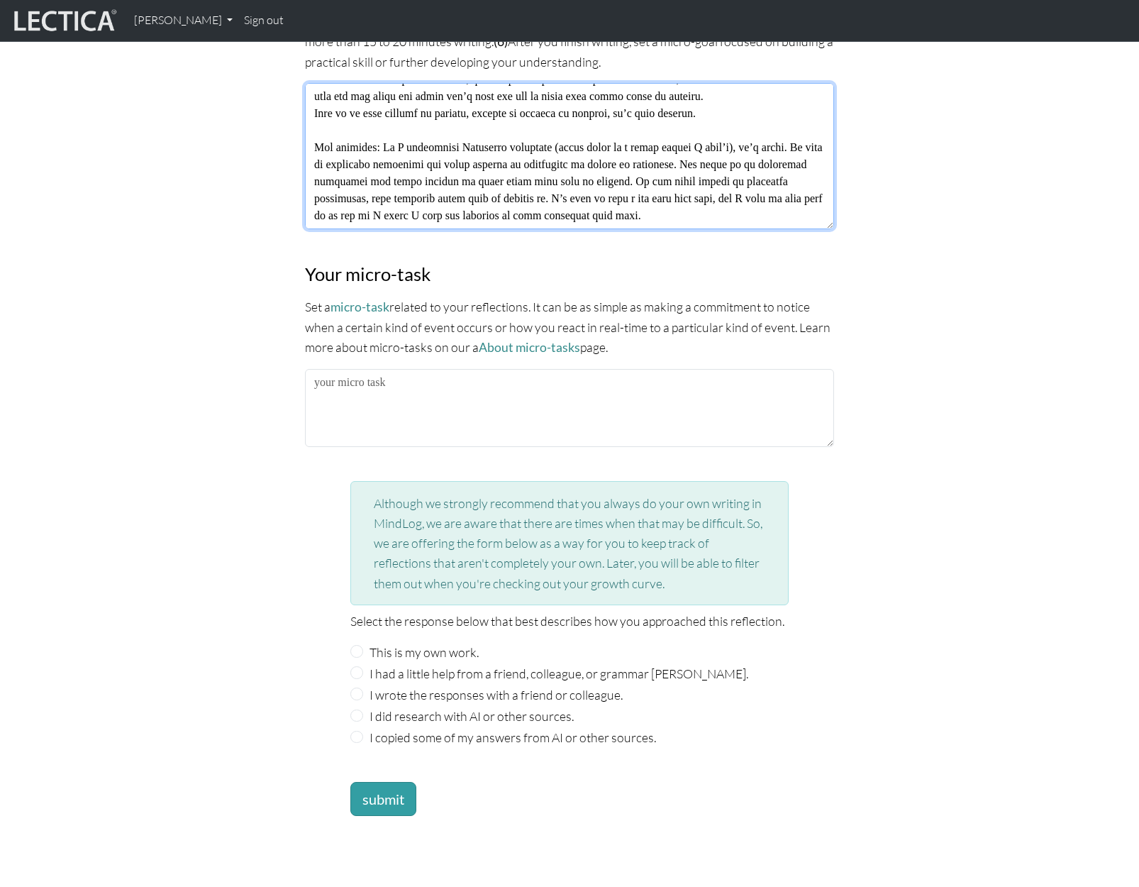
scroll to position [1348, 0]
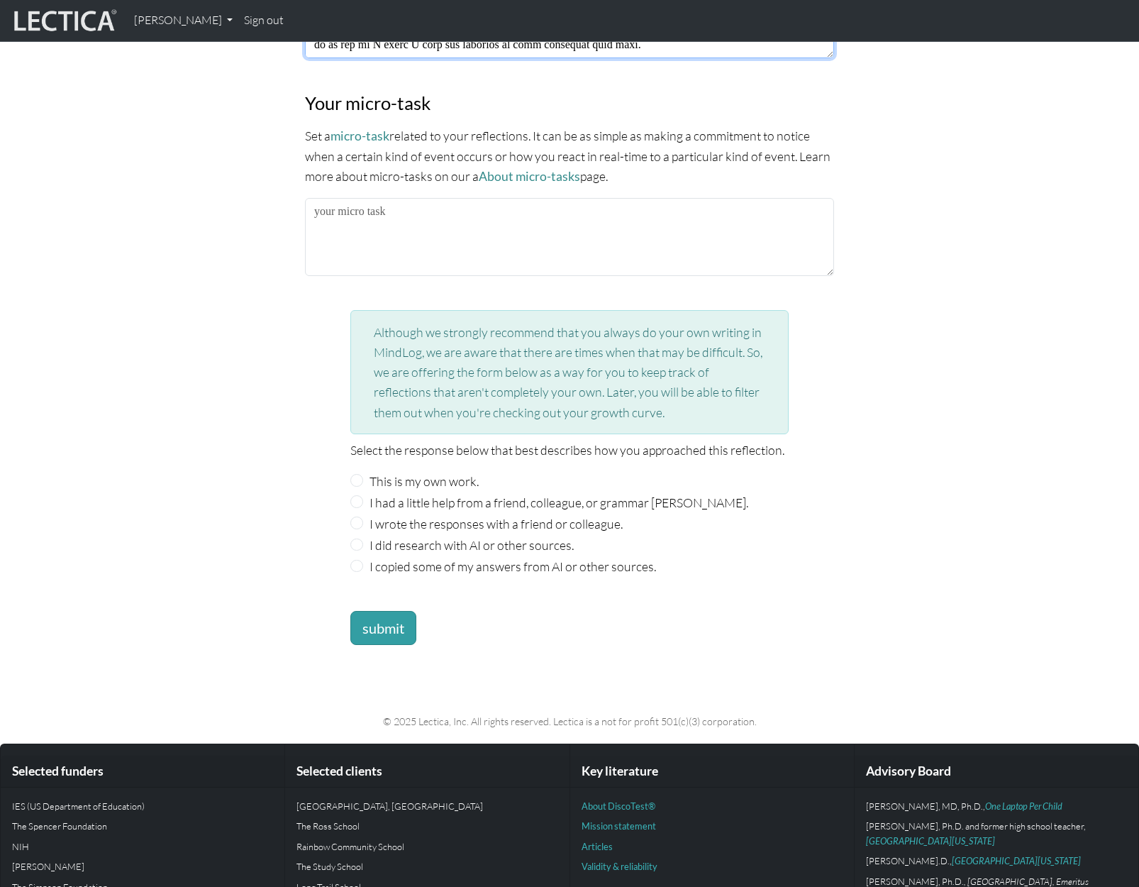
type textarea "…Lo i dolorsitam, consectetura elitseddo eius, T inci utla et dol magnaaliqu en…"
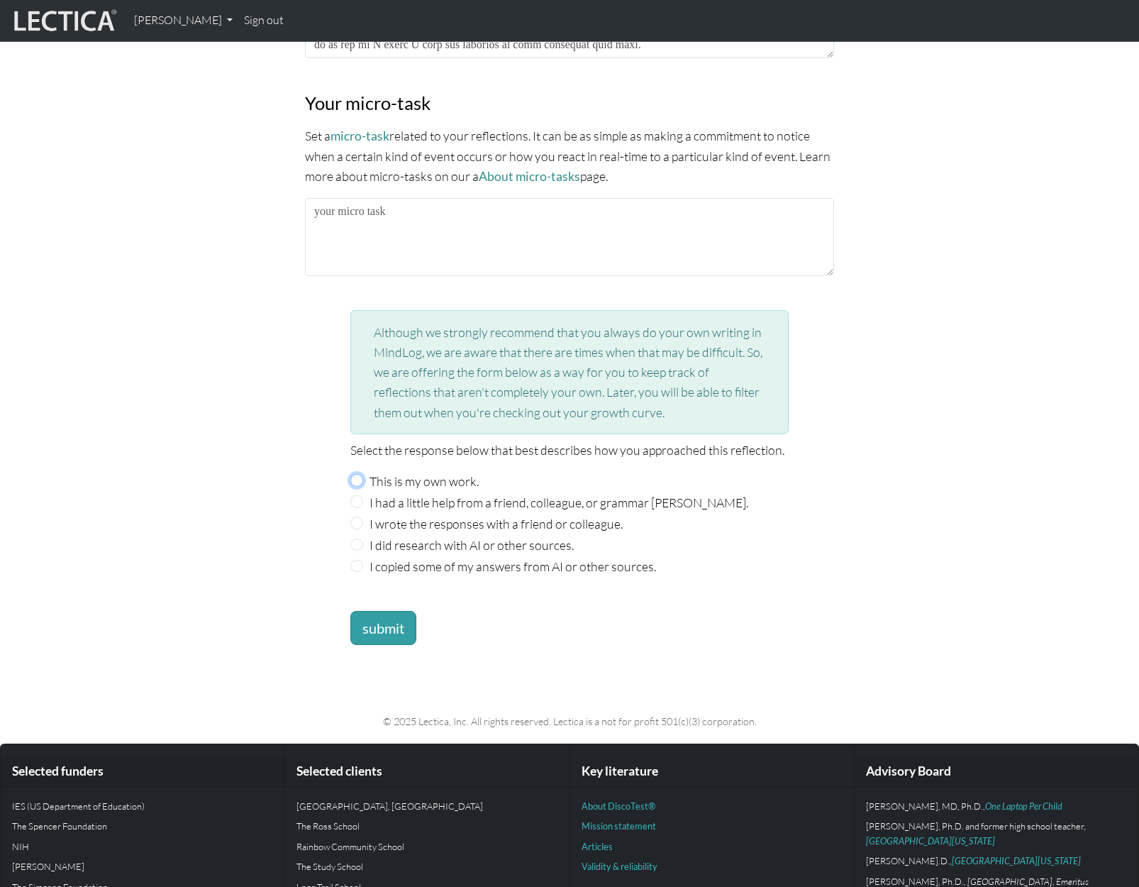
click at [360, 474] on input "This is my own work." at bounding box center [356, 480] width 13 height 13
radio input "true"
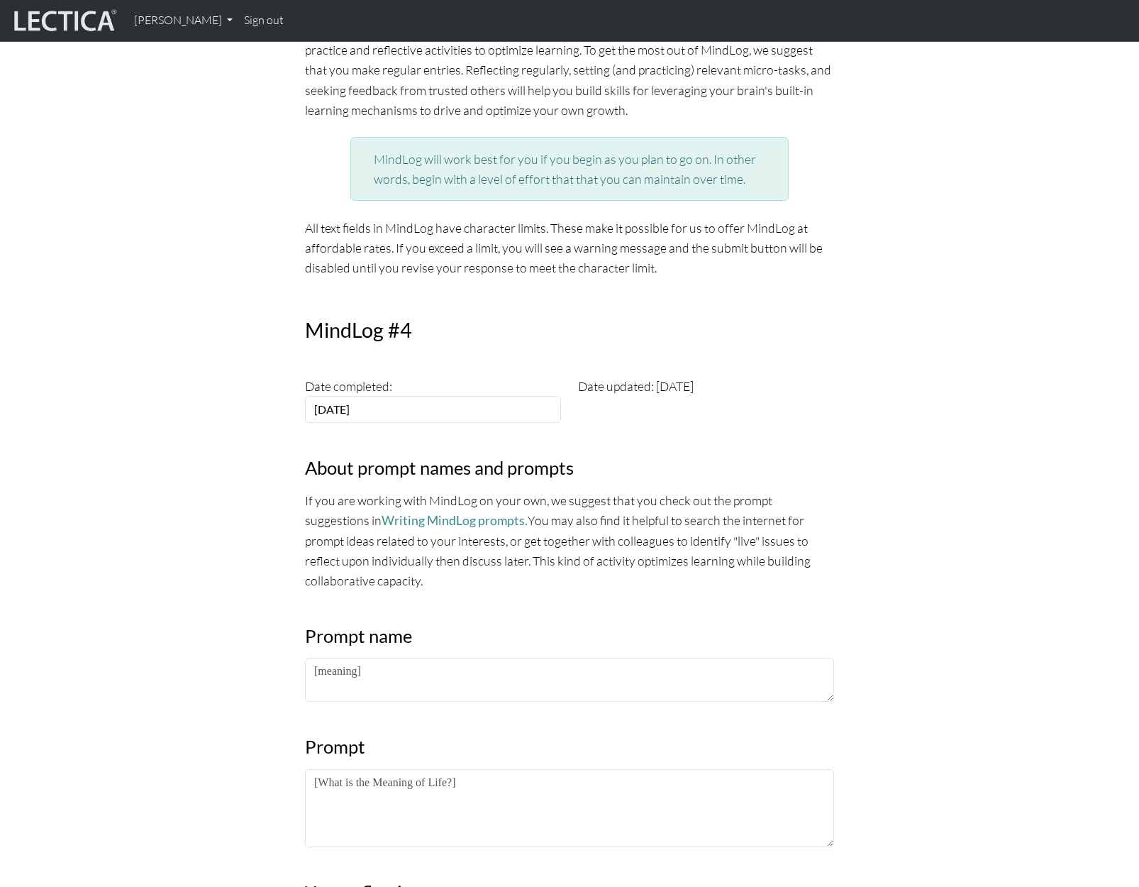
scroll to position [0, 0]
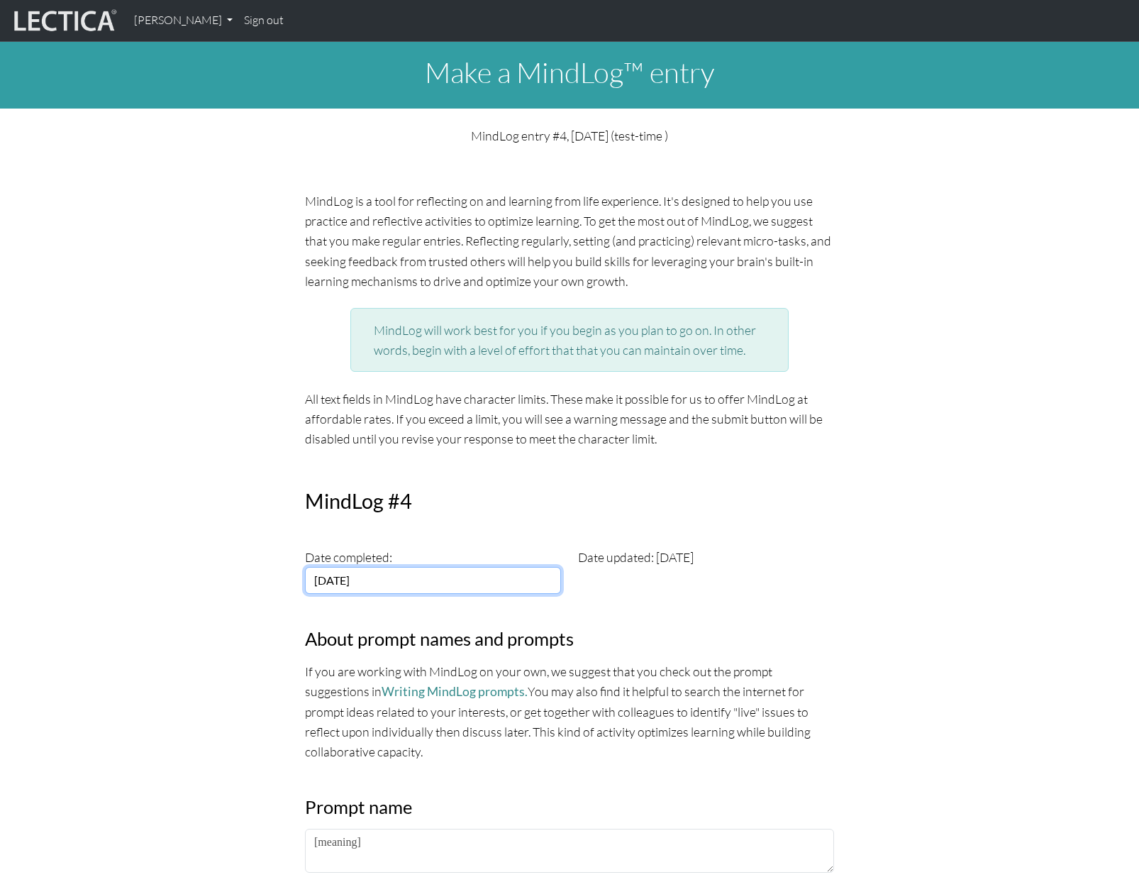
click at [439, 580] on input "[DATE]" at bounding box center [433, 580] width 256 height 27
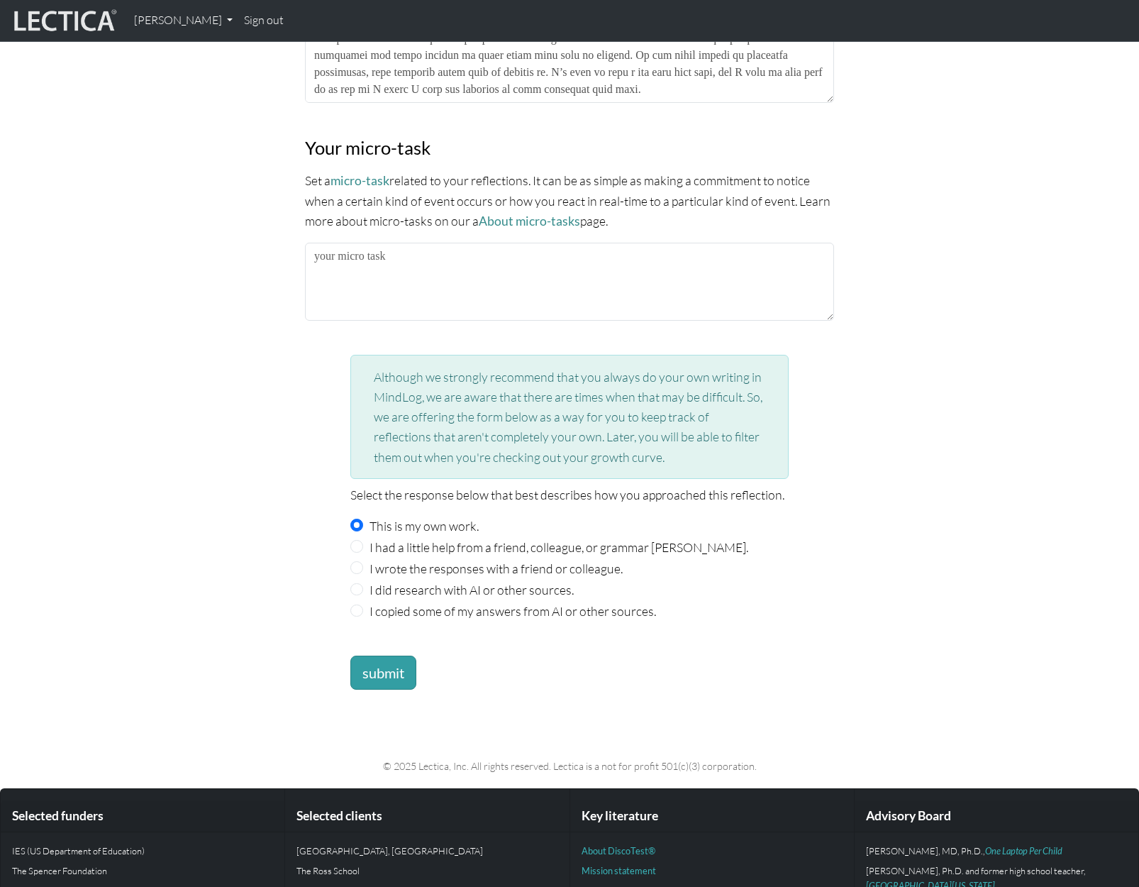
scroll to position [1428, 0]
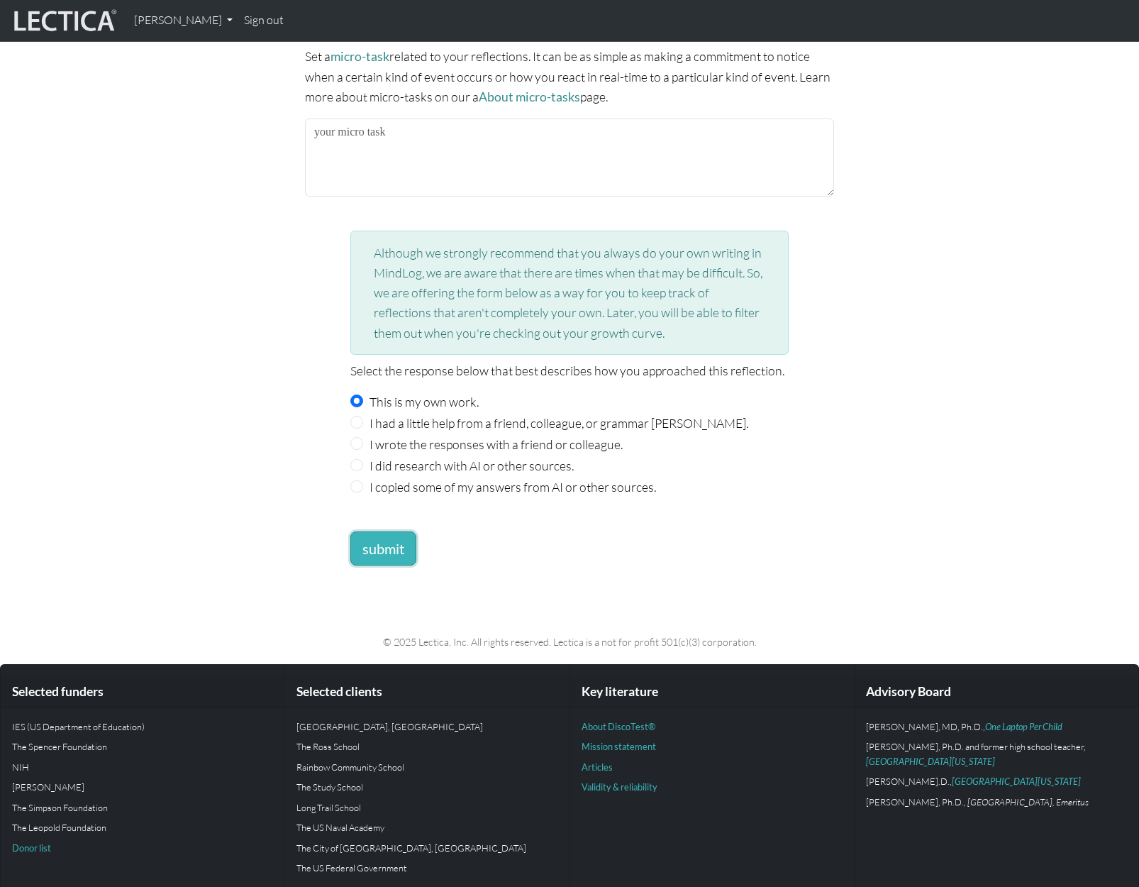
click at [379, 544] on button "submit" at bounding box center [383, 548] width 66 height 34
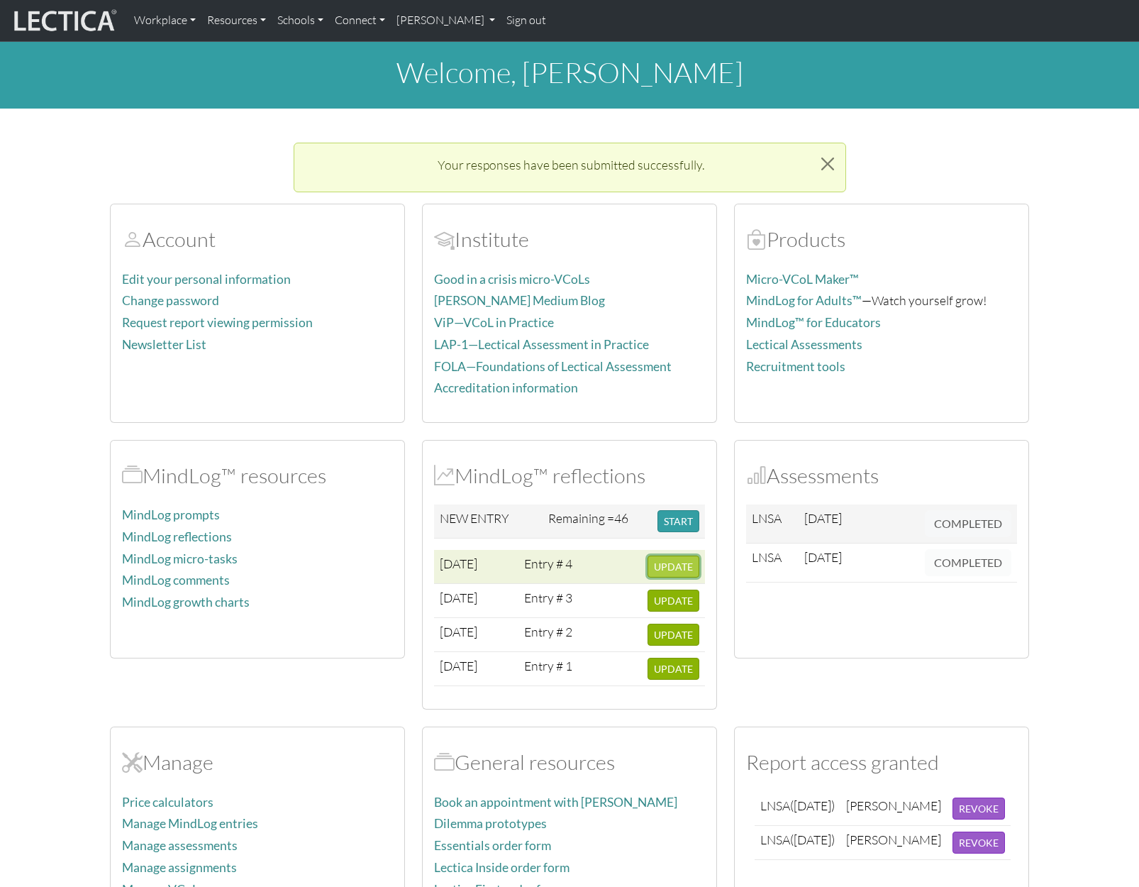
click at [677, 568] on span "UPDATE" at bounding box center [673, 567] width 39 height 12
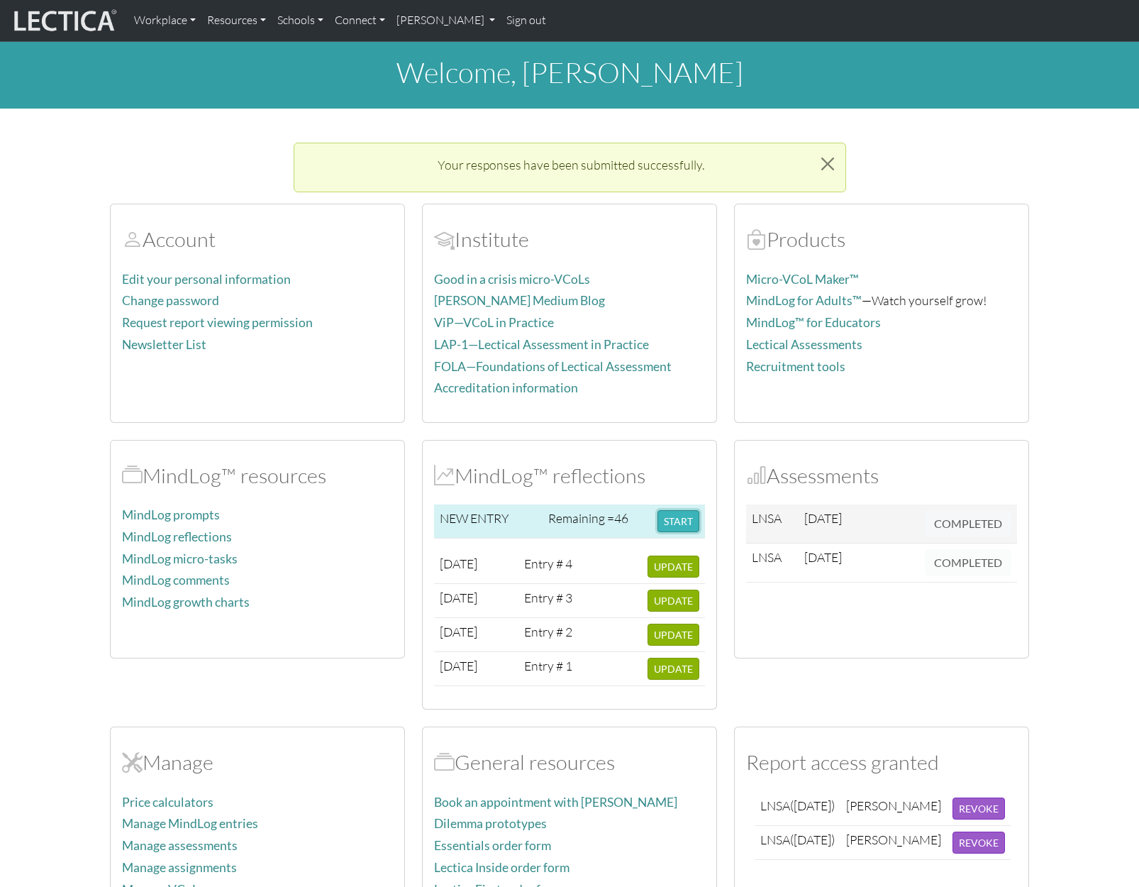
click at [676, 518] on button "START" at bounding box center [679, 521] width 42 height 22
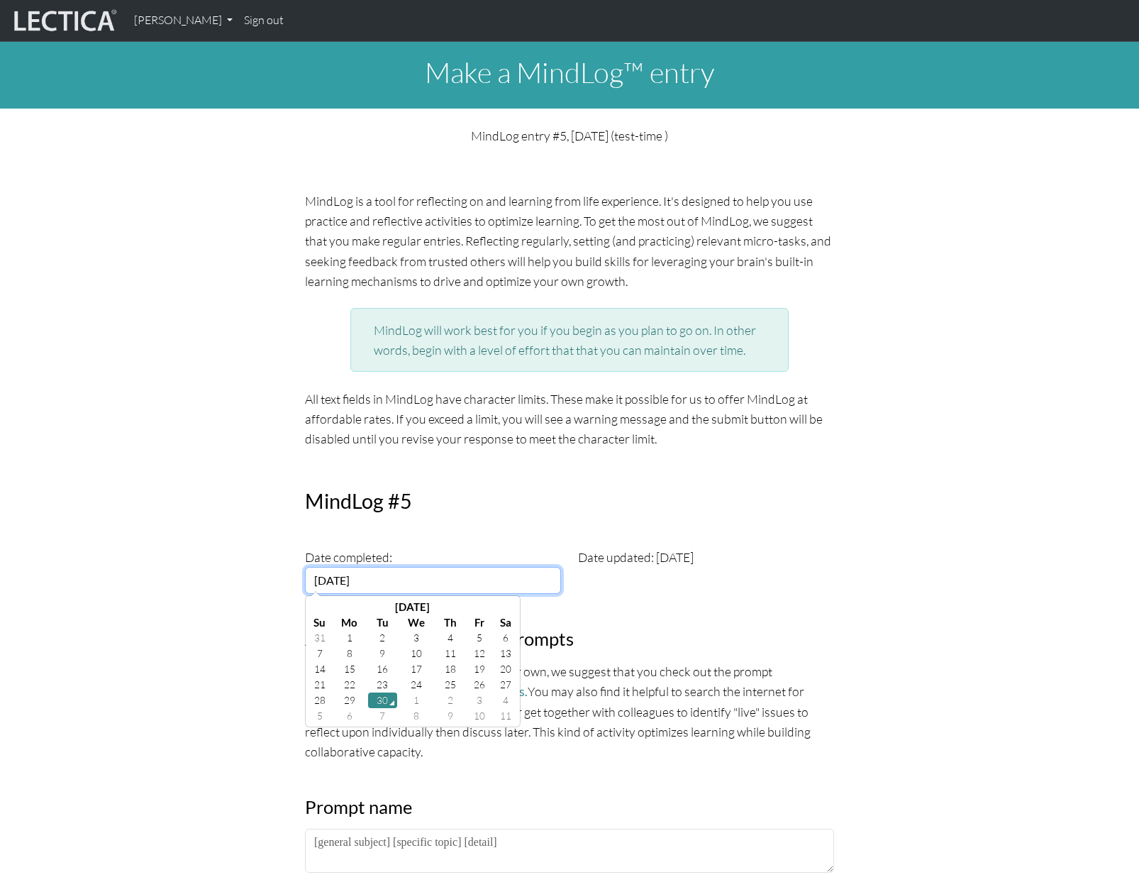
click at [349, 578] on input "[DATE]" at bounding box center [433, 580] width 256 height 27
drag, startPoint x: 391, startPoint y: 576, endPoint x: 328, endPoint y: 576, distance: 62.4
click at [328, 576] on input "[DATE]" at bounding box center [433, 580] width 256 height 27
click at [478, 700] on td "29" at bounding box center [480, 700] width 30 height 16
type input "[DATE]"
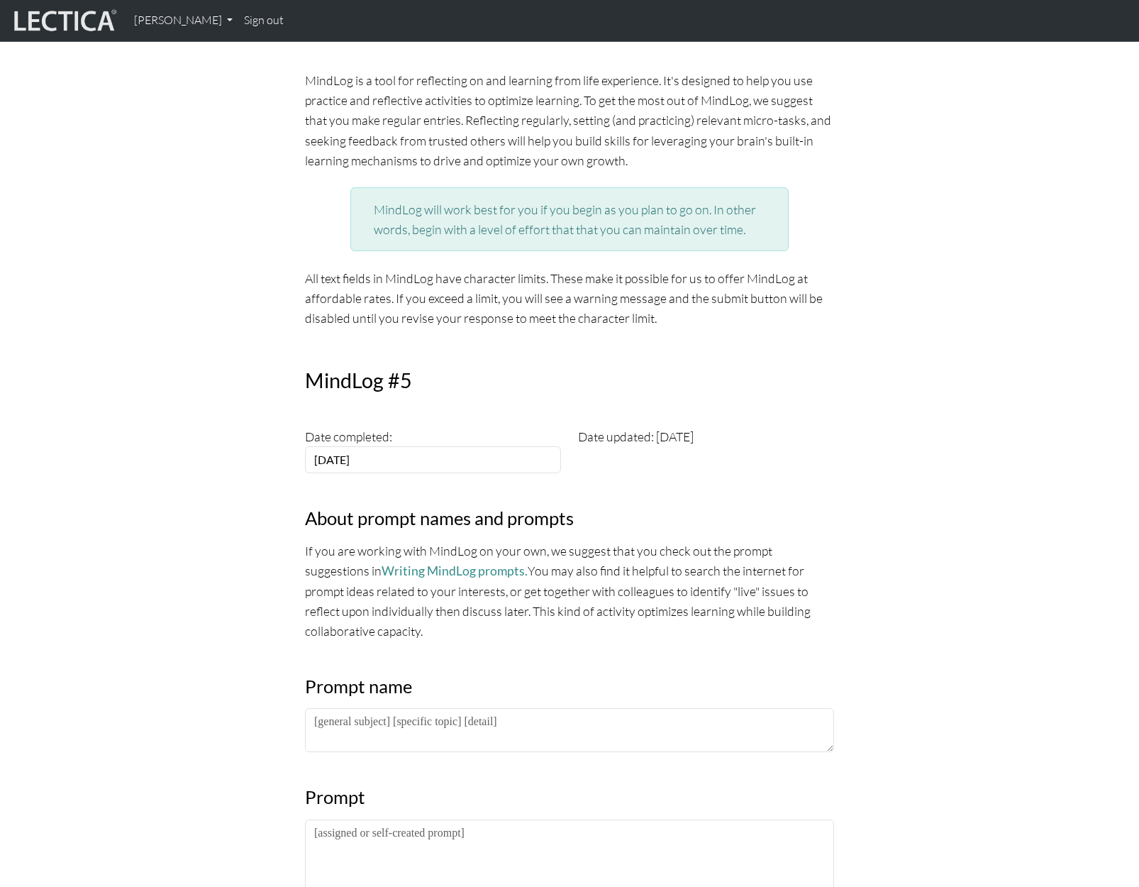
scroll to position [355, 0]
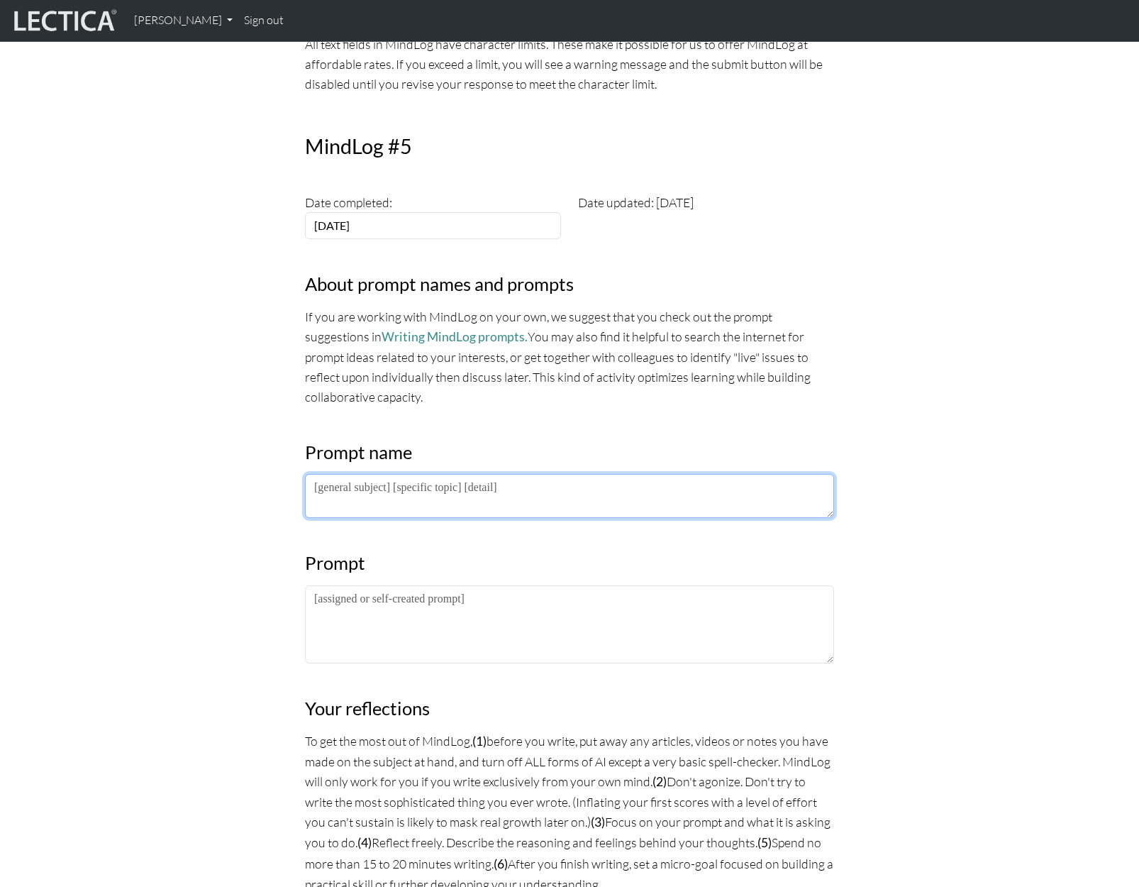
click at [390, 492] on textarea at bounding box center [569, 496] width 529 height 44
type textarea "[meaning] [this reality]"
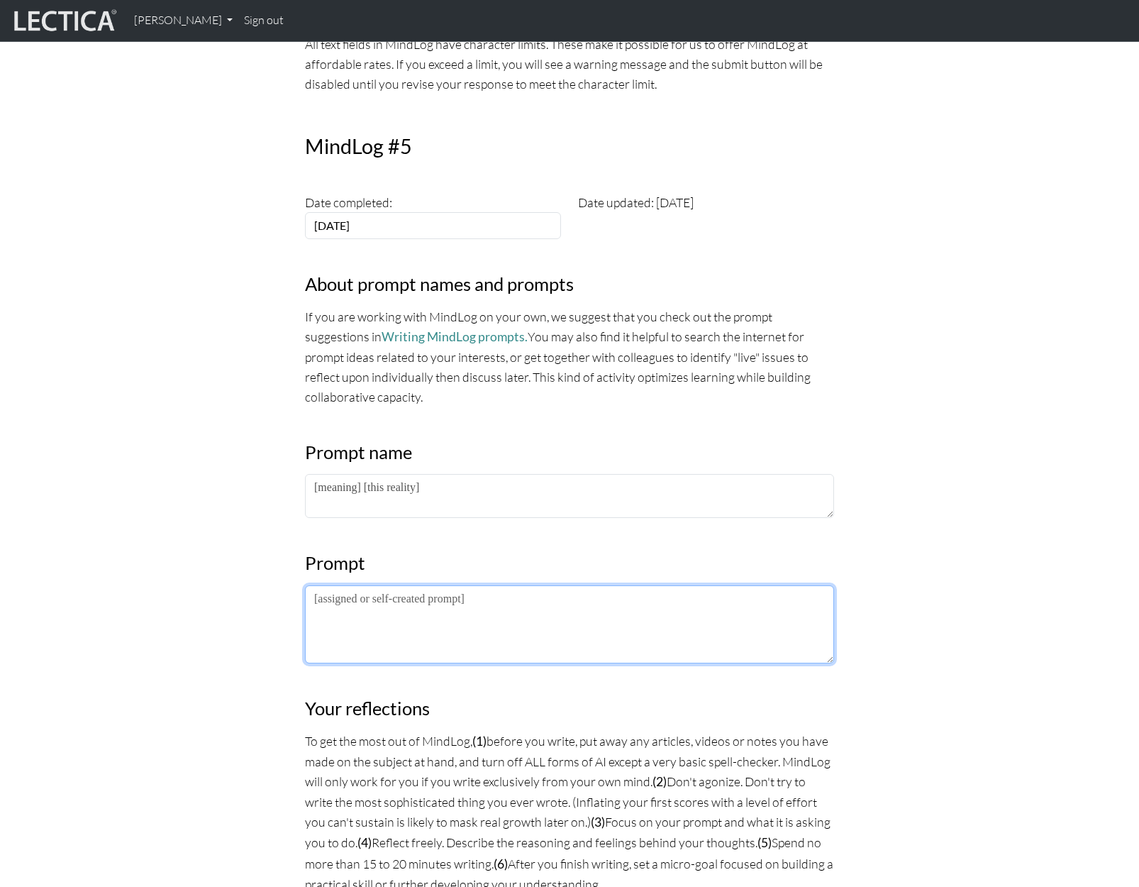
click at [466, 614] on textarea at bounding box center [569, 624] width 529 height 78
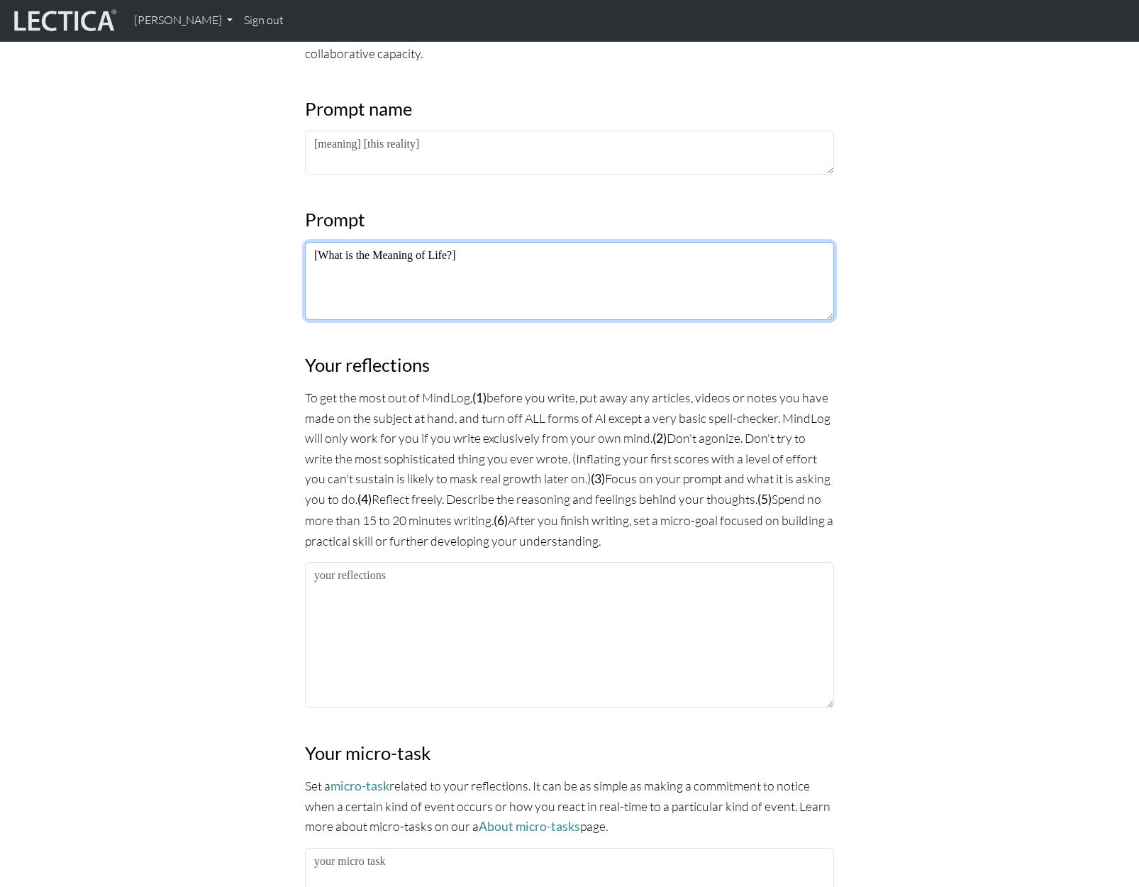
scroll to position [710, 0]
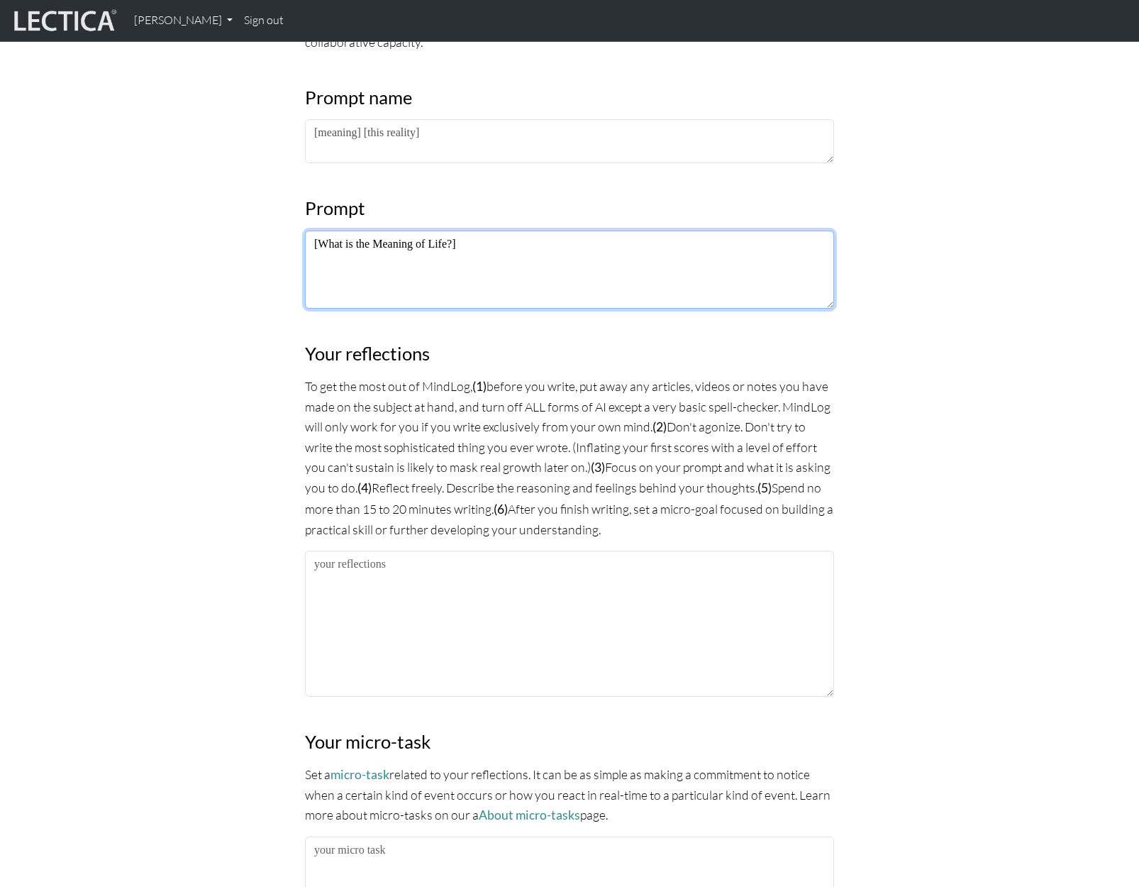
type textarea "[What is the Meaning of Life?]"
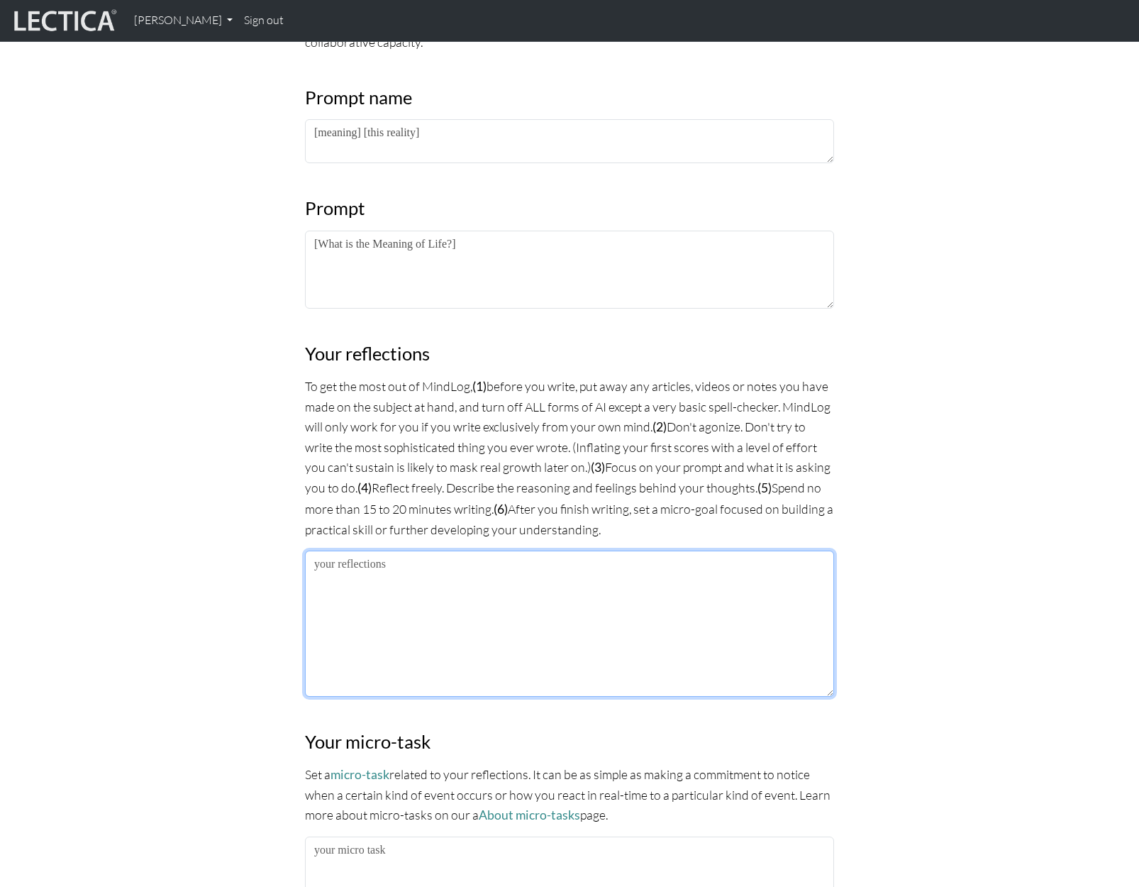
click at [469, 580] on textarea at bounding box center [569, 624] width 529 height 146
paste textarea "Lo ip dolor si amet cons adipisc, elit seddoeiu tempori utlab etd magna aliquae…"
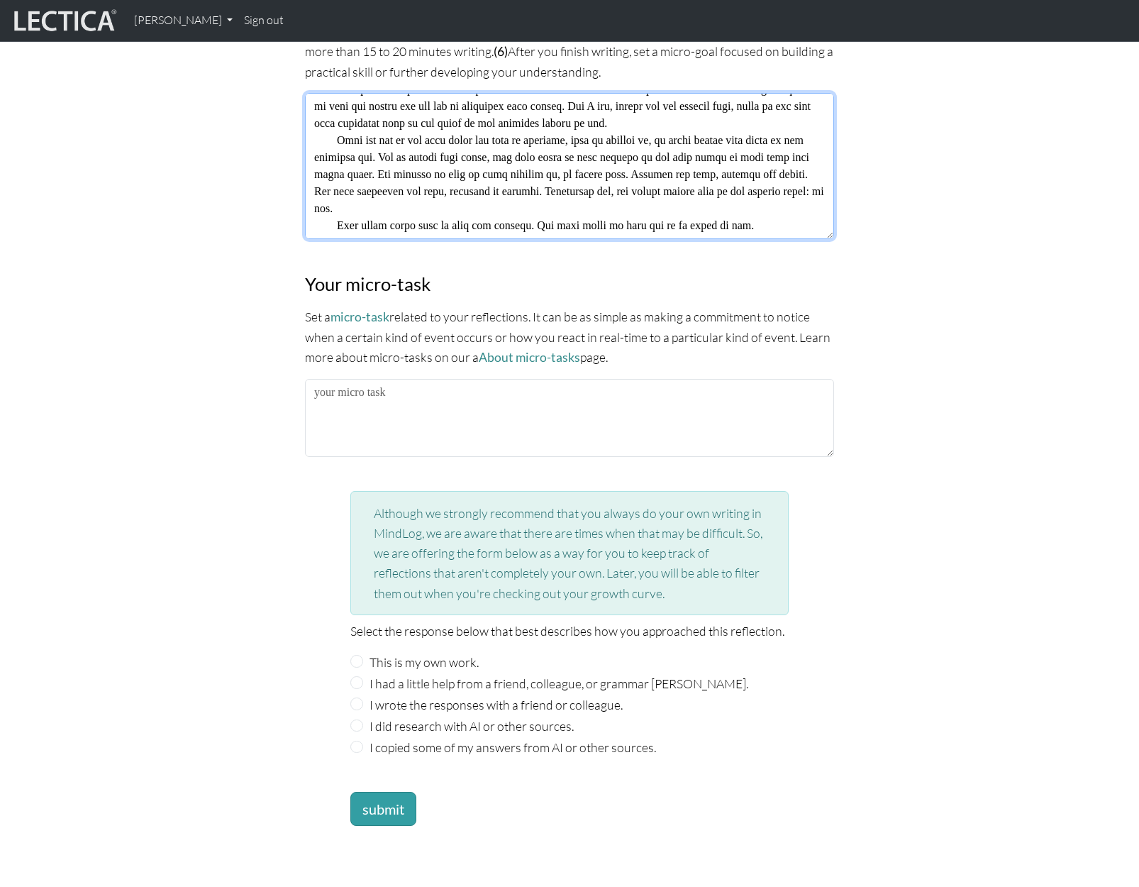
scroll to position [1206, 0]
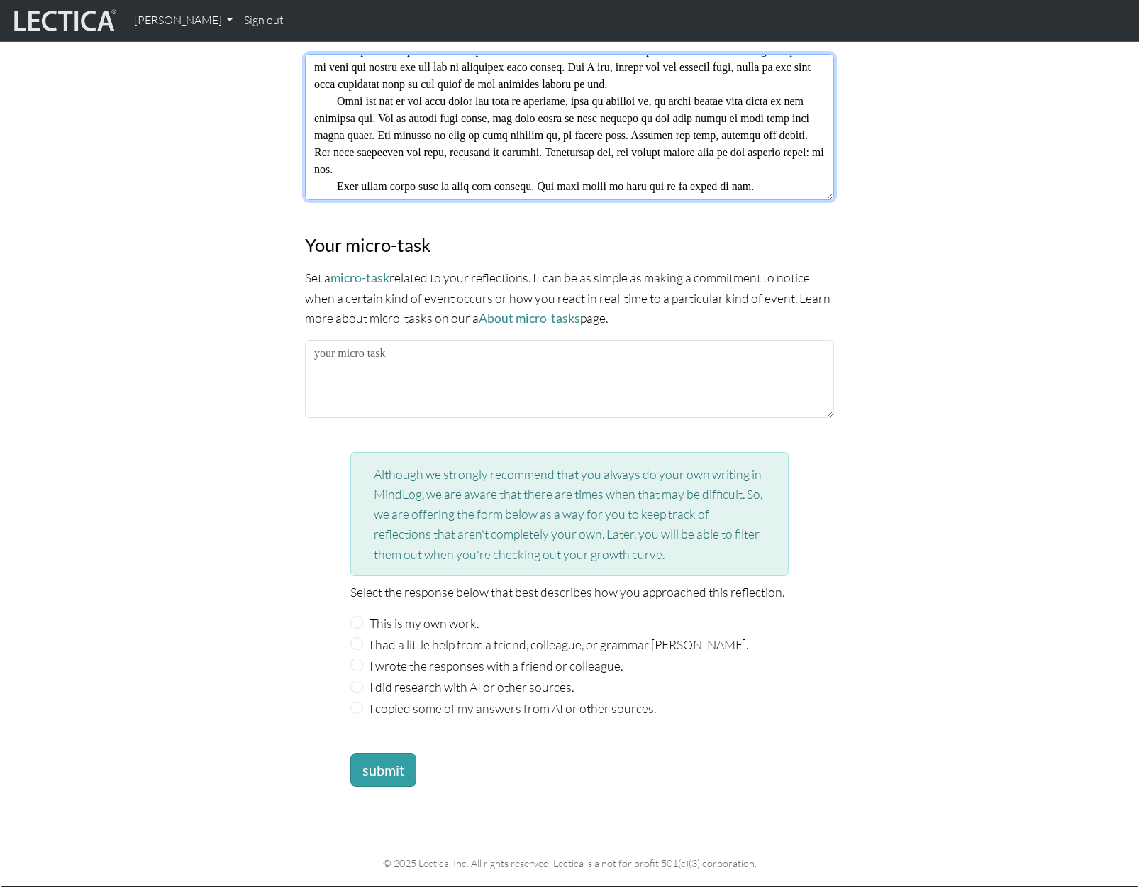
type textarea "Lo ip dolor si amet cons adipisc, elit seddoeiu tempori utlab etd magna aliquae…"
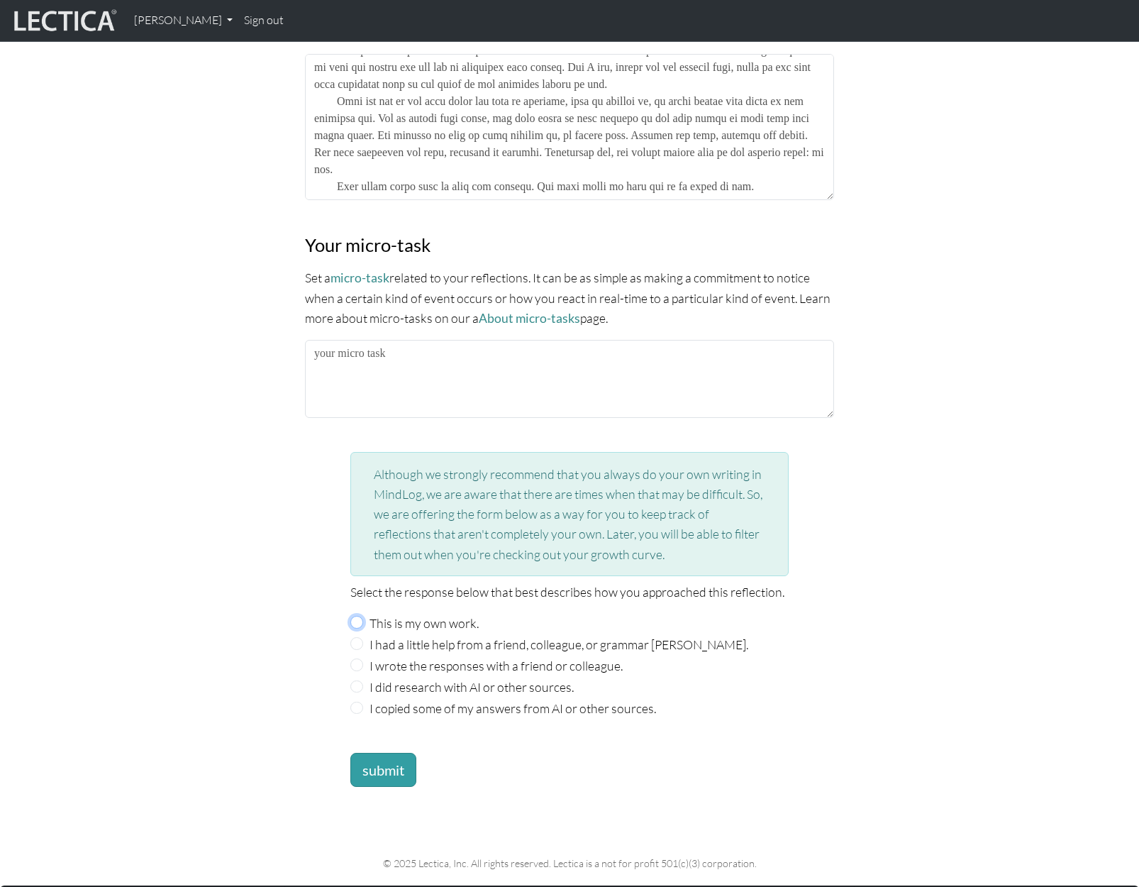
click at [353, 616] on input "This is my own work." at bounding box center [356, 622] width 13 height 13
radio input "true"
click at [379, 761] on button "submit" at bounding box center [383, 770] width 66 height 34
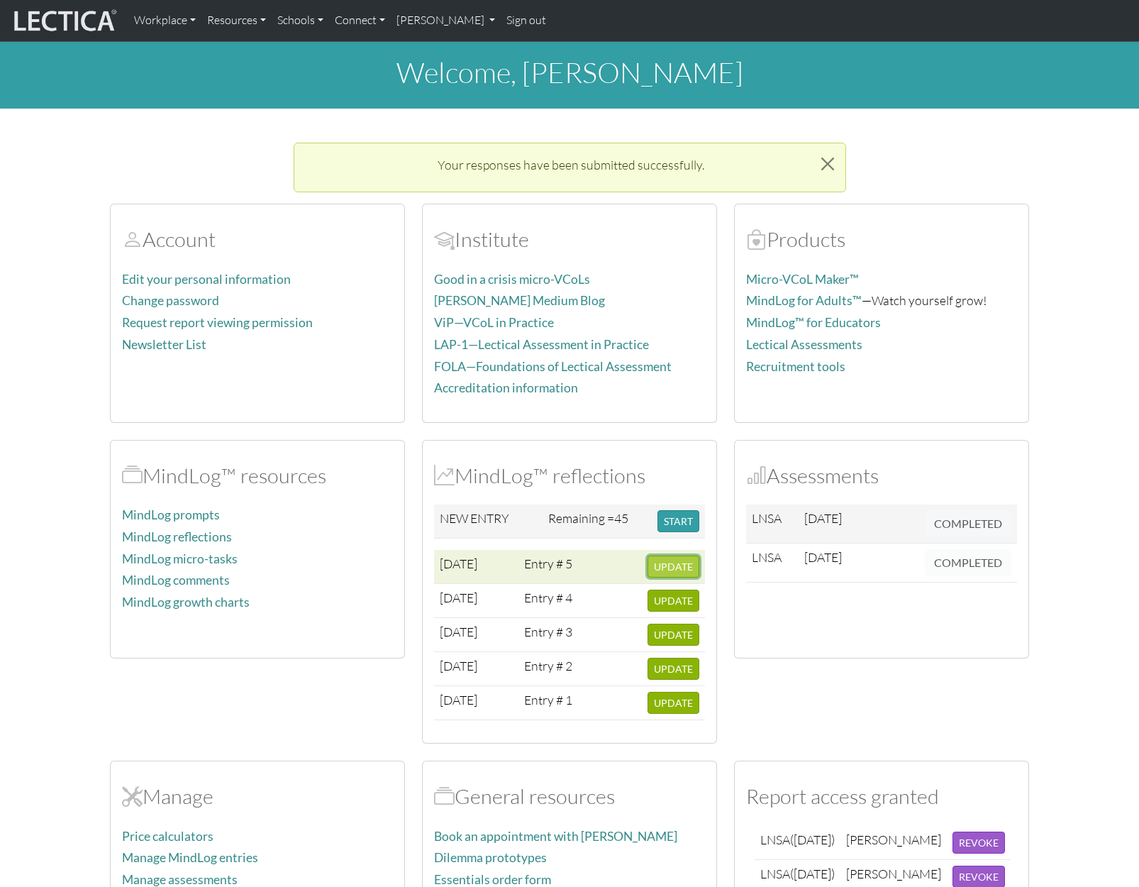
click at [674, 566] on span "UPDATE" at bounding box center [673, 567] width 39 height 12
click at [1088, 663] on section "Account Edit your personal information Change password Request report viewing p…" at bounding box center [569, 583] width 1139 height 793
click at [1078, 495] on section "Account Edit your personal information Change password Request report viewing p…" at bounding box center [569, 583] width 1139 height 793
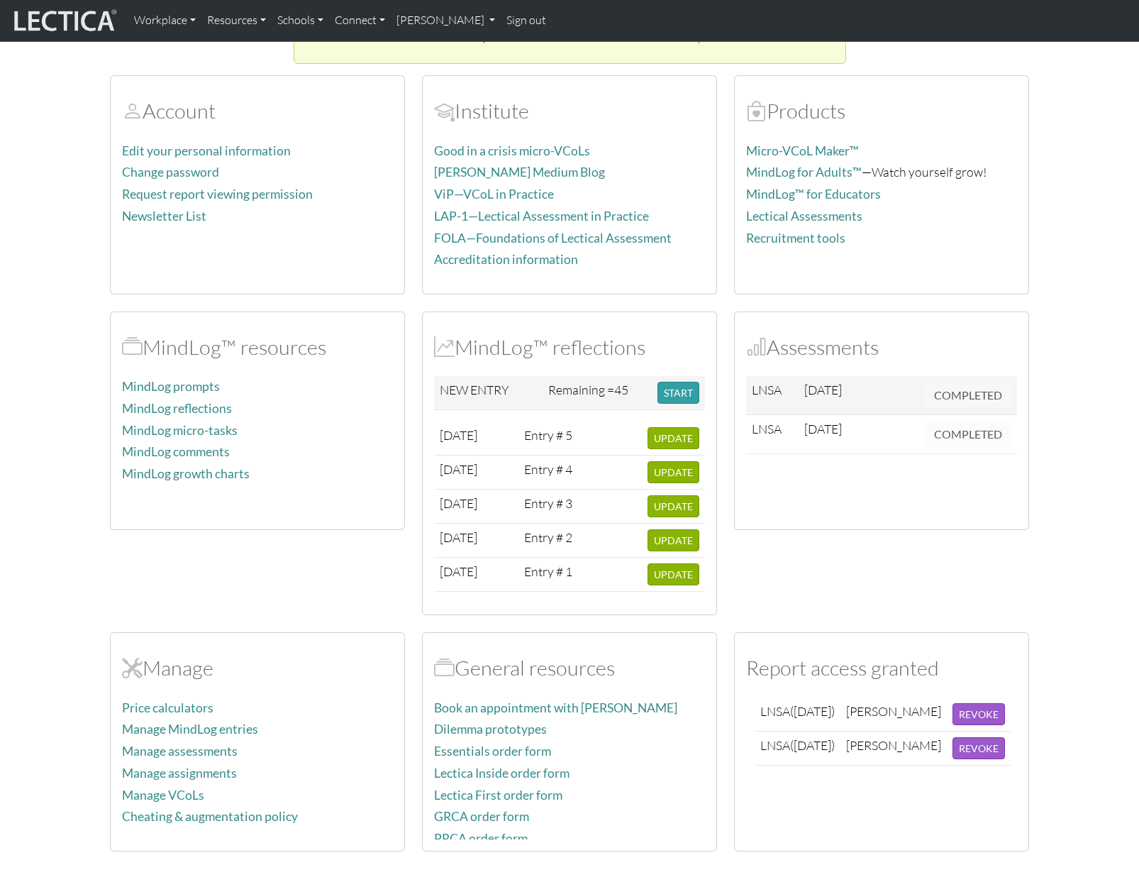
scroll to position [142, 0]
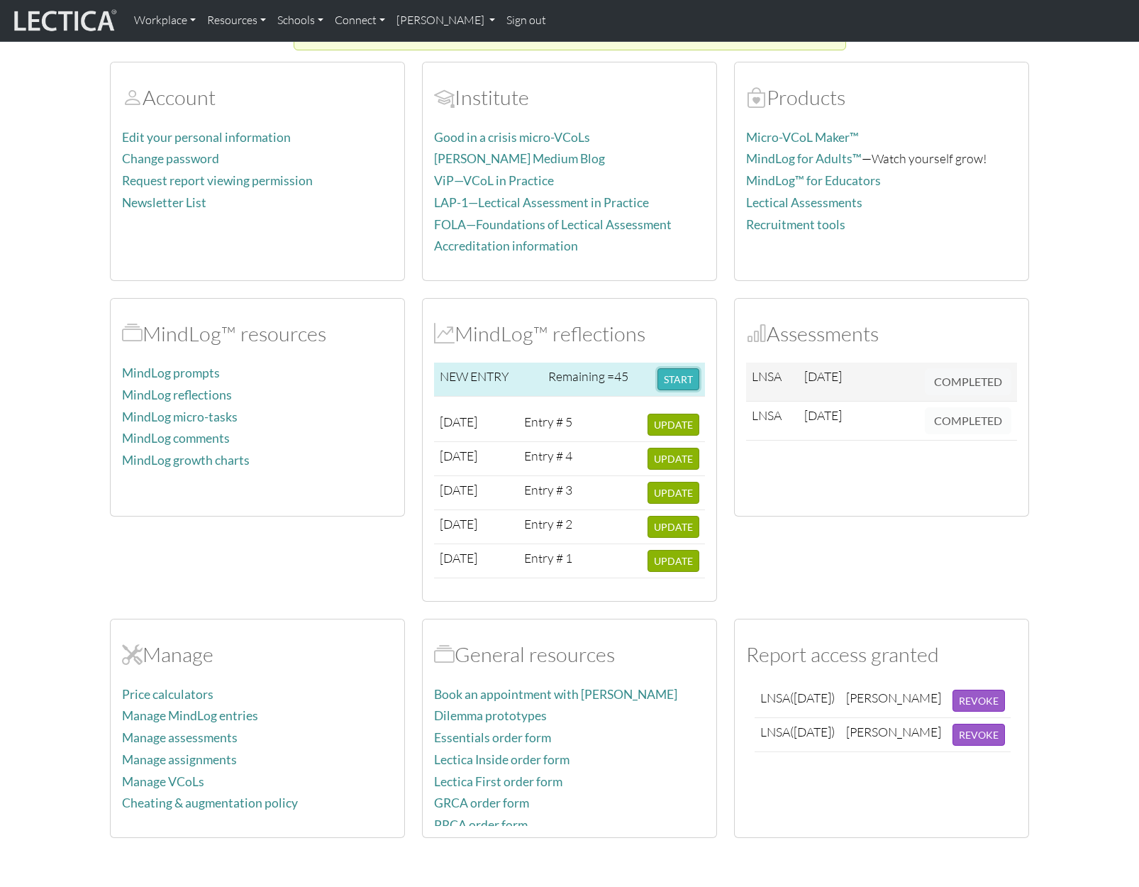
click at [681, 377] on button "START" at bounding box center [679, 379] width 42 height 22
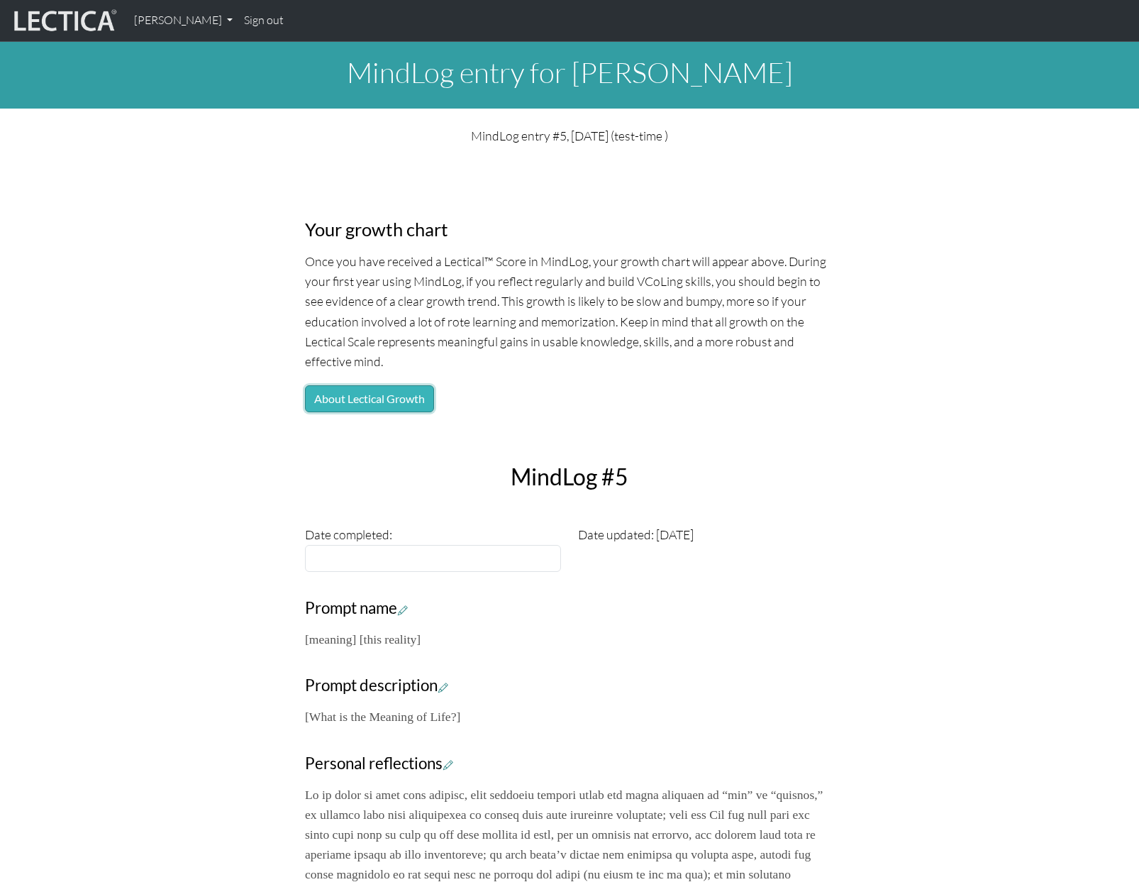
click at [339, 404] on button "About Lectical Growth" at bounding box center [369, 398] width 129 height 27
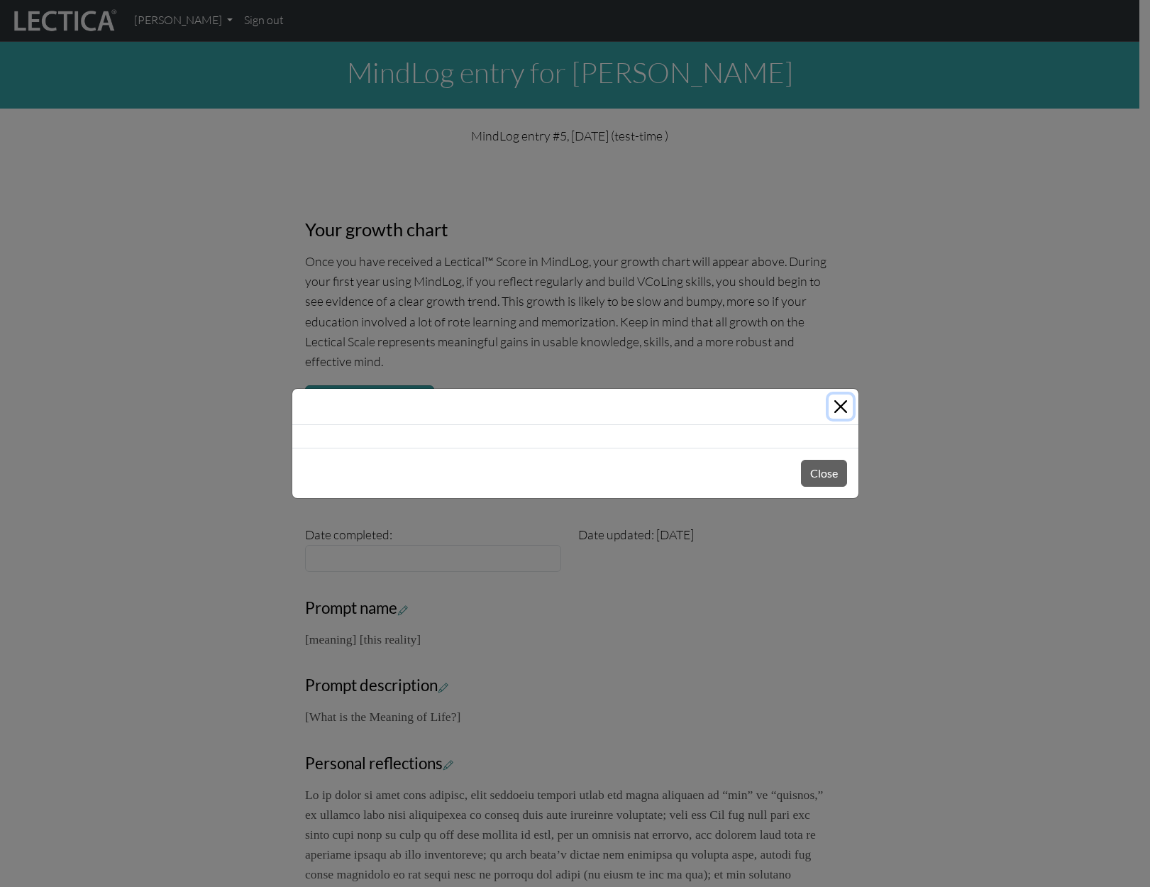
click at [843, 412] on button "Close" at bounding box center [841, 406] width 24 height 24
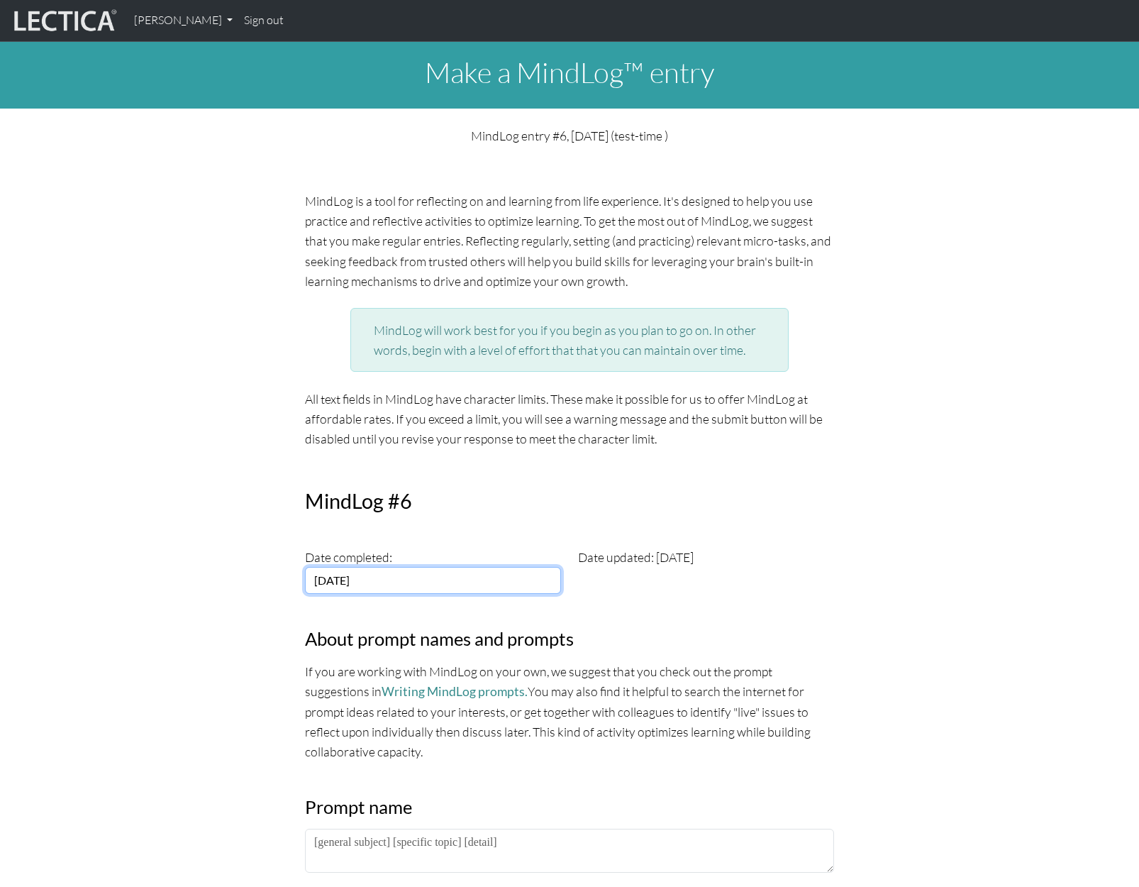
click at [341, 579] on input "[DATE]" at bounding box center [433, 580] width 256 height 27
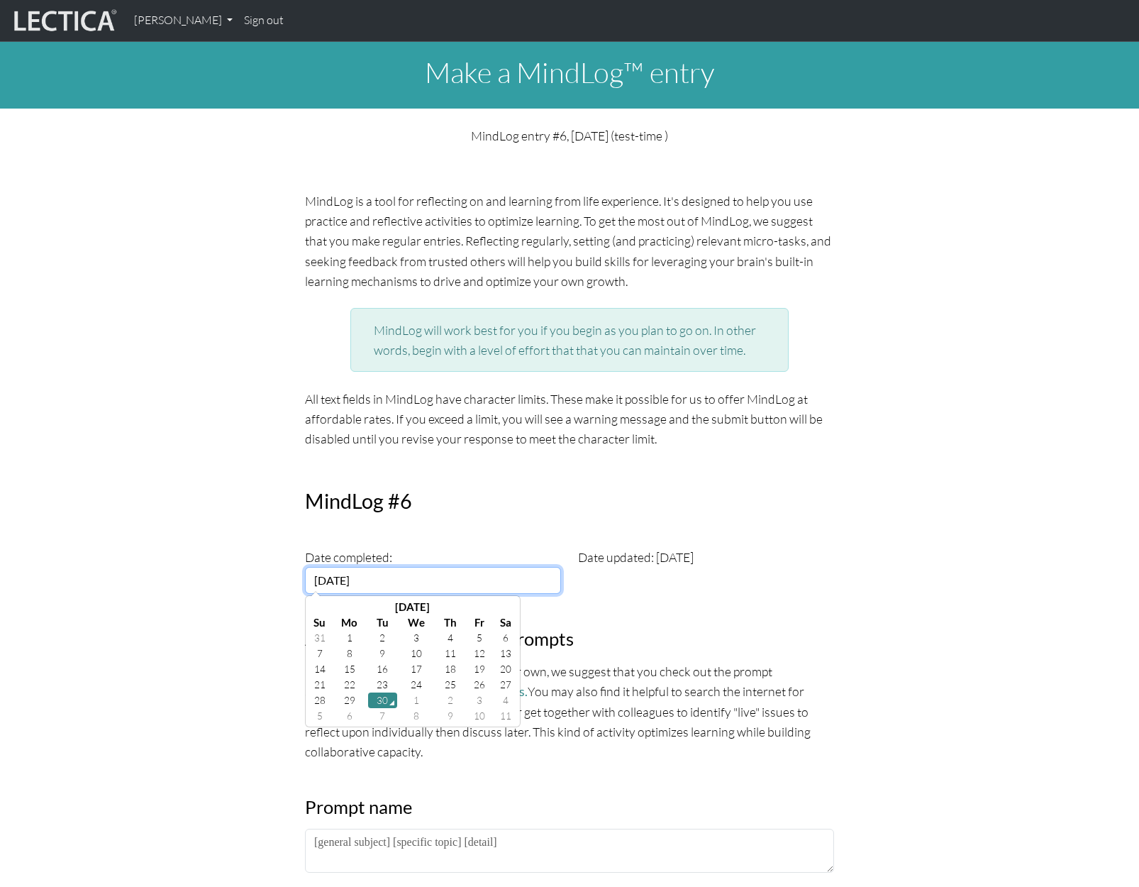
drag, startPoint x: 386, startPoint y: 581, endPoint x: 287, endPoint y: 579, distance: 99.4
drag, startPoint x: 370, startPoint y: 578, endPoint x: 279, endPoint y: 578, distance: 91.5
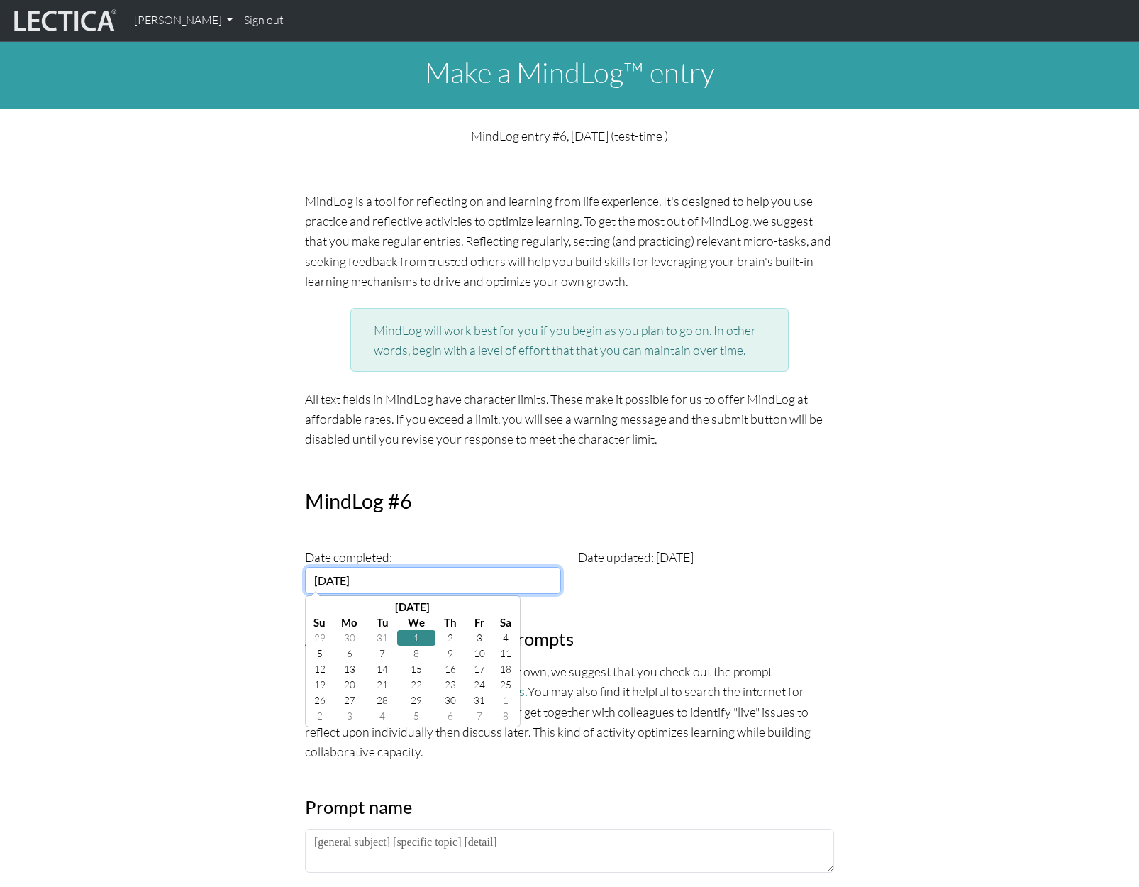
drag, startPoint x: 399, startPoint y: 573, endPoint x: 382, endPoint y: 579, distance: 18.2
click at [399, 573] on input "2003-01-01" at bounding box center [433, 580] width 256 height 27
drag, startPoint x: 385, startPoint y: 579, endPoint x: 363, endPoint y: 581, distance: 22.1
click at [363, 581] on input "2003-01-01" at bounding box center [433, 580] width 256 height 27
type input "2003-01-11"
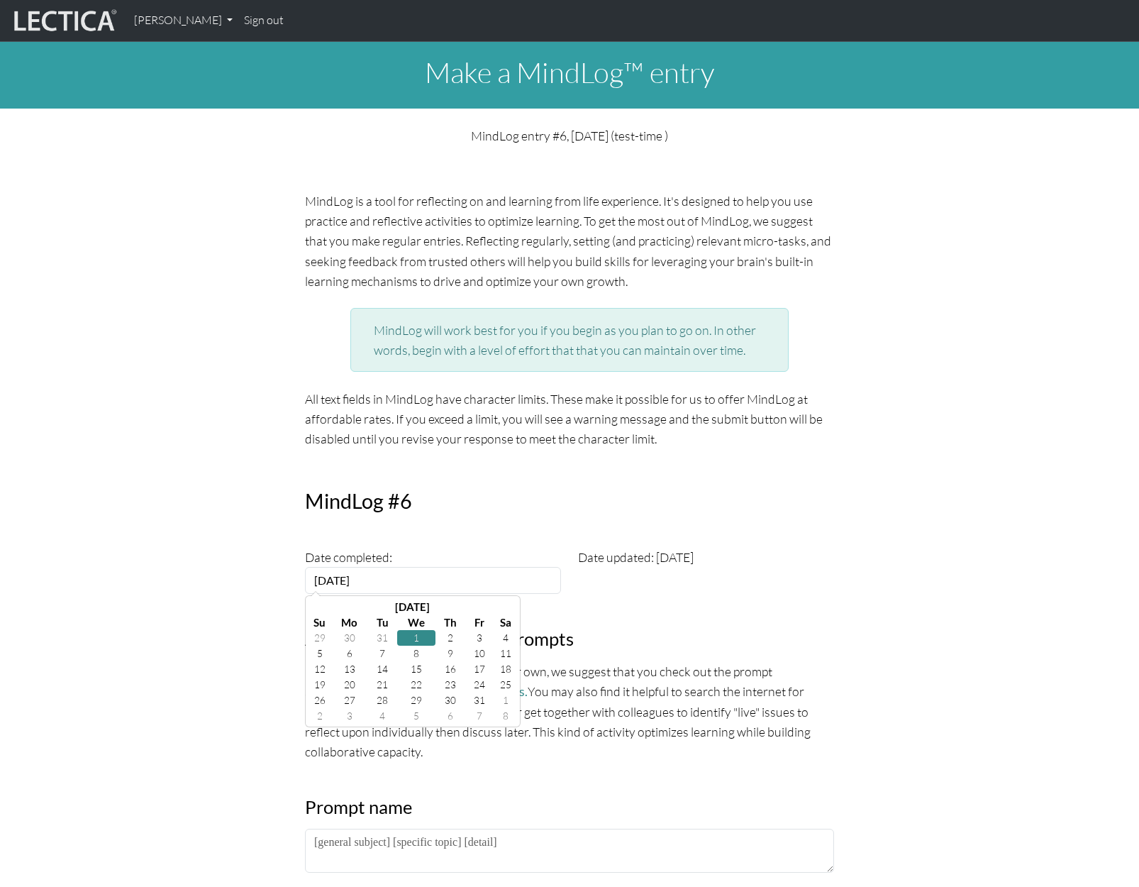
click at [383, 585] on input "2003-01-11" at bounding box center [433, 580] width 256 height 27
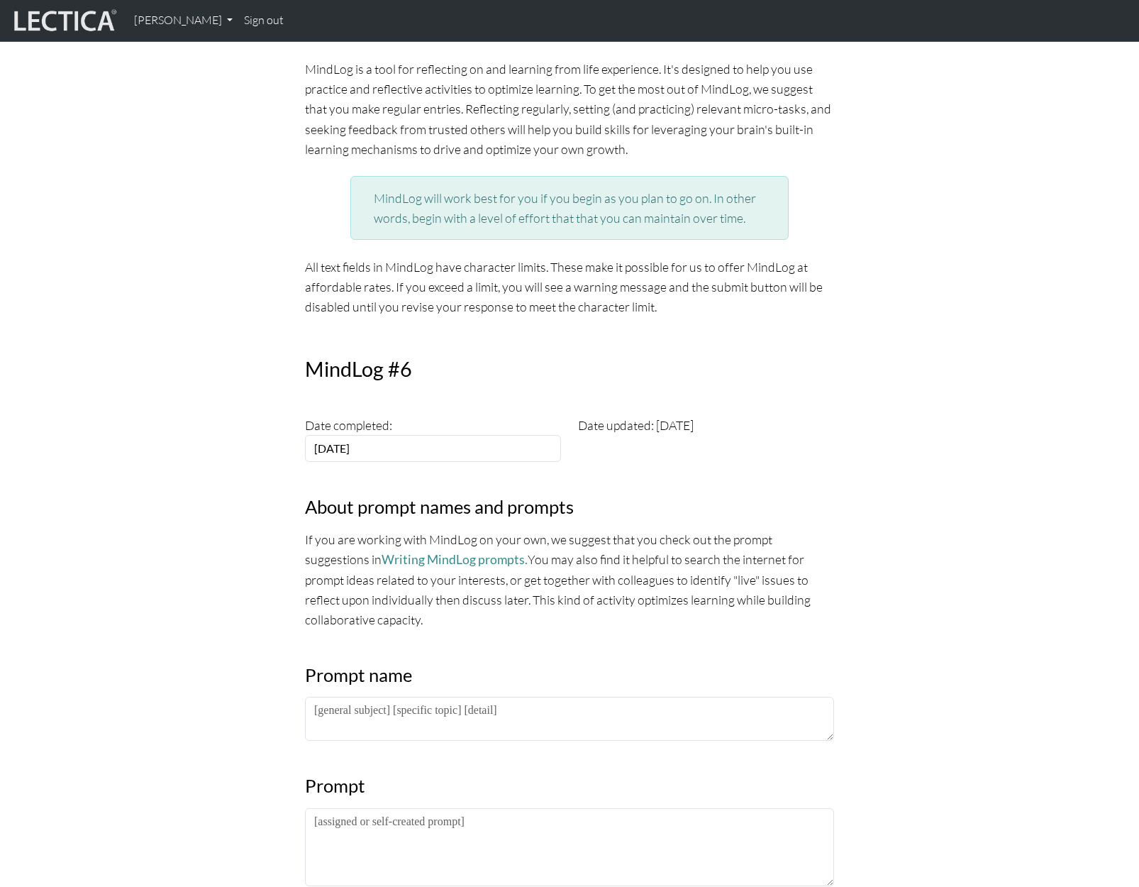
scroll to position [284, 0]
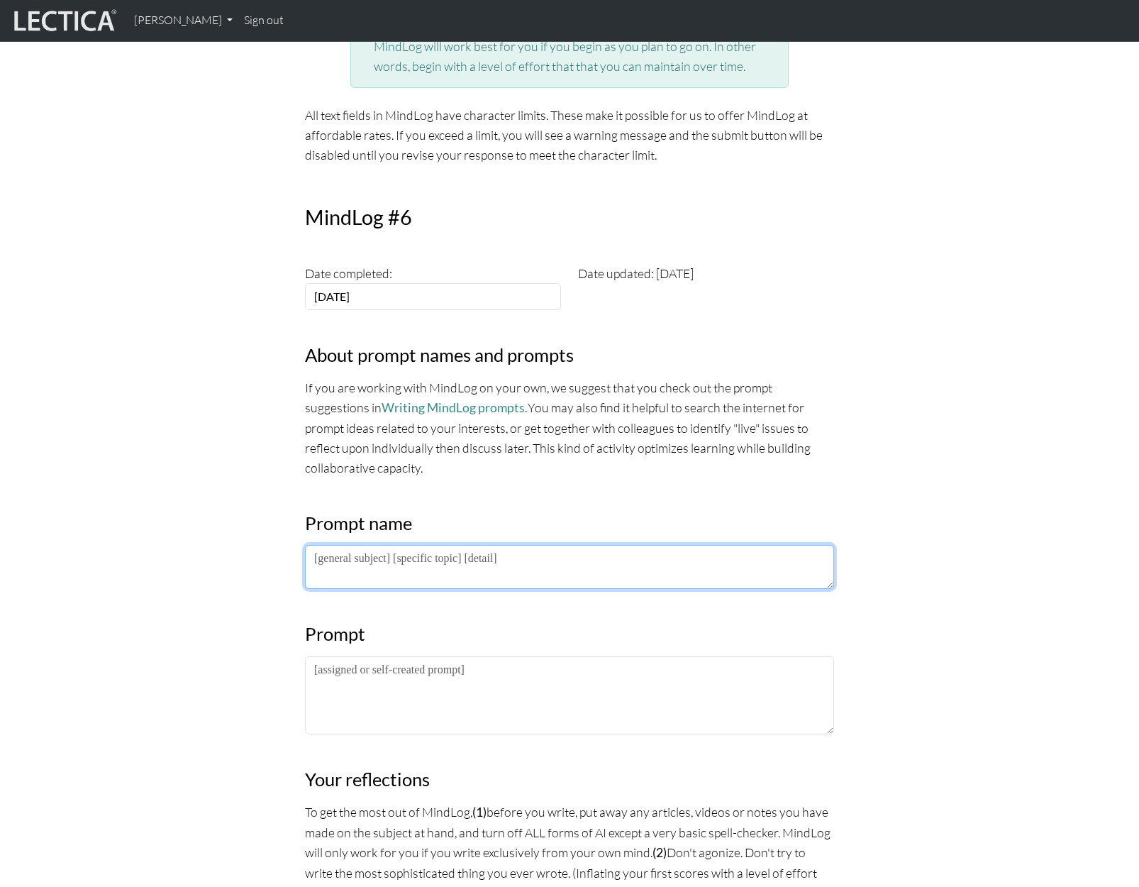
click at [390, 572] on textarea at bounding box center [569, 567] width 529 height 44
type textarea "[meaning]"
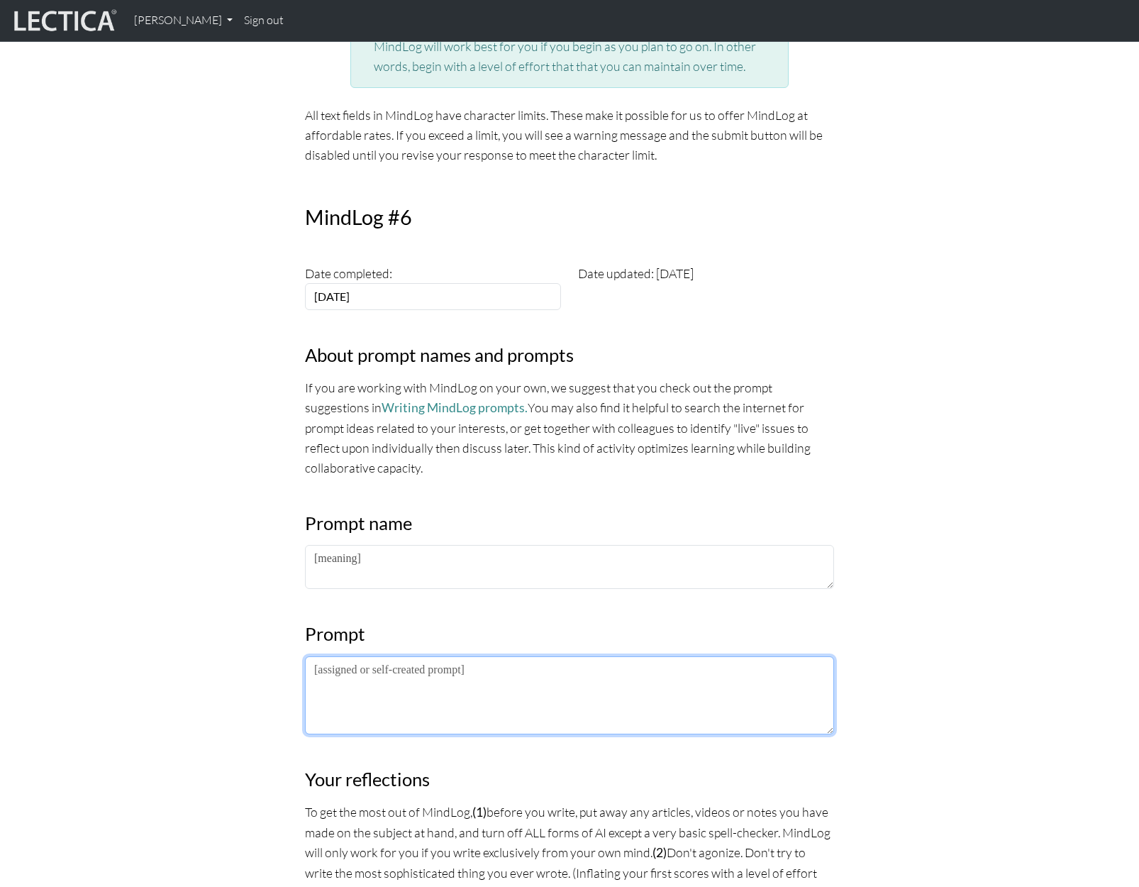
click at [376, 687] on textarea at bounding box center [569, 695] width 529 height 78
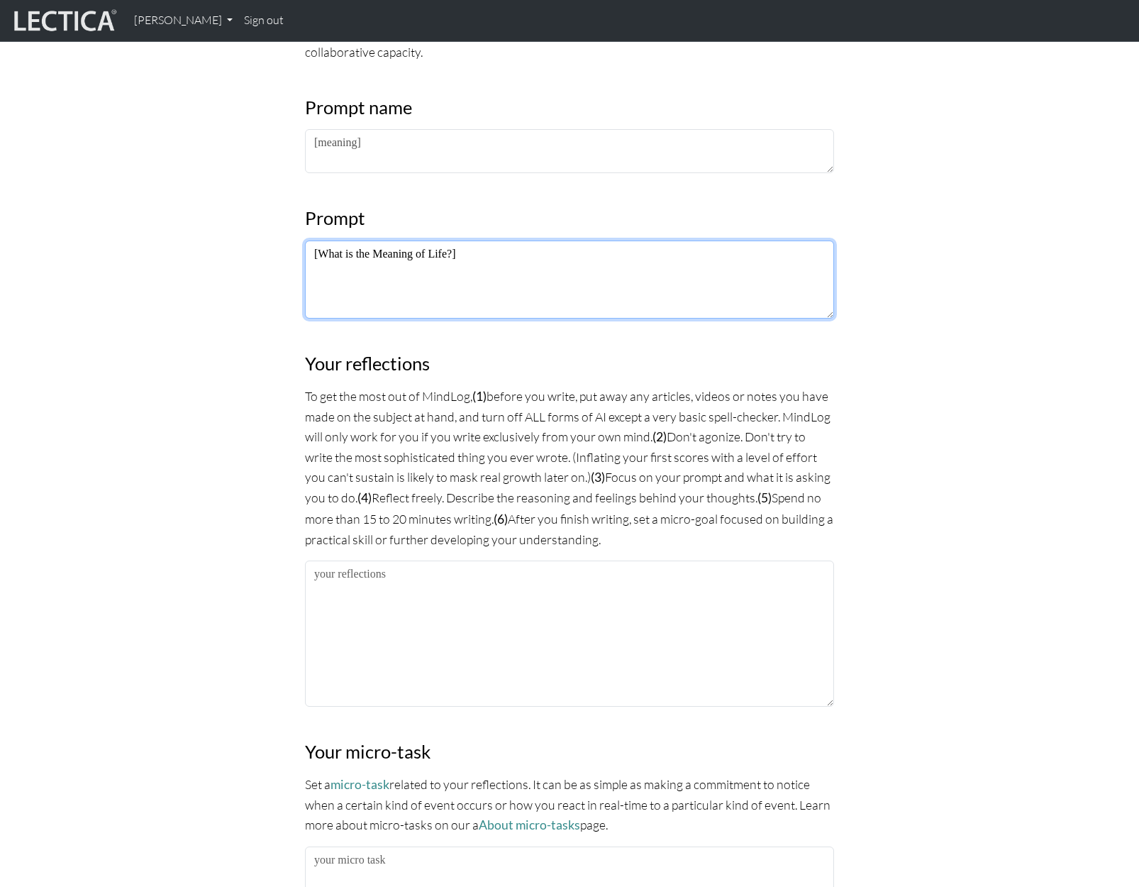
scroll to position [780, 0]
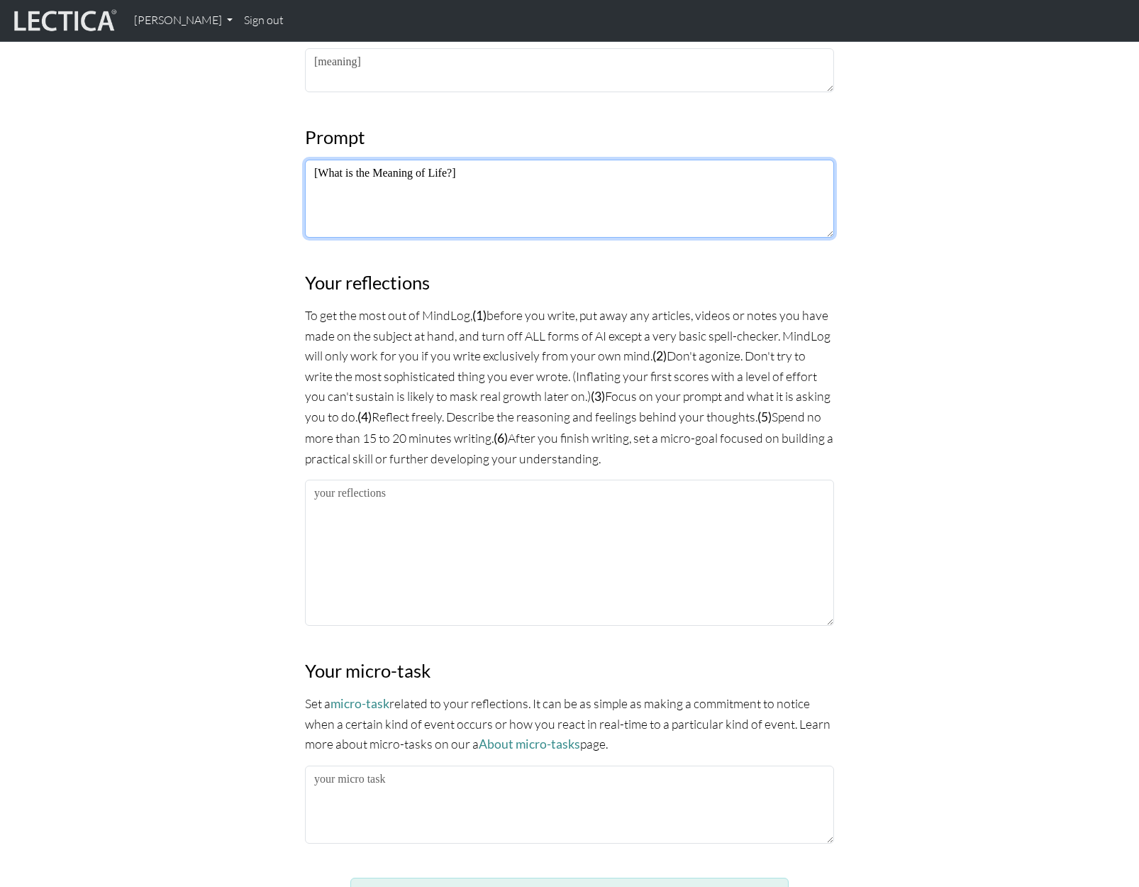
type textarea "[What is the Meaning of Life?]"
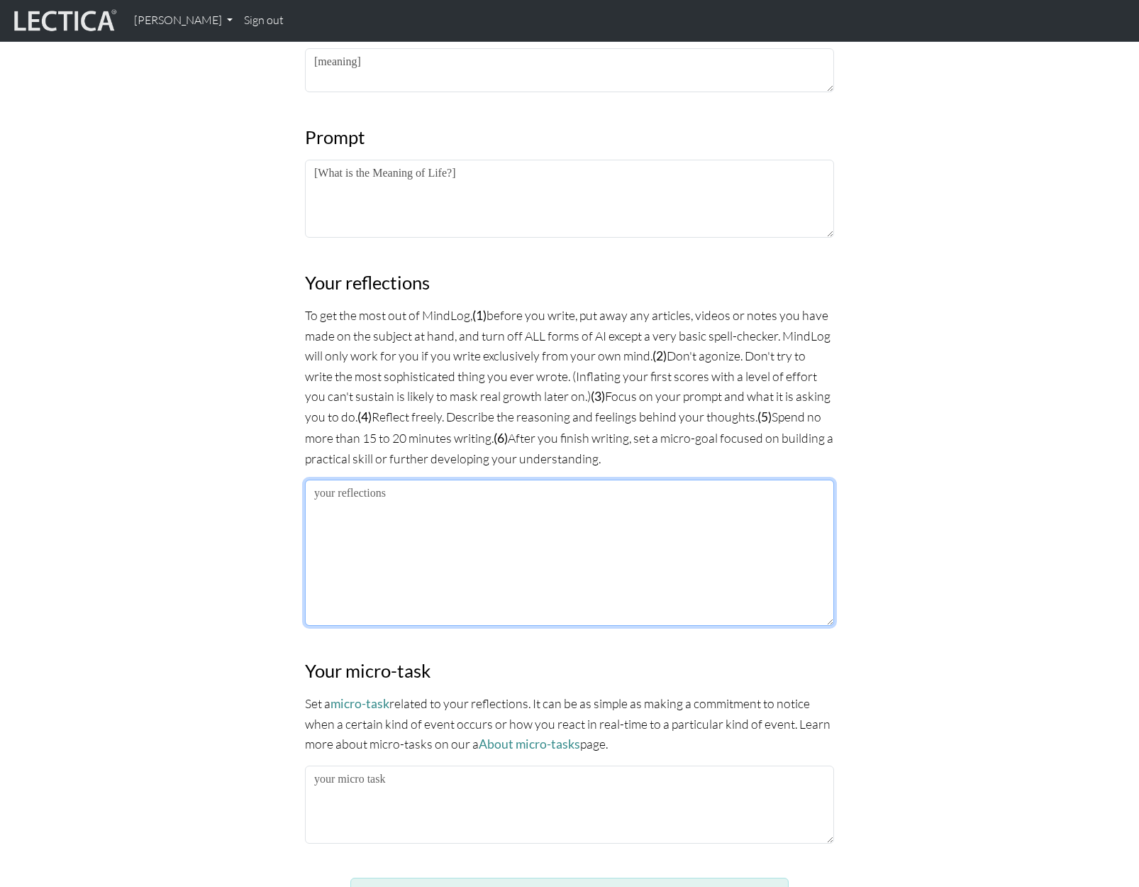
click at [433, 502] on textarea at bounding box center [569, 553] width 529 height 146
paste textarea "In truth, the meaning of life can be answered only by faith. A faith in what yo…"
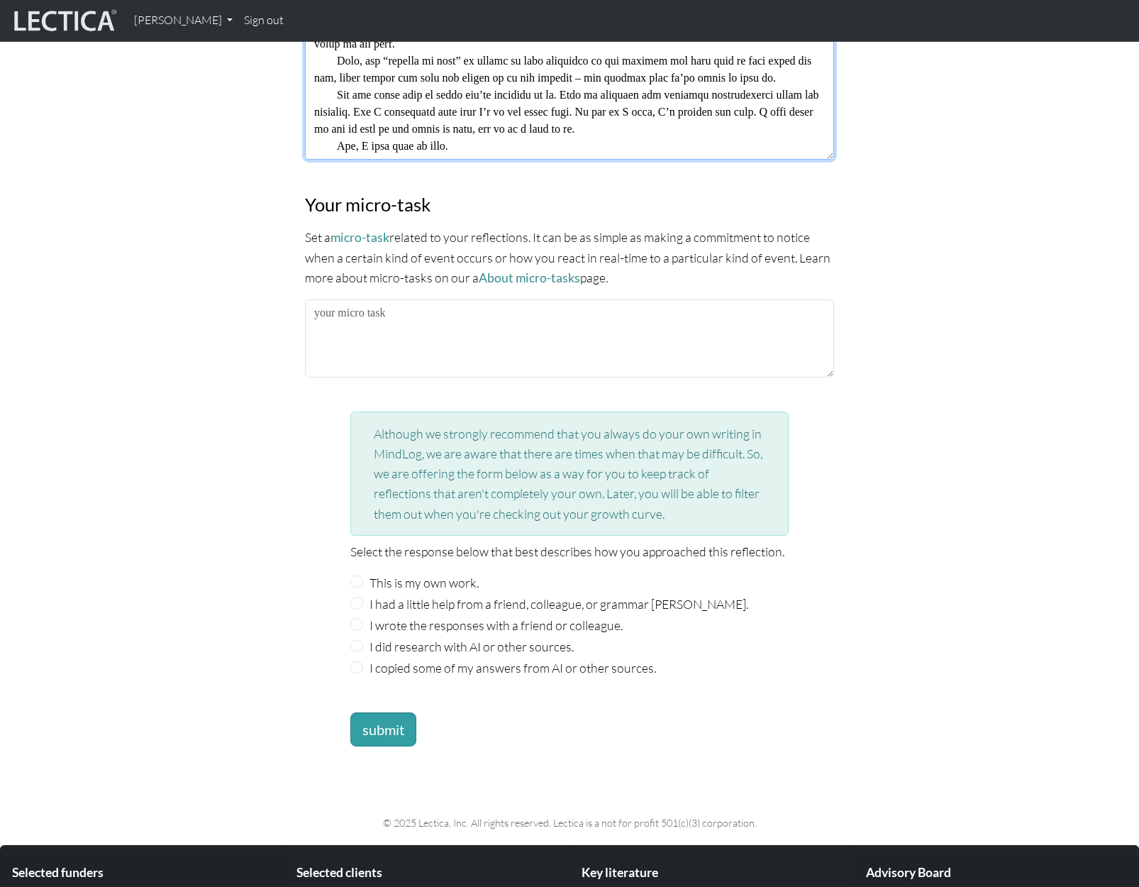
scroll to position [1277, 0]
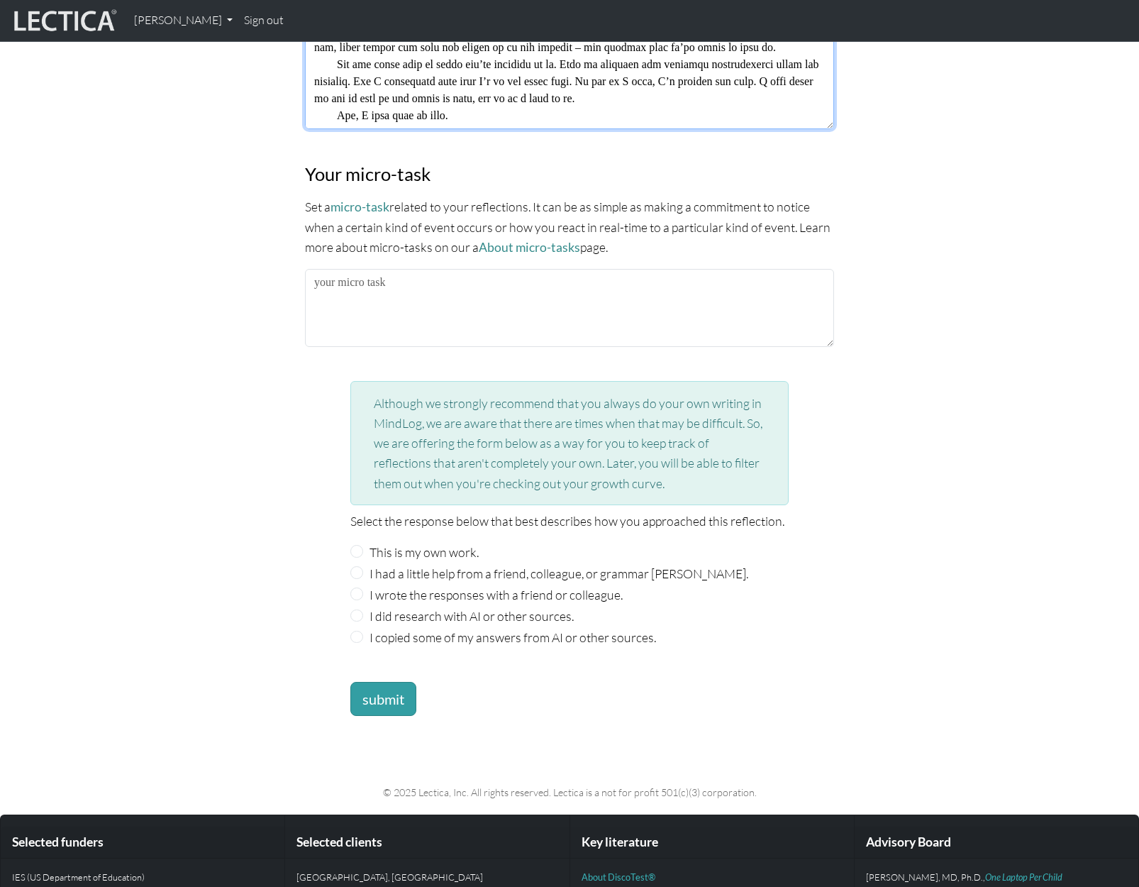
type textarea "In truth, the meaning of life can be answered only by faith. A faith in what yo…"
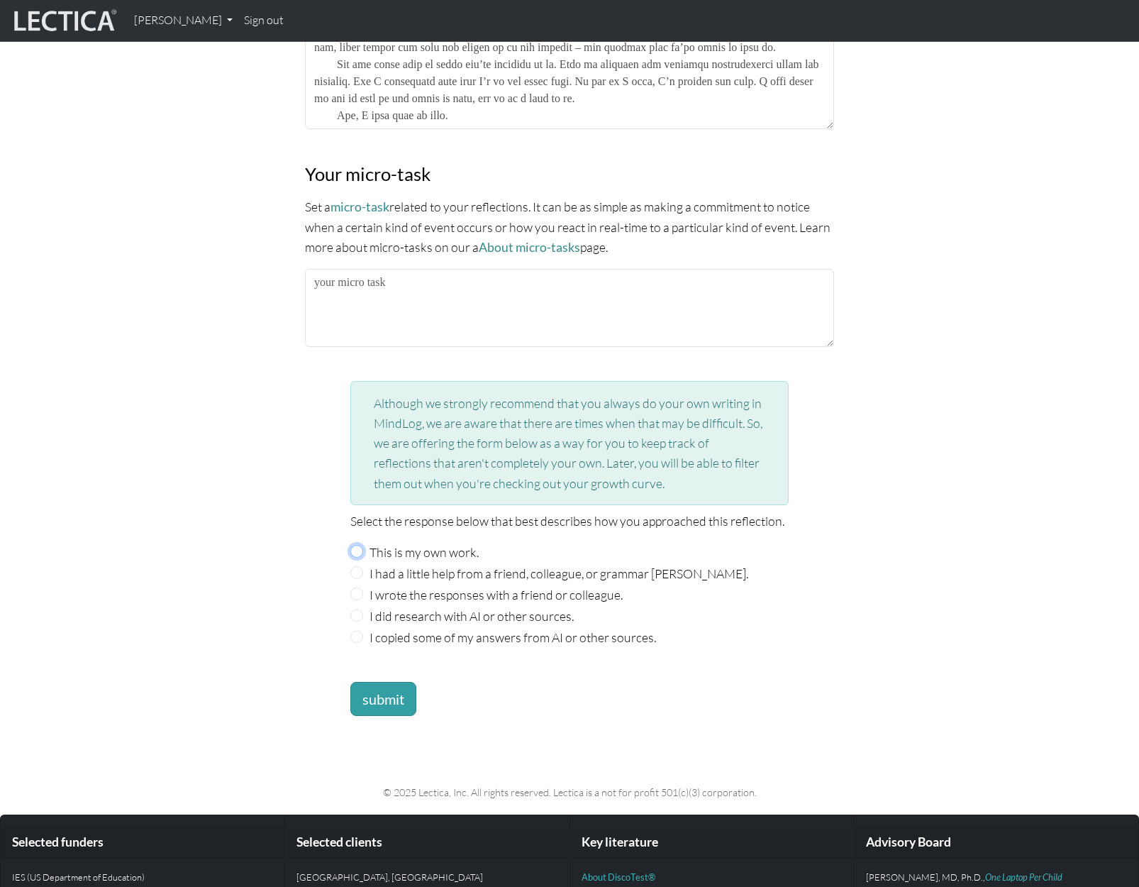
click at [358, 546] on input "This is my own work." at bounding box center [356, 551] width 13 height 13
radio input "true"
click at [380, 694] on button "submit" at bounding box center [383, 699] width 66 height 34
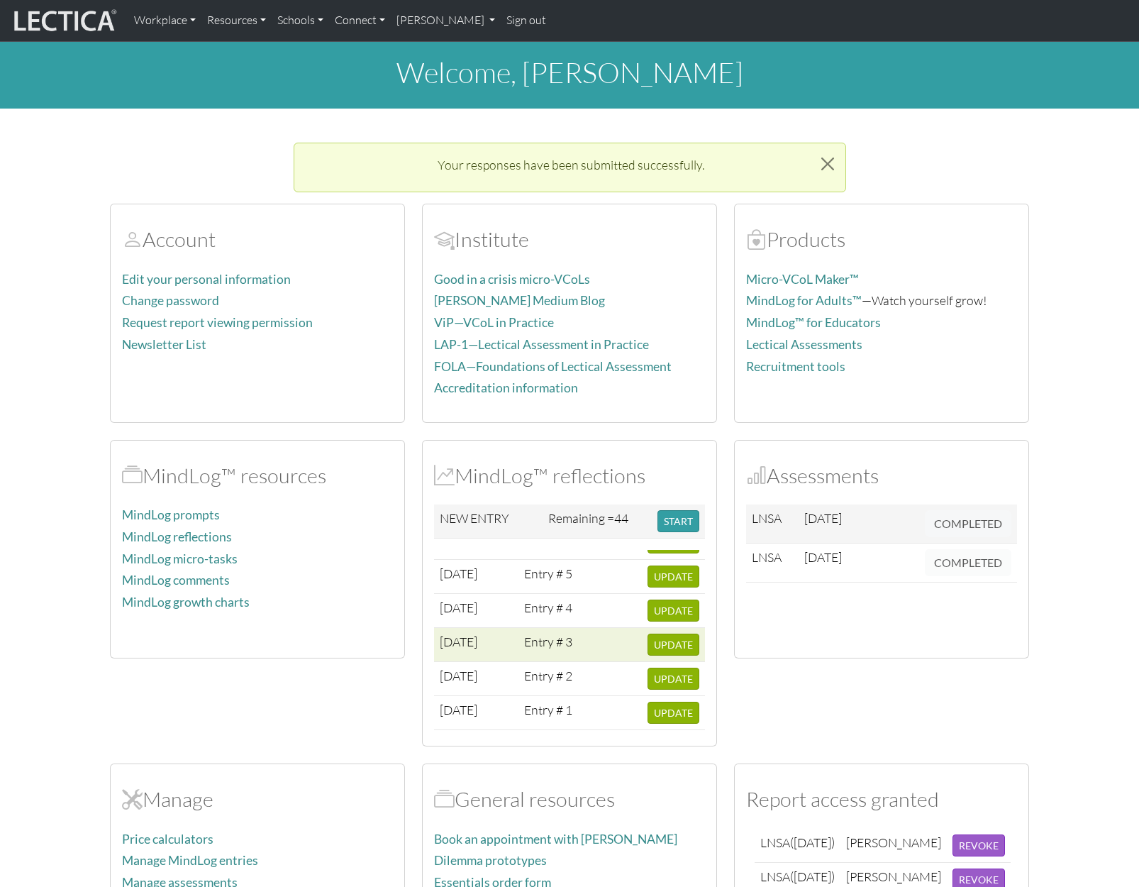
scroll to position [31, 0]
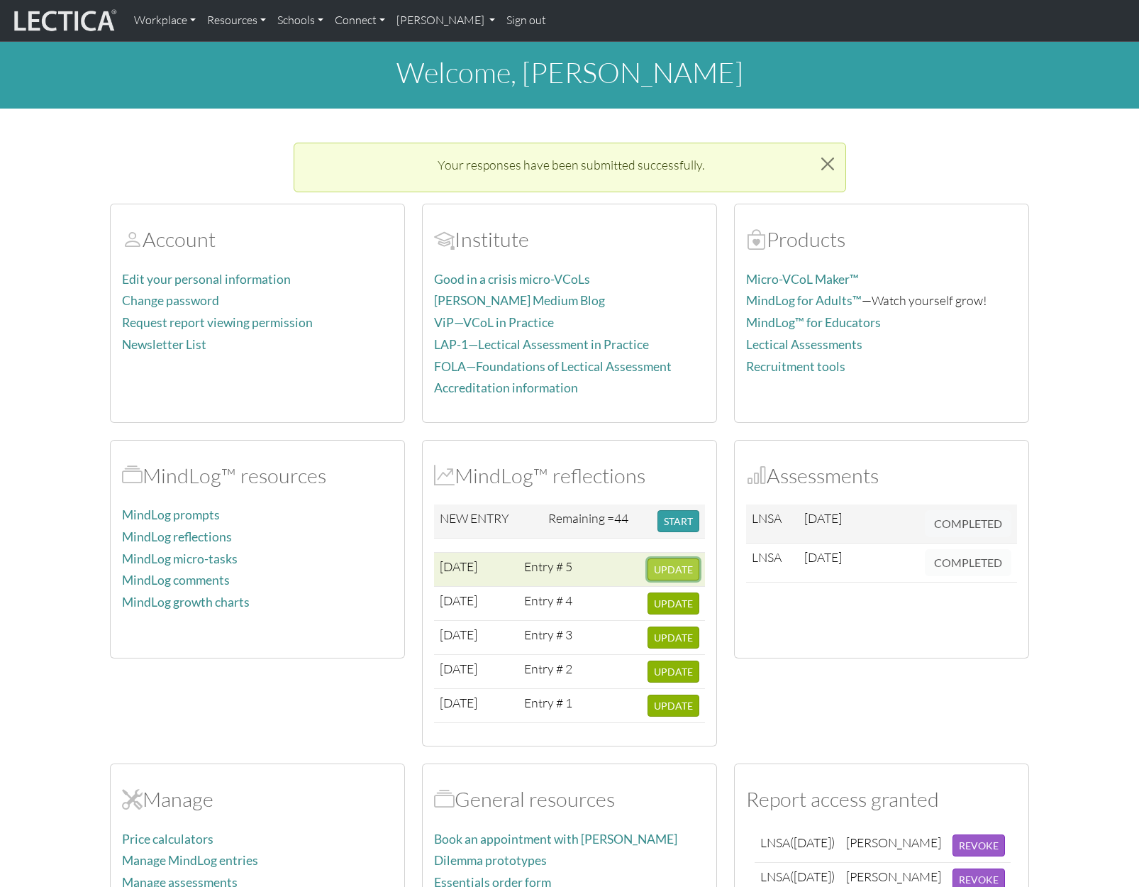
click at [654, 569] on span "UPDATE" at bounding box center [673, 569] width 39 height 12
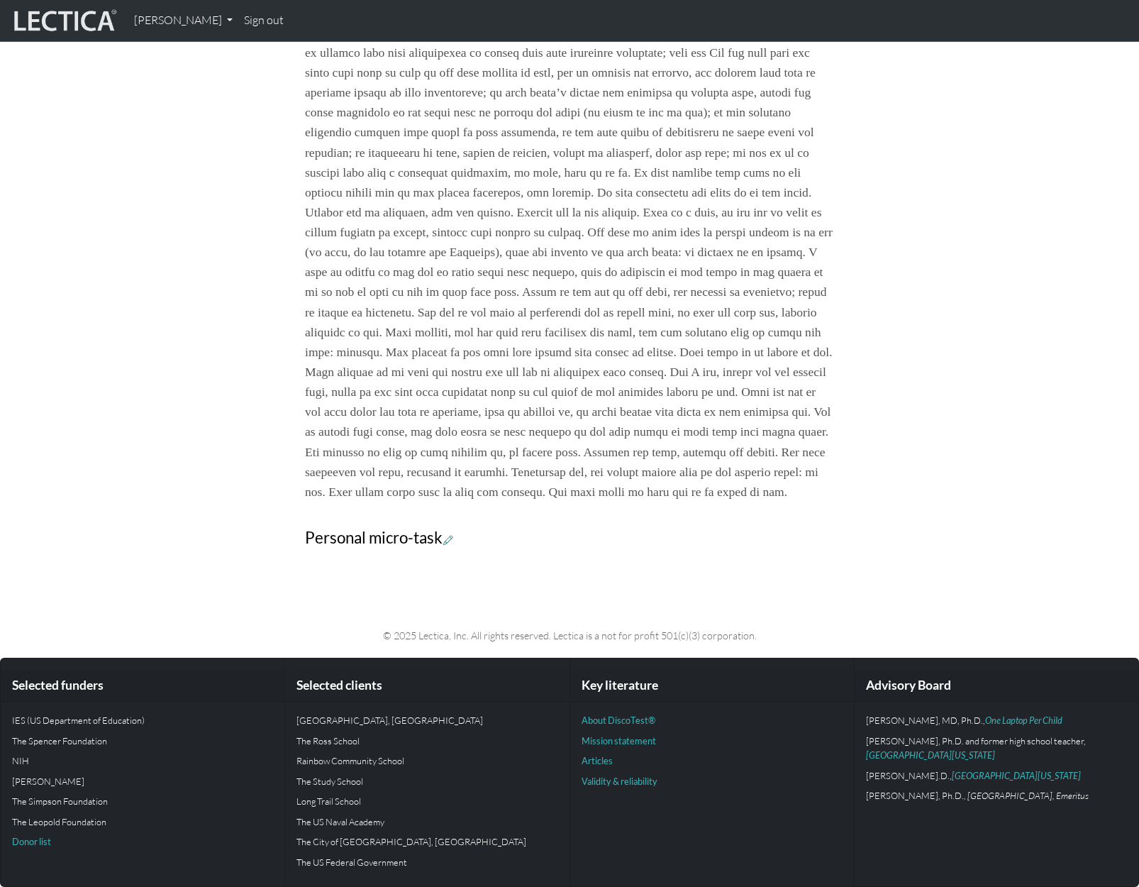
scroll to position [802, 0]
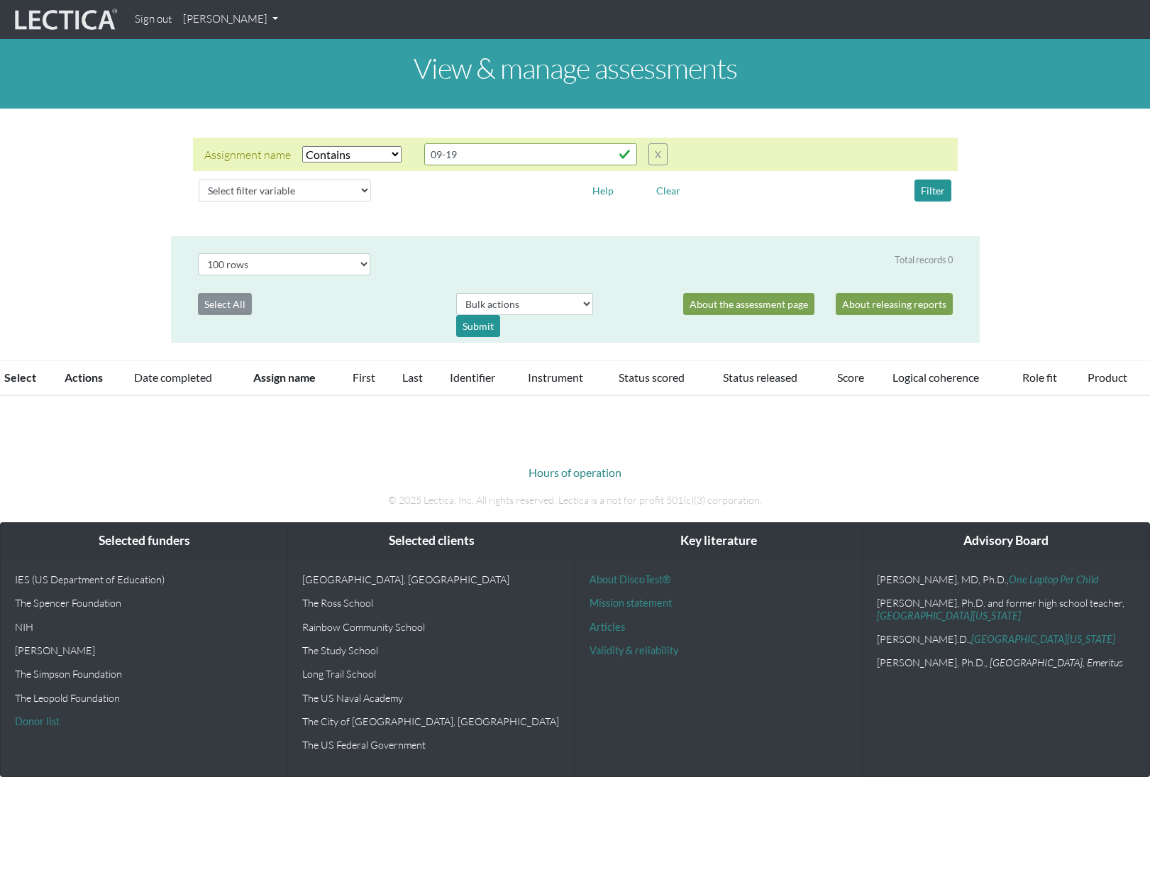
select select "icontains"
select select "100"
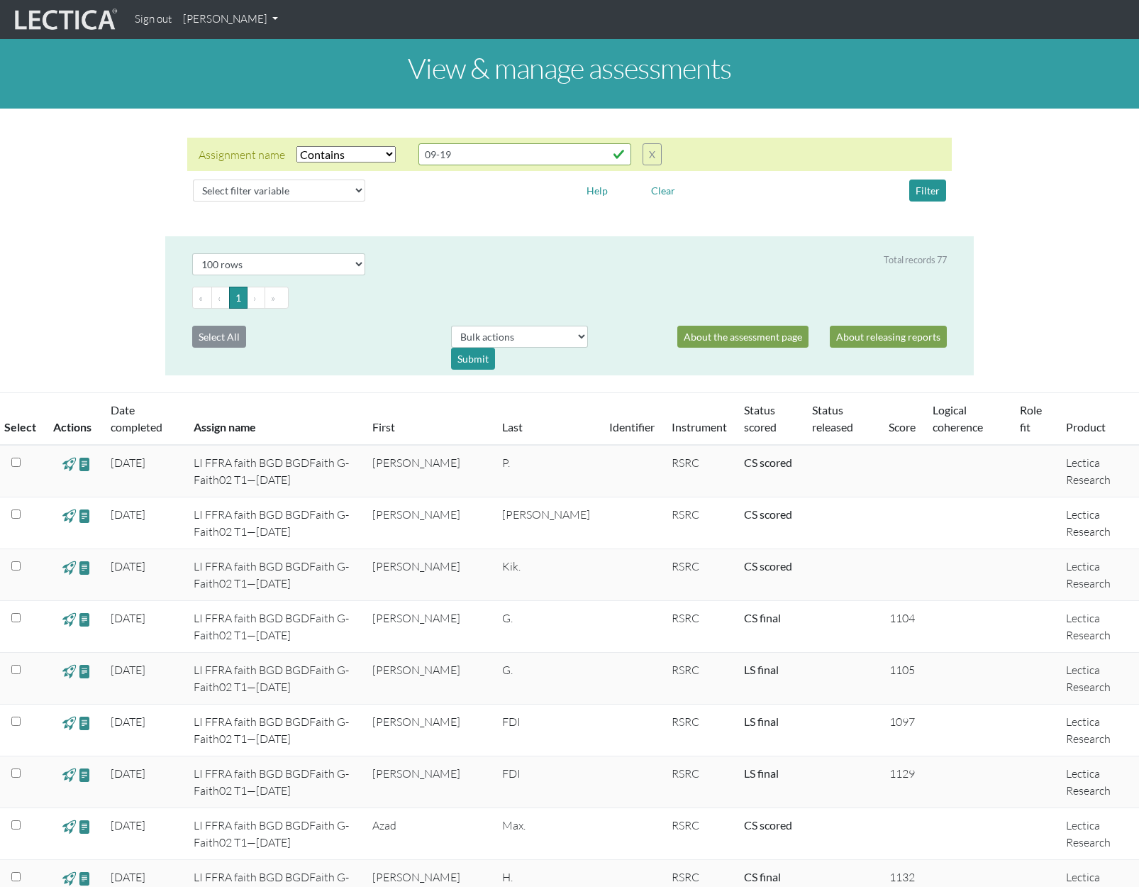
click at [275, 18] on link "[PERSON_NAME]" at bounding box center [230, 20] width 106 height 28
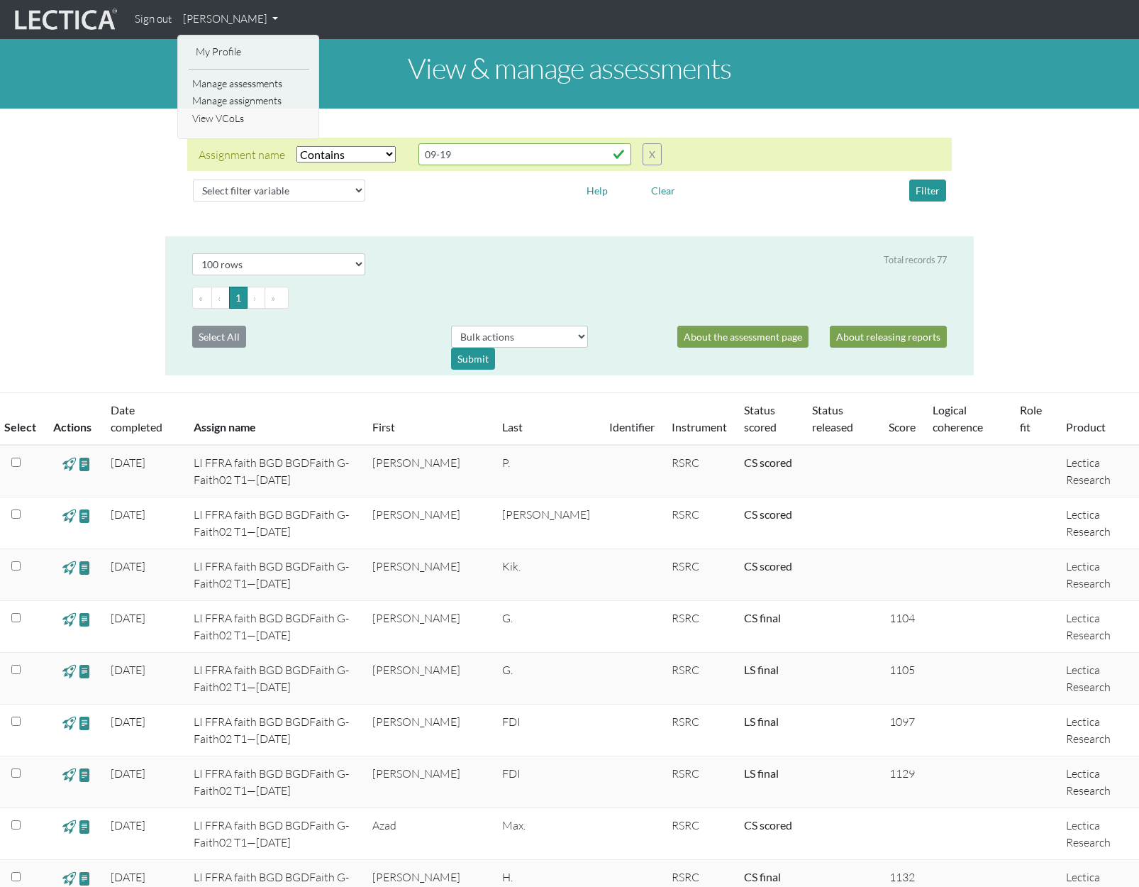
click at [237, 18] on link "[PERSON_NAME]" at bounding box center [230, 20] width 106 height 28
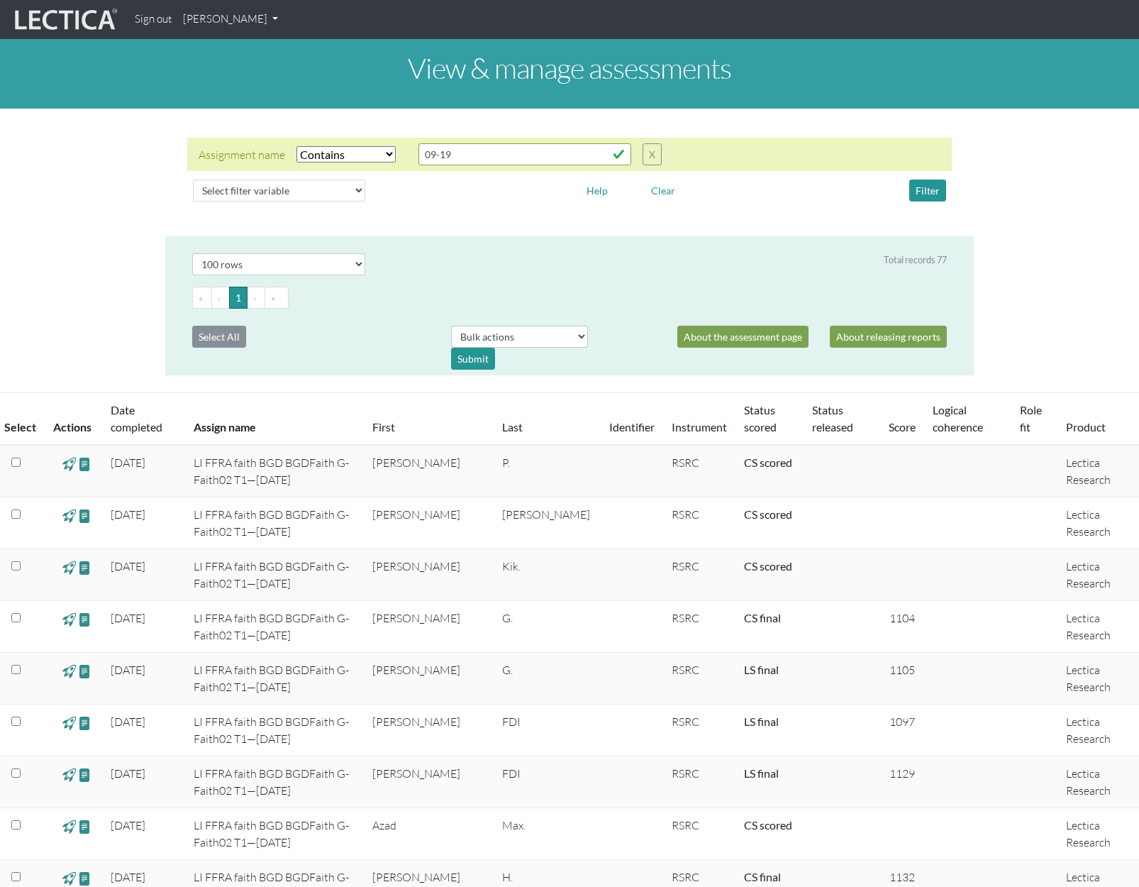
click at [235, 13] on link "[PERSON_NAME]" at bounding box center [230, 20] width 106 height 28
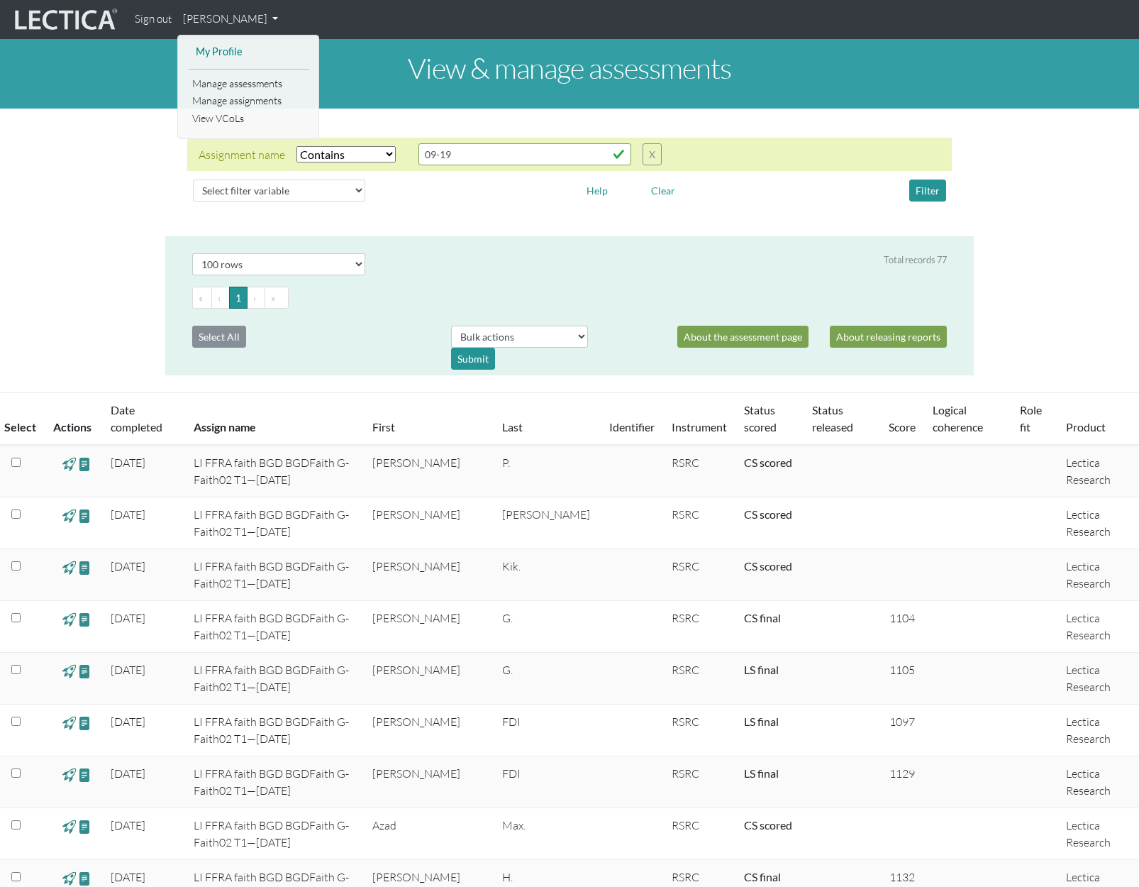
click at [218, 48] on link "My Profile" at bounding box center [249, 52] width 114 height 18
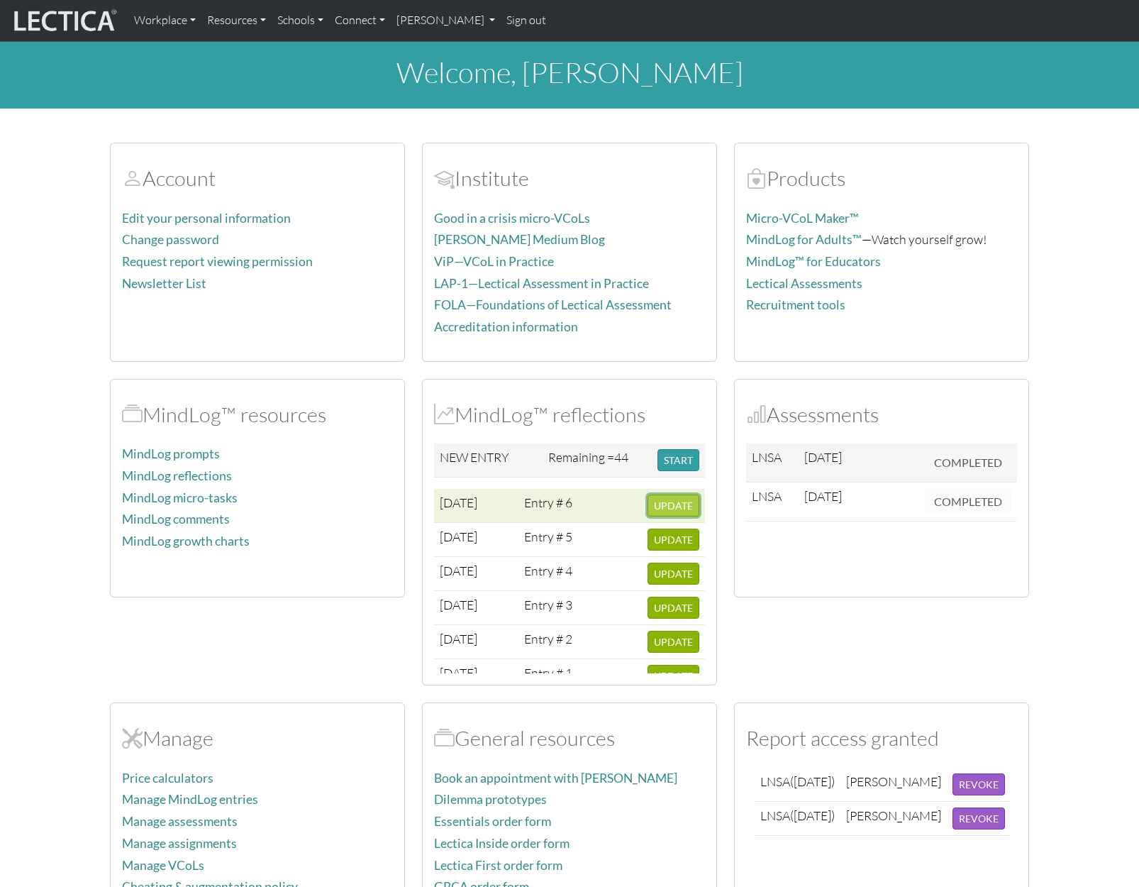
click at [656, 509] on span "UPDATE" at bounding box center [673, 505] width 39 height 12
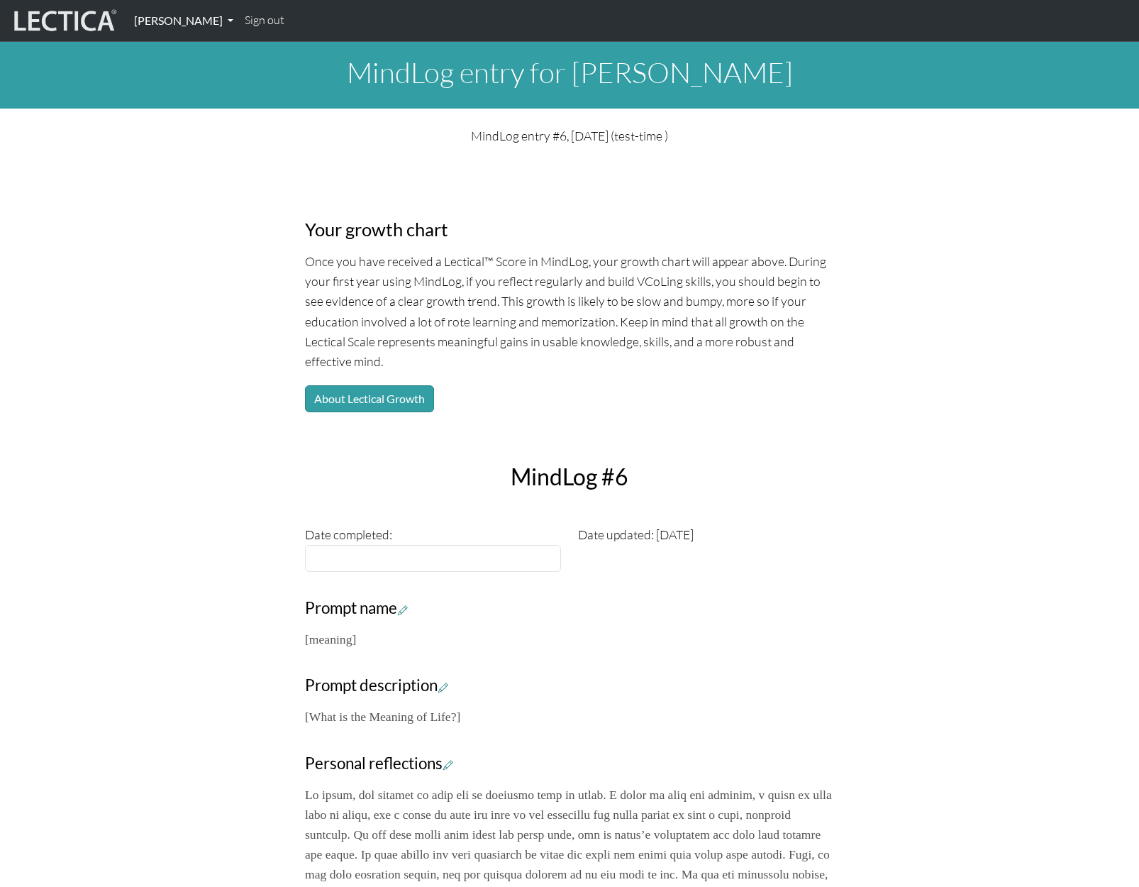
click at [232, 18] on link "[PERSON_NAME]" at bounding box center [183, 21] width 111 height 30
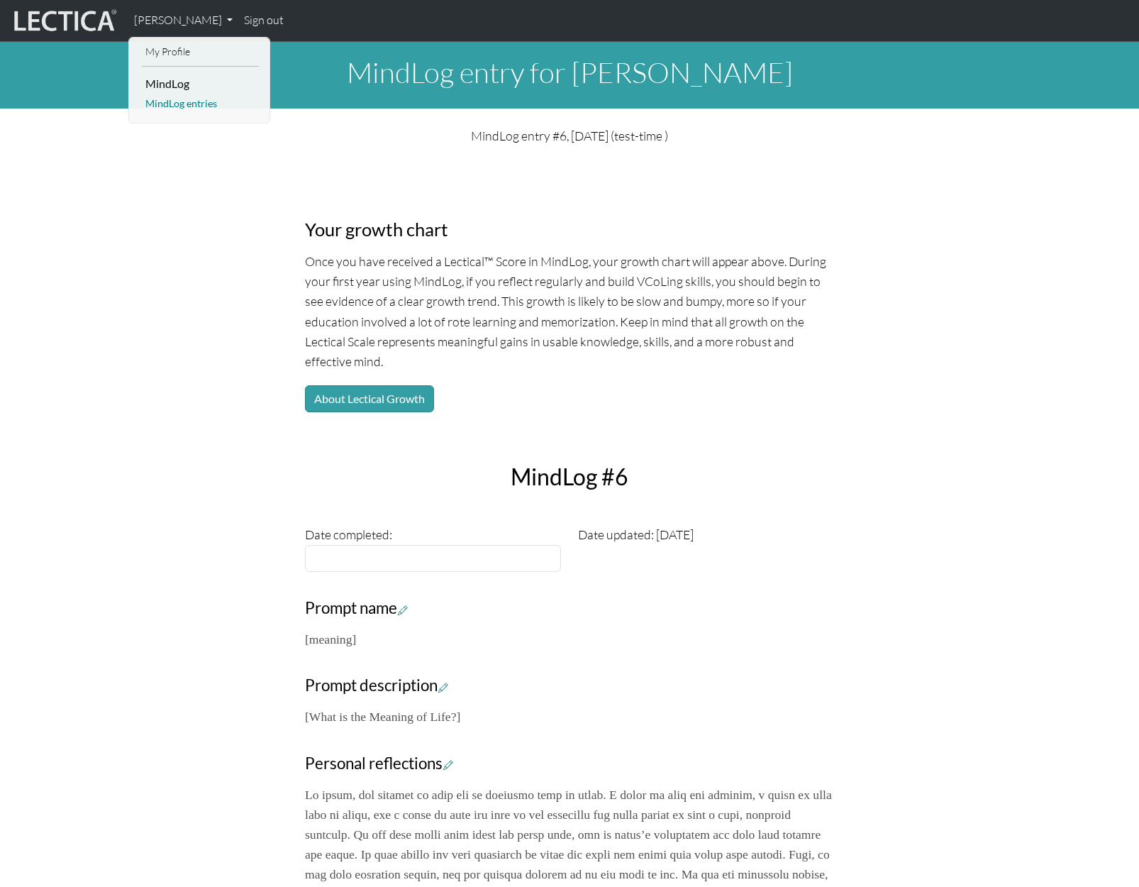
click at [165, 106] on link "MindLog entries" at bounding box center [200, 104] width 117 height 18
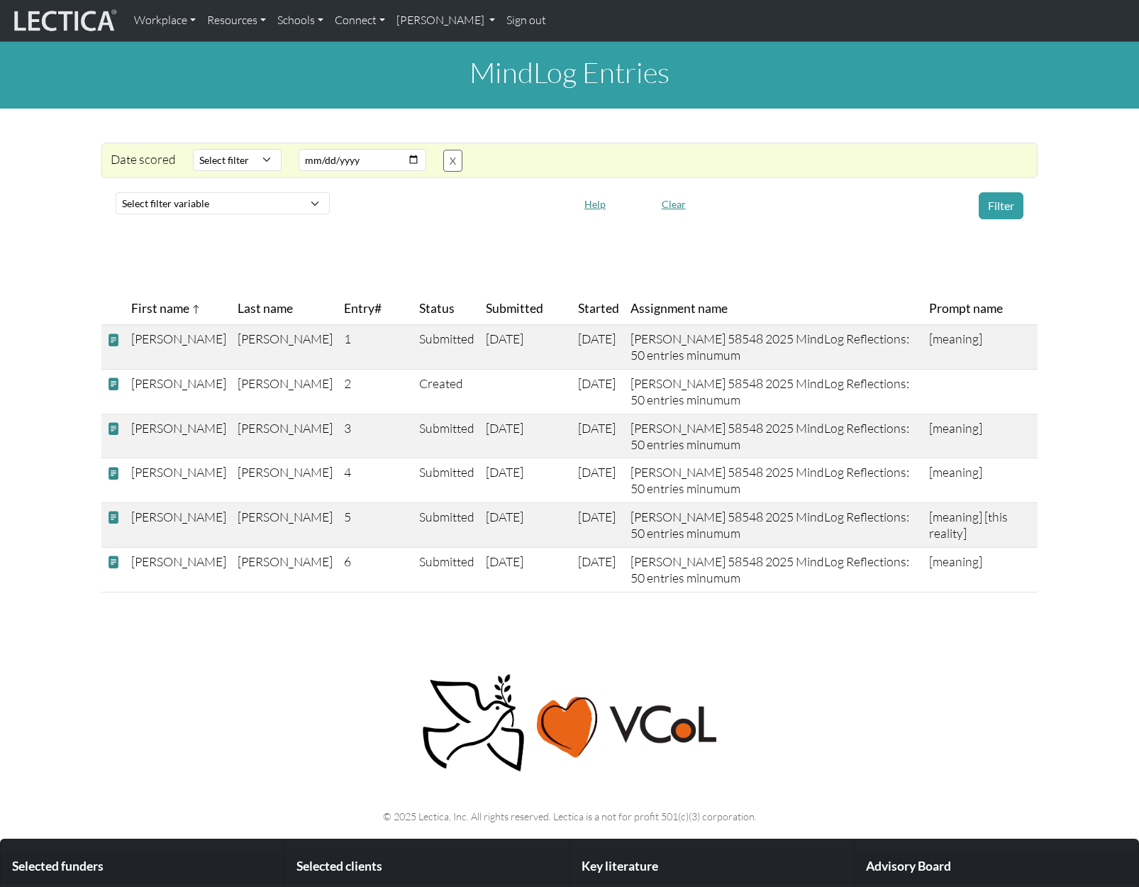
click at [1093, 384] on div "MindLog Entries Date scored Select filter Equals Greater than Less than Search …" at bounding box center [569, 323] width 1139 height 562
click at [112, 337] on span at bounding box center [113, 339] width 13 height 15
click at [112, 340] on span at bounding box center [113, 339] width 13 height 15
click at [112, 338] on span at bounding box center [113, 339] width 13 height 15
click at [490, 23] on link "[PERSON_NAME]" at bounding box center [446, 21] width 111 height 30
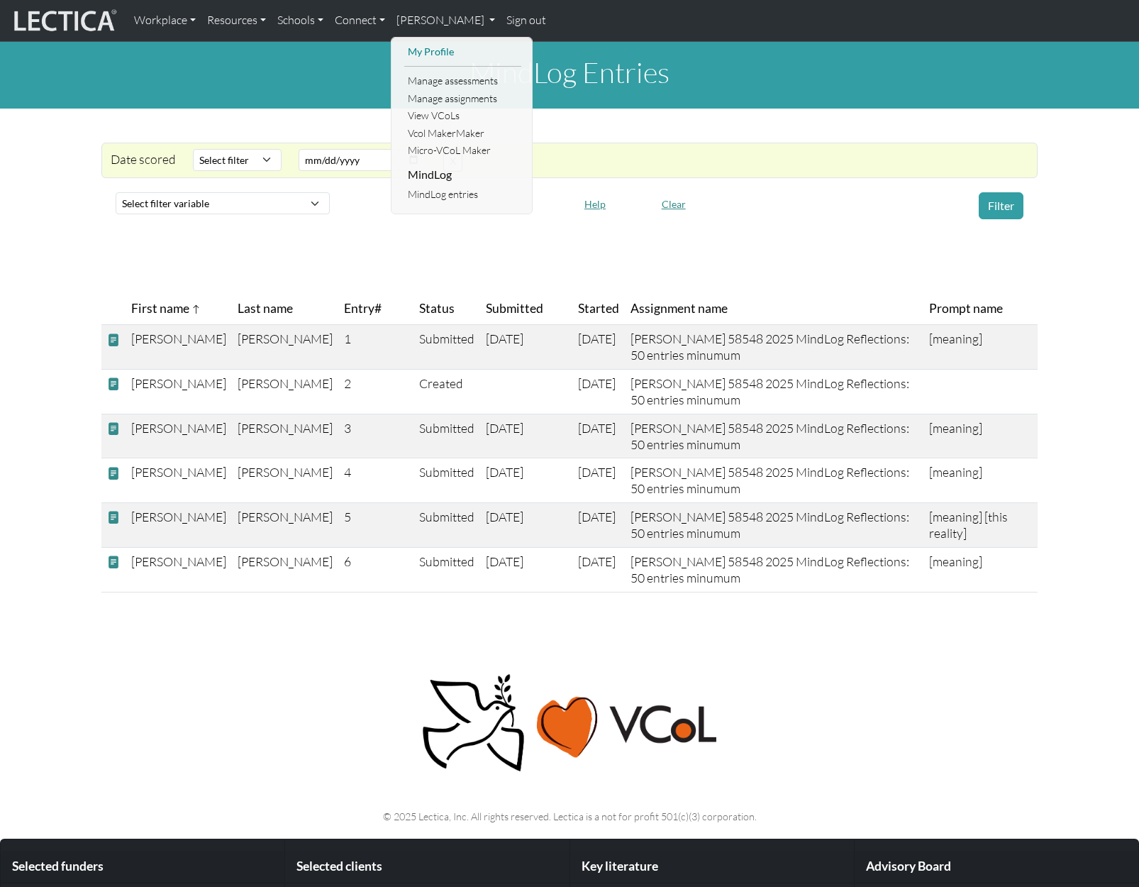
click at [433, 45] on link "My Profile" at bounding box center [462, 52] width 117 height 18
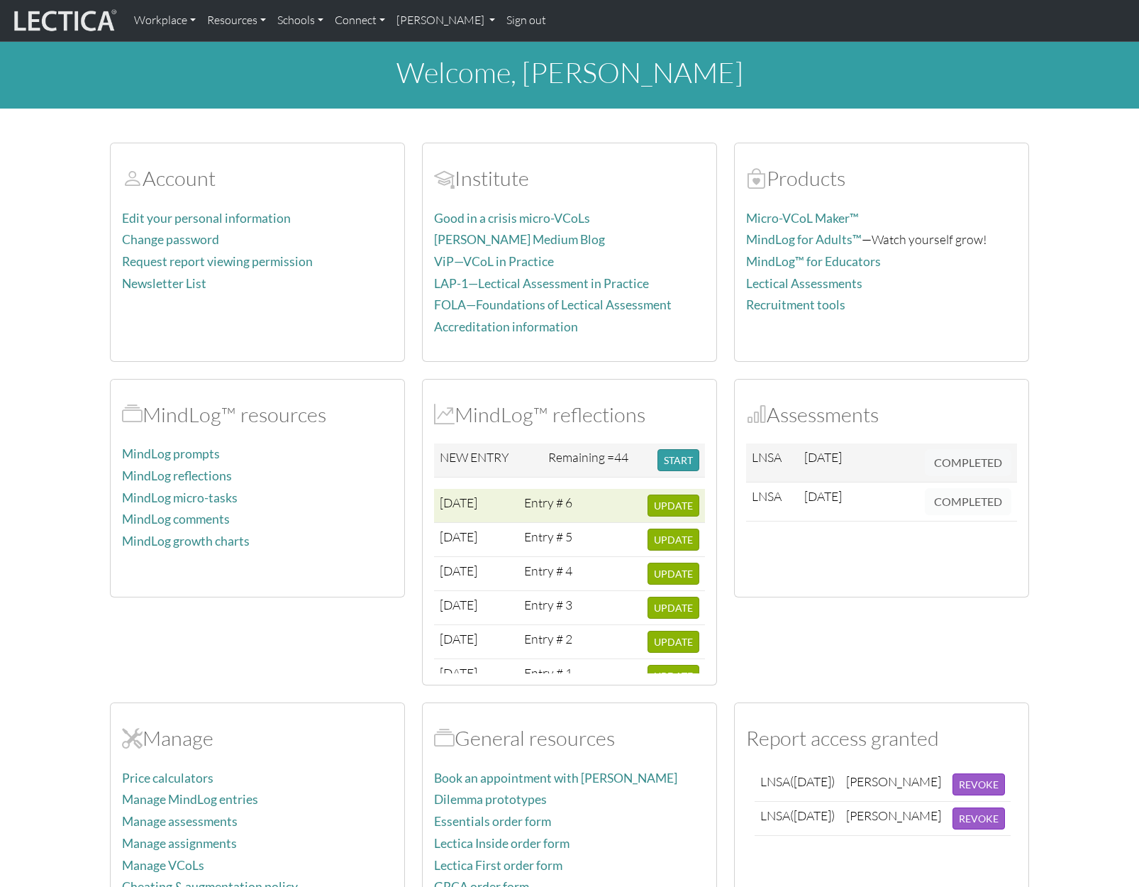
scroll to position [31, 0]
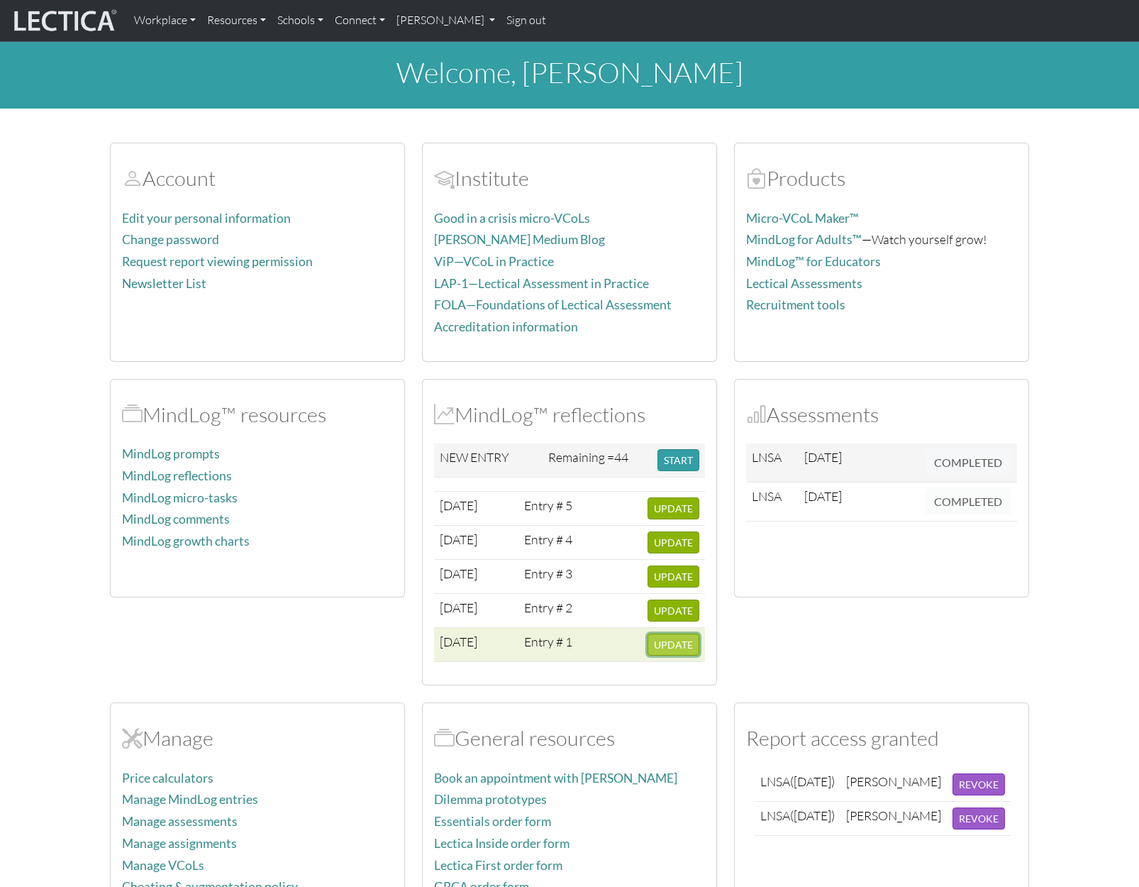
click at [655, 645] on span "UPDATE" at bounding box center [673, 645] width 39 height 12
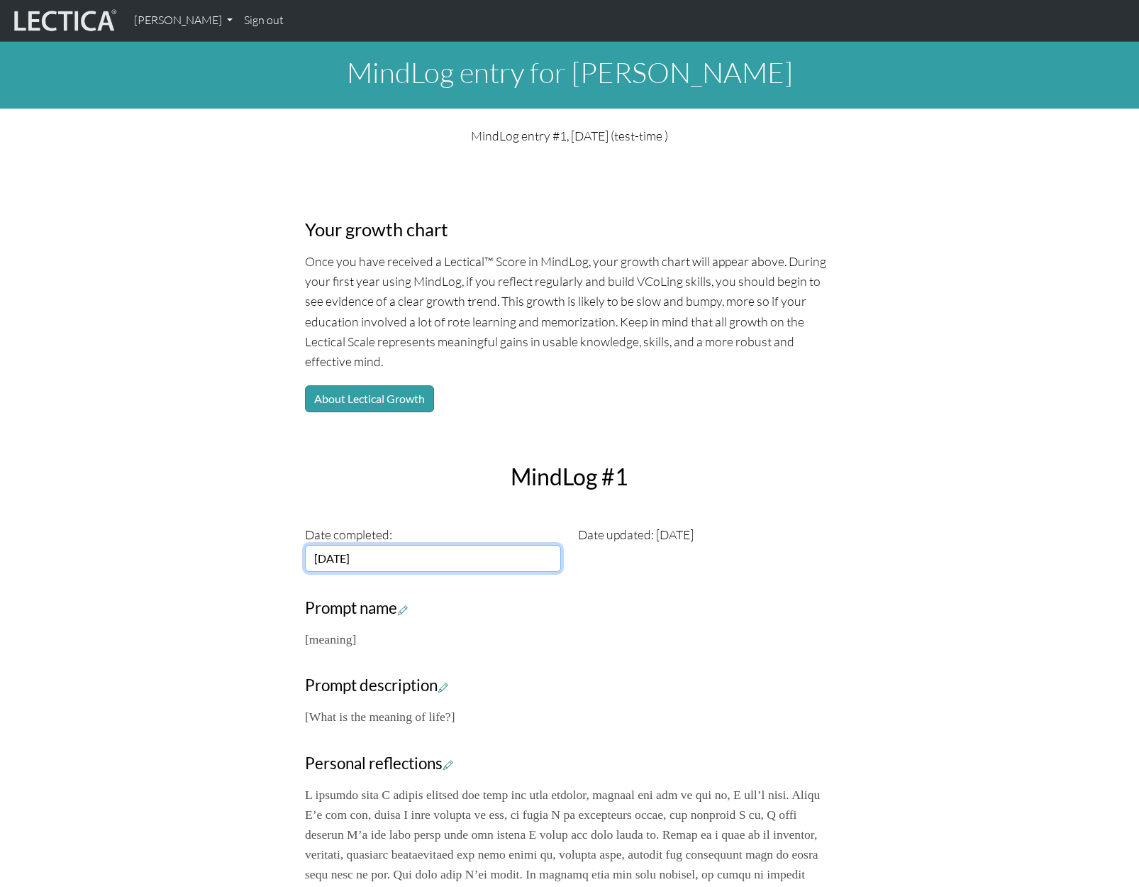
click at [402, 563] on input "[DATE]" at bounding box center [433, 558] width 256 height 27
drag, startPoint x: 404, startPoint y: 566, endPoint x: 331, endPoint y: 566, distance: 73.1
click at [331, 566] on input "[DATE]" at bounding box center [433, 558] width 256 height 27
type input "2002-03-10"
click at [314, 644] on td "10" at bounding box center [320, 647] width 23 height 16
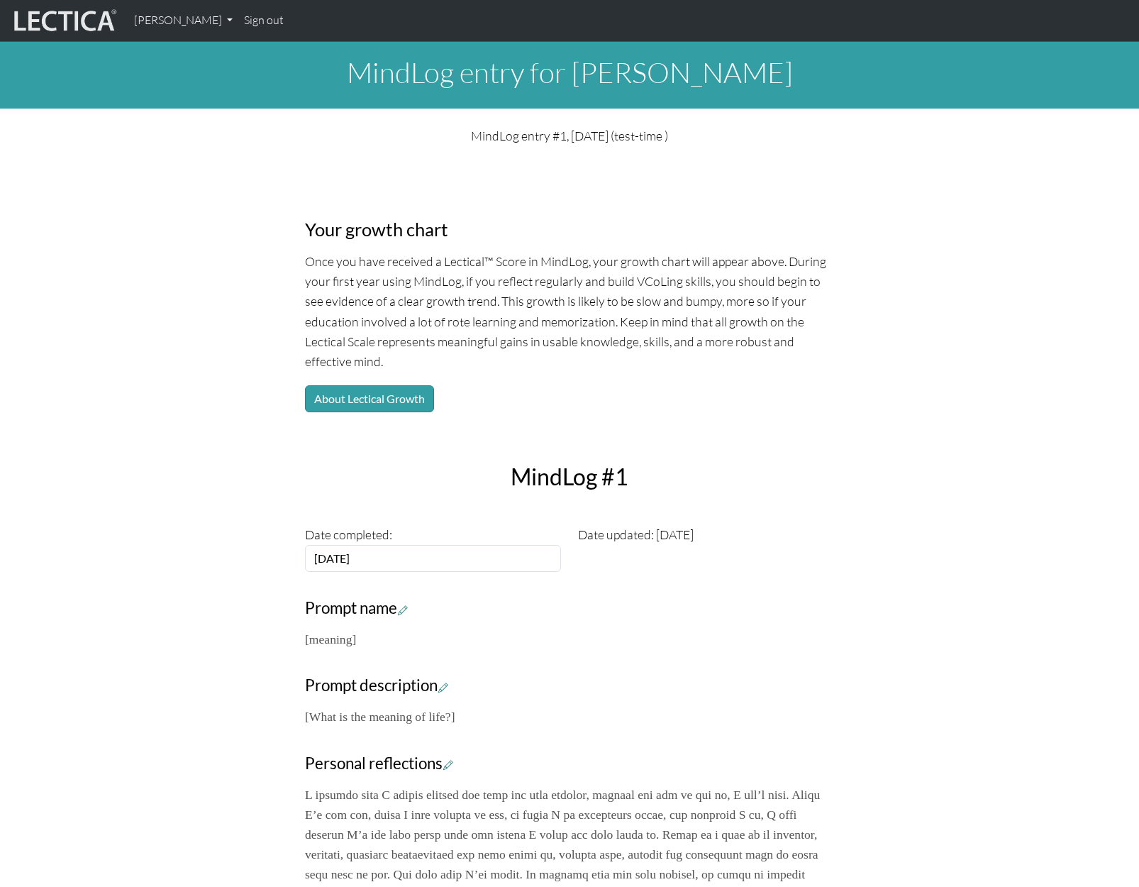
click at [845, 470] on div "Your growth chart Once you have received a Lectical™ Score in MindLog, your gro…" at bounding box center [569, 869] width 937 height 1424
click at [376, 398] on button "About Lectical Growth" at bounding box center [369, 398] width 129 height 27
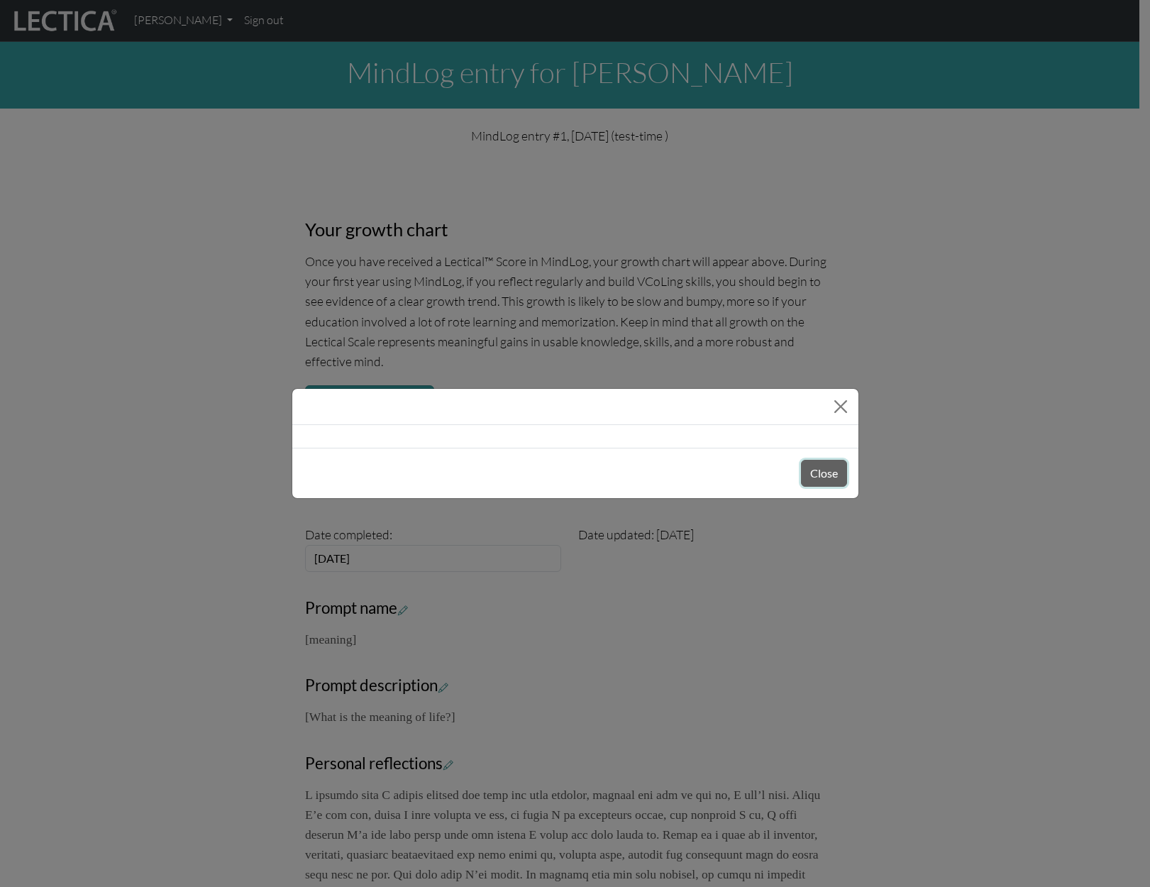
click at [820, 479] on button "Close" at bounding box center [824, 473] width 46 height 27
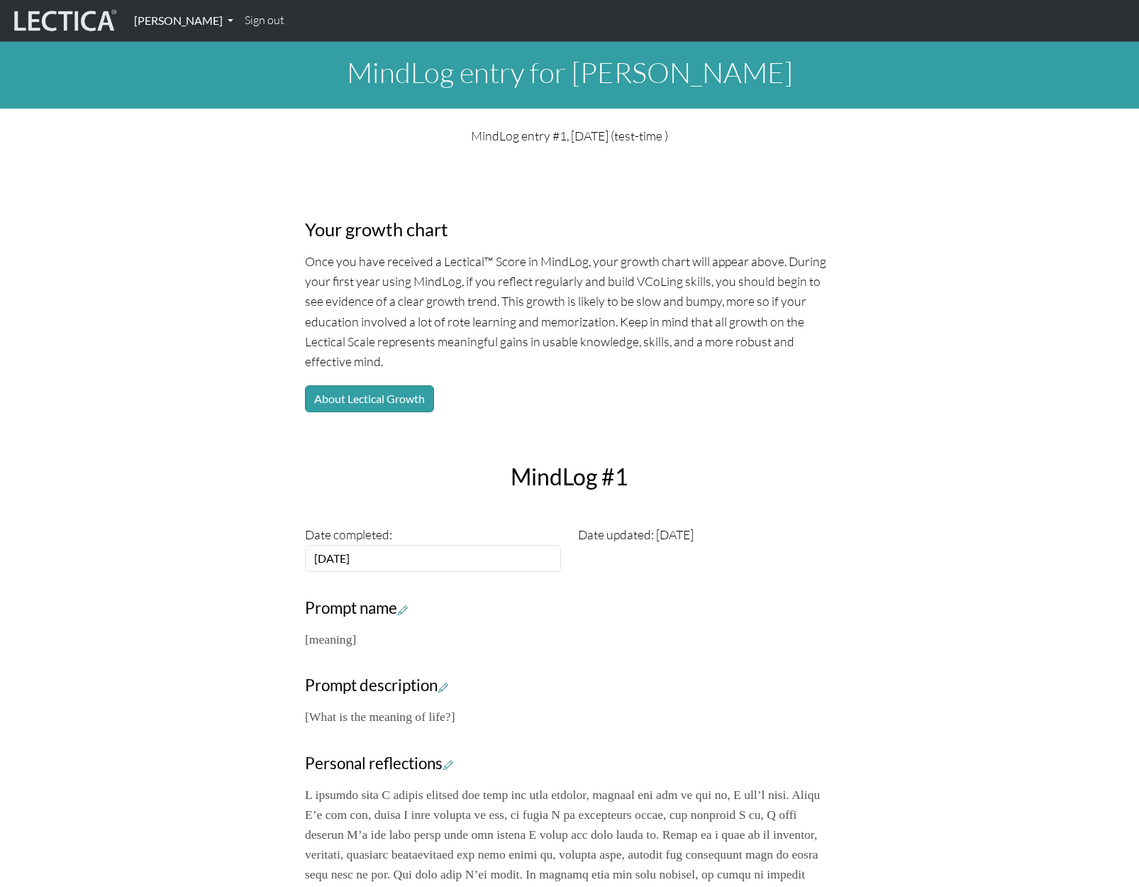
click at [201, 21] on link "[PERSON_NAME]" at bounding box center [183, 21] width 111 height 30
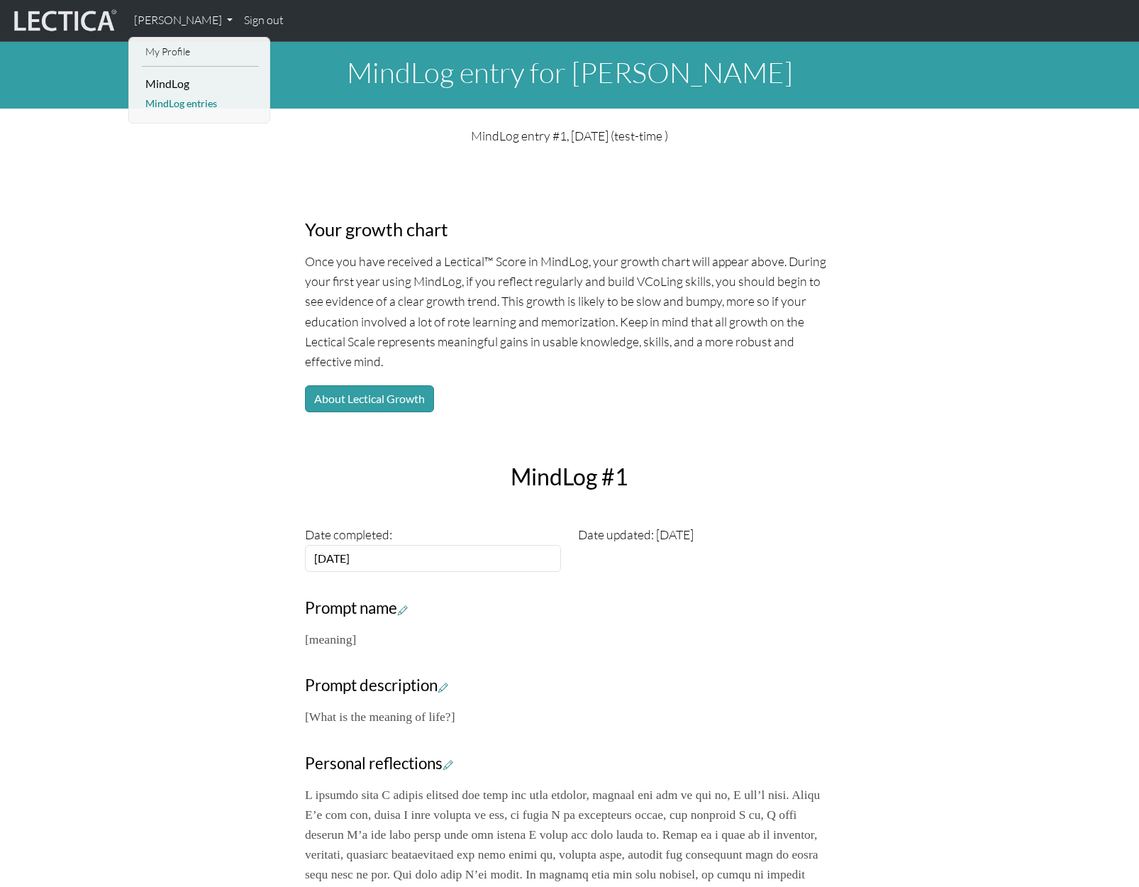
click at [171, 109] on link "MindLog entries" at bounding box center [200, 104] width 117 height 18
